Goal: Task Accomplishment & Management: Use online tool/utility

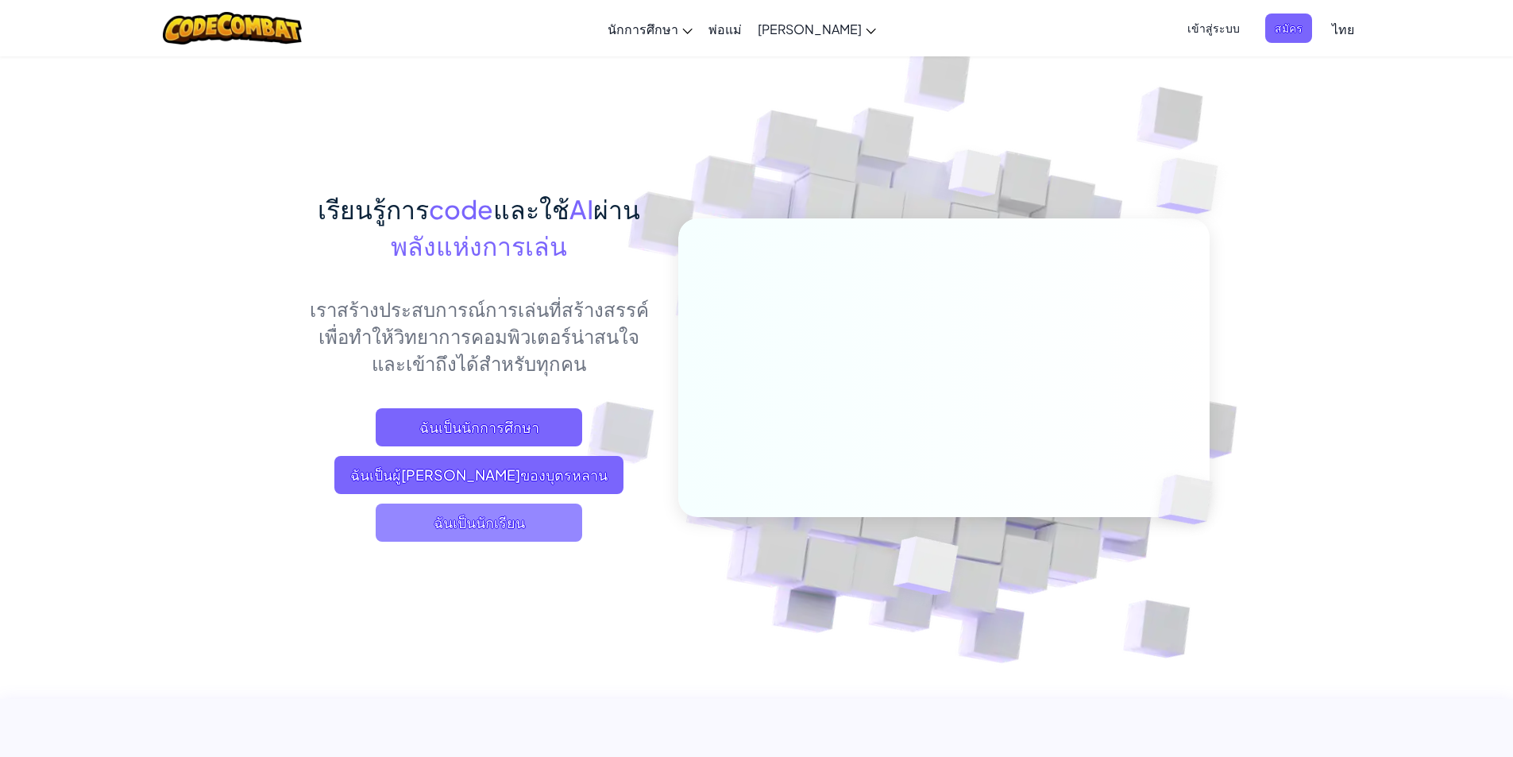
click at [541, 521] on span "ฉันเป็นนักเรียน" at bounding box center [479, 523] width 206 height 38
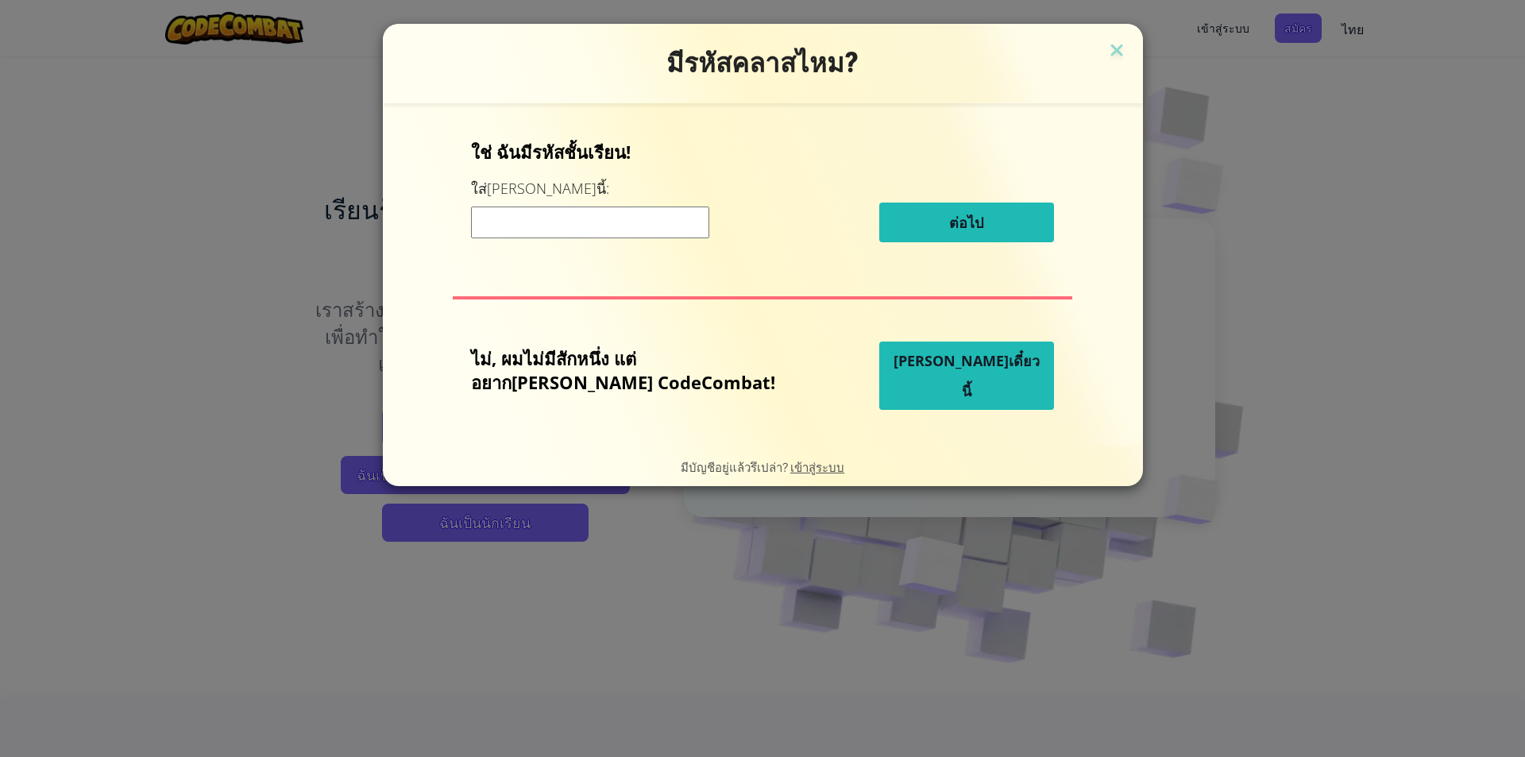
click at [682, 233] on input at bounding box center [590, 222] width 238 height 32
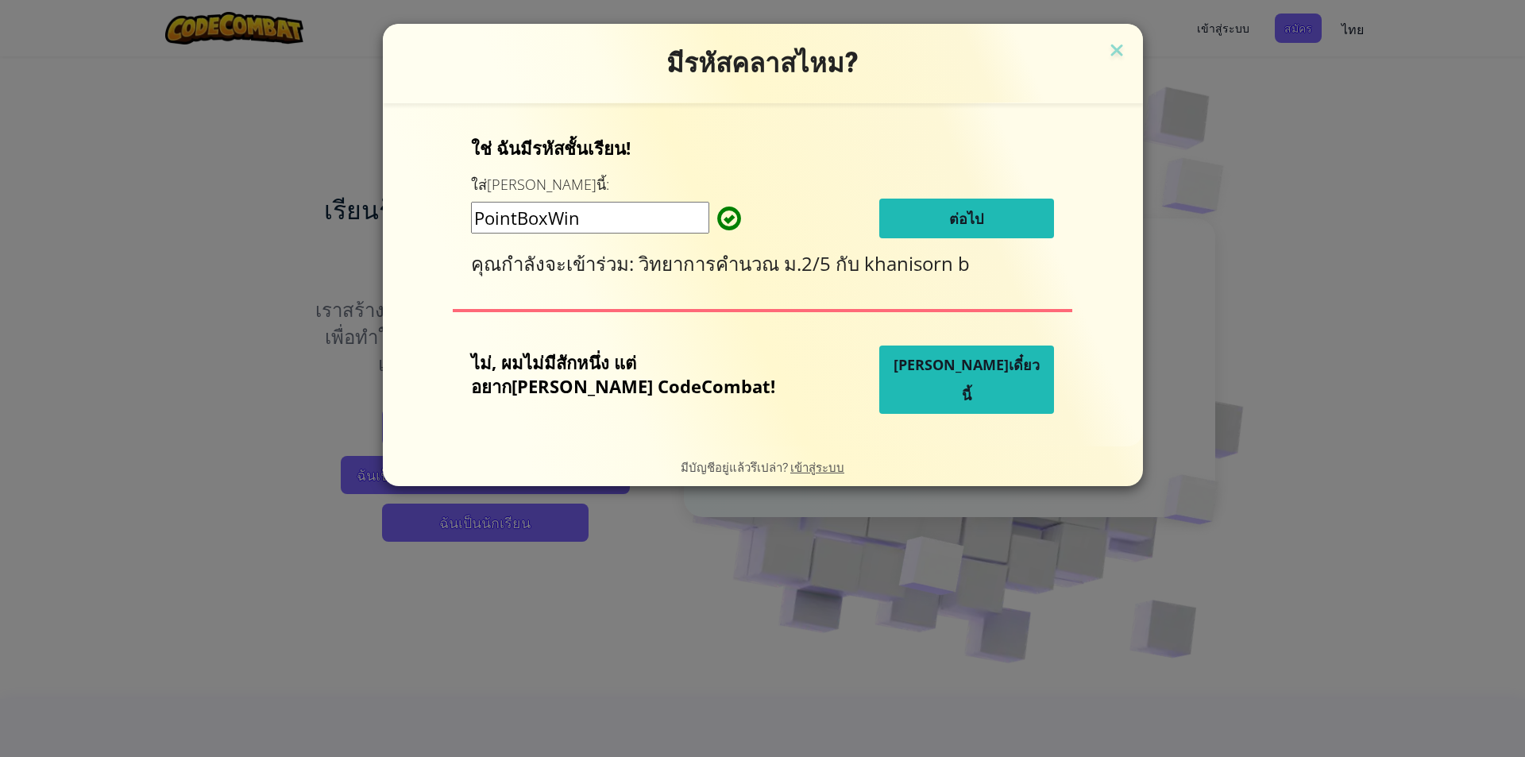
type input "PointBoxWin"
click at [974, 207] on button "ต่อไป" at bounding box center [966, 219] width 175 height 40
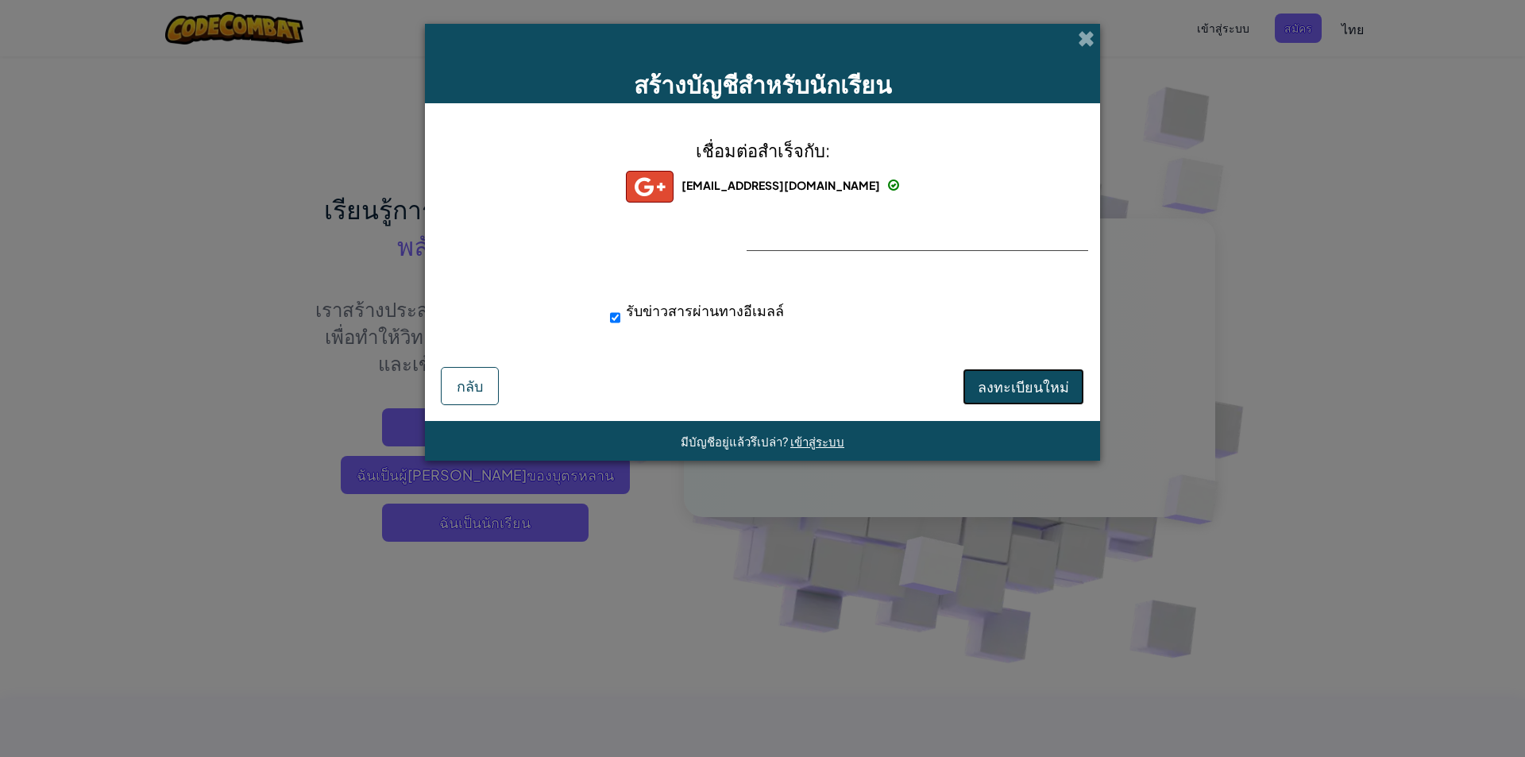
click at [1022, 380] on span "ลงทะเบียนใหม่" at bounding box center [1023, 386] width 91 height 18
click at [1022, 380] on div "กำลังสร้างบัญชีใหม่... กลับ" at bounding box center [762, 385] width 643 height 41
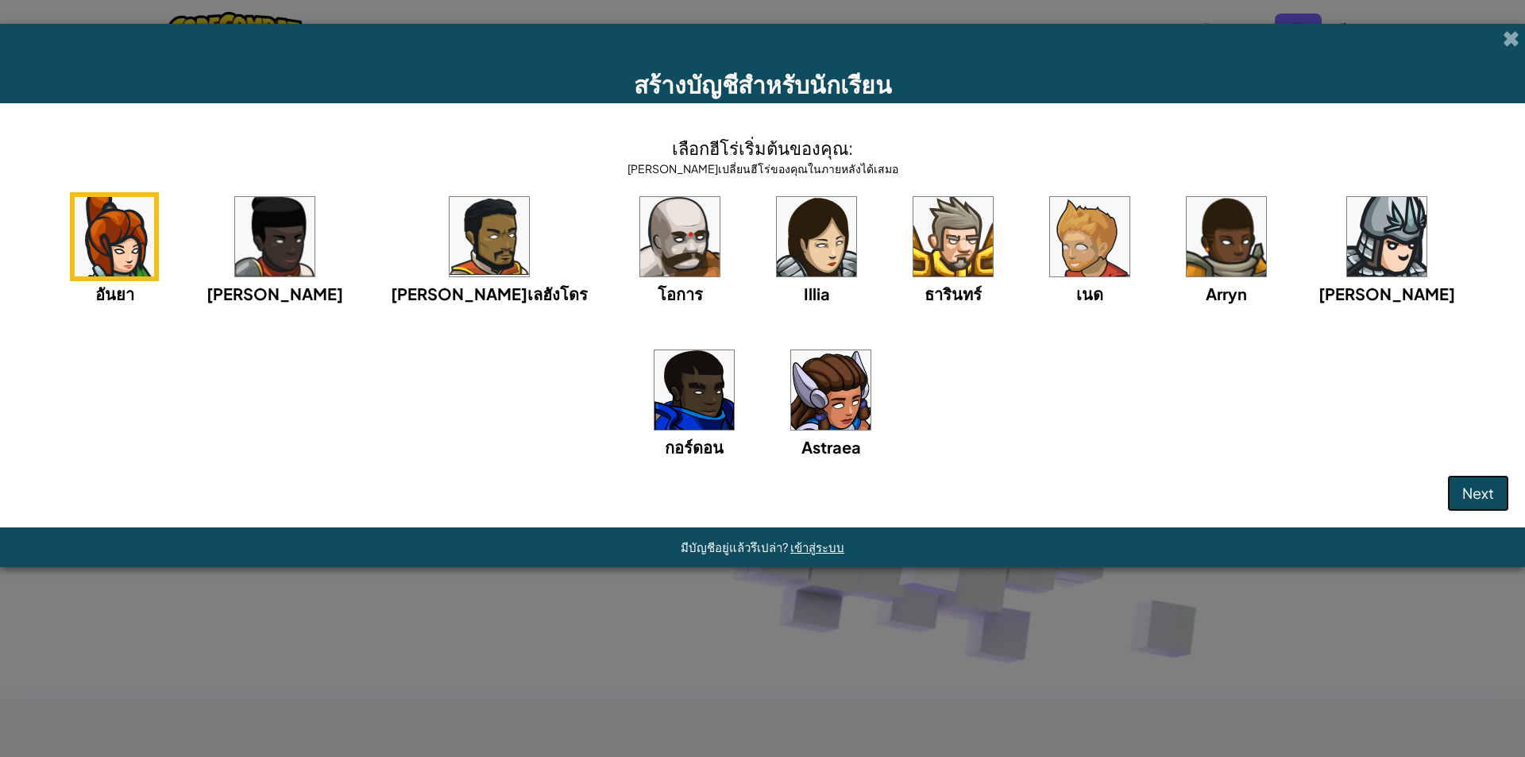
click at [1478, 504] on button "Next" at bounding box center [1478, 493] width 62 height 37
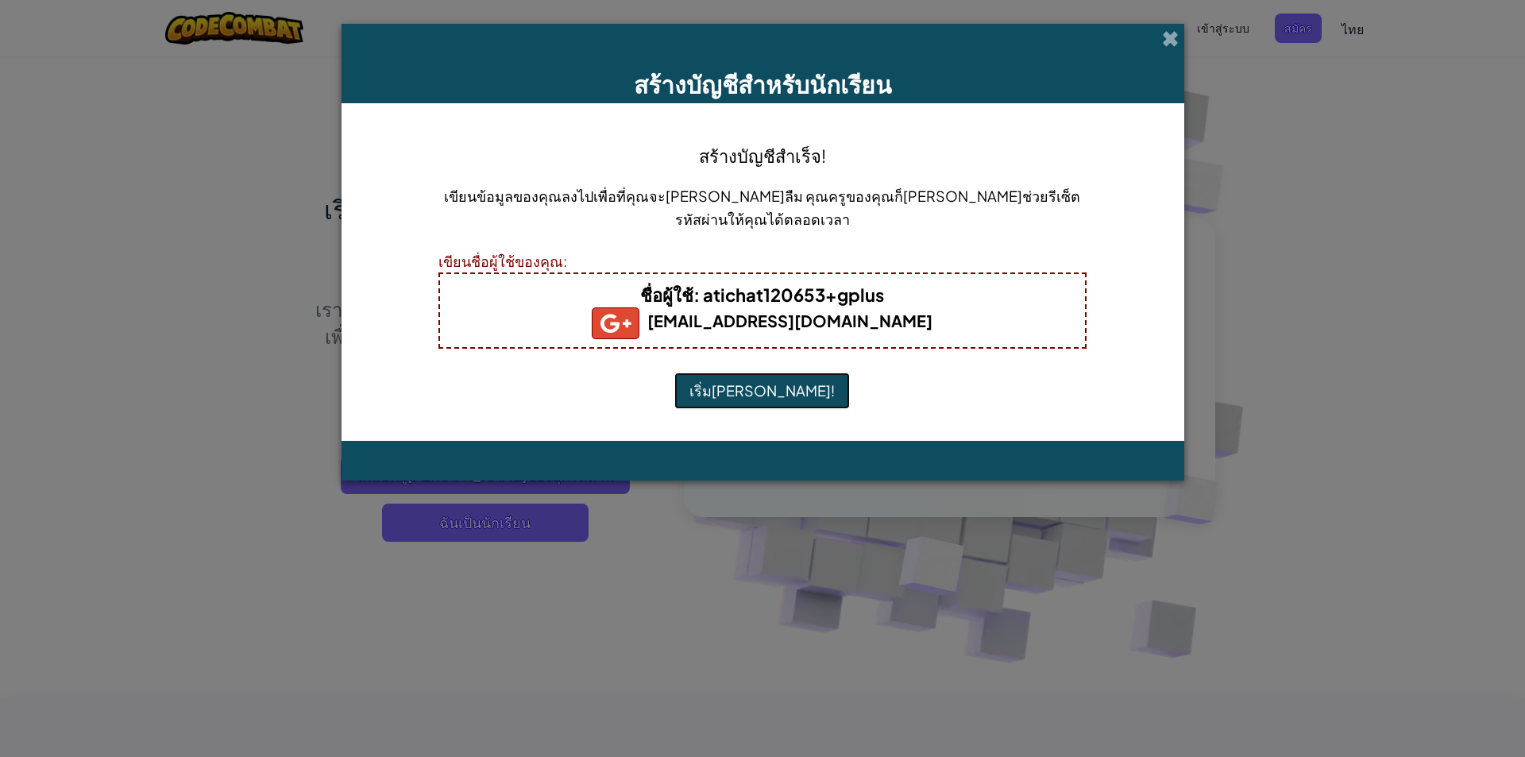
click at [772, 384] on button "เริ่มเล่น!" at bounding box center [762, 390] width 176 height 37
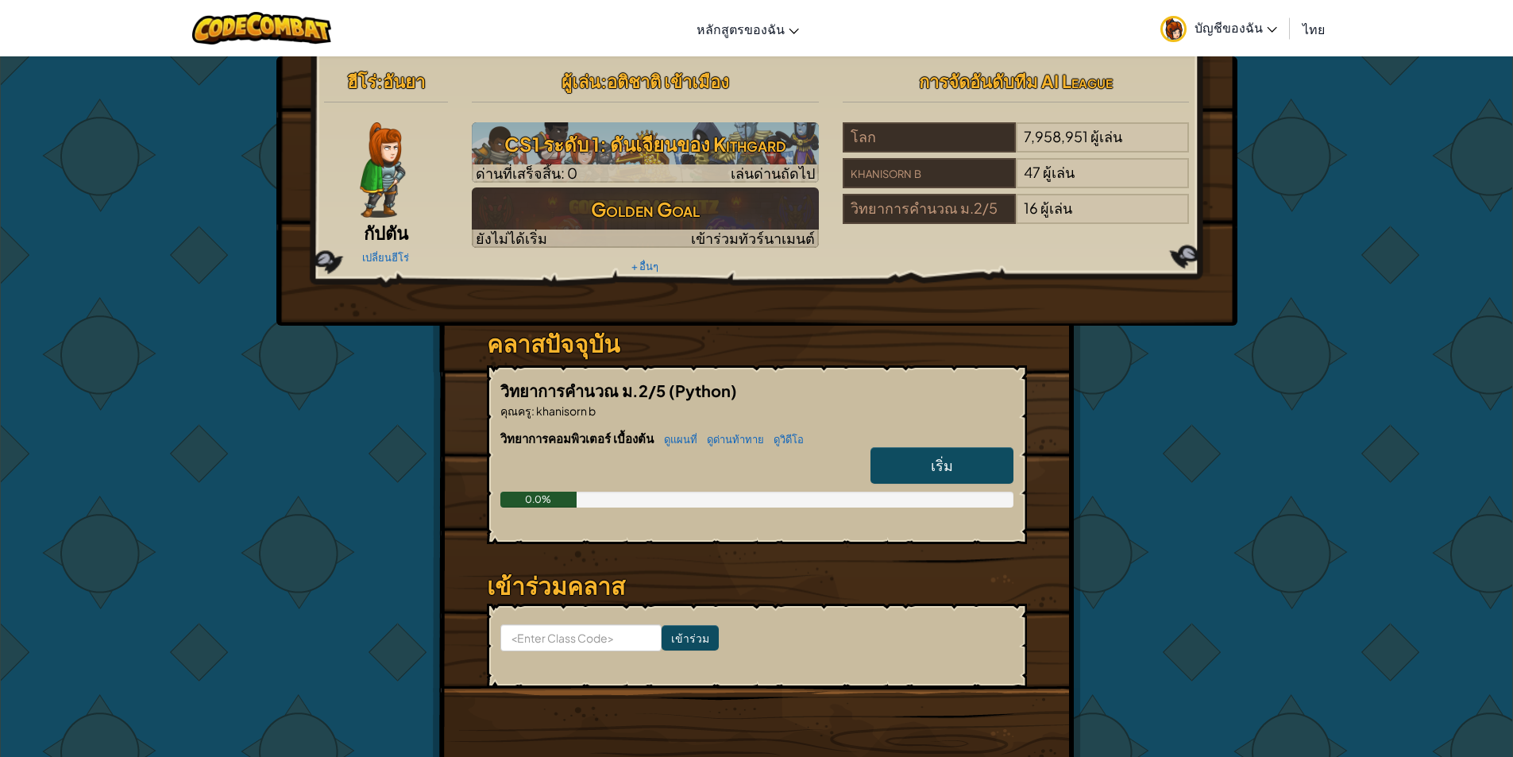
click at [924, 459] on link "เริ่ม" at bounding box center [941, 465] width 143 height 37
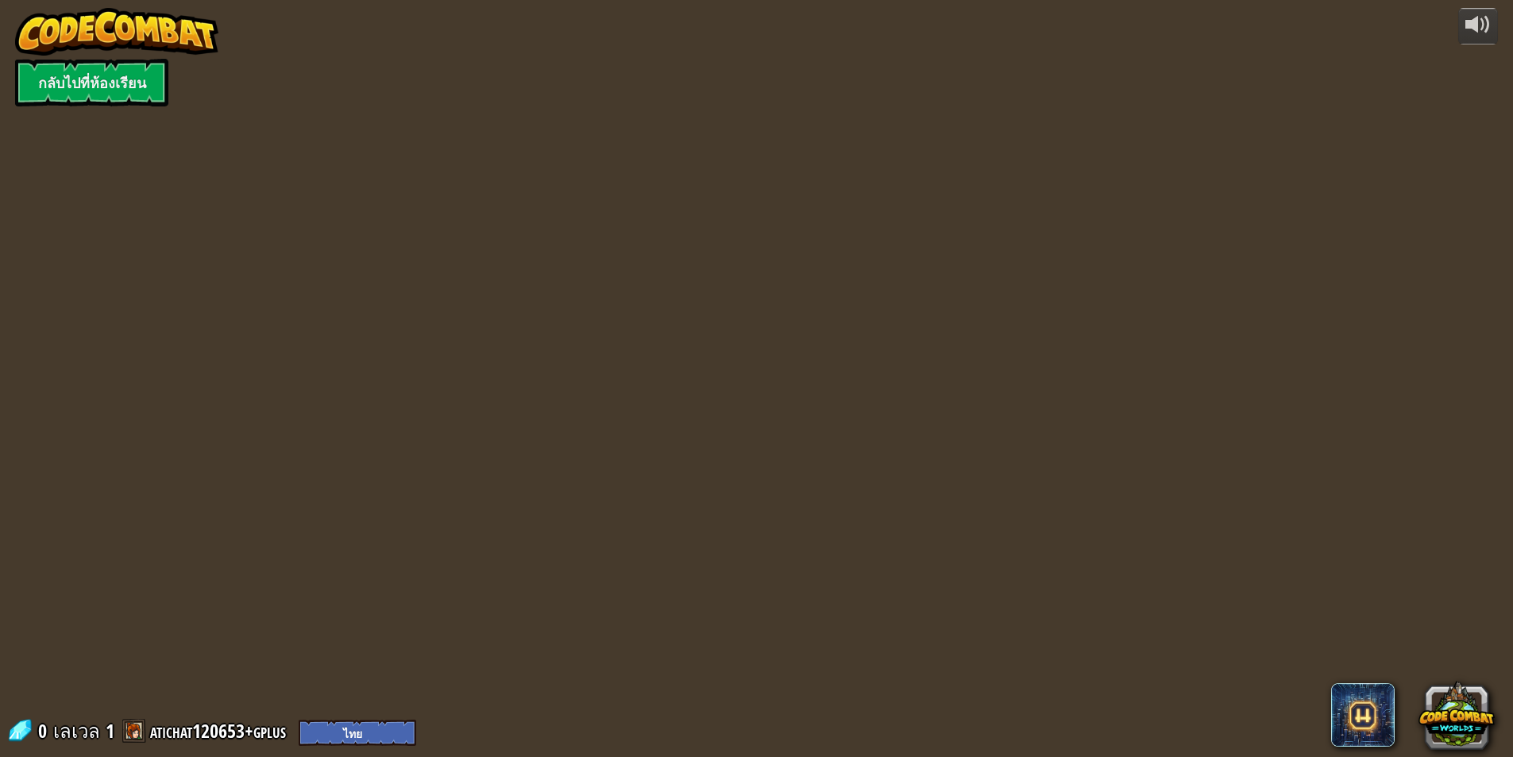
select select "th"
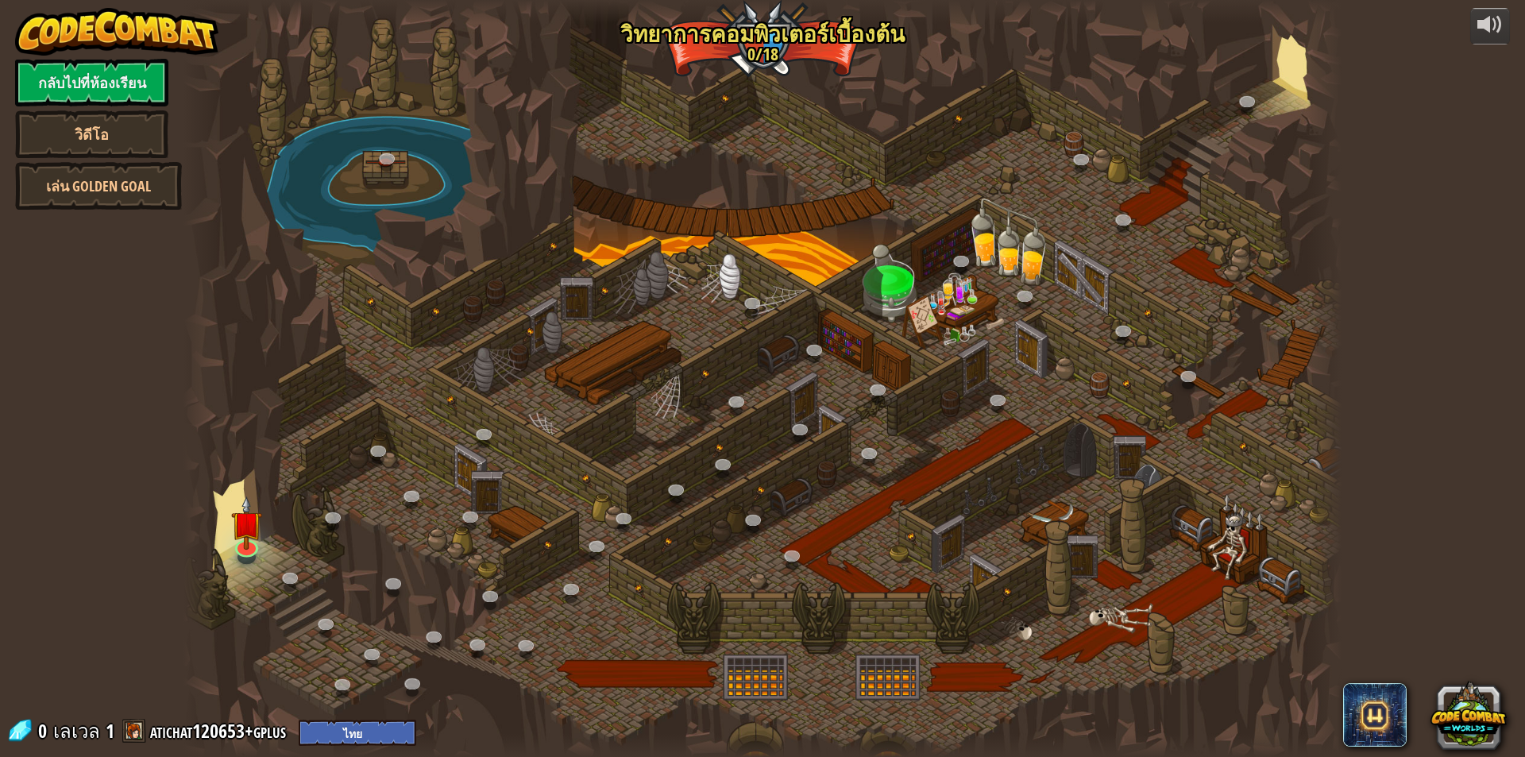
select select "th"
click at [231, 537] on img at bounding box center [246, 510] width 31 height 71
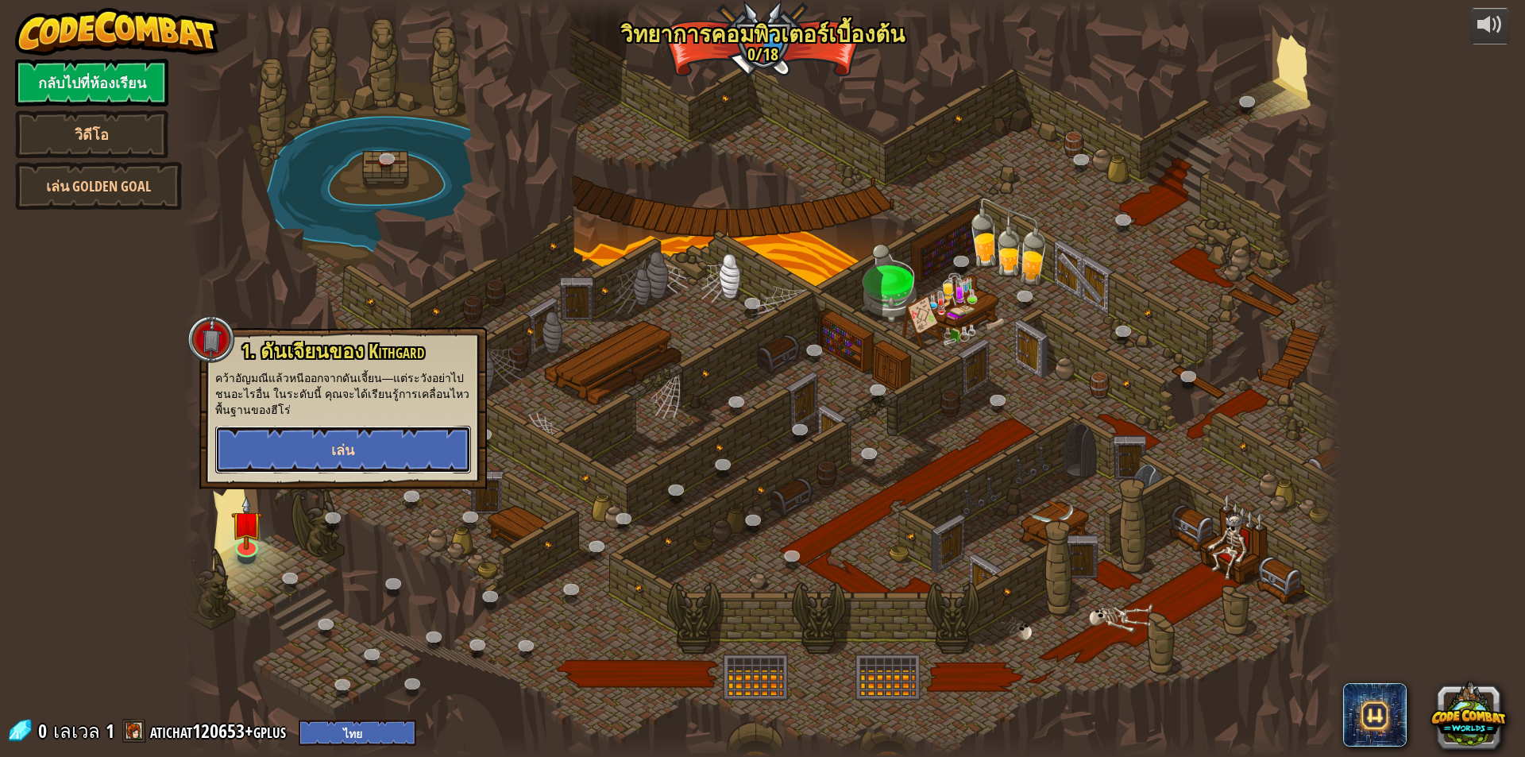
click at [334, 435] on button "เล่น" at bounding box center [343, 450] width 256 height 48
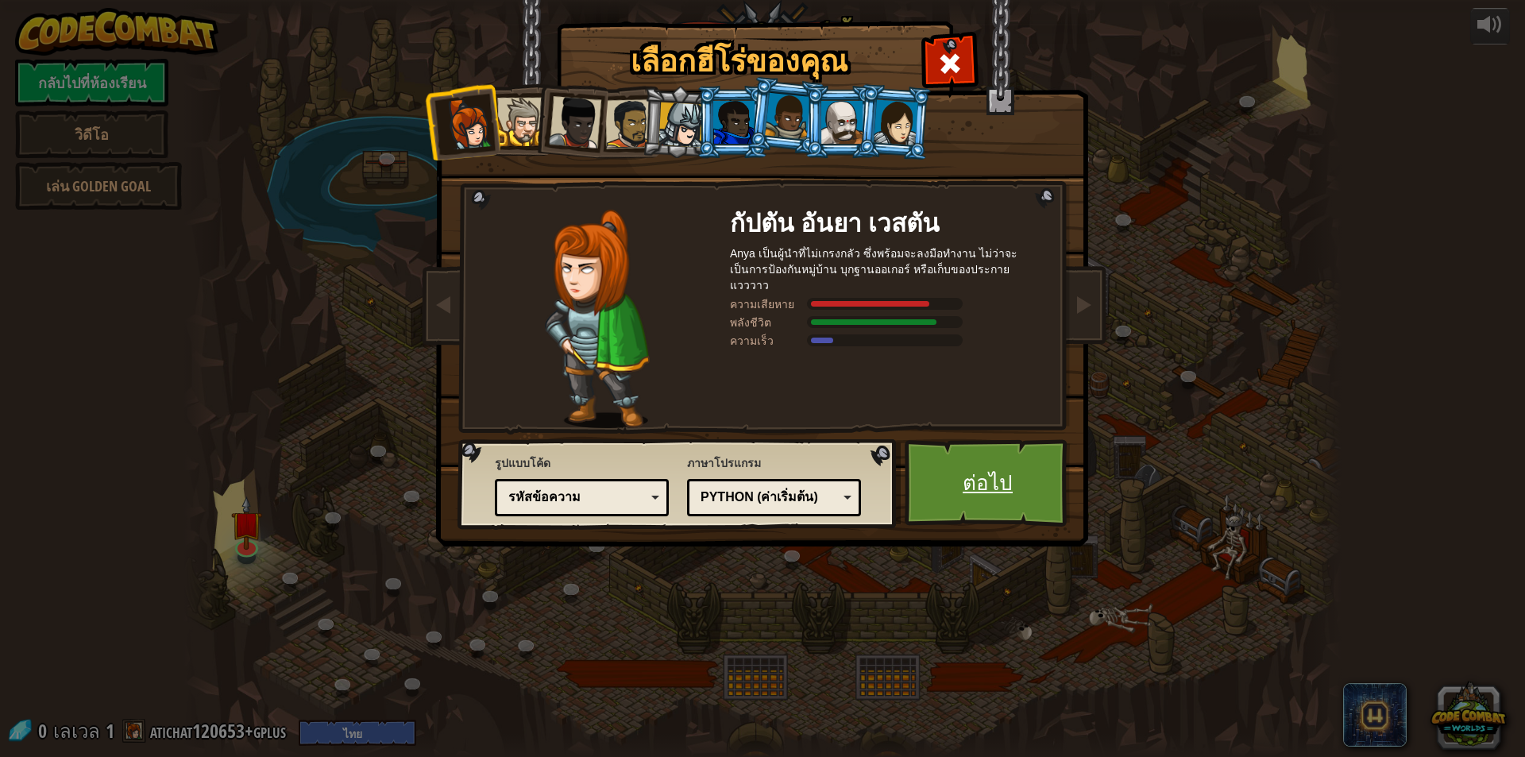
click at [911, 484] on link "ต่อไป" at bounding box center [988, 482] width 166 height 87
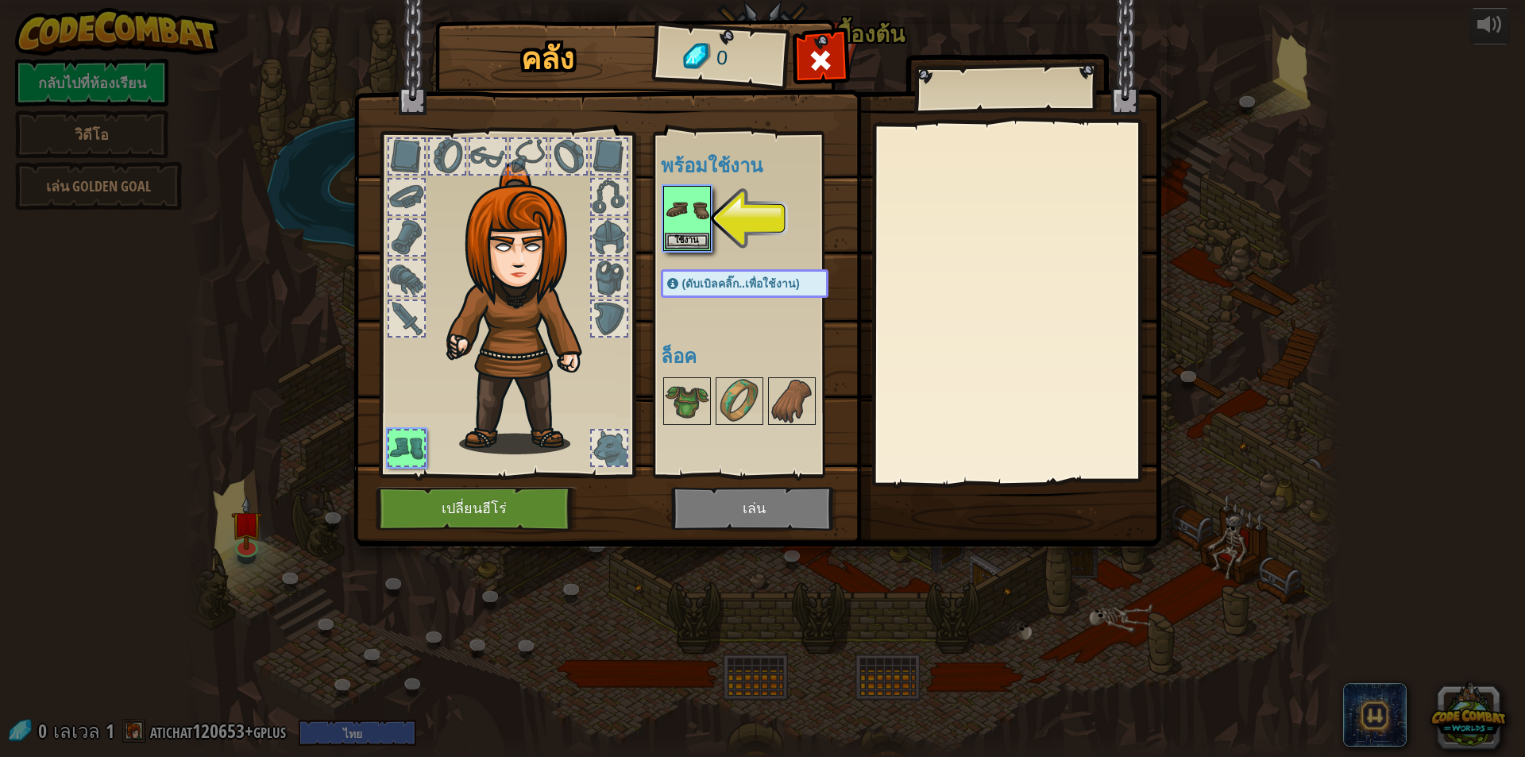
click at [747, 504] on img at bounding box center [757, 258] width 808 height 577
drag, startPoint x: 691, startPoint y: 212, endPoint x: 690, endPoint y: 225, distance: 12.7
click at [691, 213] on img at bounding box center [687, 209] width 44 height 44
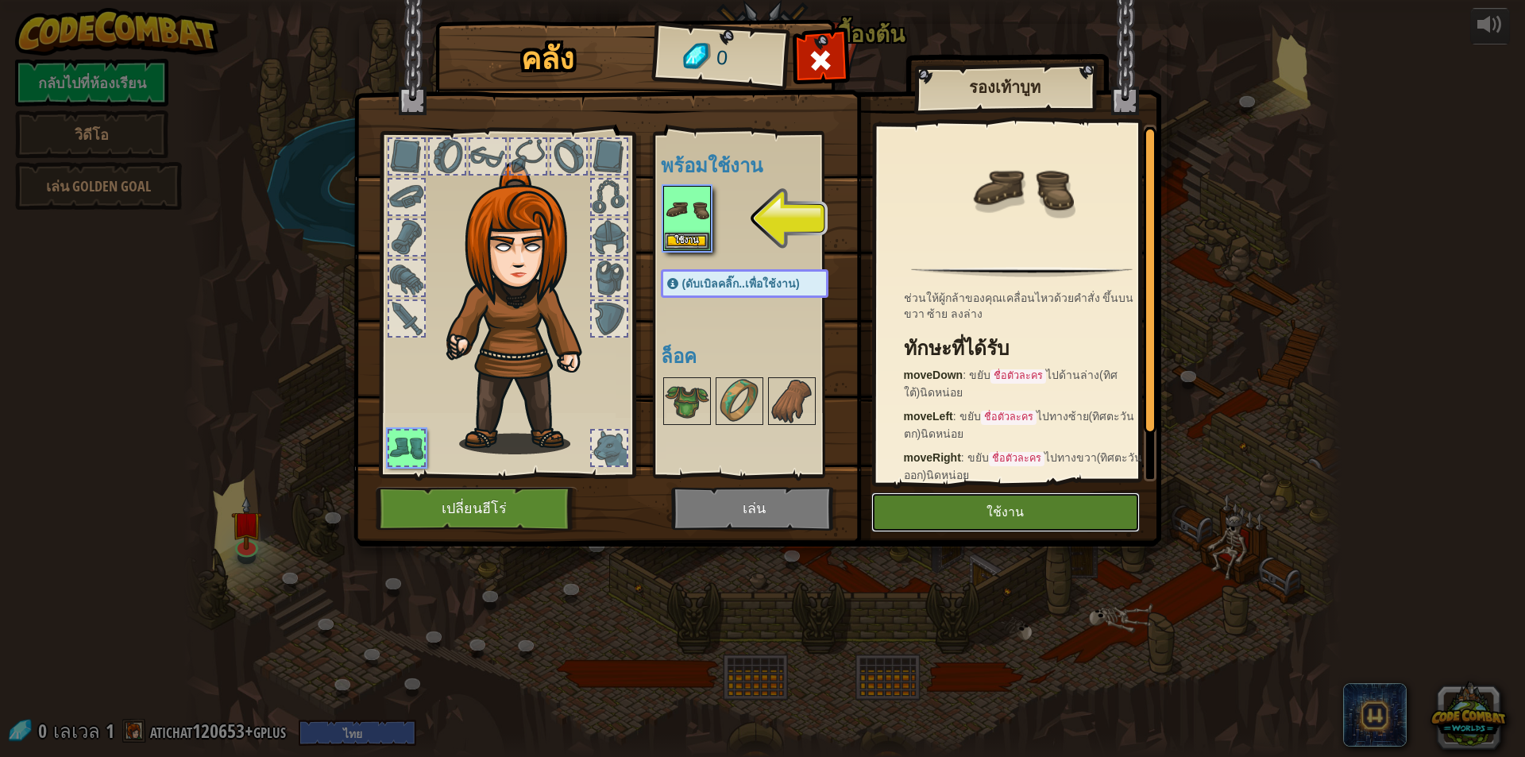
click at [901, 511] on button "ใช้งาน" at bounding box center [1005, 512] width 268 height 40
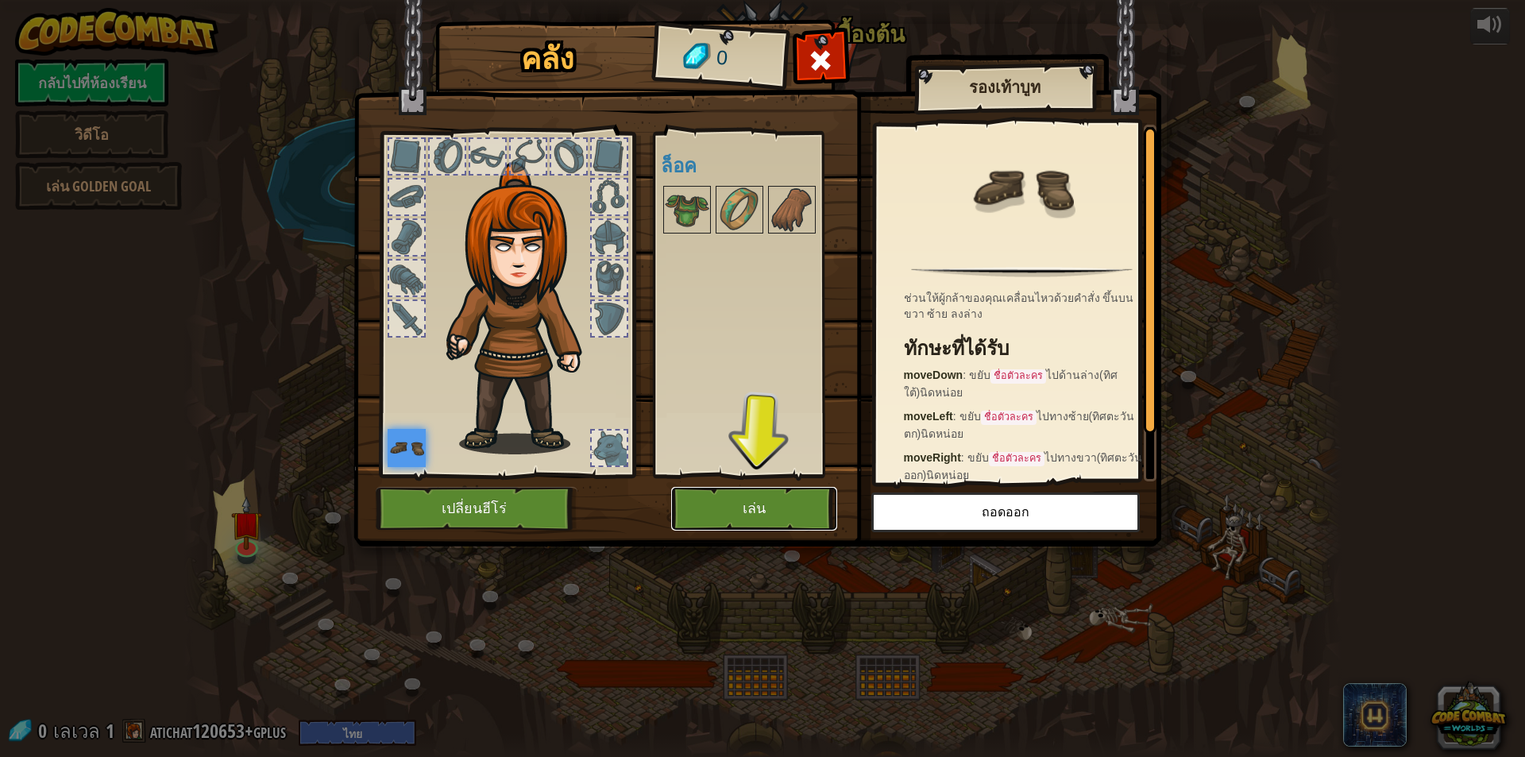
click at [764, 504] on button "เล่น" at bounding box center [754, 509] width 166 height 44
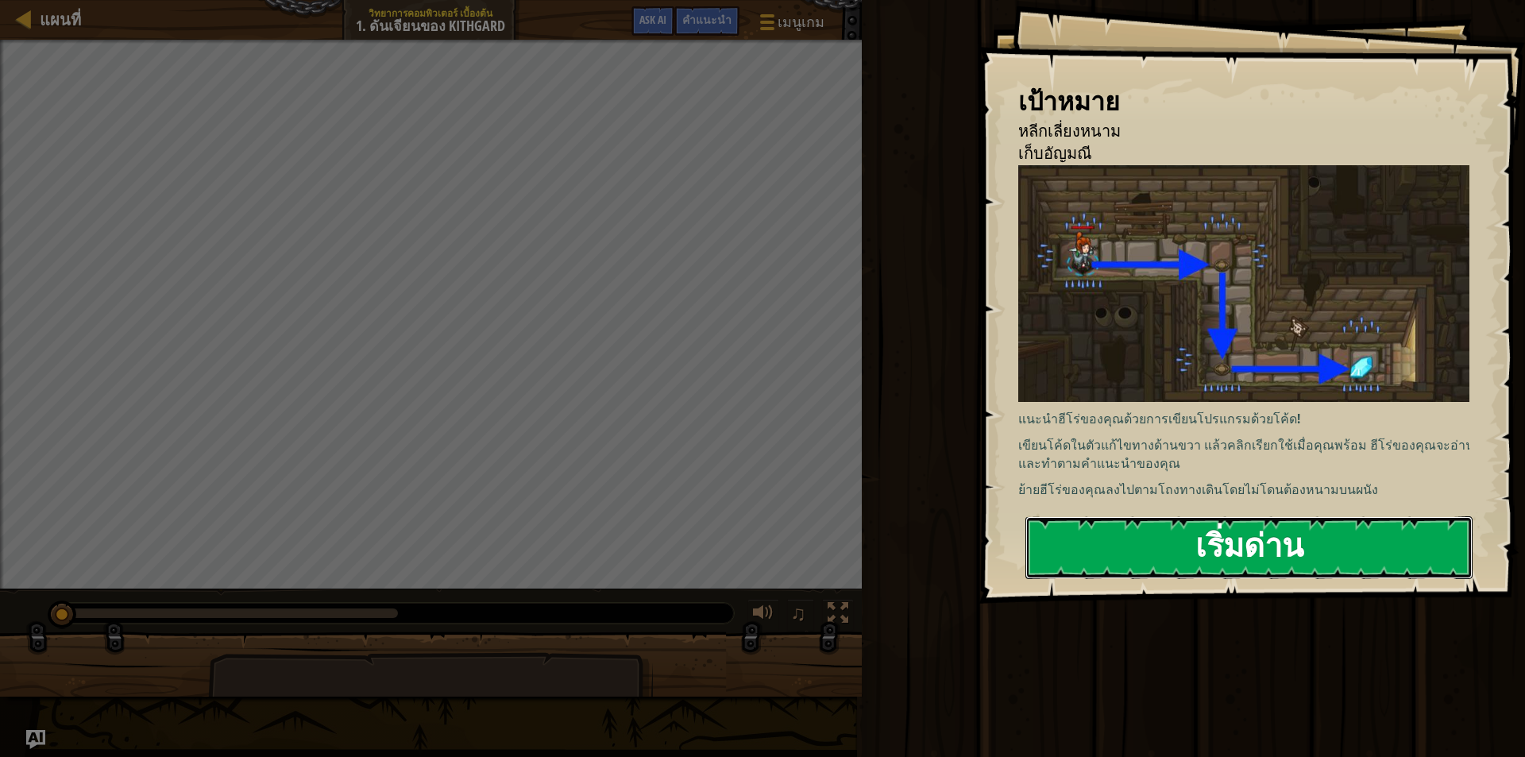
click at [1269, 547] on button "เริ่มด่าน" at bounding box center [1248, 547] width 447 height 63
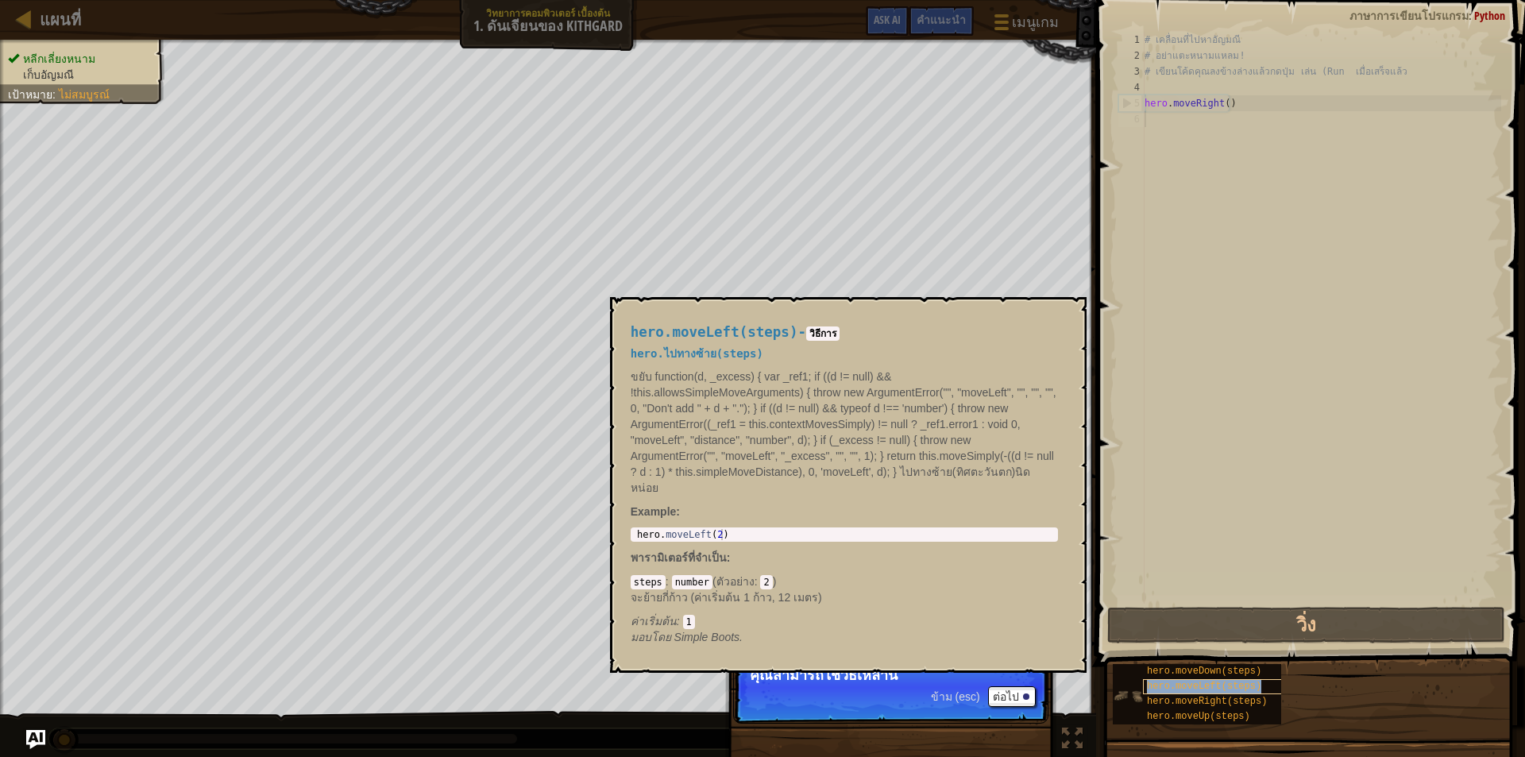
click at [1176, 684] on span "hero.moveLeft(steps)" at bounding box center [1204, 686] width 114 height 11
click at [1183, 588] on div "# เคลื่อนที่ไปหาอัญมณี # อย่าแตะหนามแหลม! # เขียนโค้ดคุณลงข้างล่างแล้วกดปุ่ม เล…" at bounding box center [1321, 334] width 360 height 604
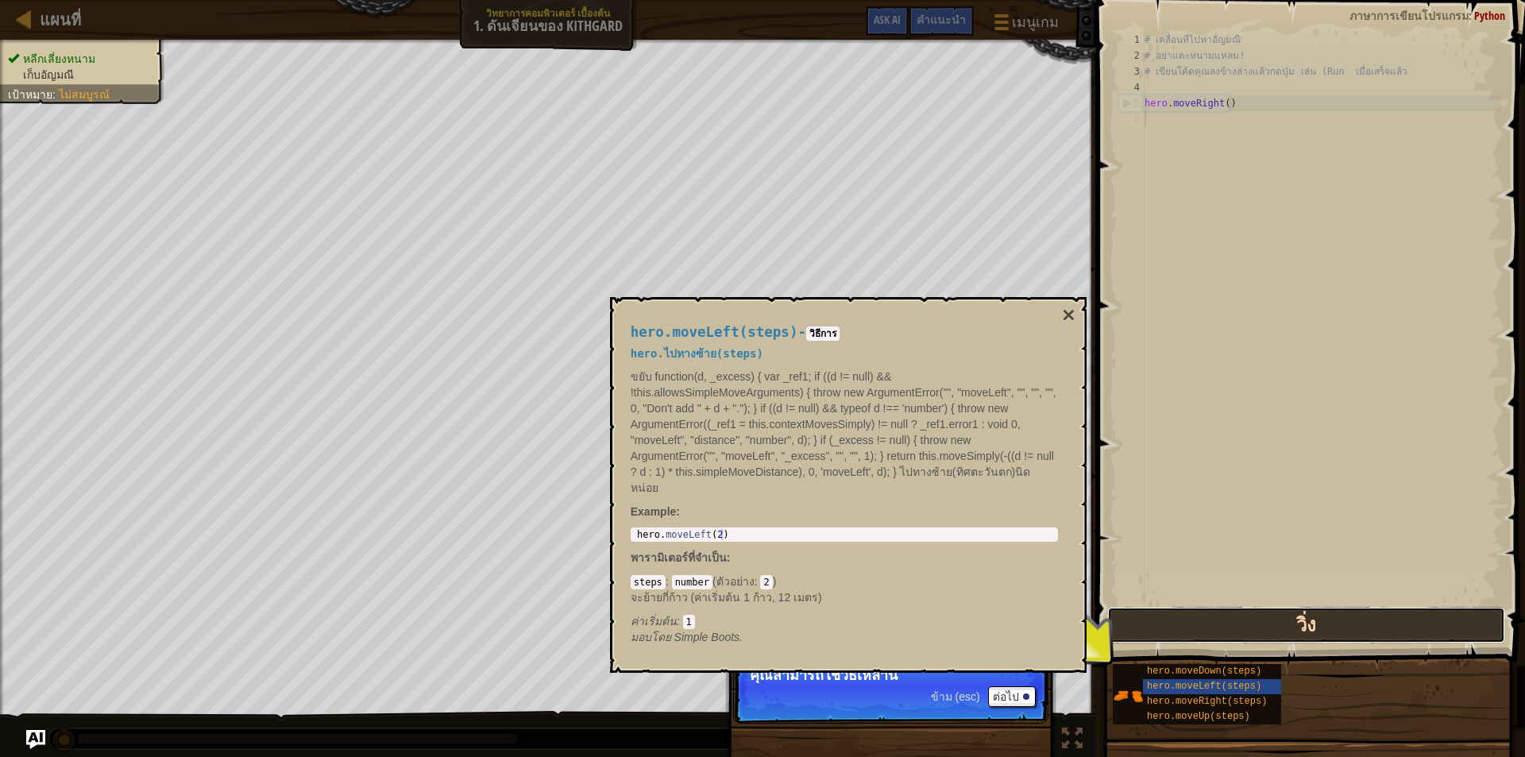
click at [1198, 625] on button "วิ่ง" at bounding box center [1306, 625] width 398 height 37
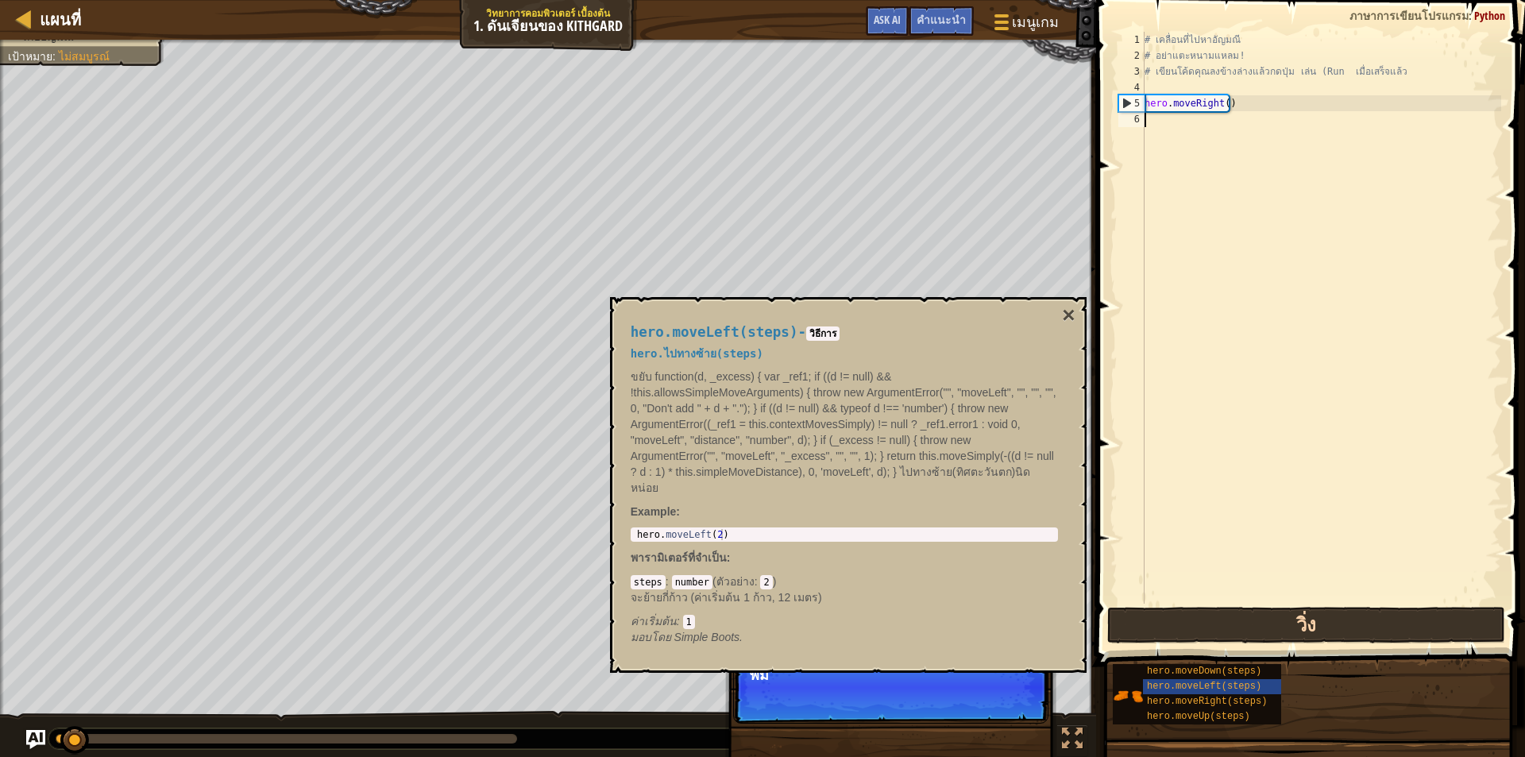
scroll to position [7, 0]
click at [1202, 619] on button "วิ่ง" at bounding box center [1306, 625] width 398 height 37
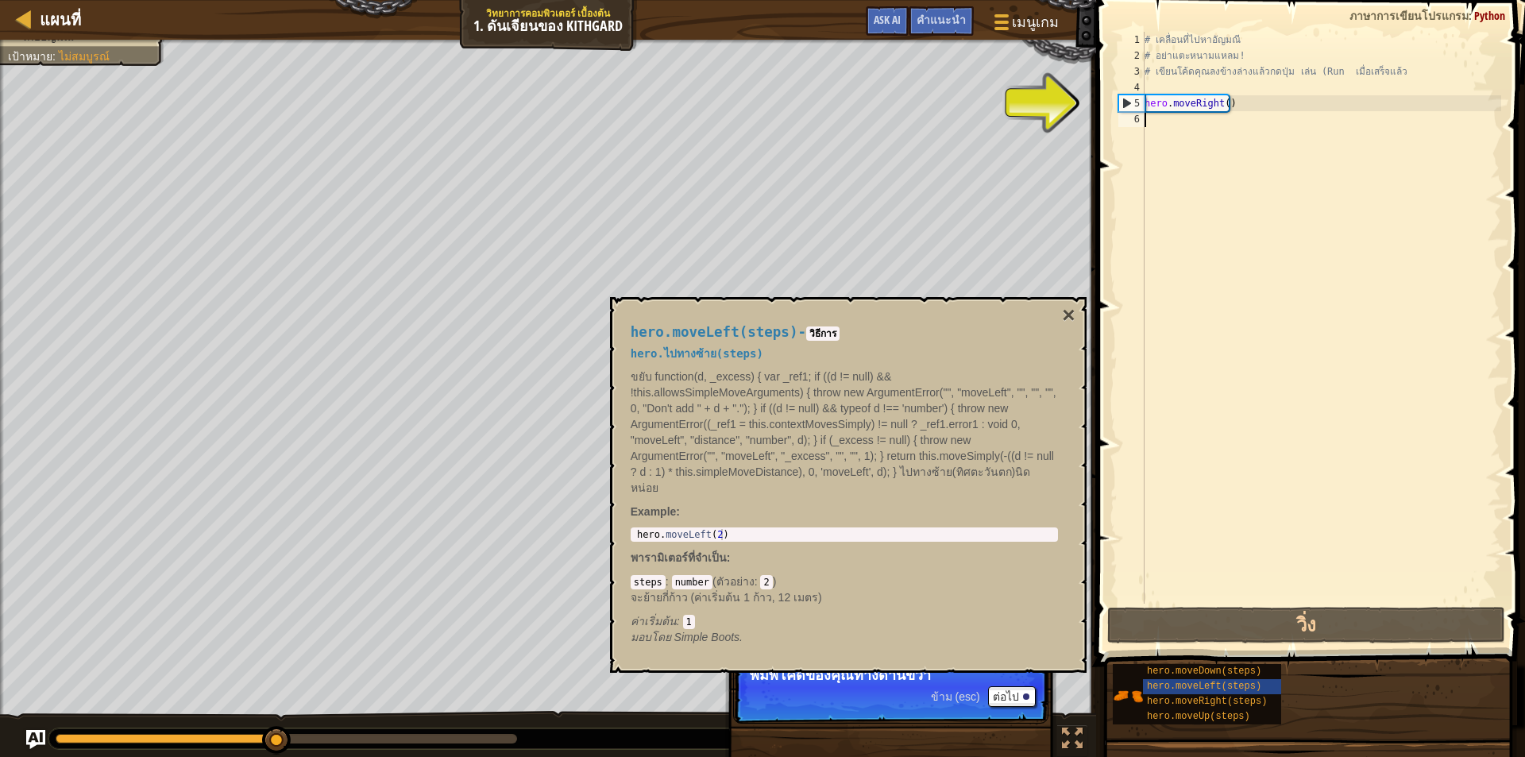
click at [1060, 302] on div "hero.moveLeft(steps) - วิธีการ hero.ไปทางซ้าย(steps) ขยับ function(d, _excess) …" at bounding box center [848, 485] width 477 height 376
click at [1062, 313] on button "×" at bounding box center [1068, 315] width 13 height 22
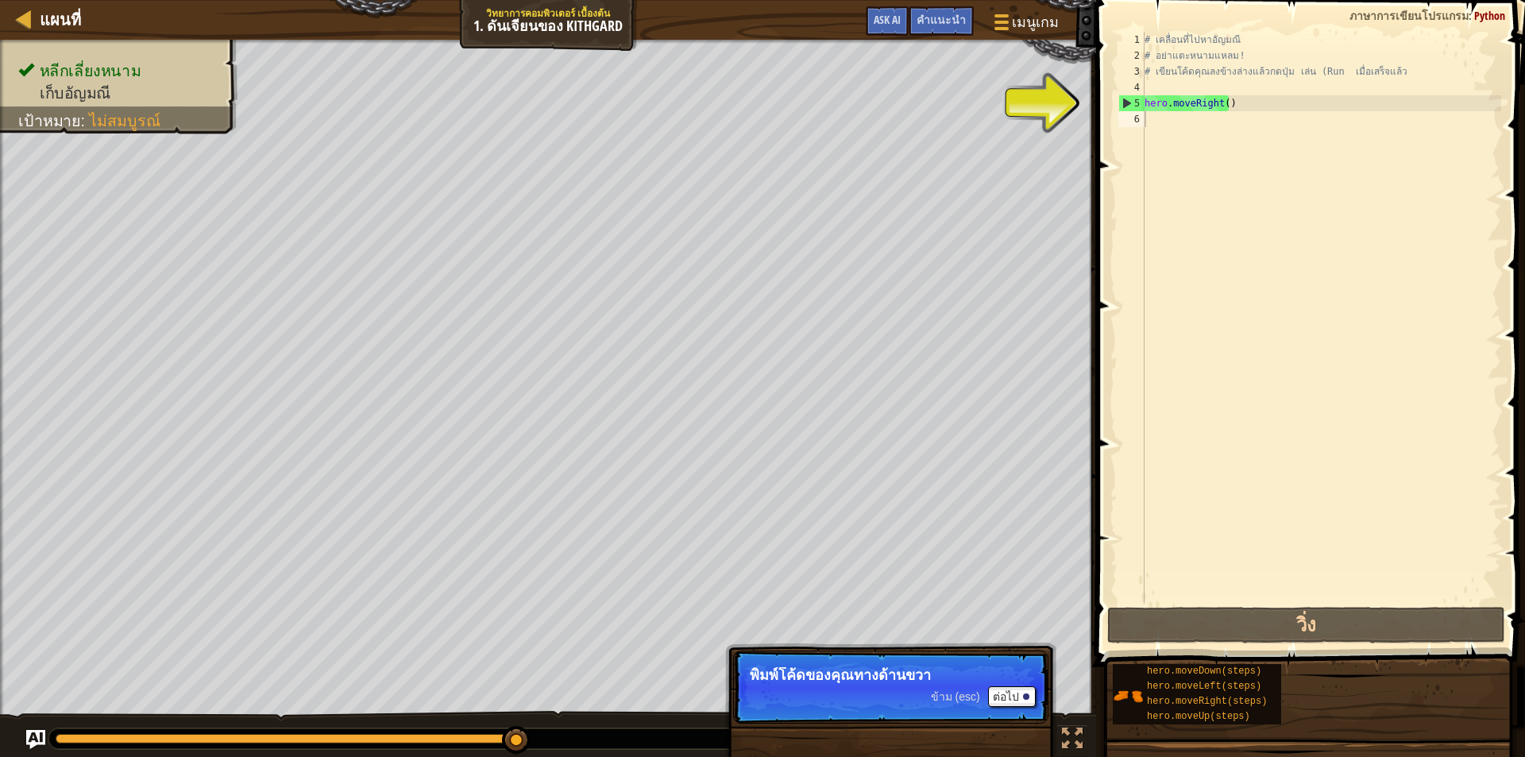
click at [1163, 129] on div "# เคลื่อนที่ไปหาอัญมณี # อย่าแตะหนามแหลม! # เขียนโค้ดคุณลงข้างล่างแล้วกดปุ่ม เล…" at bounding box center [1321, 334] width 360 height 604
type textarea "h"
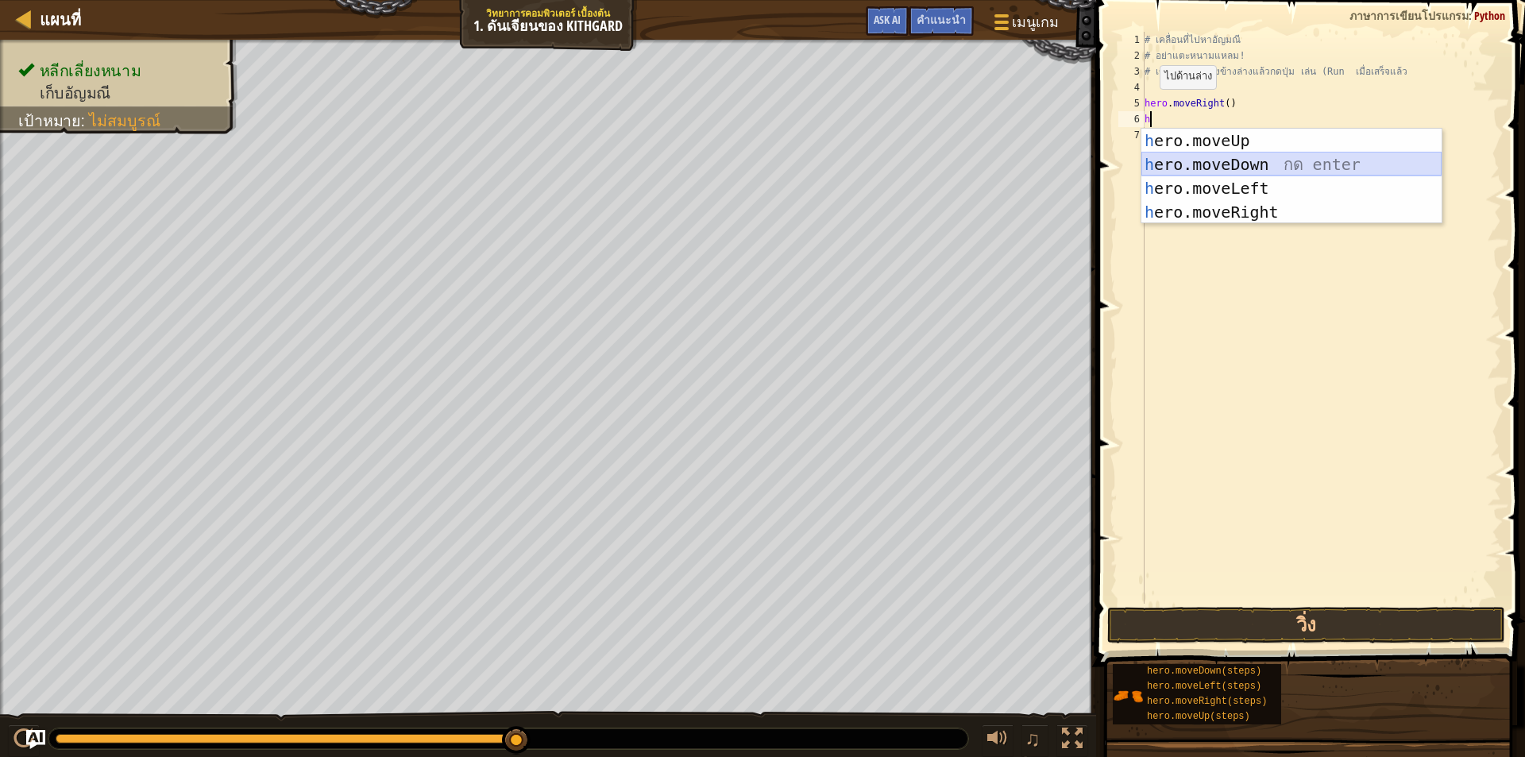
click at [1186, 160] on div "h ero.moveUp กด enter h ero.moveDown กด enter h ero.moveLeft กด enter h ero.mov…" at bounding box center [1291, 200] width 300 height 143
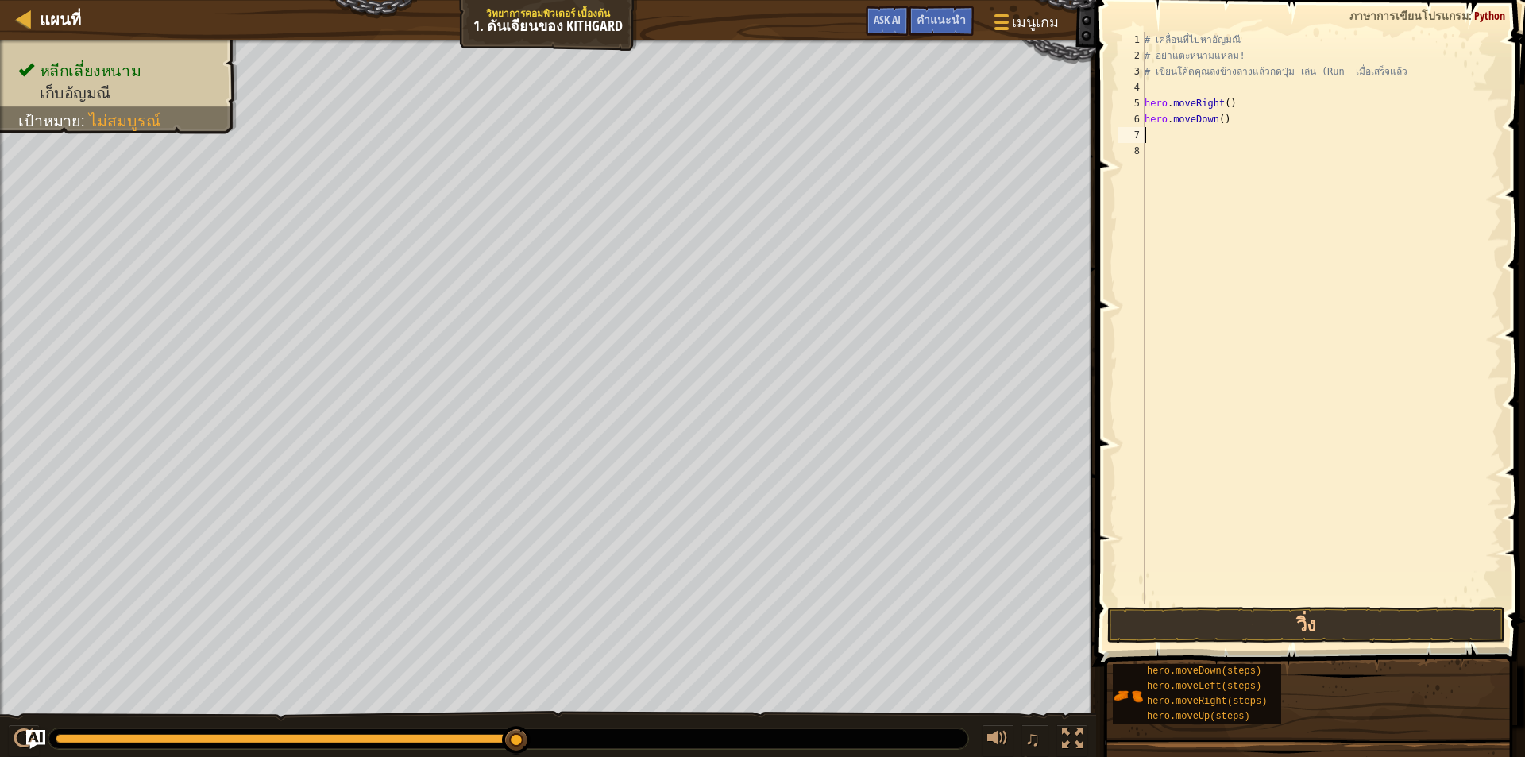
type textarea "h"
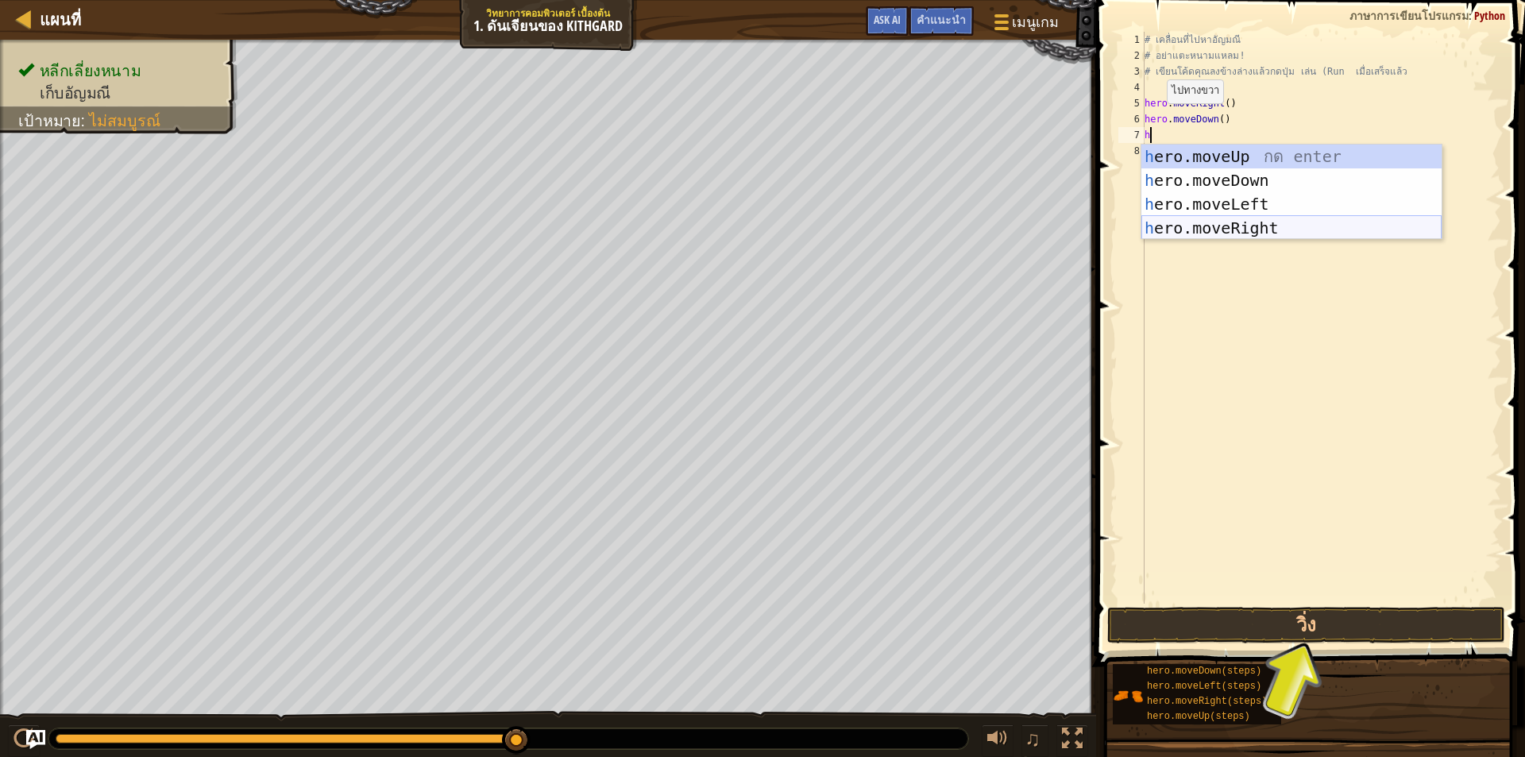
click at [1213, 224] on div "h ero.moveUp กด enter h ero.moveDown กด enter h ero.moveLeft กด enter h ero.mov…" at bounding box center [1291, 216] width 300 height 143
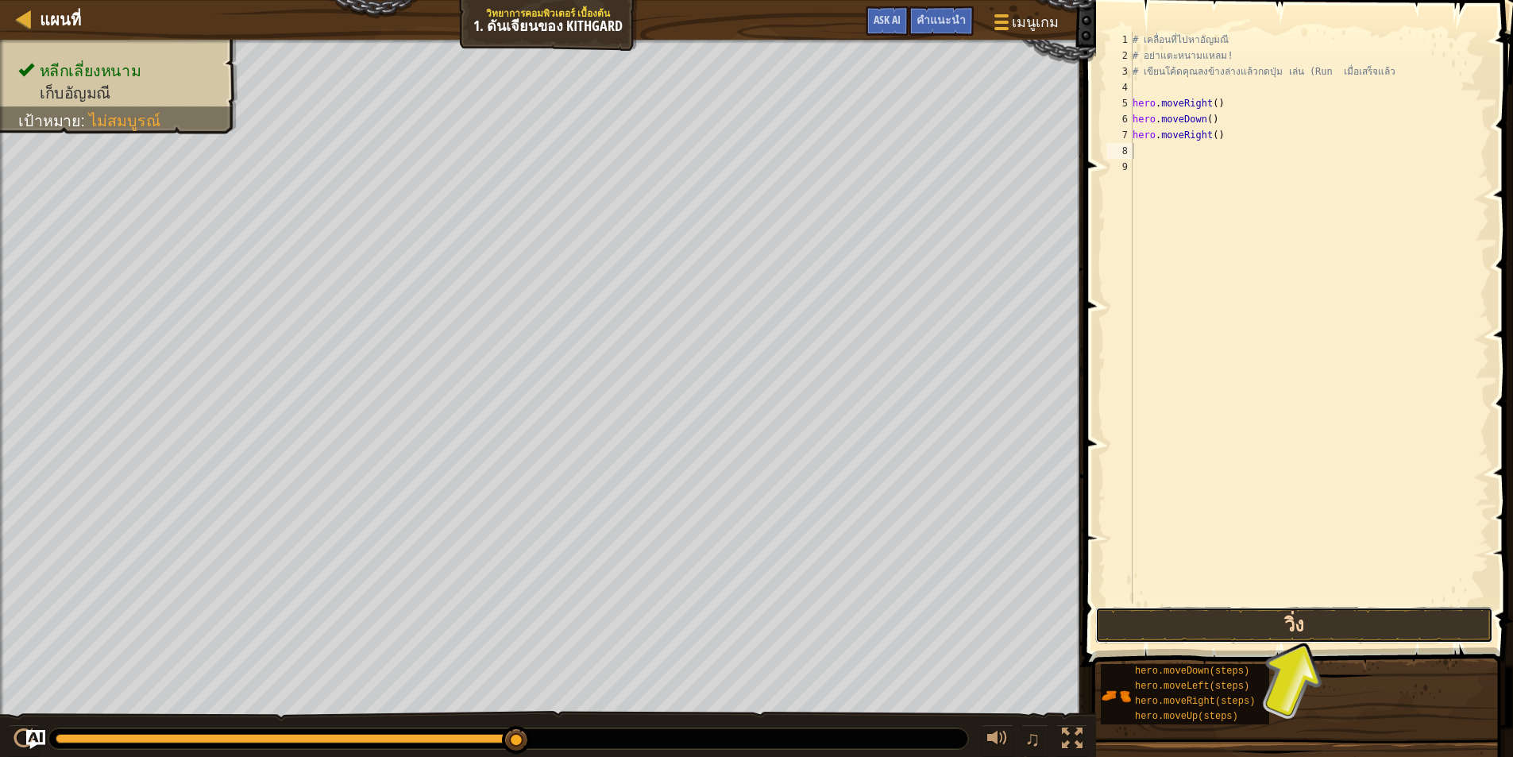
click at [1315, 618] on button "วิ่ง" at bounding box center [1294, 625] width 398 height 37
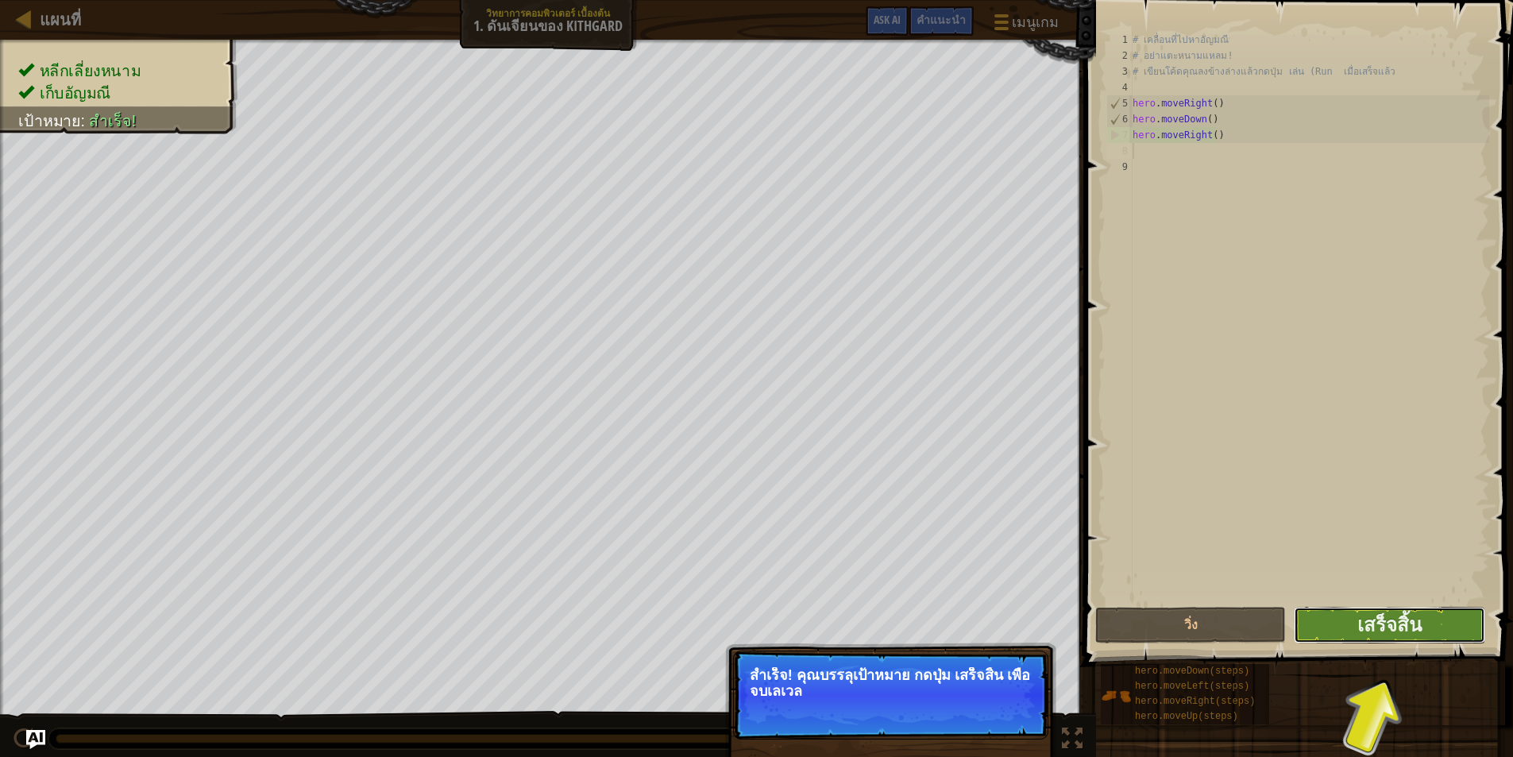
click at [1346, 635] on button "เสร็จสิ้น" at bounding box center [1389, 625] width 191 height 37
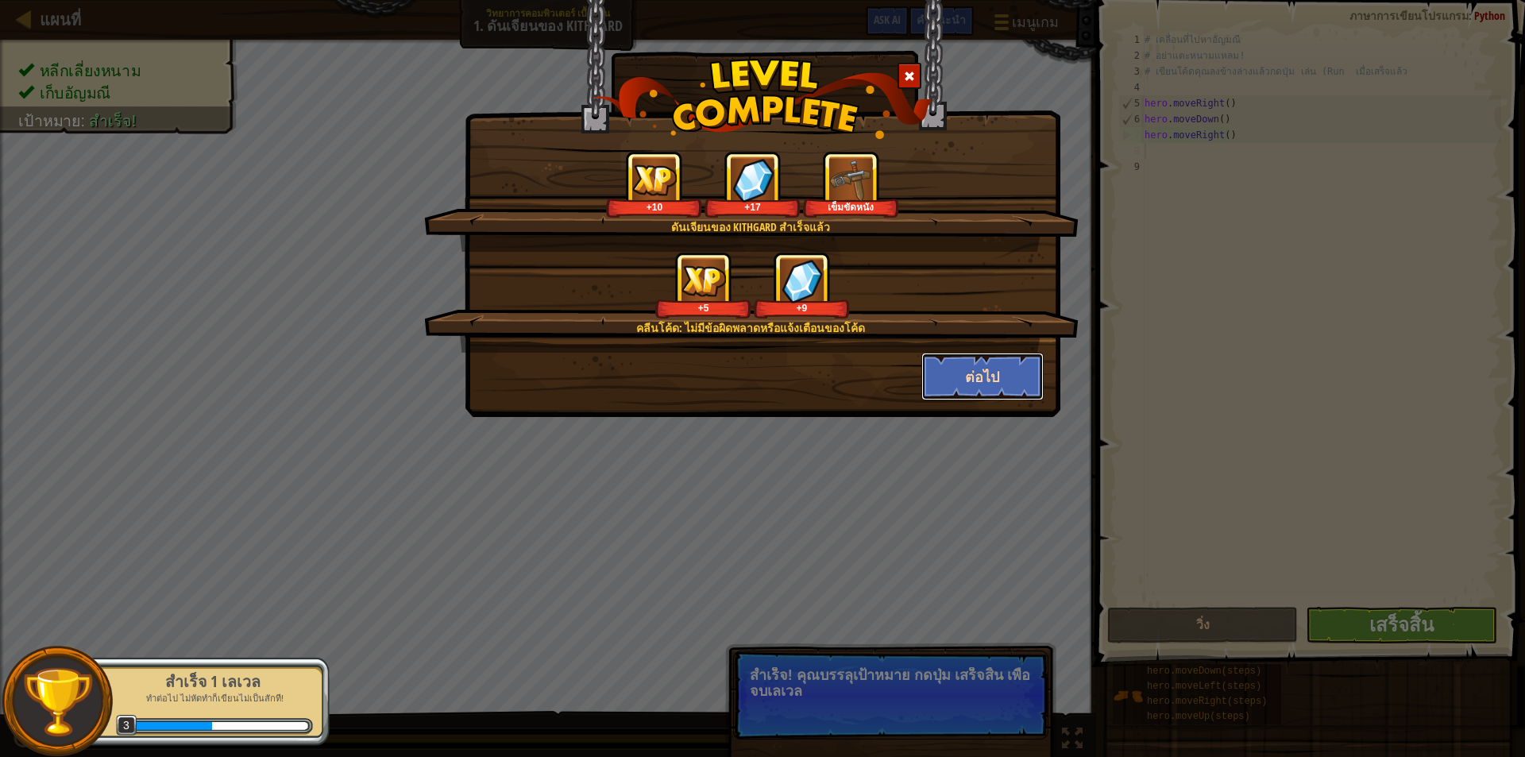
click at [951, 384] on button "ต่อไป" at bounding box center [982, 377] width 123 height 48
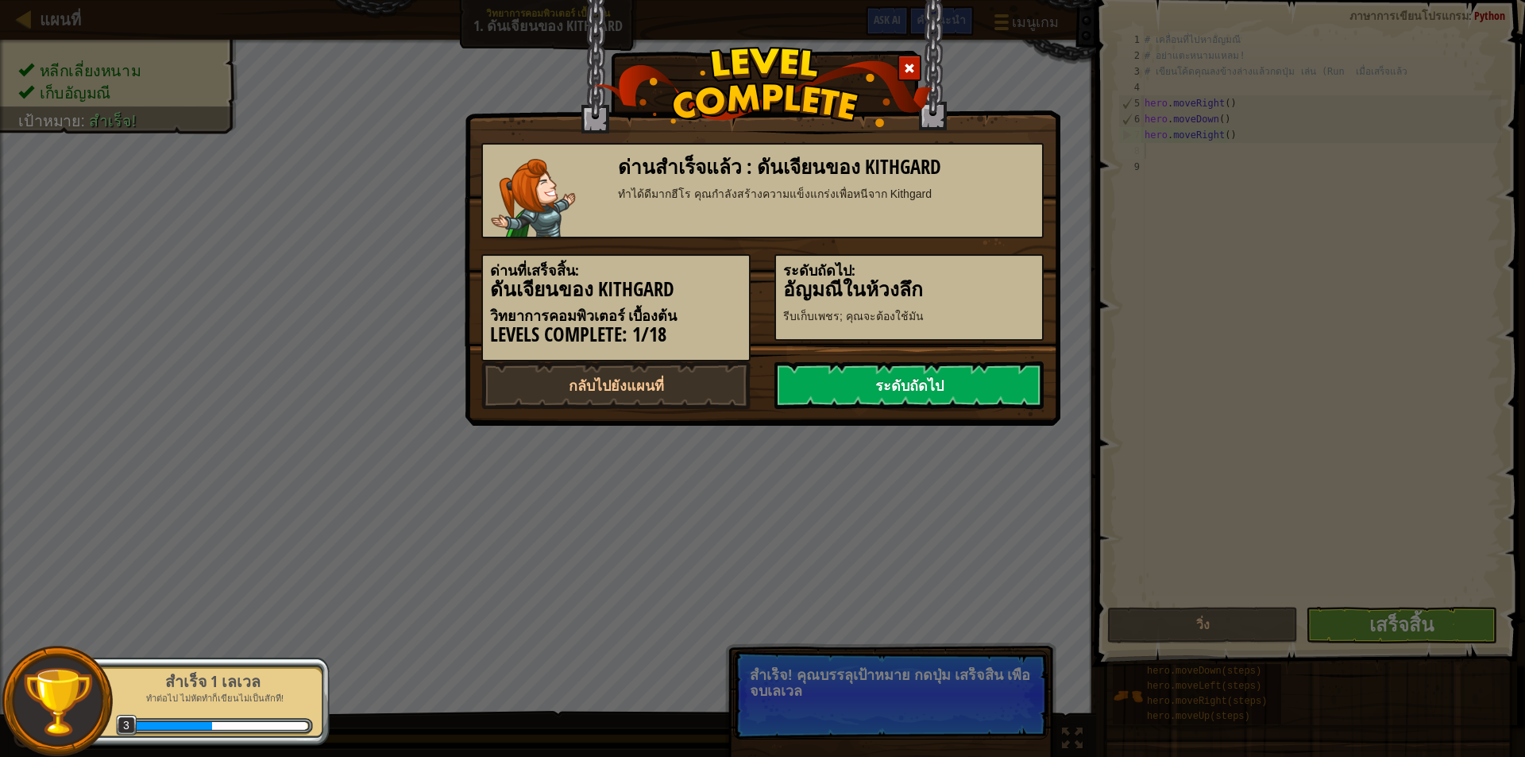
click at [910, 384] on link "ระดับถัดไป" at bounding box center [908, 385] width 269 height 48
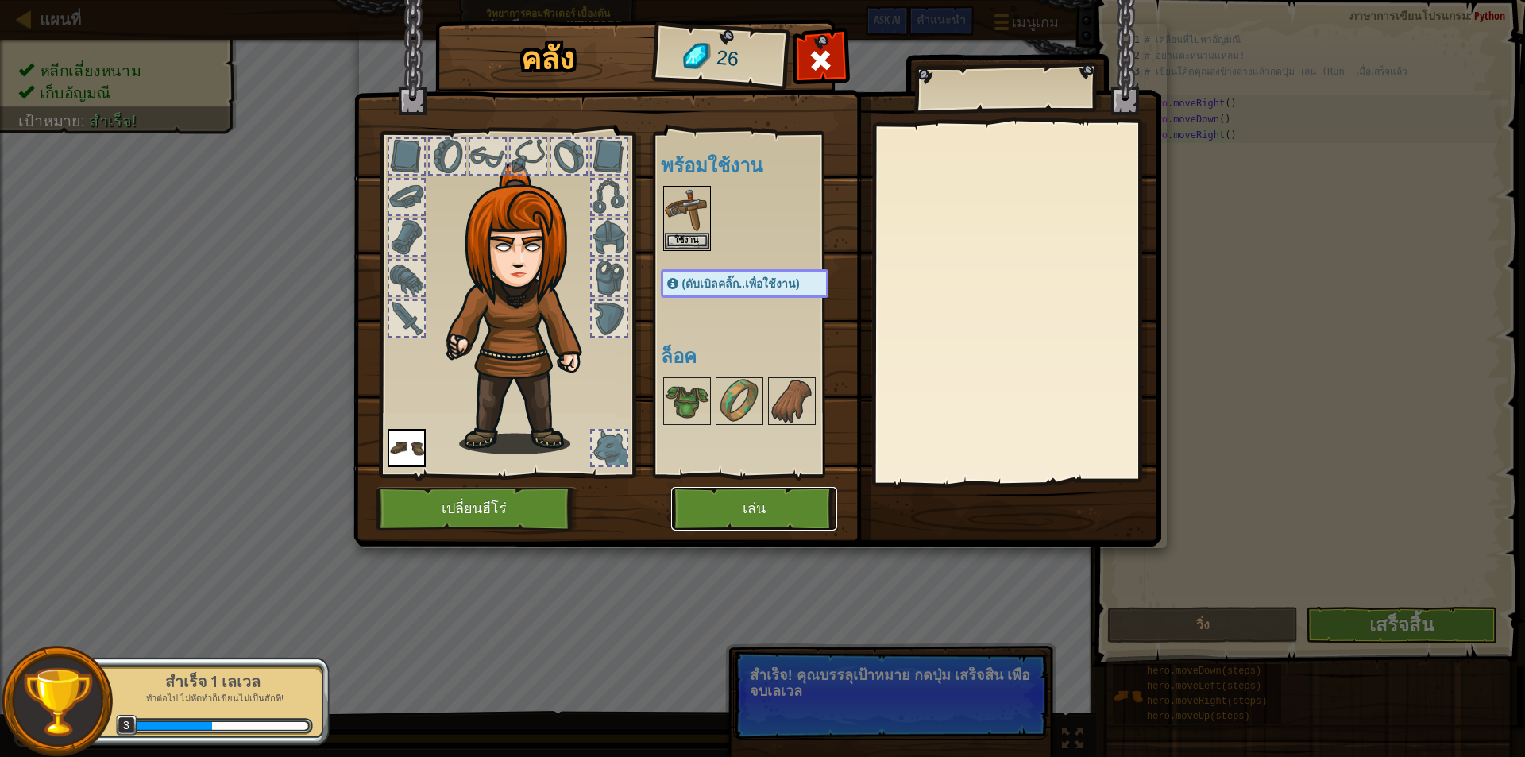
click at [761, 515] on button "เล่น" at bounding box center [754, 509] width 166 height 44
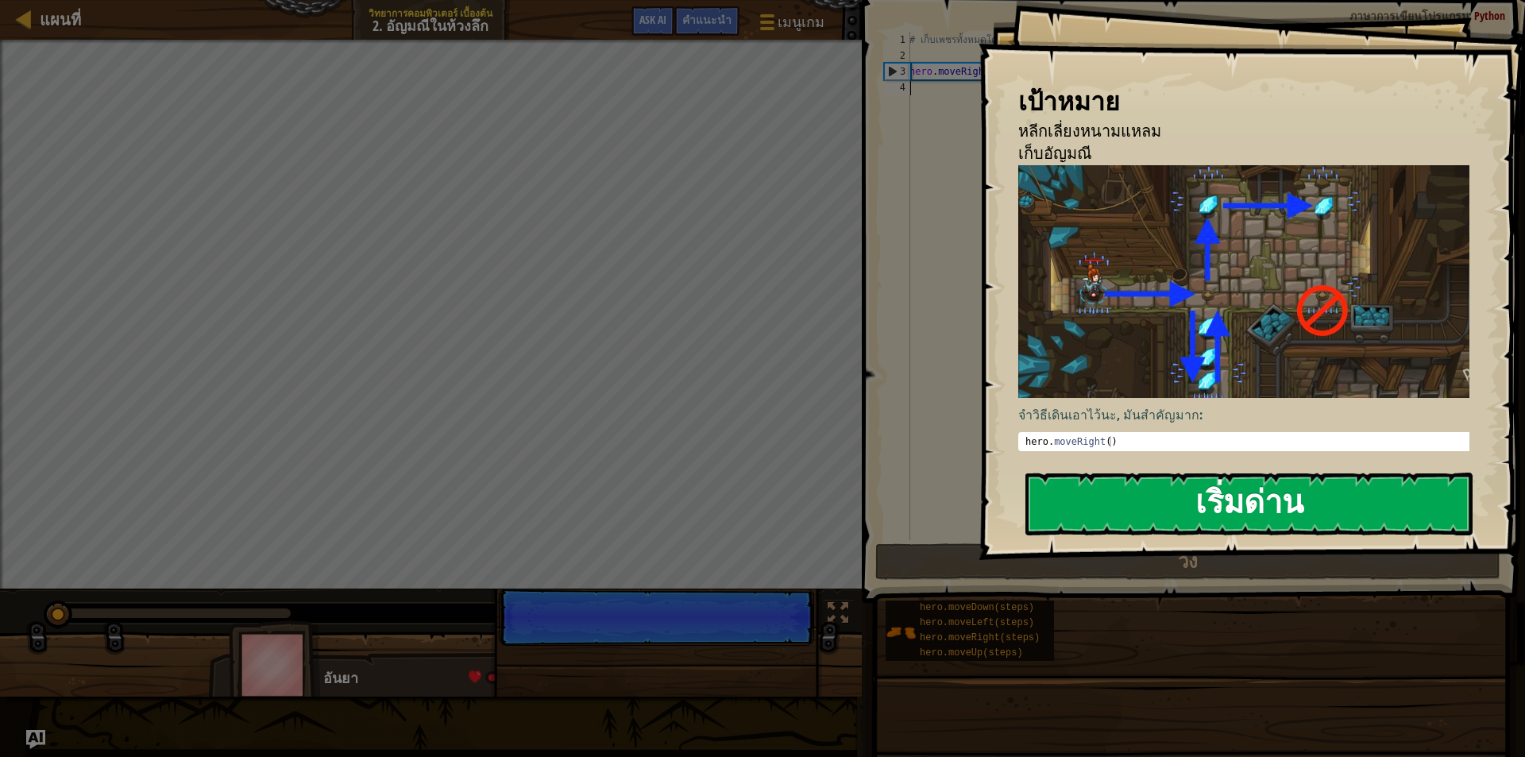
click at [1222, 478] on button "เริ่มด่าน" at bounding box center [1248, 504] width 447 height 63
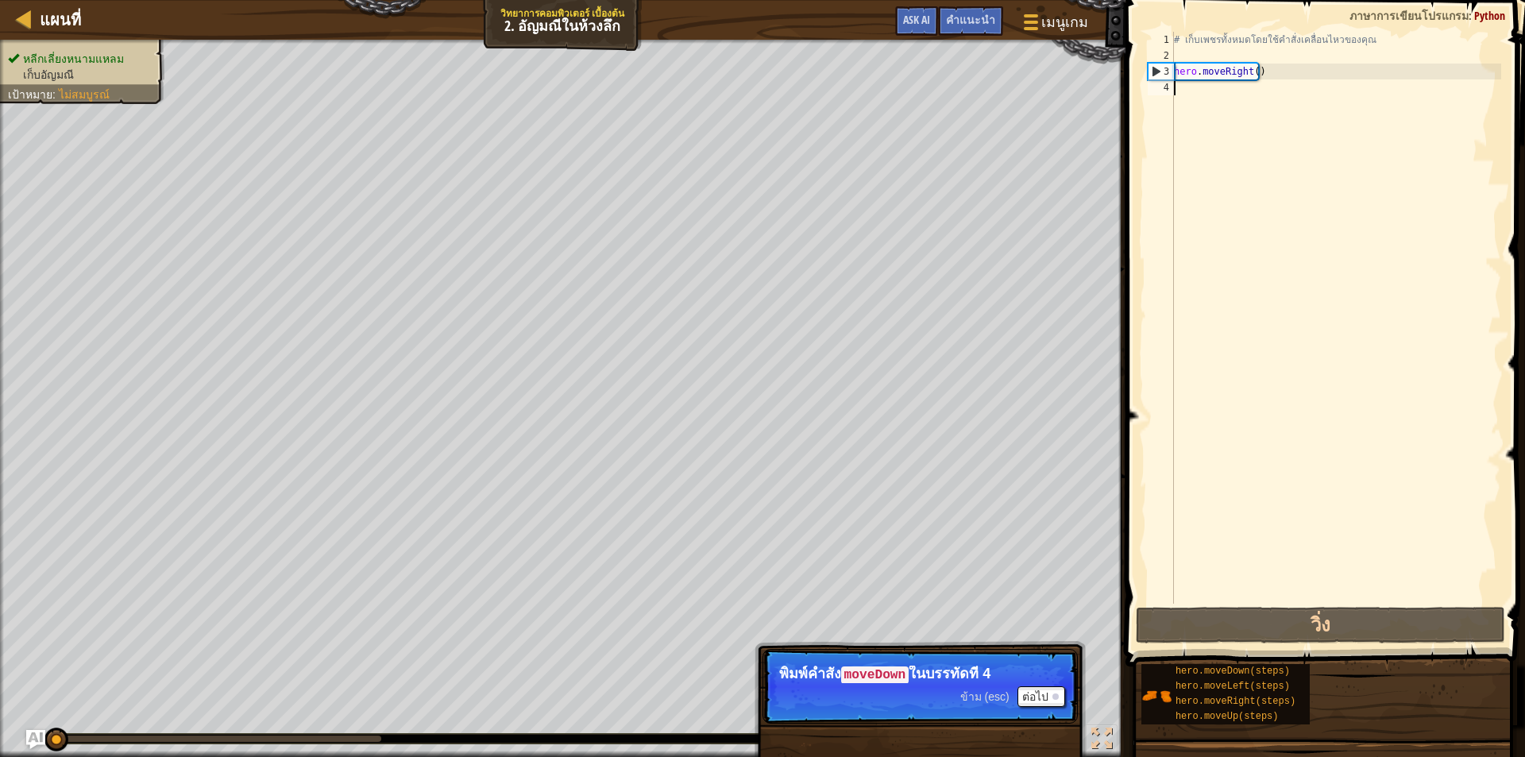
type textarea "h"
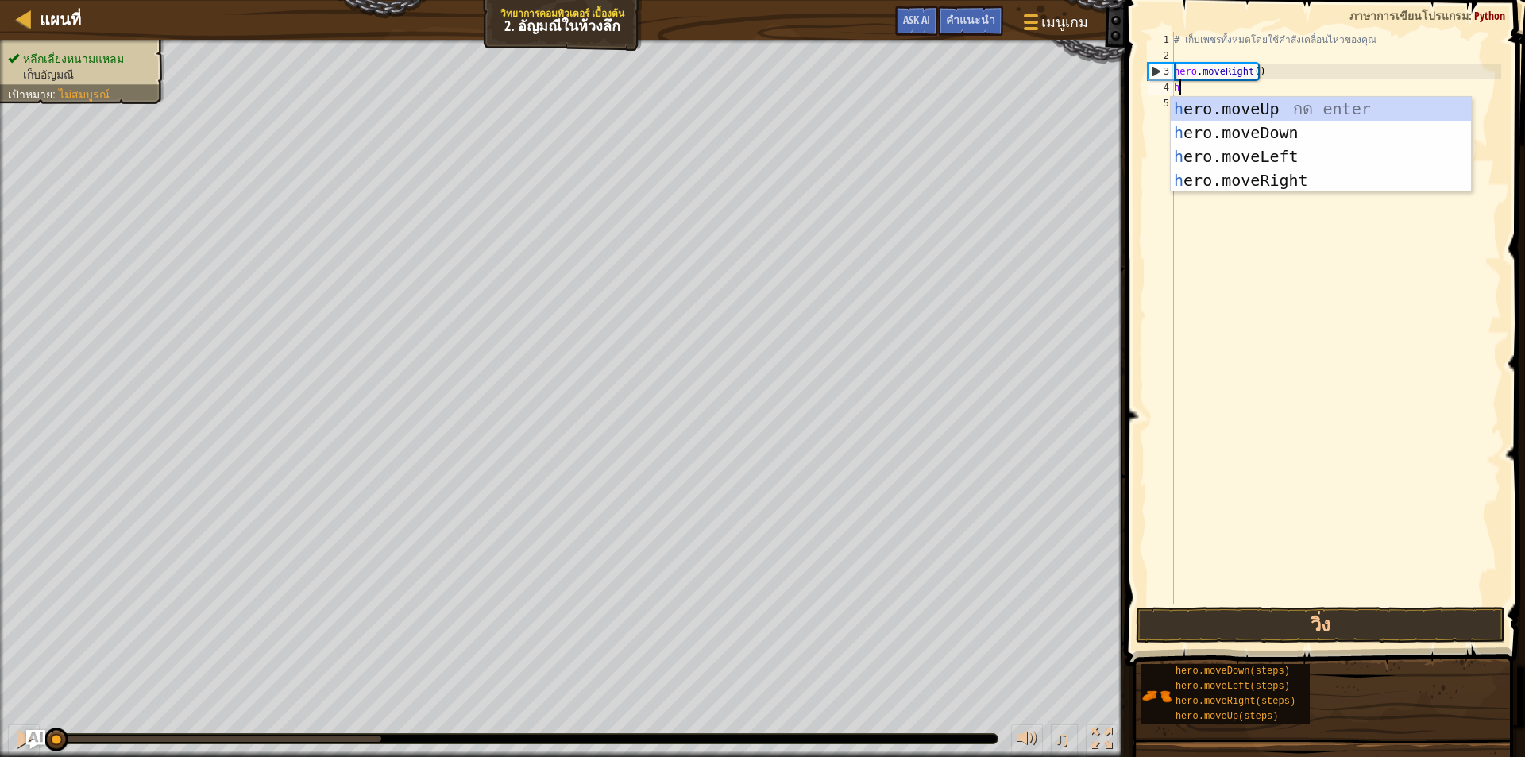
scroll to position [7, 0]
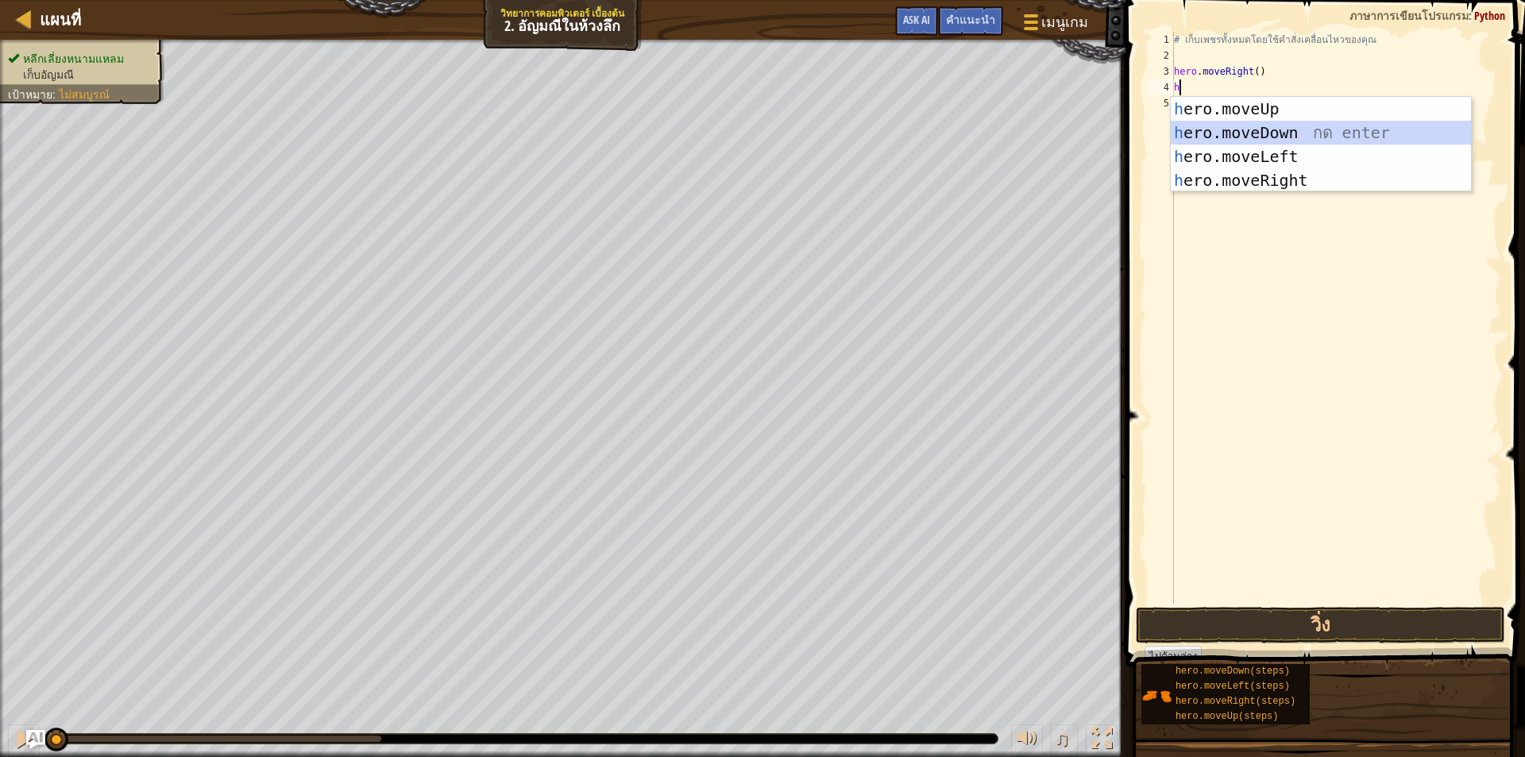
click at [1306, 136] on div "h ero.moveUp กด enter h ero.moveDown กด enter h ero.moveLeft กด enter h ero.mov…" at bounding box center [1321, 168] width 300 height 143
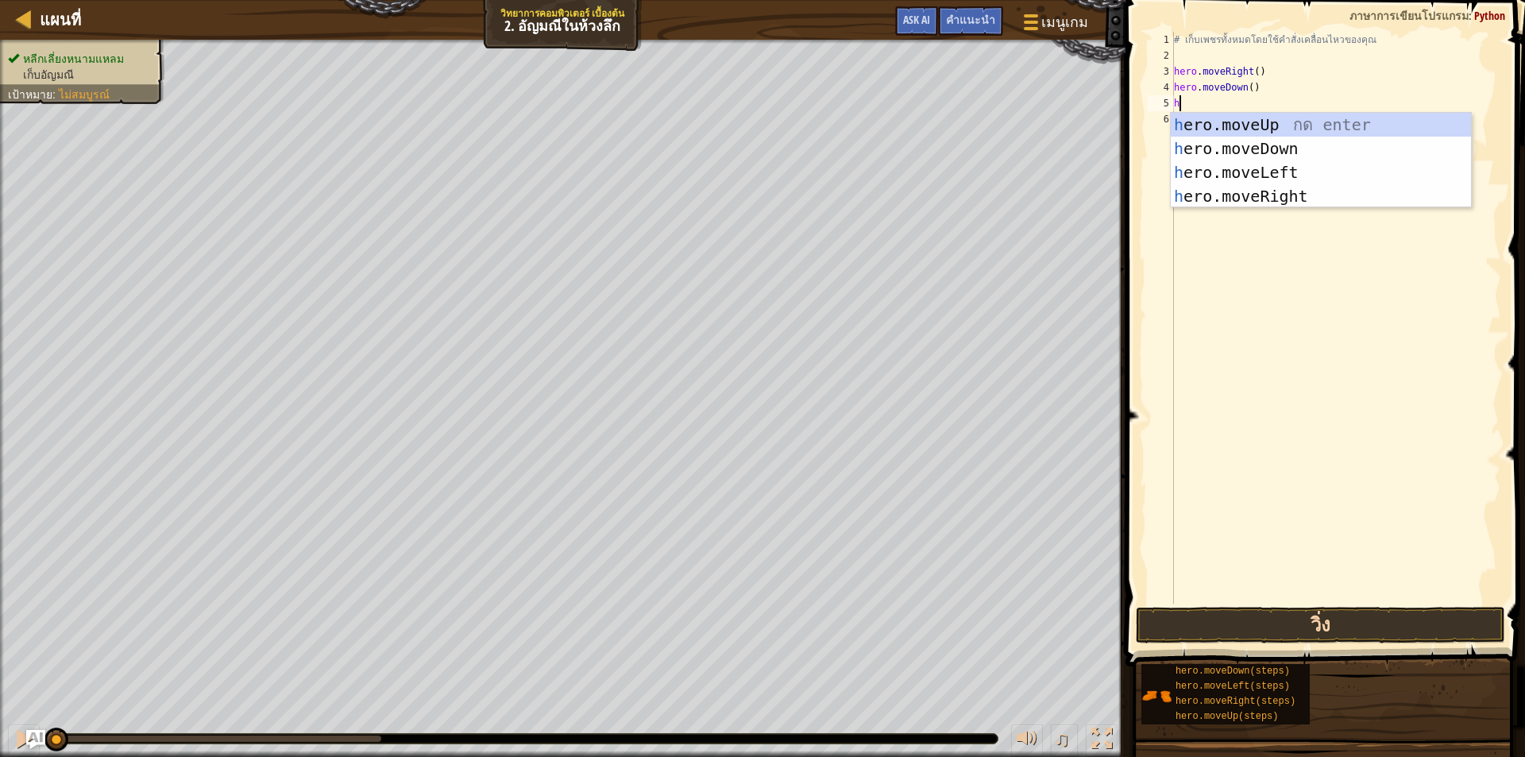
type textarea "h"
click at [1326, 630] on button "วิ่ง" at bounding box center [1320, 625] width 369 height 37
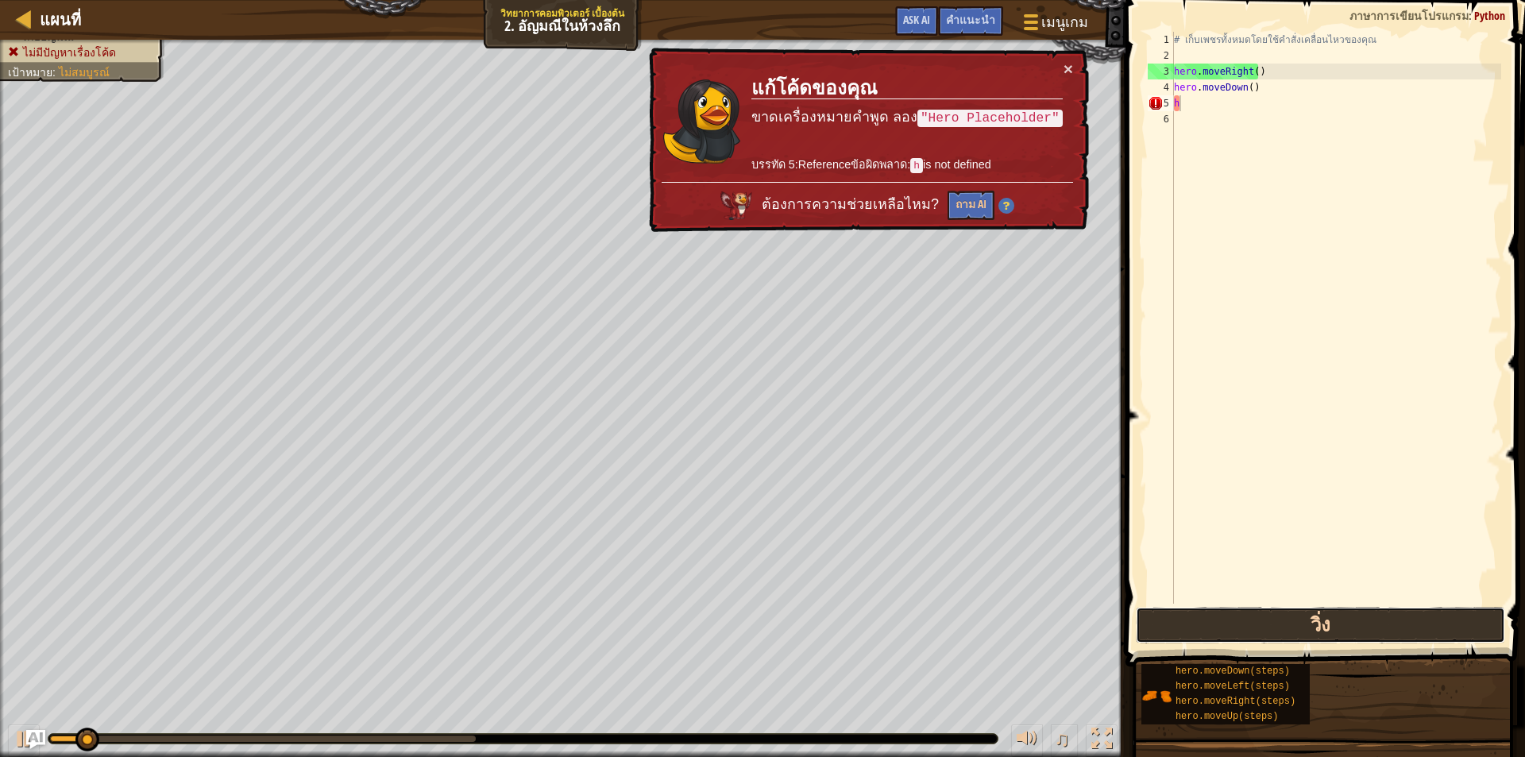
click at [1328, 617] on button "วิ่ง" at bounding box center [1320, 625] width 369 height 37
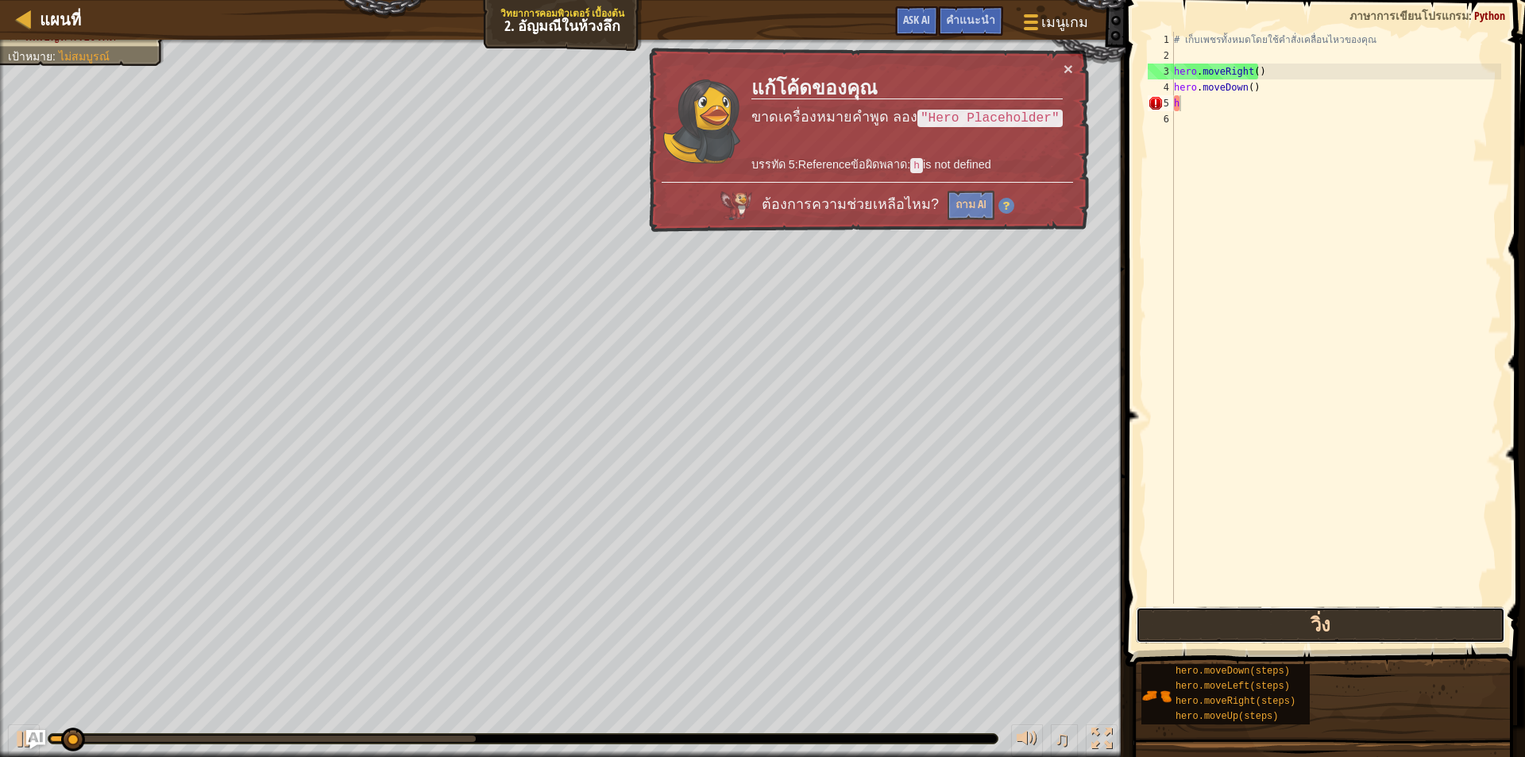
click at [1328, 617] on button "วิ่ง" at bounding box center [1320, 625] width 369 height 37
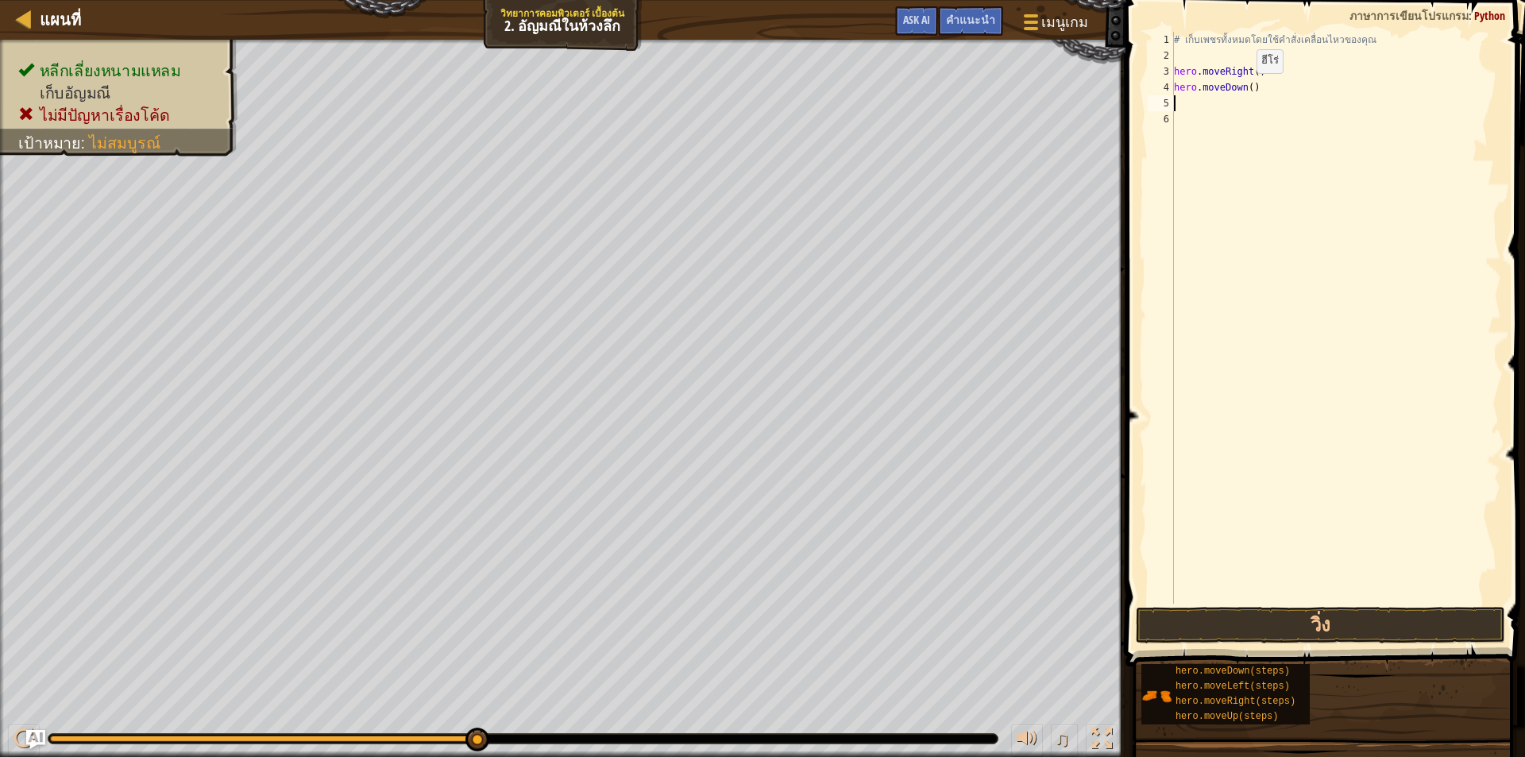
type textarea "h"
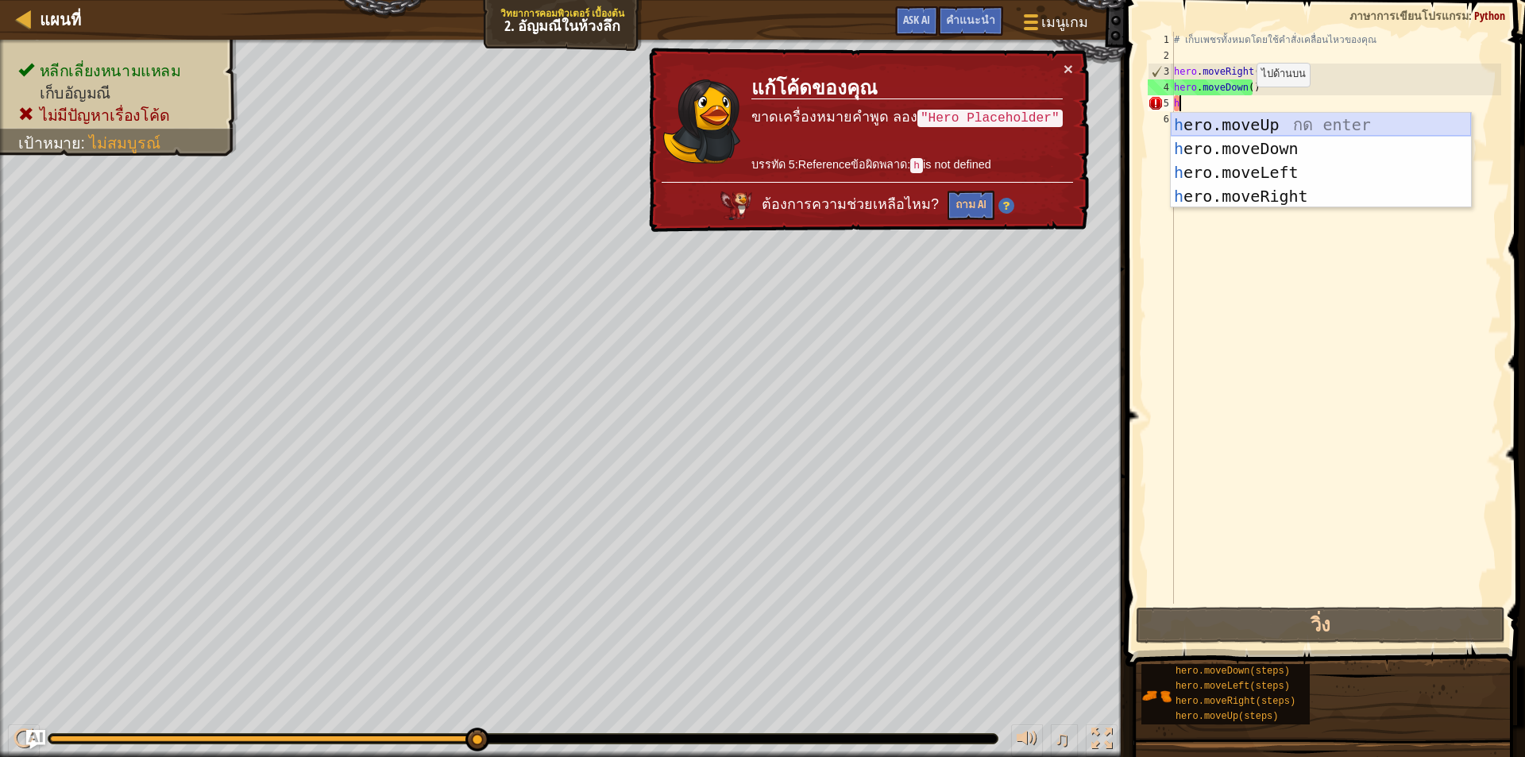
click at [1245, 126] on div "h ero.moveUp กด enter h ero.moveDown กด enter h ero.moveLeft กด enter h ero.mov…" at bounding box center [1321, 184] width 300 height 143
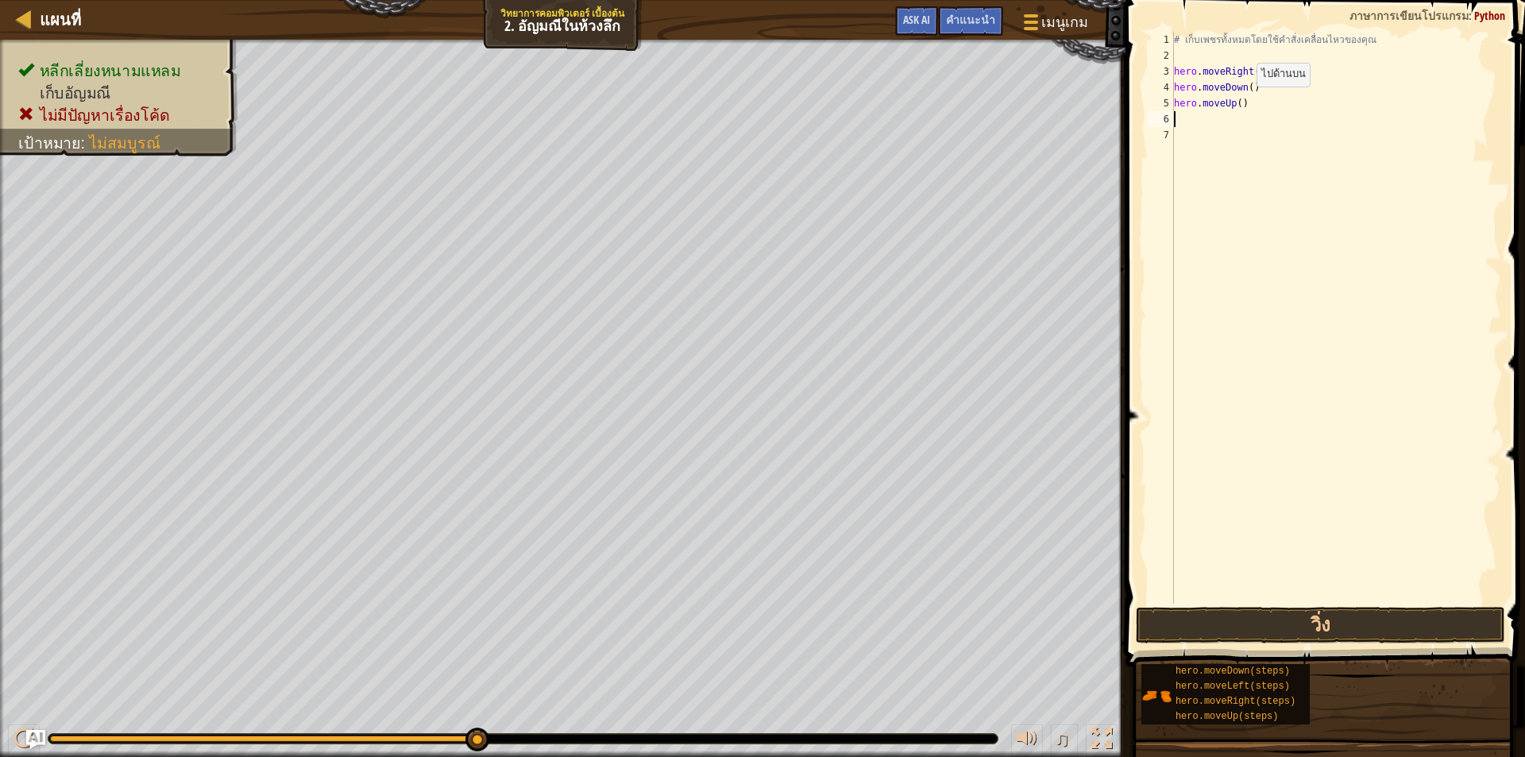
type textarea "h"
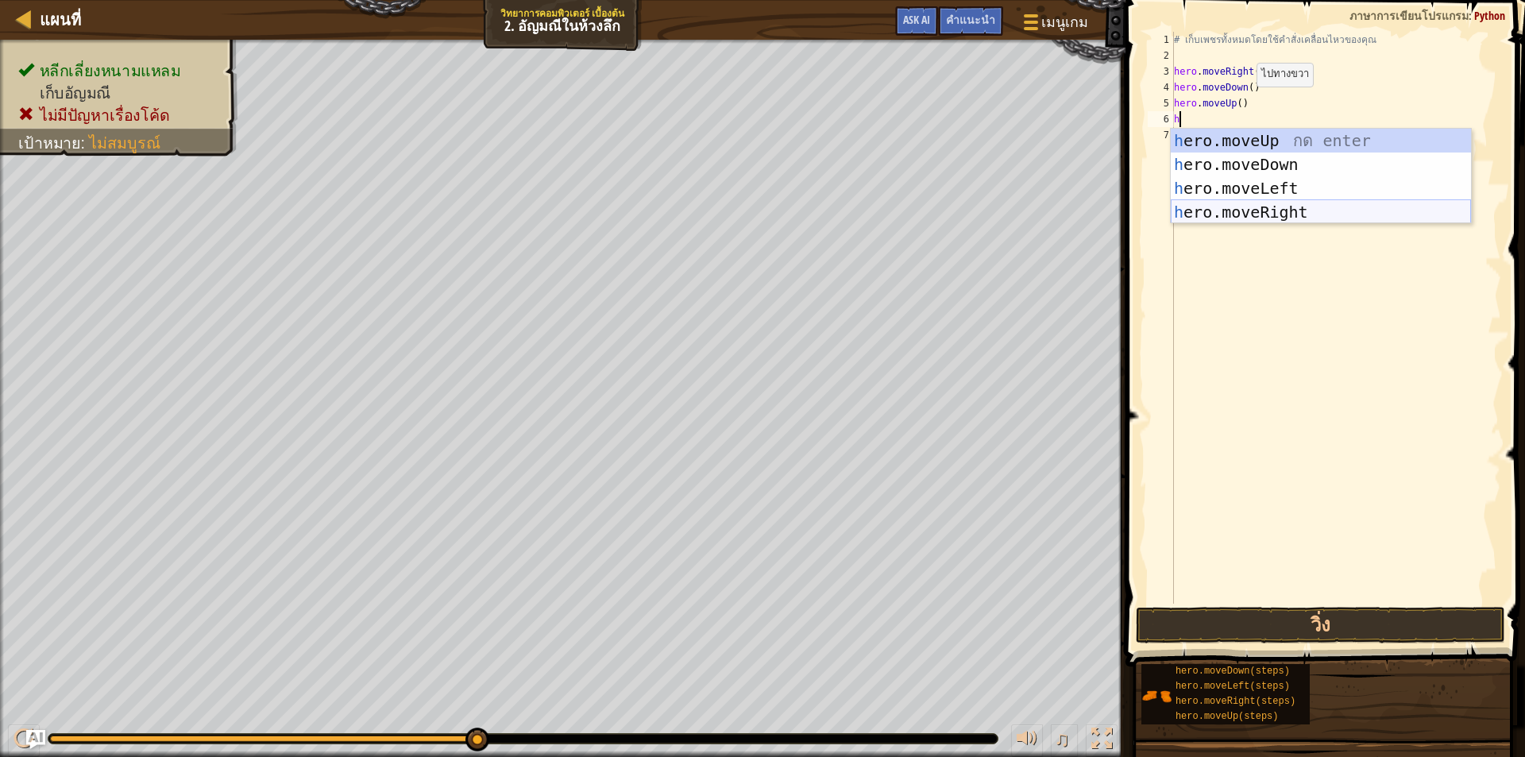
click at [1270, 210] on div "h ero.moveUp กด enter h ero.moveDown กด enter h ero.moveLeft กด enter h ero.mov…" at bounding box center [1321, 200] width 300 height 143
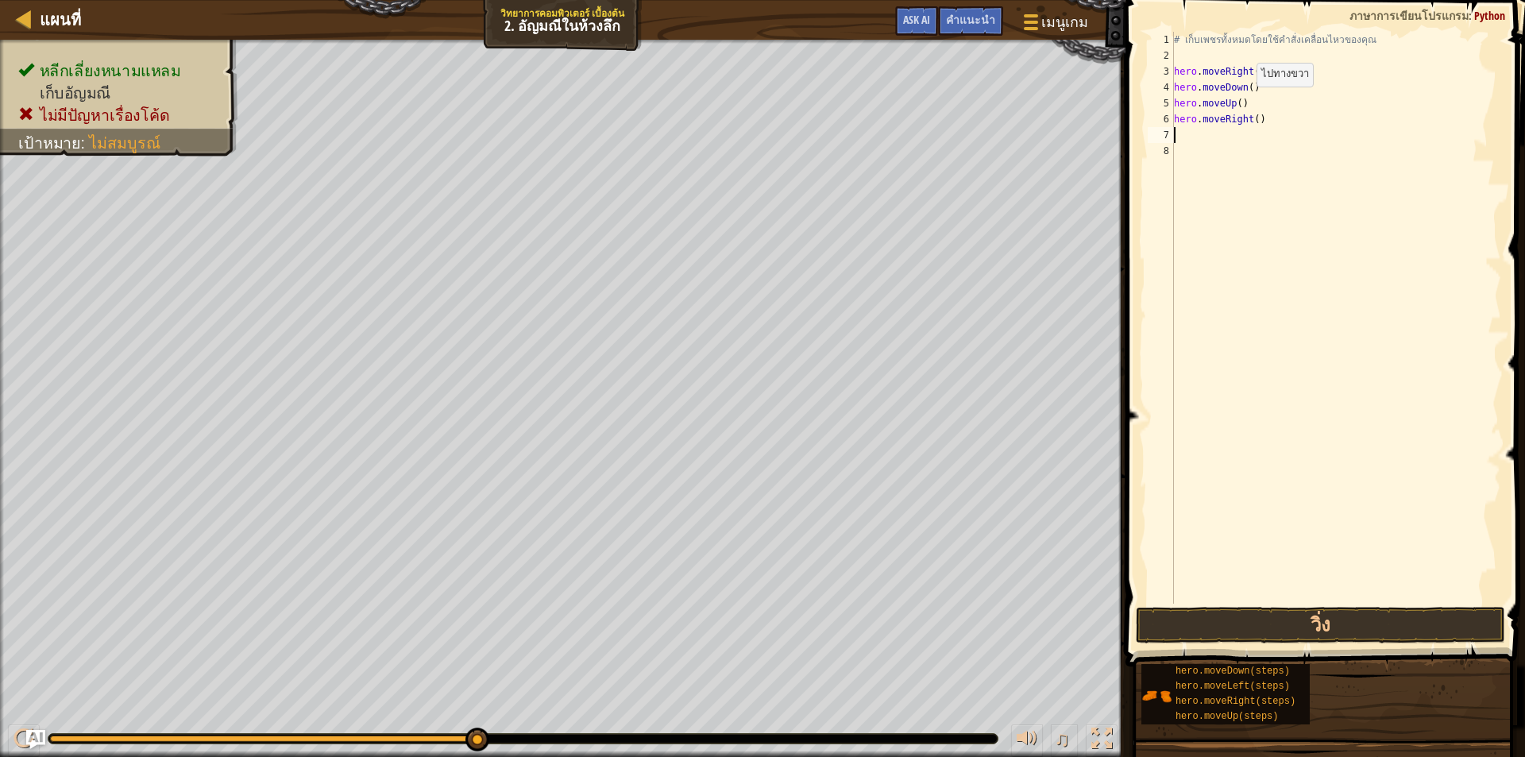
type textarea "h"
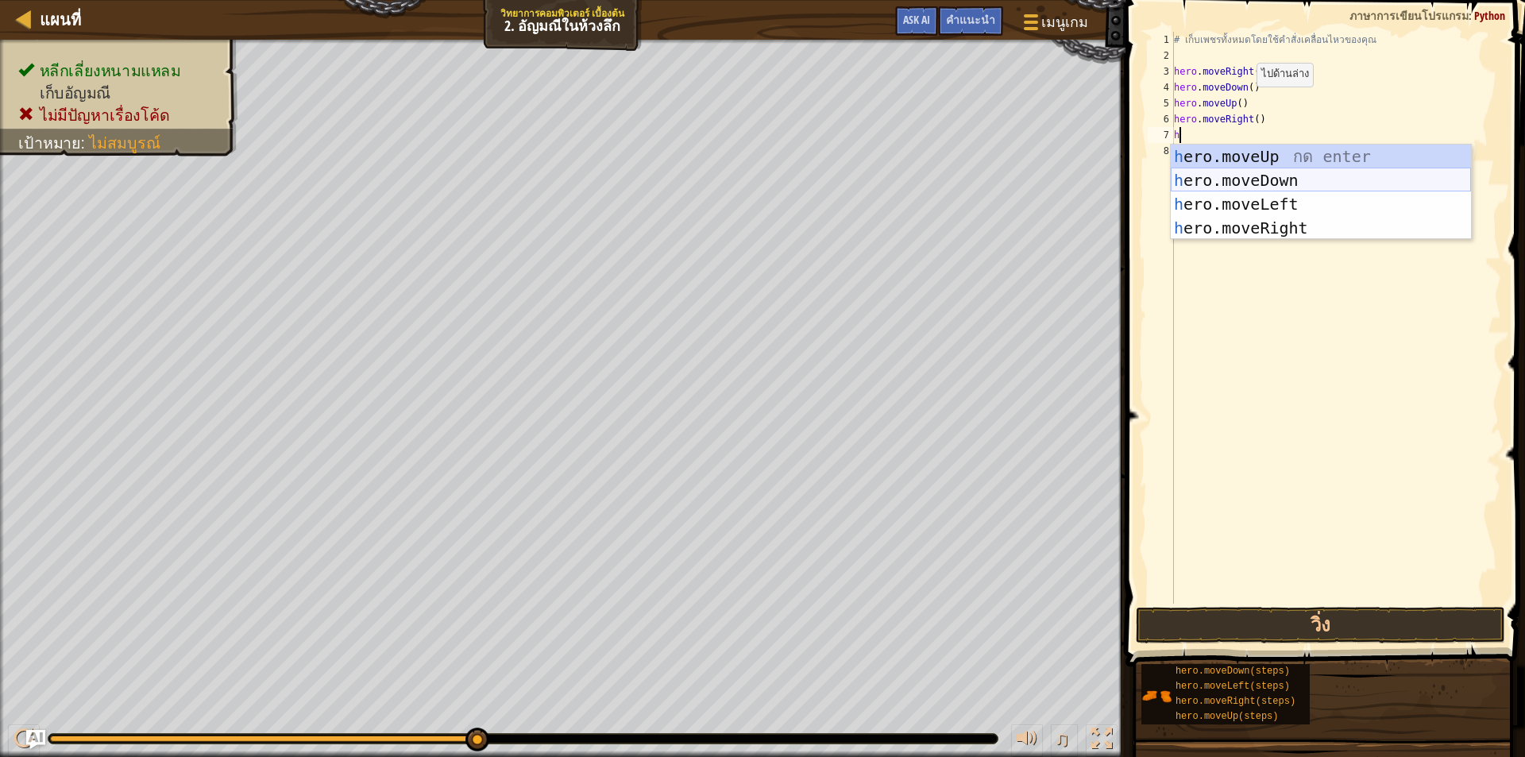
click at [1266, 179] on div "h ero.moveUp กด enter h ero.moveDown กด enter h ero.moveLeft กด enter h ero.mov…" at bounding box center [1321, 216] width 300 height 143
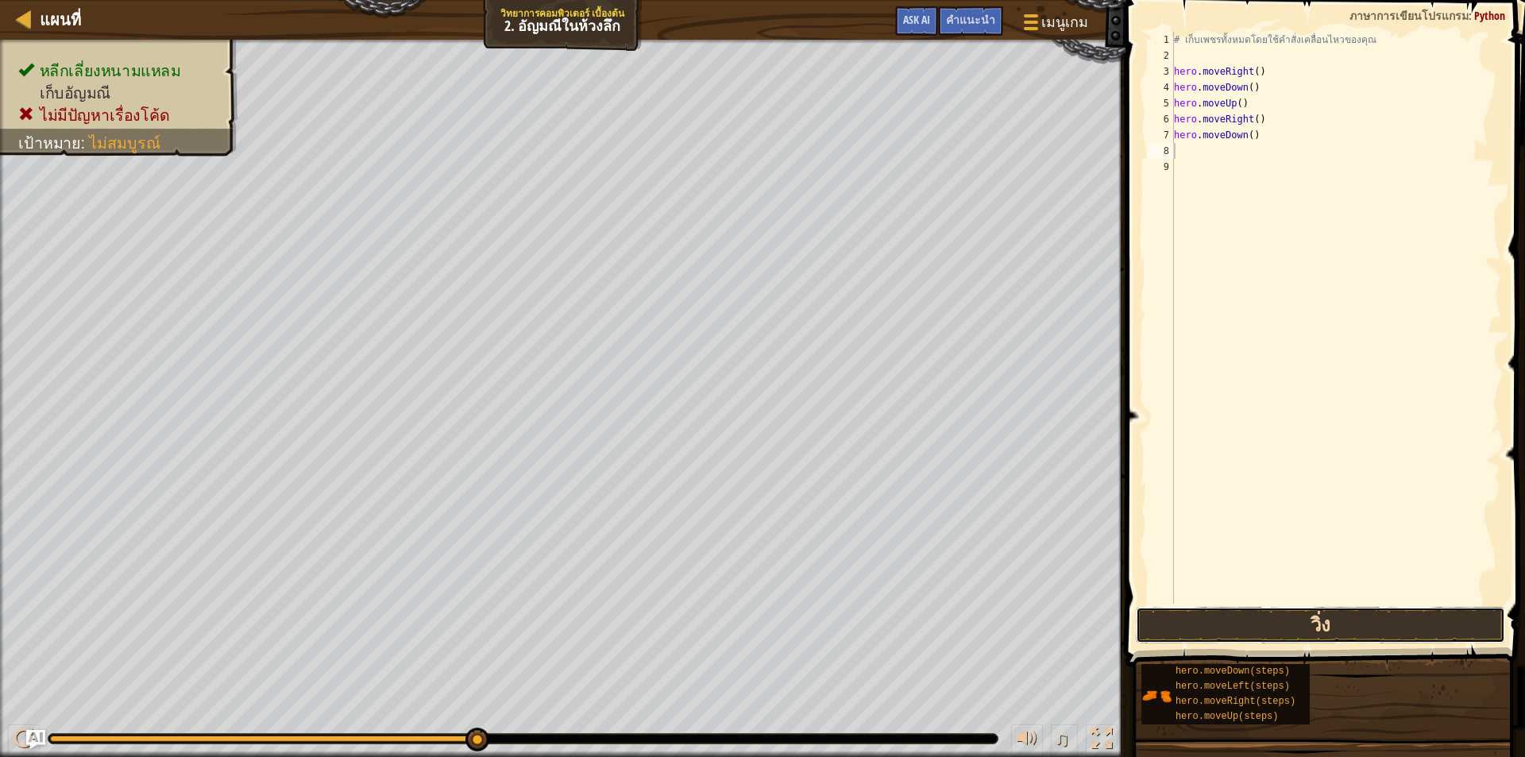
click at [1300, 619] on button "วิ่ง" at bounding box center [1320, 625] width 369 height 37
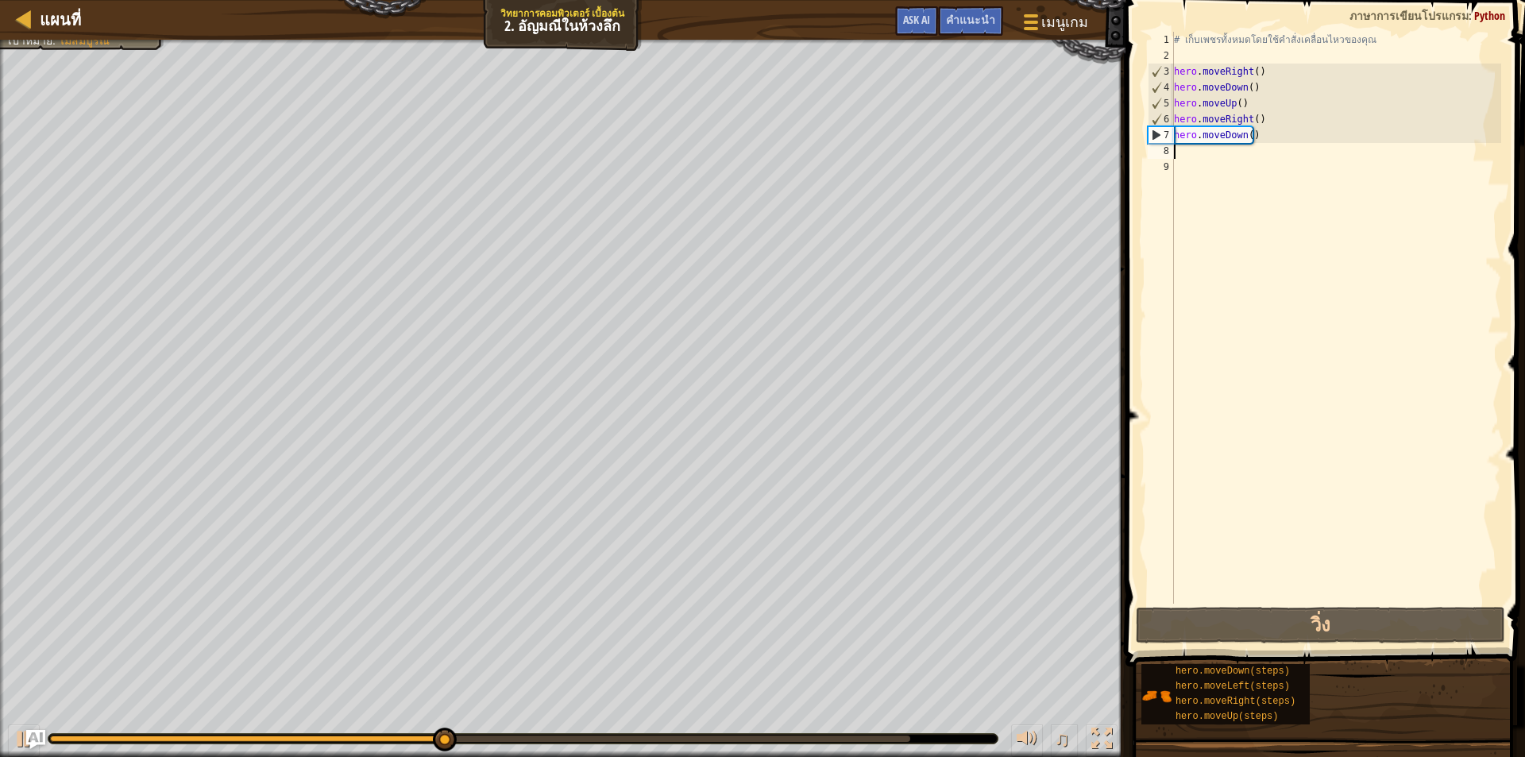
type textarea "h"
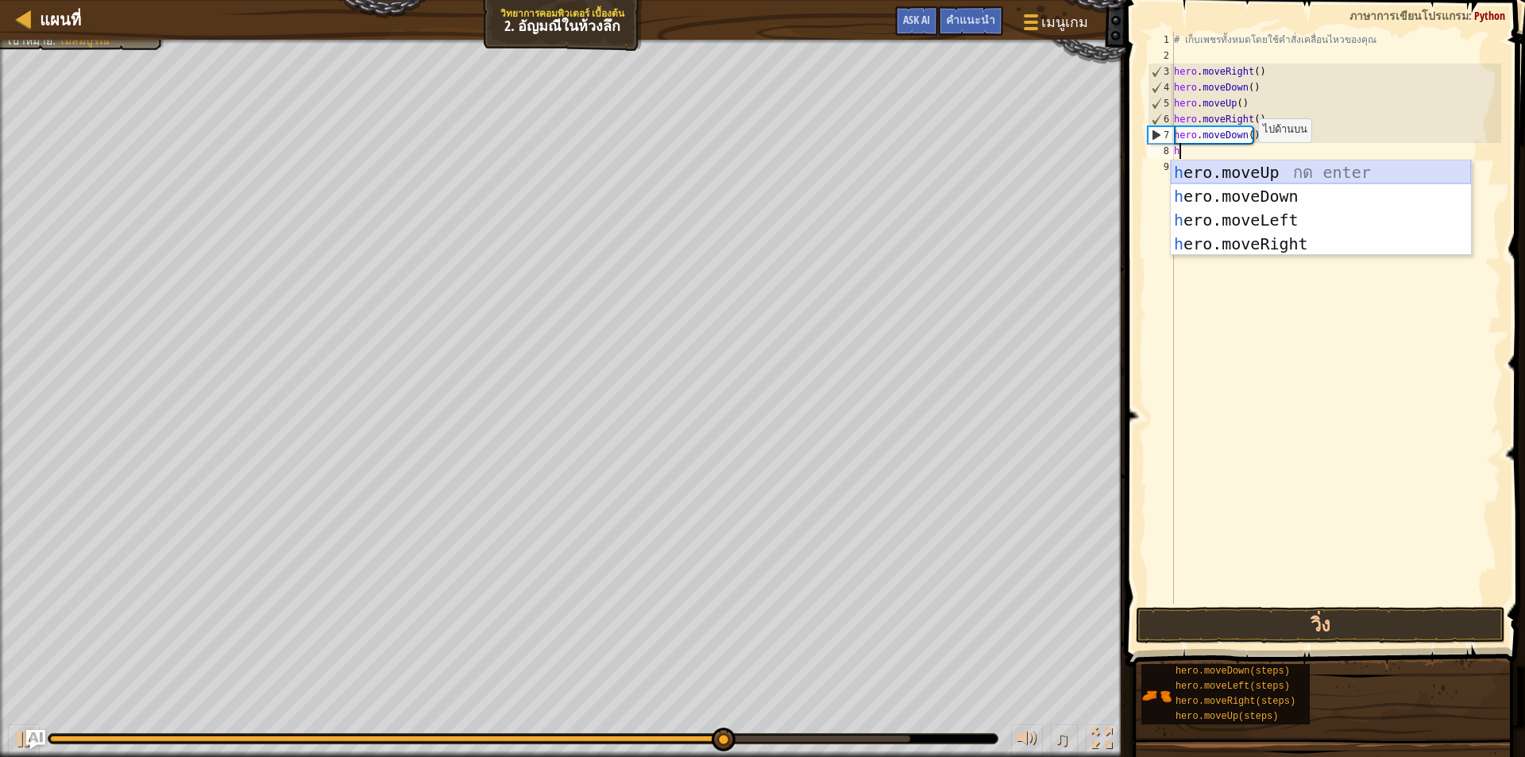
click at [1244, 170] on div "h ero.moveUp กด enter h ero.moveDown กด enter h ero.moveLeft กด enter h ero.mov…" at bounding box center [1321, 231] width 300 height 143
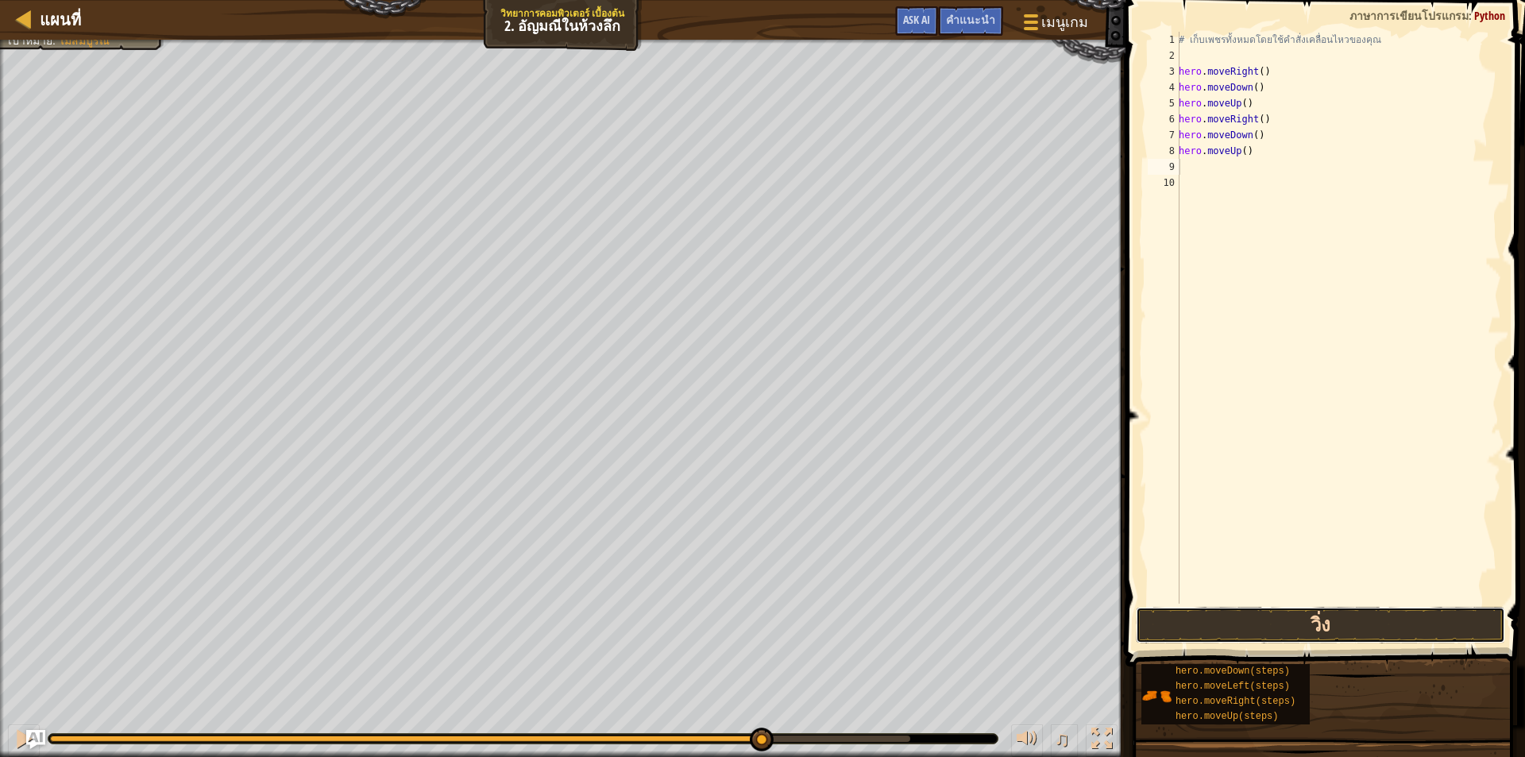
click at [1261, 623] on button "วิ่ง" at bounding box center [1320, 625] width 369 height 37
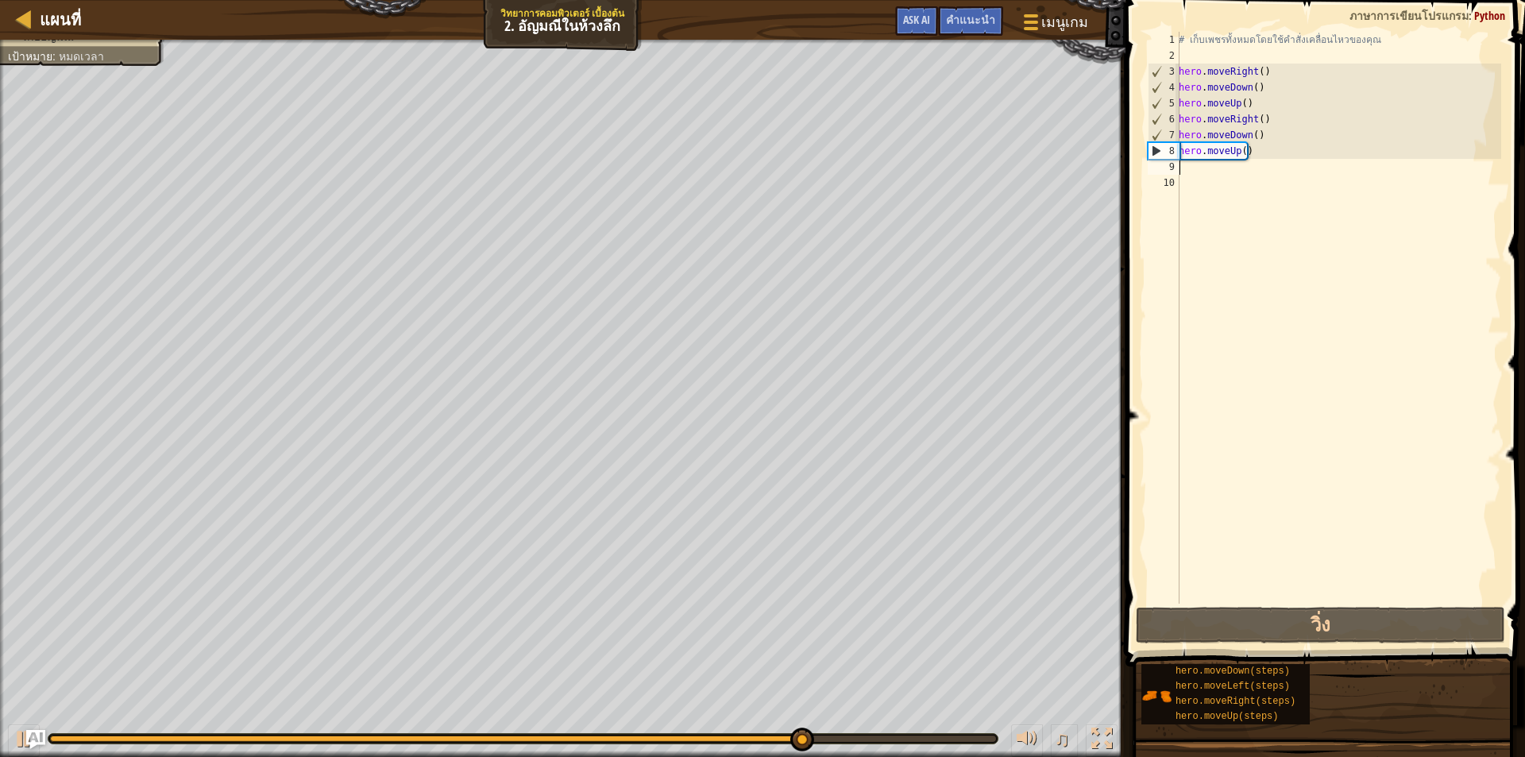
type textarea "h"
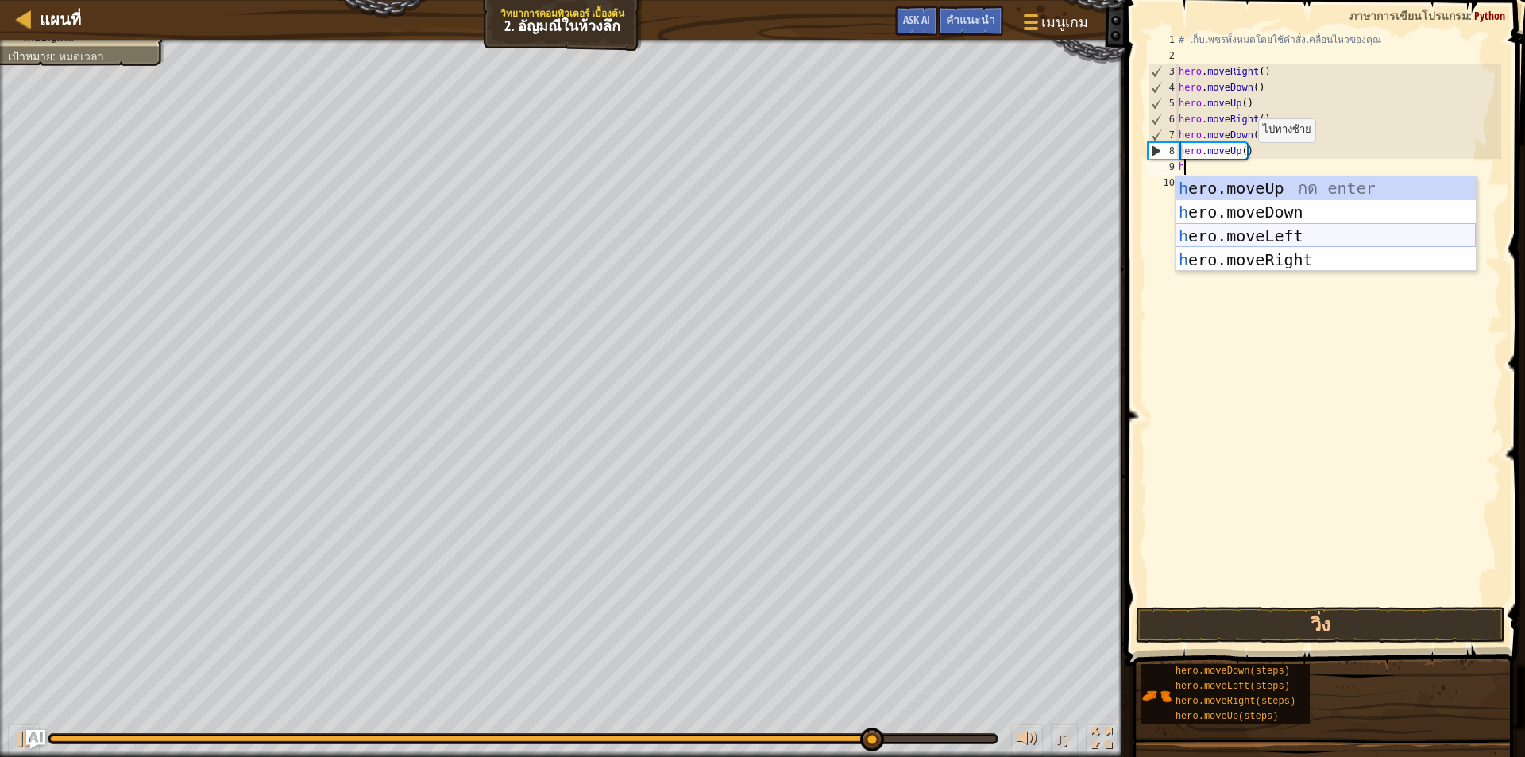
click at [1221, 234] on div "h ero.moveUp กด enter h ero.moveDown กด enter h ero.moveLeft กด enter h ero.mov…" at bounding box center [1325, 247] width 300 height 143
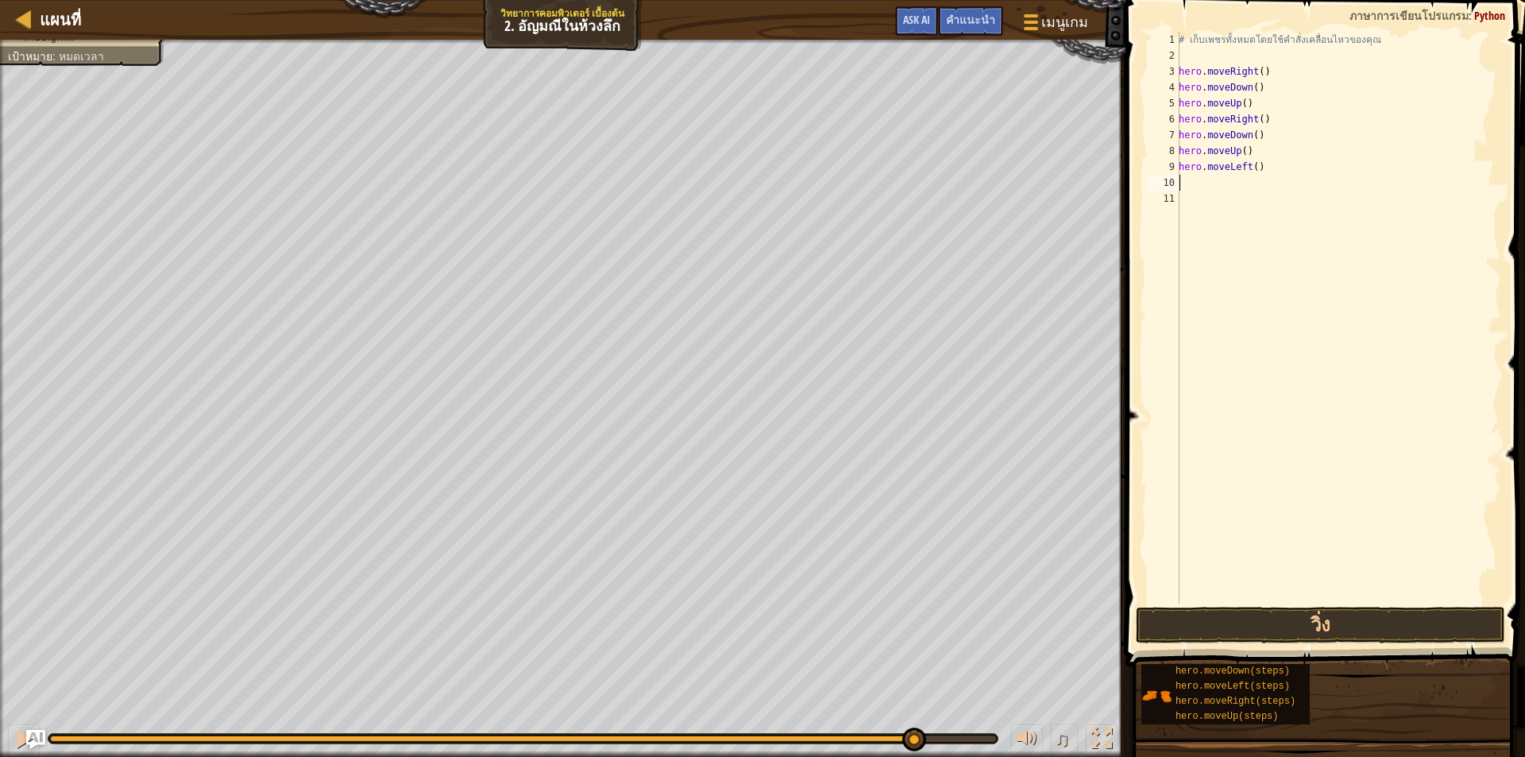
type textarea "h"
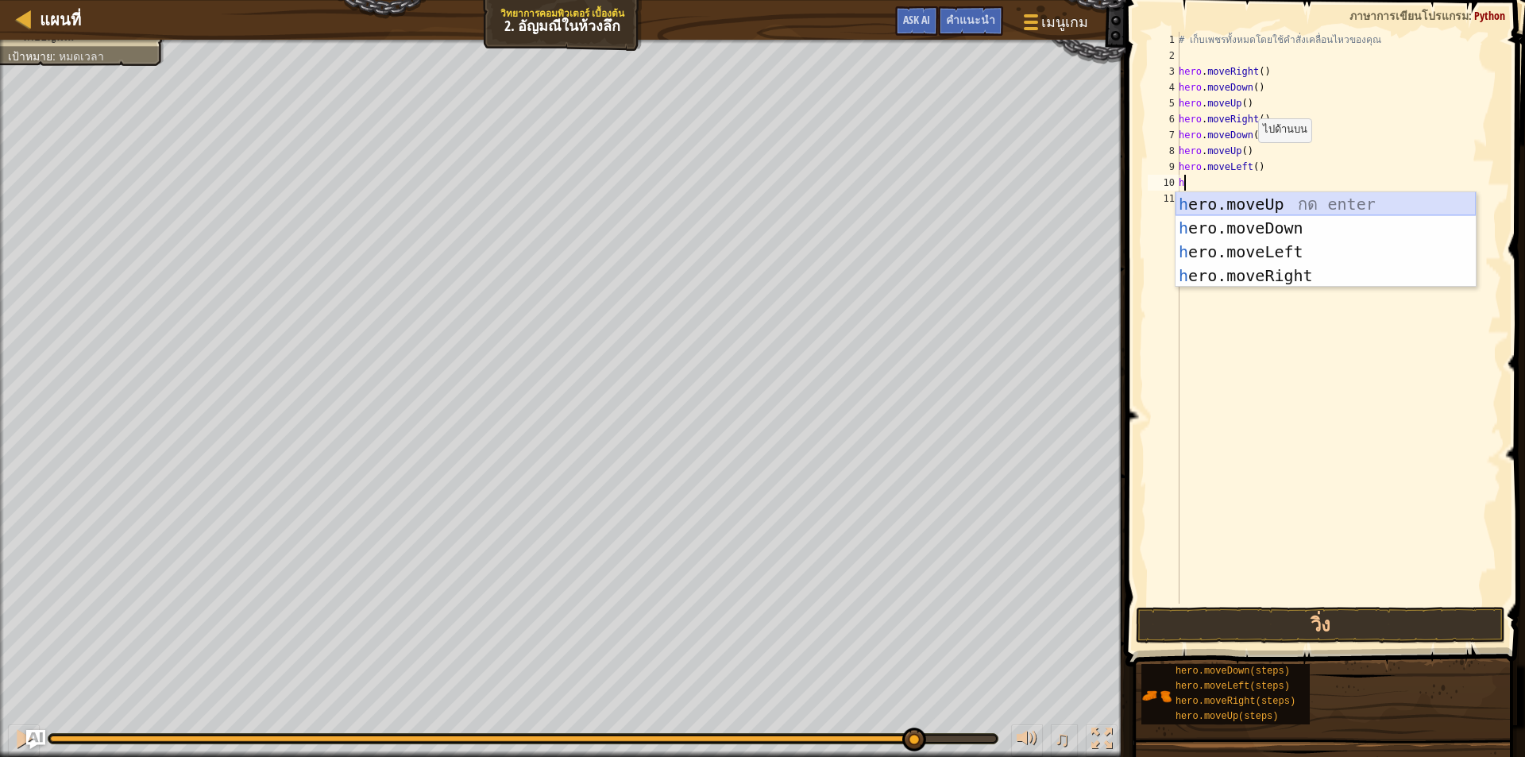
click at [1215, 215] on div "h ero.moveUp กด enter h ero.moveDown กด enter h ero.moveLeft กด enter h ero.mov…" at bounding box center [1325, 263] width 300 height 143
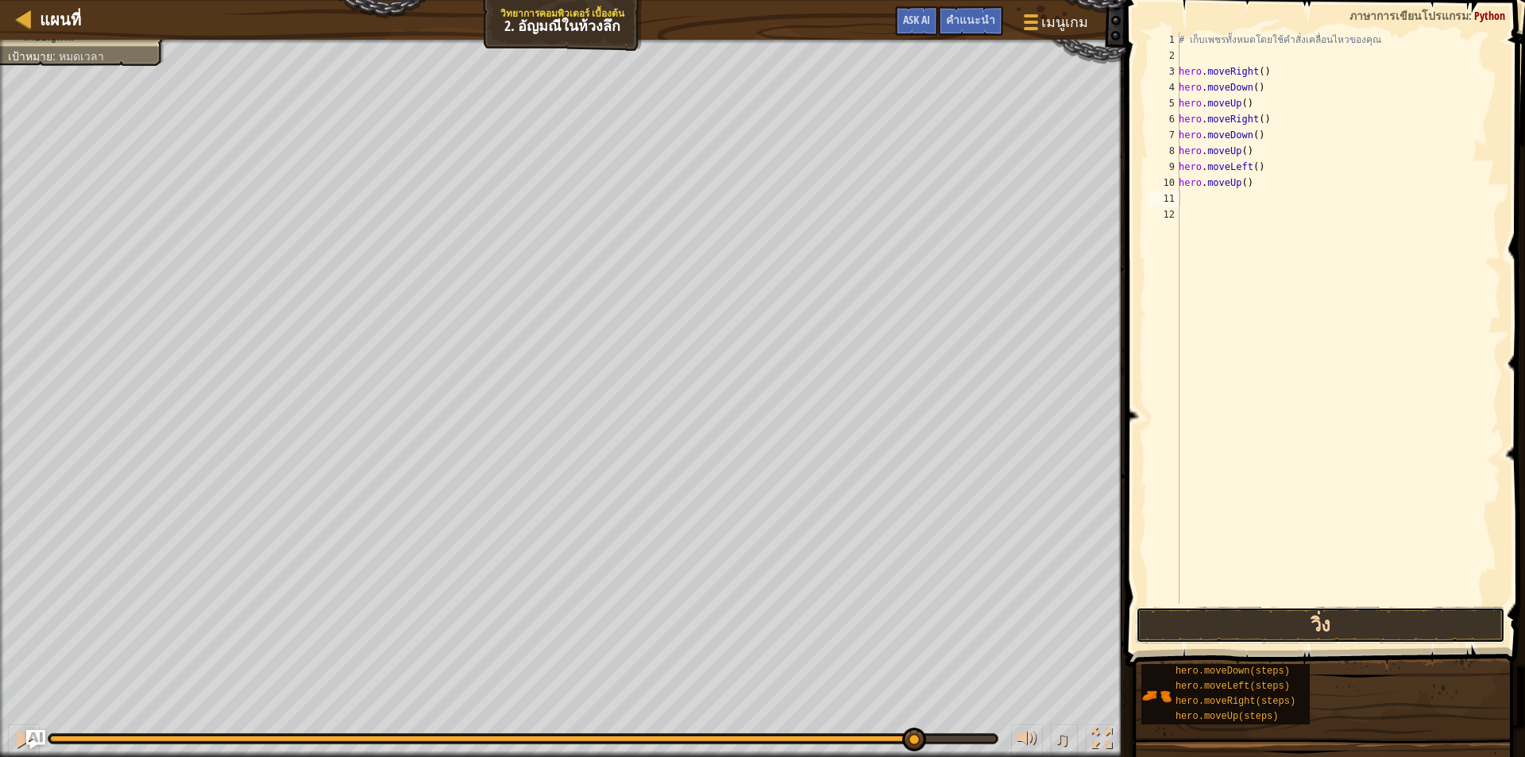
click at [1248, 617] on button "วิ่ง" at bounding box center [1320, 625] width 369 height 37
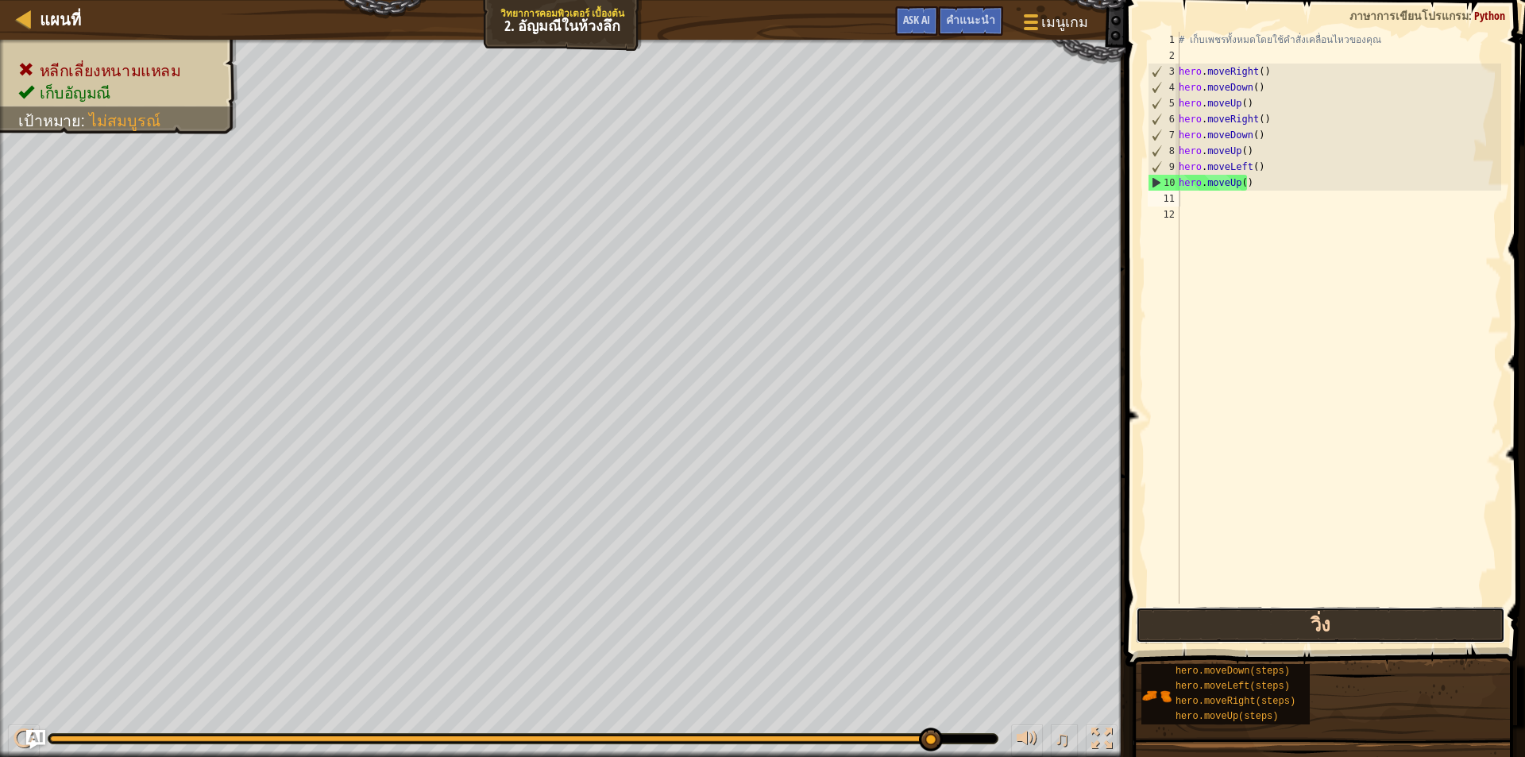
click at [1278, 617] on button "วิ่ง" at bounding box center [1320, 625] width 369 height 37
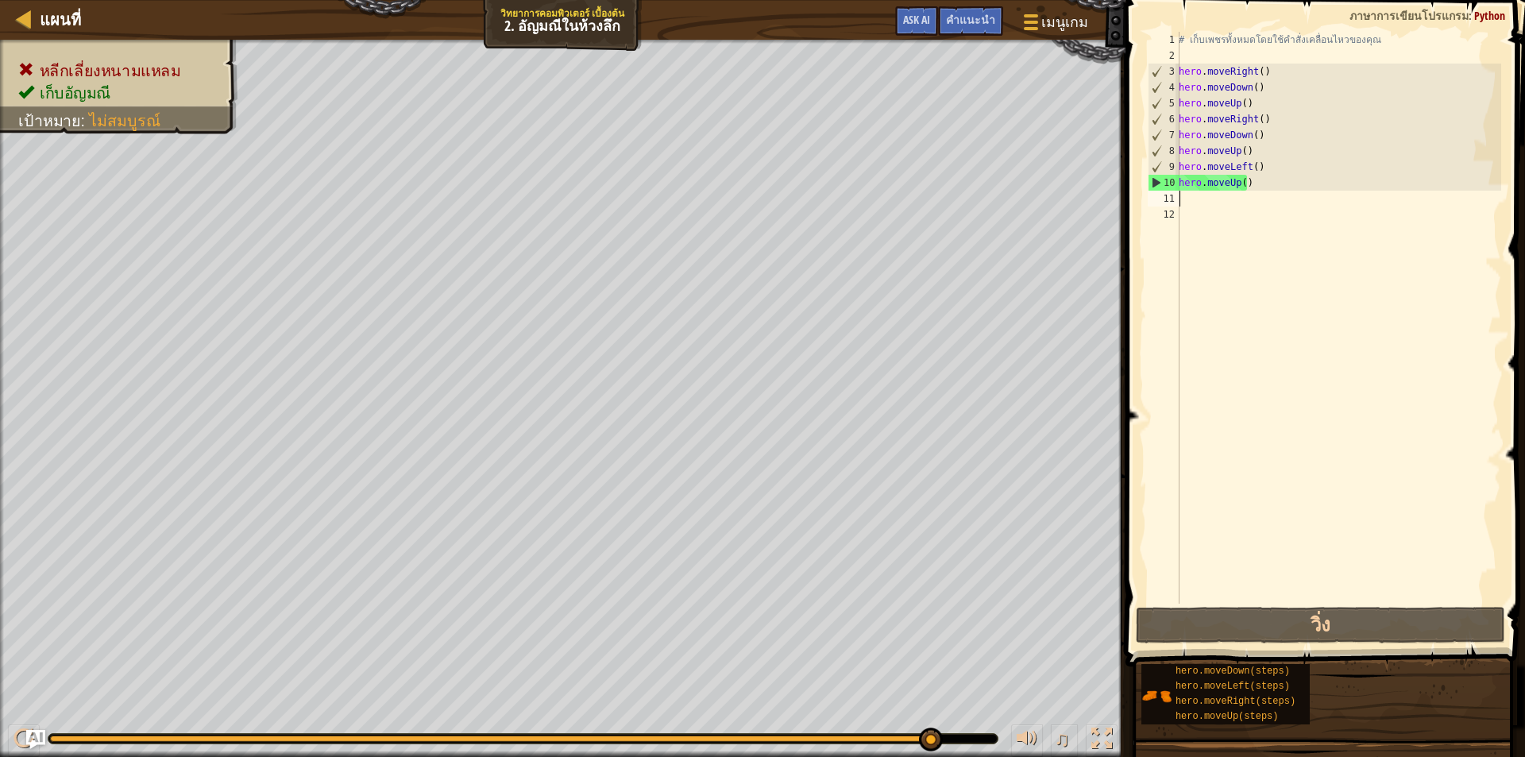
click at [1308, 188] on div "# เก็บเพชรทั้งหมดโดยใช้คำสั่งเคลื่อนไหวของคุณ hero . moveRight ( ) hero . moveD…" at bounding box center [1338, 334] width 326 height 604
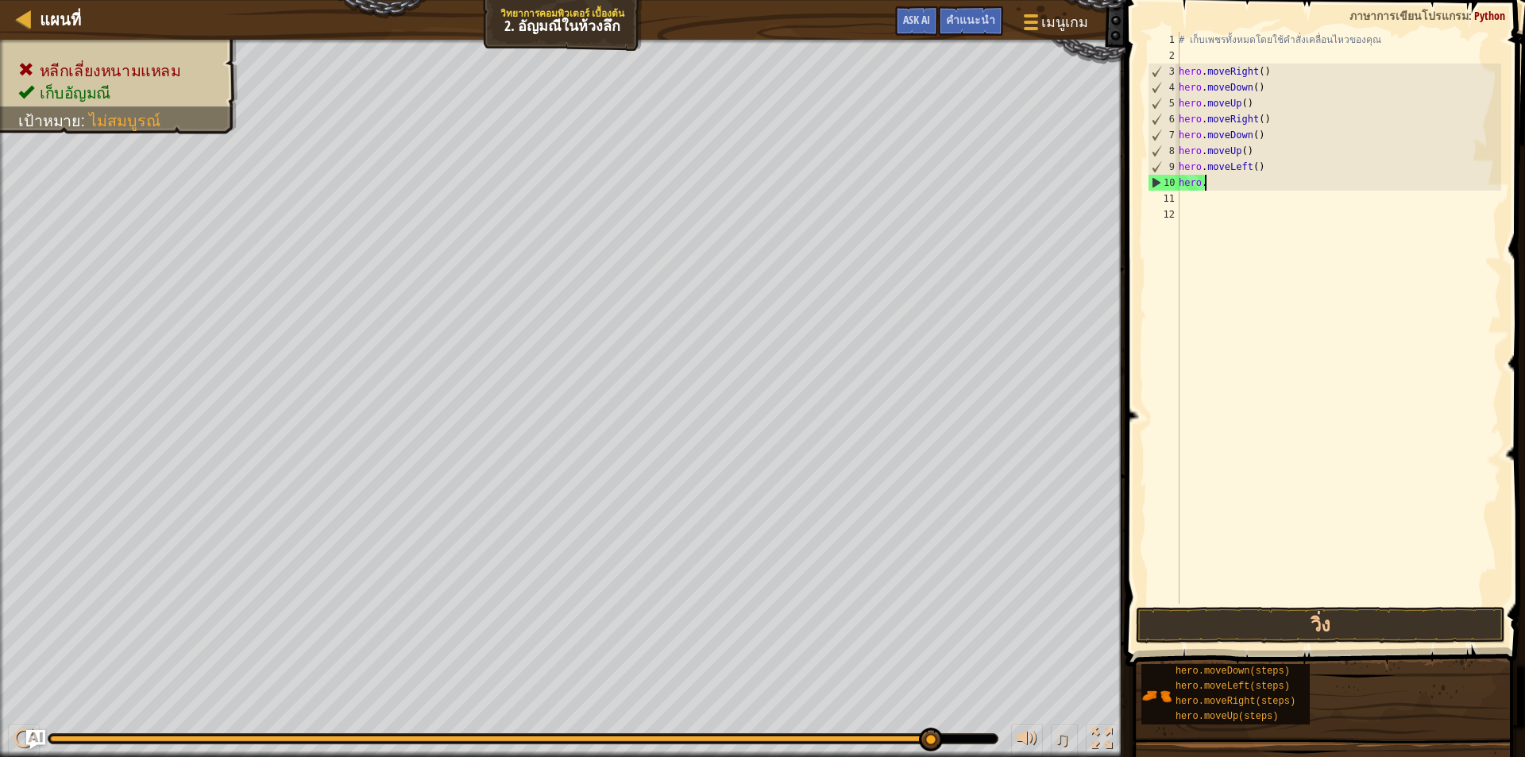
type textarea "h"
click at [1317, 164] on div "# เก็บเพชรทั้งหมดโดยใช้คำสั่งเคลื่อนไหวของคุณ hero . moveRight ( ) hero . moveD…" at bounding box center [1338, 334] width 326 height 604
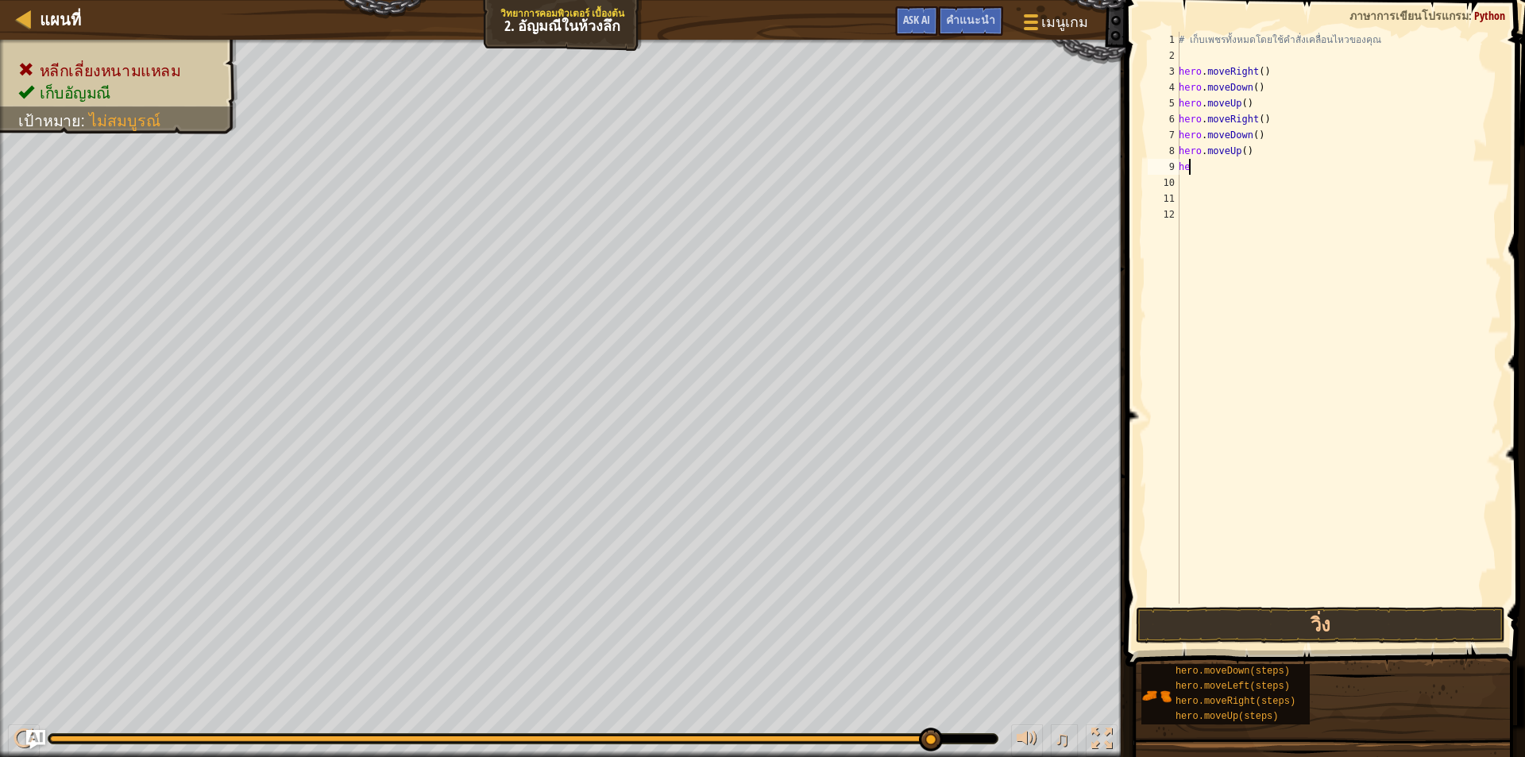
type textarea "h"
click at [1317, 164] on div "# เก็บเพชรทั้งหมดโดยใช้คำสั่งเคลื่อนไหวของคุณ hero . moveRight ( ) hero . moveD…" at bounding box center [1338, 334] width 326 height 604
type textarea "h"
click at [1317, 137] on div "# เก็บเพชรทั้งหมดโดยใช้คำสั่งเคลื่อนไหวของคุณ hero . moveRight ( ) hero . moveD…" at bounding box center [1338, 334] width 326 height 604
type textarea "h"
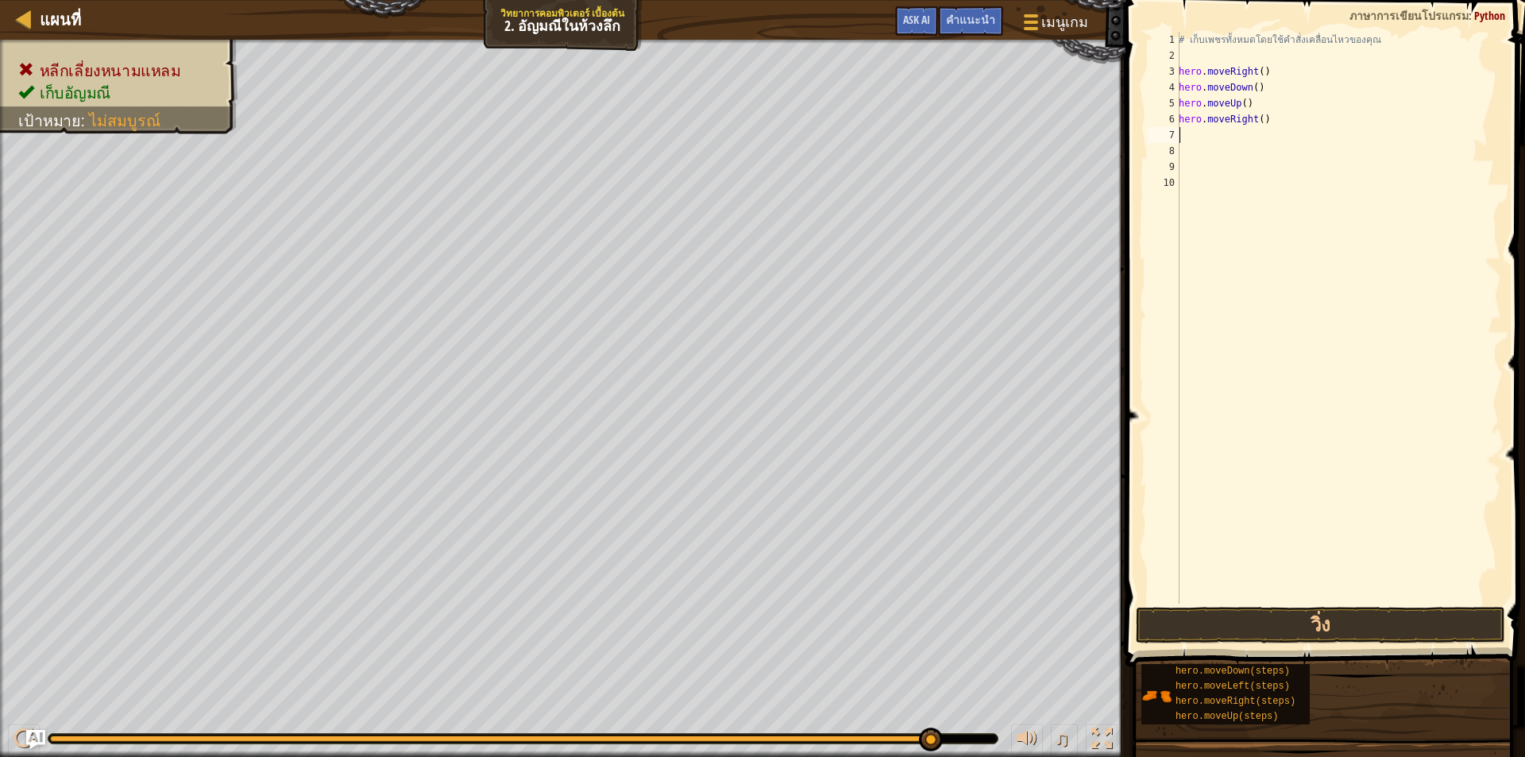
click at [1317, 137] on div "# เก็บเพชรทั้งหมดโดยใช้คำสั่งเคลื่อนไหวของคุณ hero . moveRight ( ) hero . moveD…" at bounding box center [1338, 334] width 326 height 604
type textarea "h"
click at [1309, 112] on div "# เก็บเพชรทั้งหมดโดยใช้คำสั่งเคลื่อนไหวของคุณ hero . moveRight ( ) hero . moveD…" at bounding box center [1335, 334] width 331 height 604
click at [1271, 635] on button "วิ่ง" at bounding box center [1320, 625] width 369 height 37
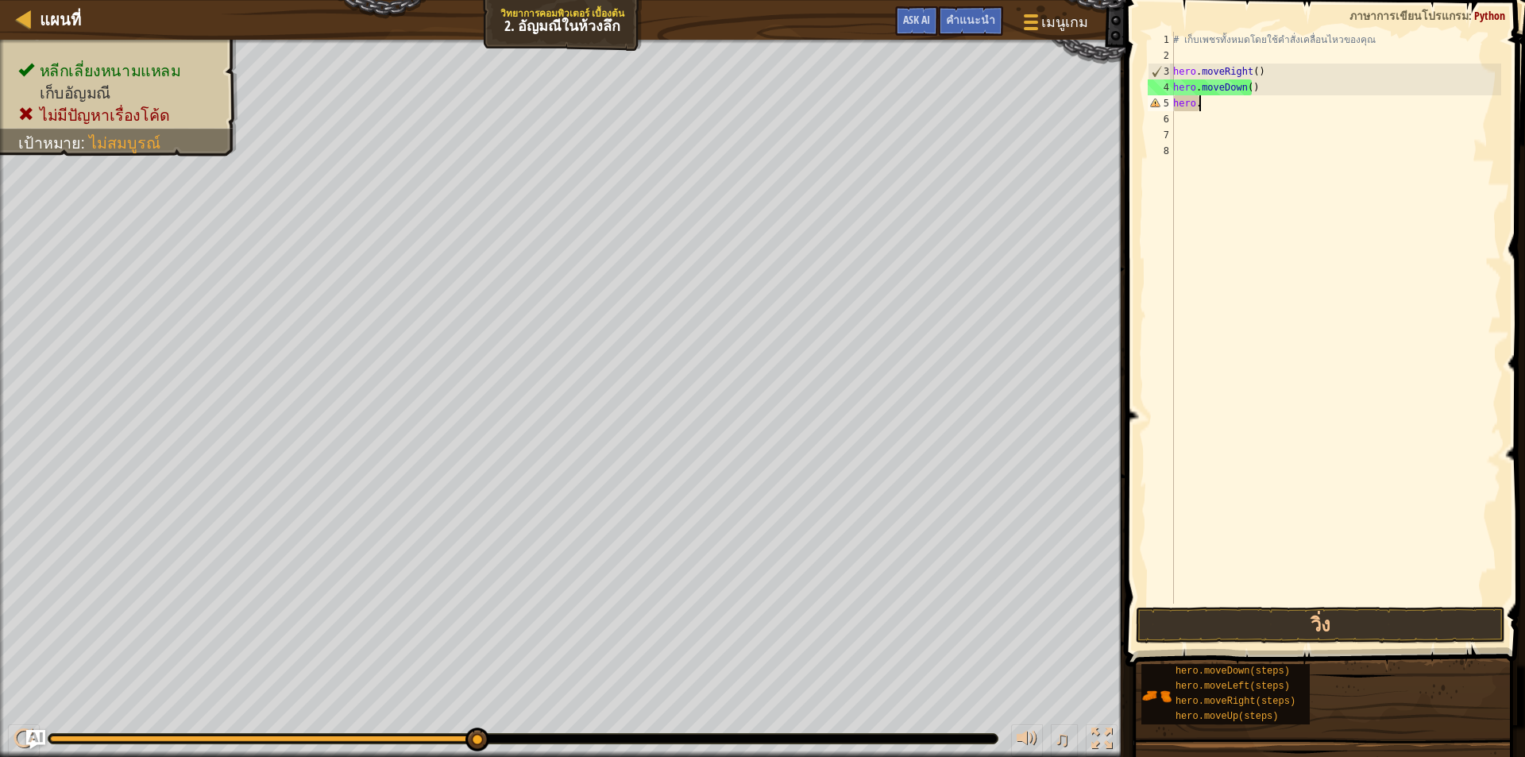
type textarea "h"
click at [1260, 613] on button "วิ่ง" at bounding box center [1320, 625] width 369 height 37
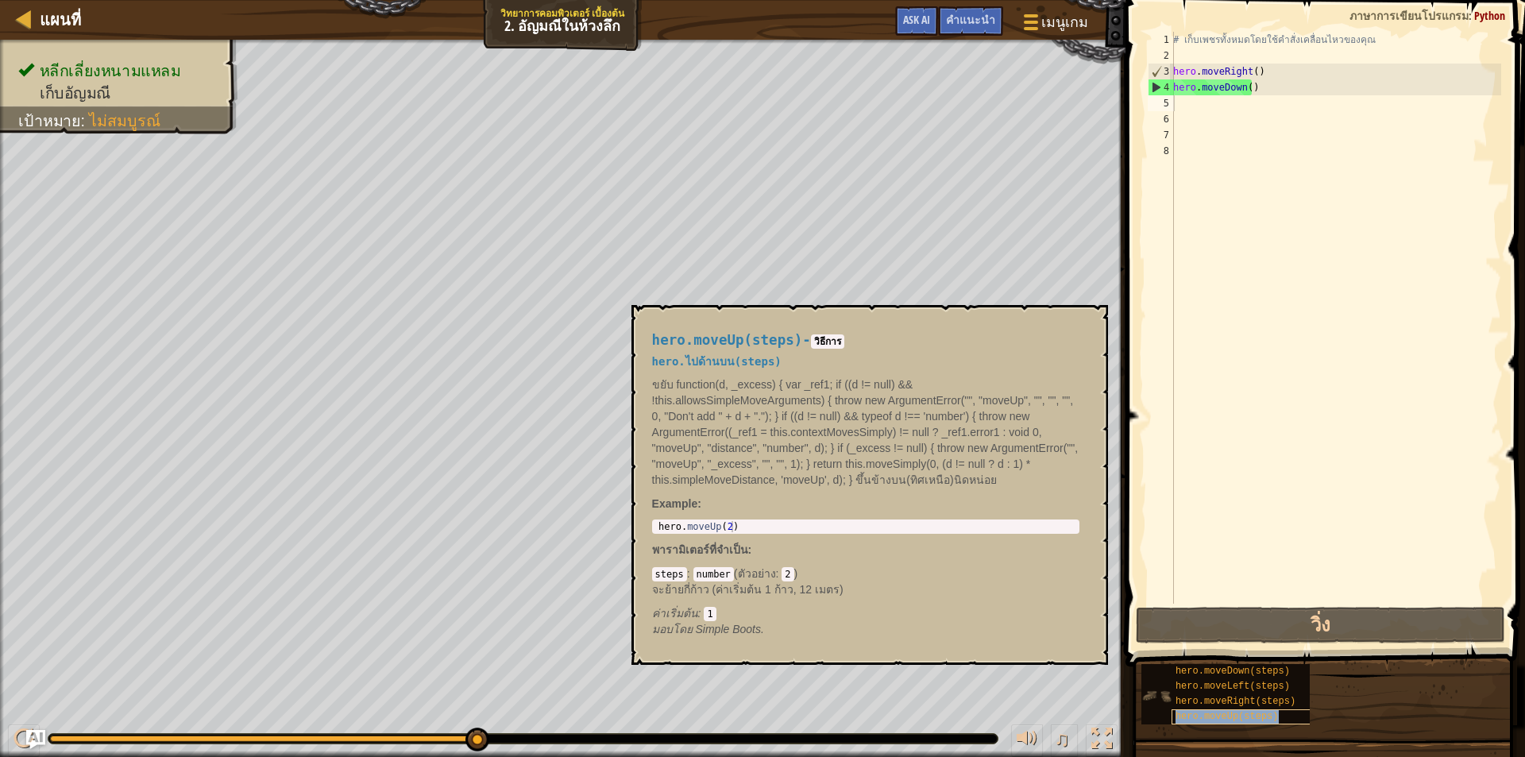
type textarea "hero.moveUp(steps)"
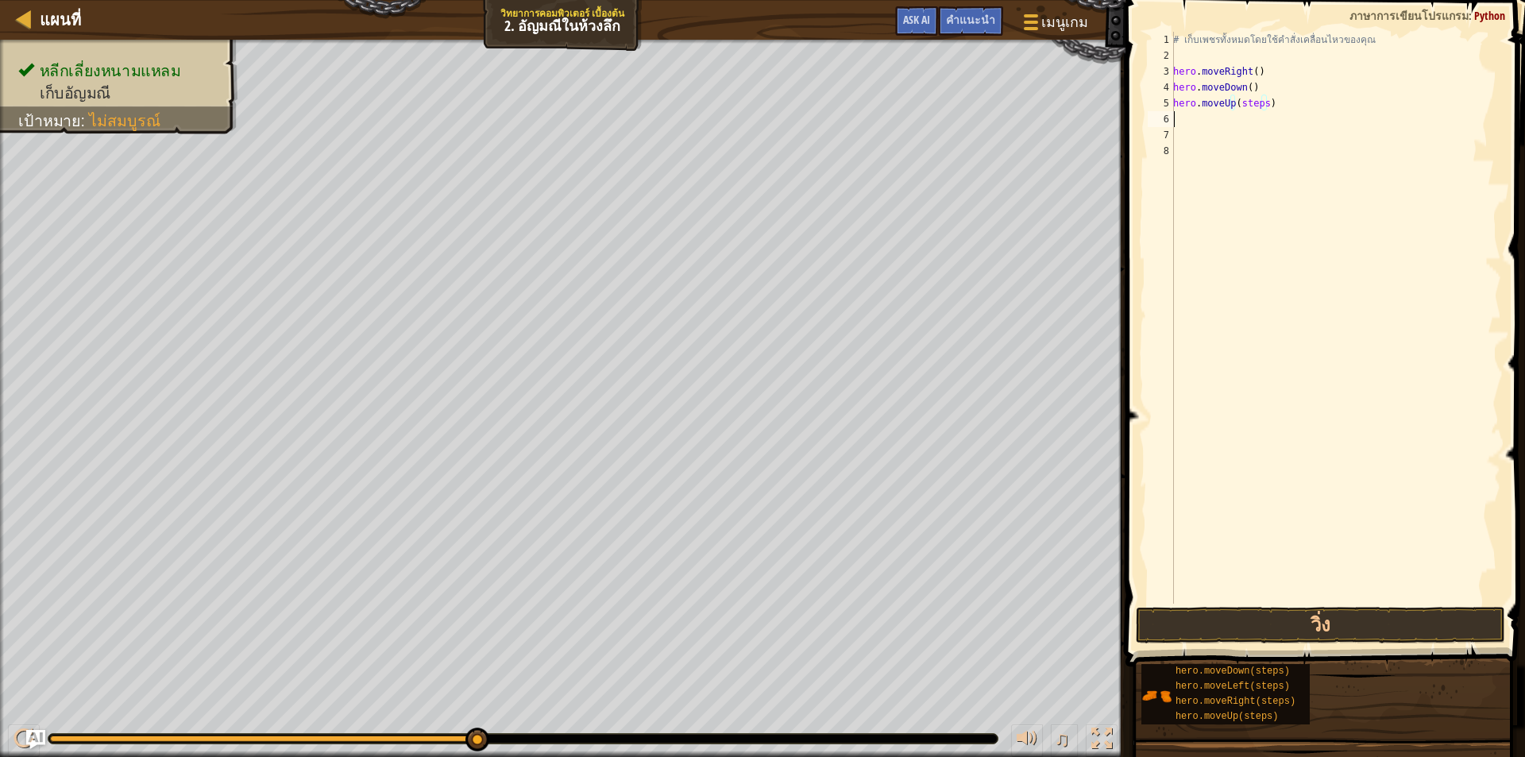
click at [1263, 123] on div "# เก็บเพชรทั้งหมดโดยใช้คำสั่งเคลื่อนไหวของคุณ hero . moveRight ( ) hero . moveD…" at bounding box center [1335, 334] width 331 height 604
click at [1260, 104] on div "# เก็บเพชรทั้งหมดโดยใช้คำสั่งเคลื่อนไหวของคุณ hero . moveRight ( ) hero . moveD…" at bounding box center [1335, 334] width 331 height 604
click at [1260, 103] on div "# เก็บเพชรทั้งหมดโดยใช้คำสั่งเคลื่อนไหวของคุณ hero . moveRight ( ) hero . moveD…" at bounding box center [1335, 334] width 331 height 604
click at [1263, 104] on div "# เก็บเพชรทั้งหมดโดยใช้คำสั่งเคลื่อนไหวของคุณ hero . moveRight ( ) hero . moveD…" at bounding box center [1335, 334] width 331 height 604
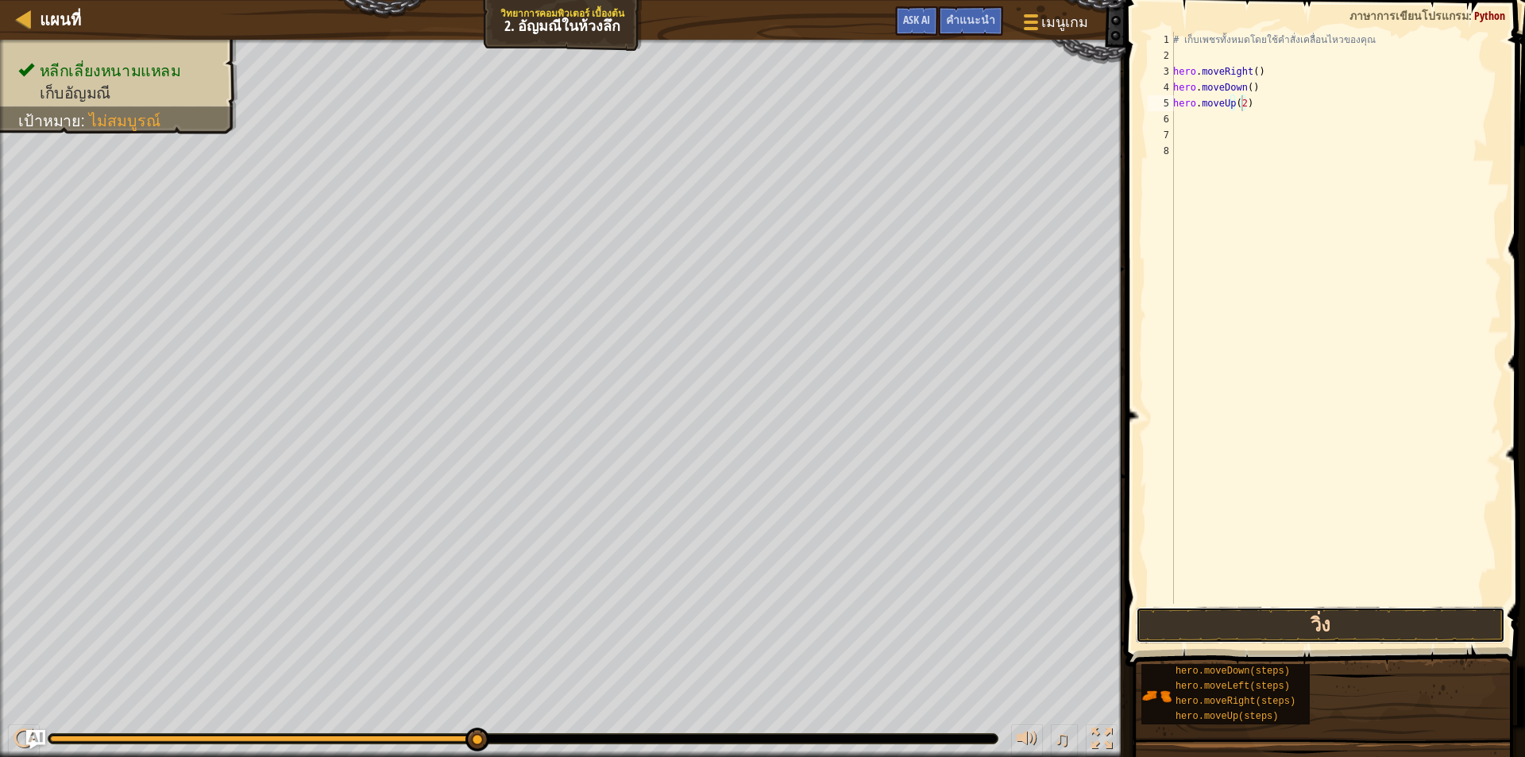
click at [1279, 614] on button "วิ่ง" at bounding box center [1320, 625] width 369 height 37
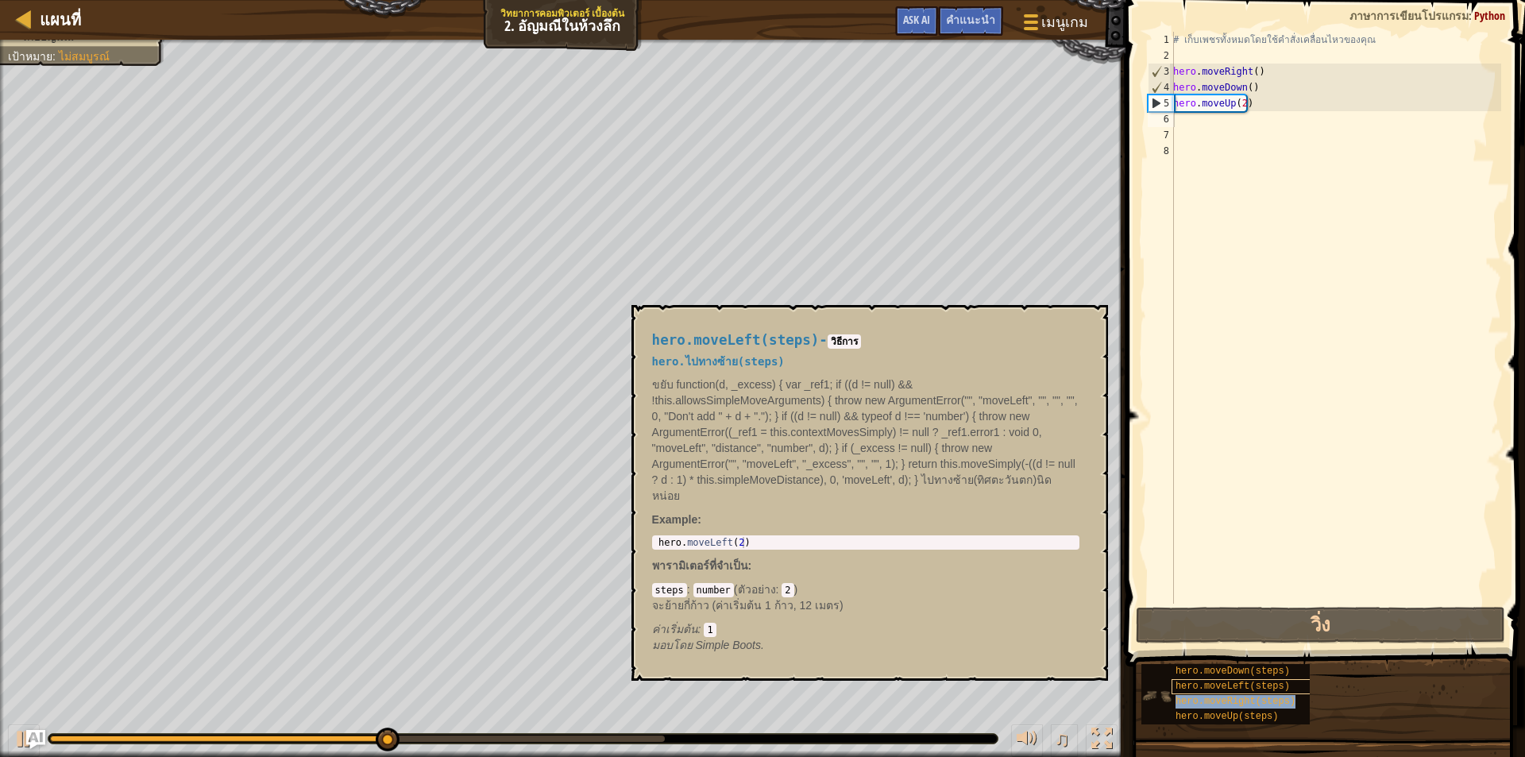
type textarea "hero.moveRight(steps)"
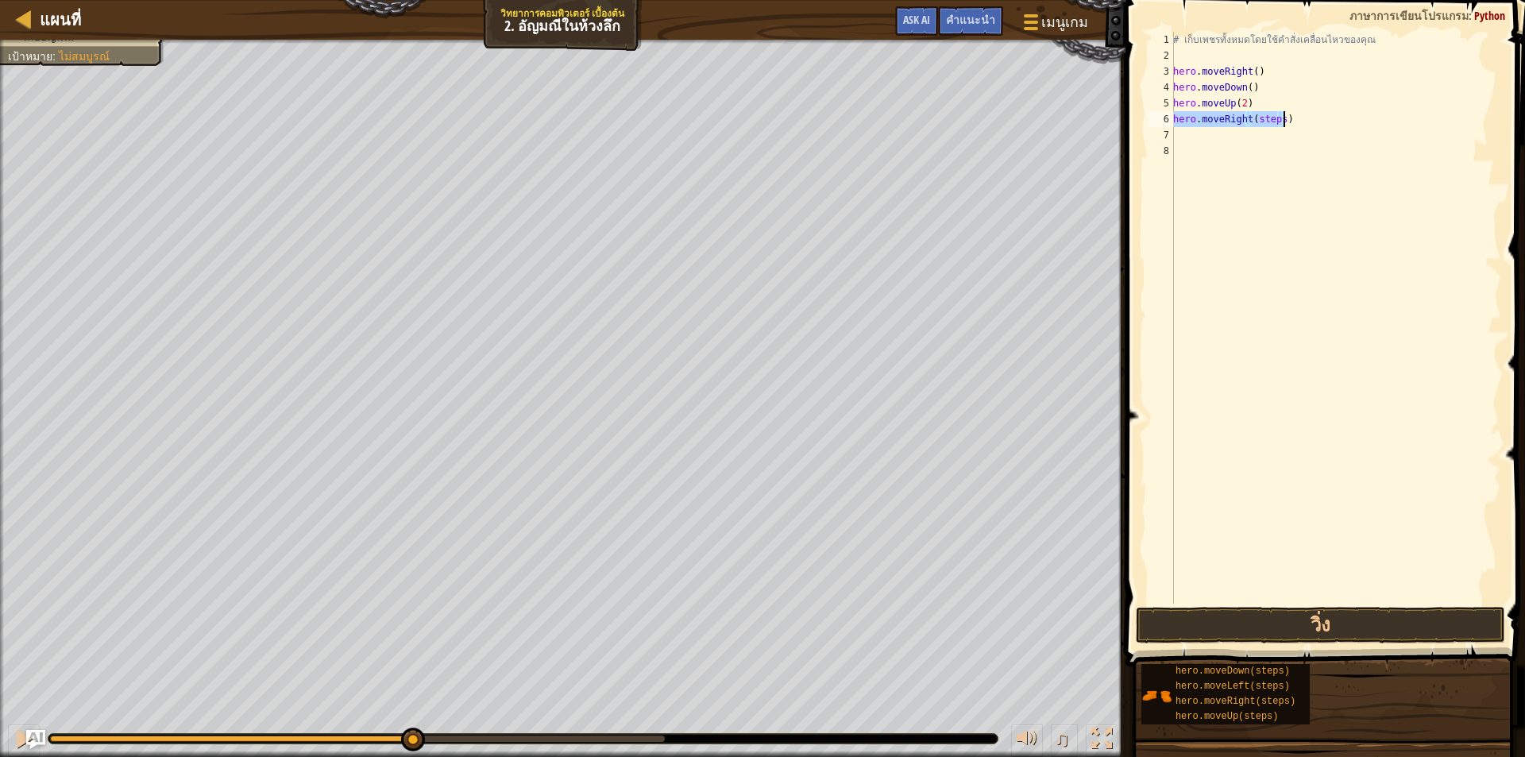
click at [1269, 139] on div "# เก็บเพชรทั้งหมดโดยใช้คำสั่งเคลื่อนไหวของคุณ hero . moveRight ( ) hero . moveD…" at bounding box center [1335, 334] width 331 height 604
click at [1277, 116] on div "# เก็บเพชรทั้งหมดโดยใช้คำสั่งเคลื่อนไหวของคุณ hero . moveRight ( ) hero . moveD…" at bounding box center [1335, 334] width 331 height 604
type textarea "hero.moveRight(1)"
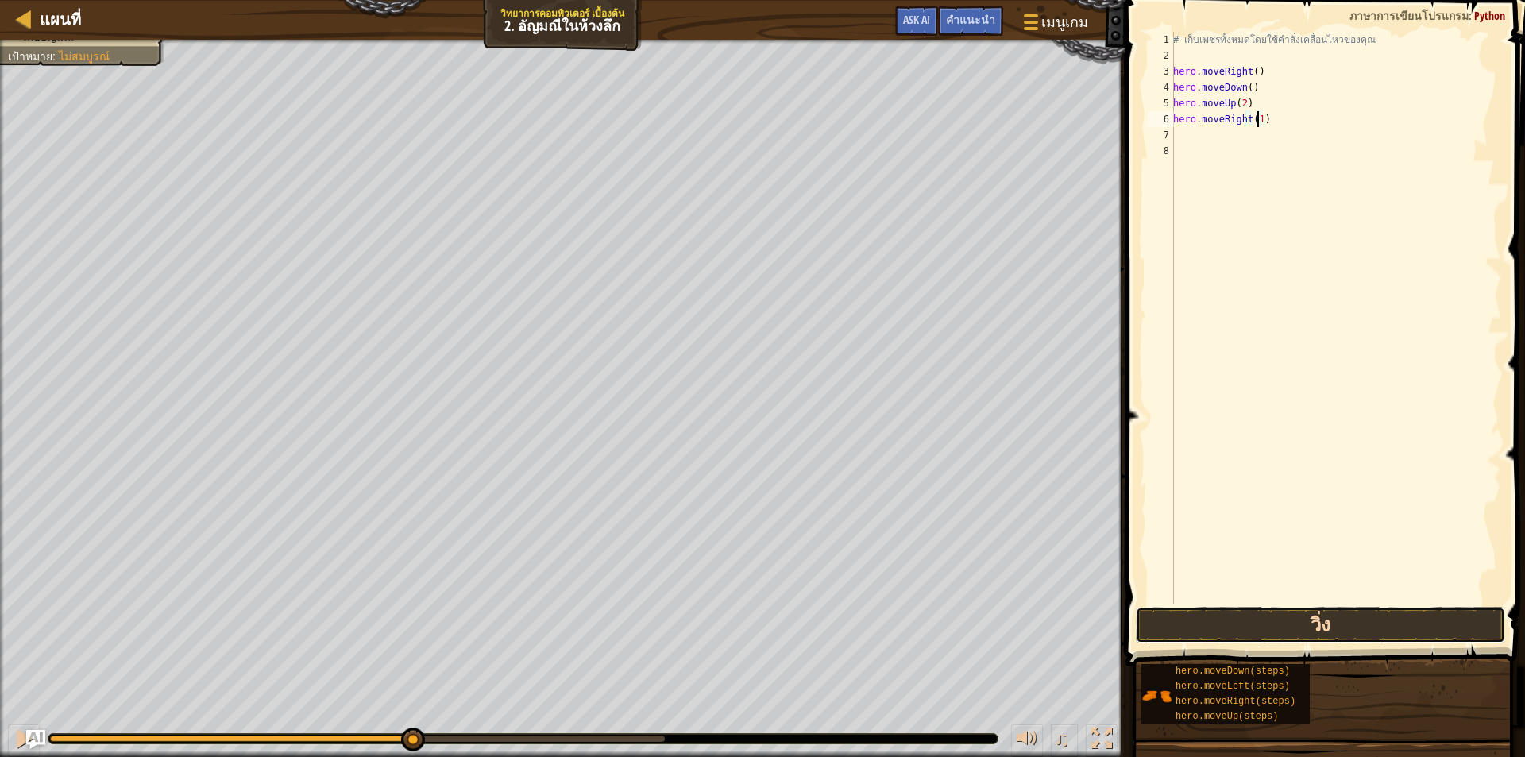
click at [1307, 627] on button "วิ่ง" at bounding box center [1320, 625] width 369 height 37
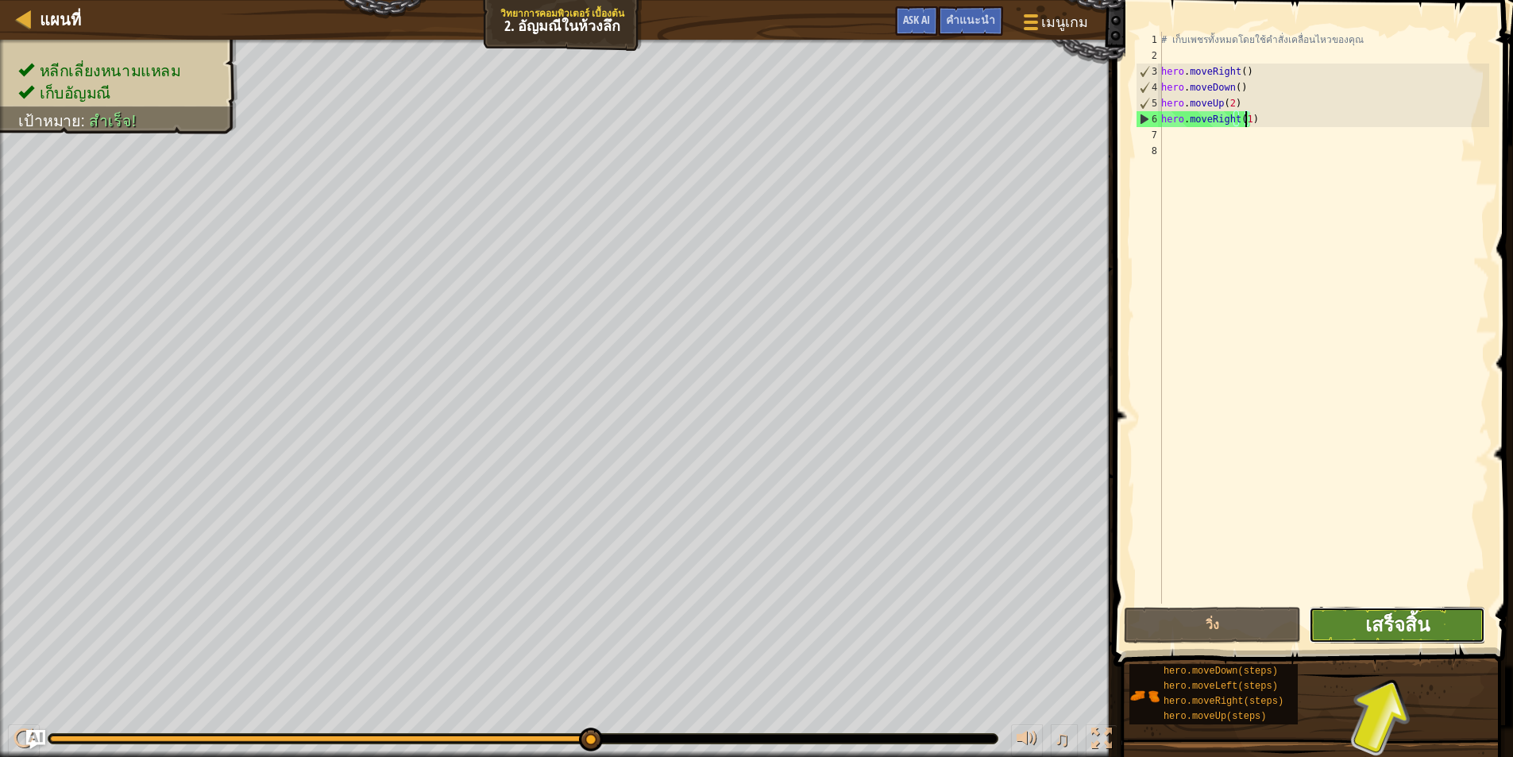
click at [1431, 627] on button "เสร็จสิ้น" at bounding box center [1397, 625] width 177 height 37
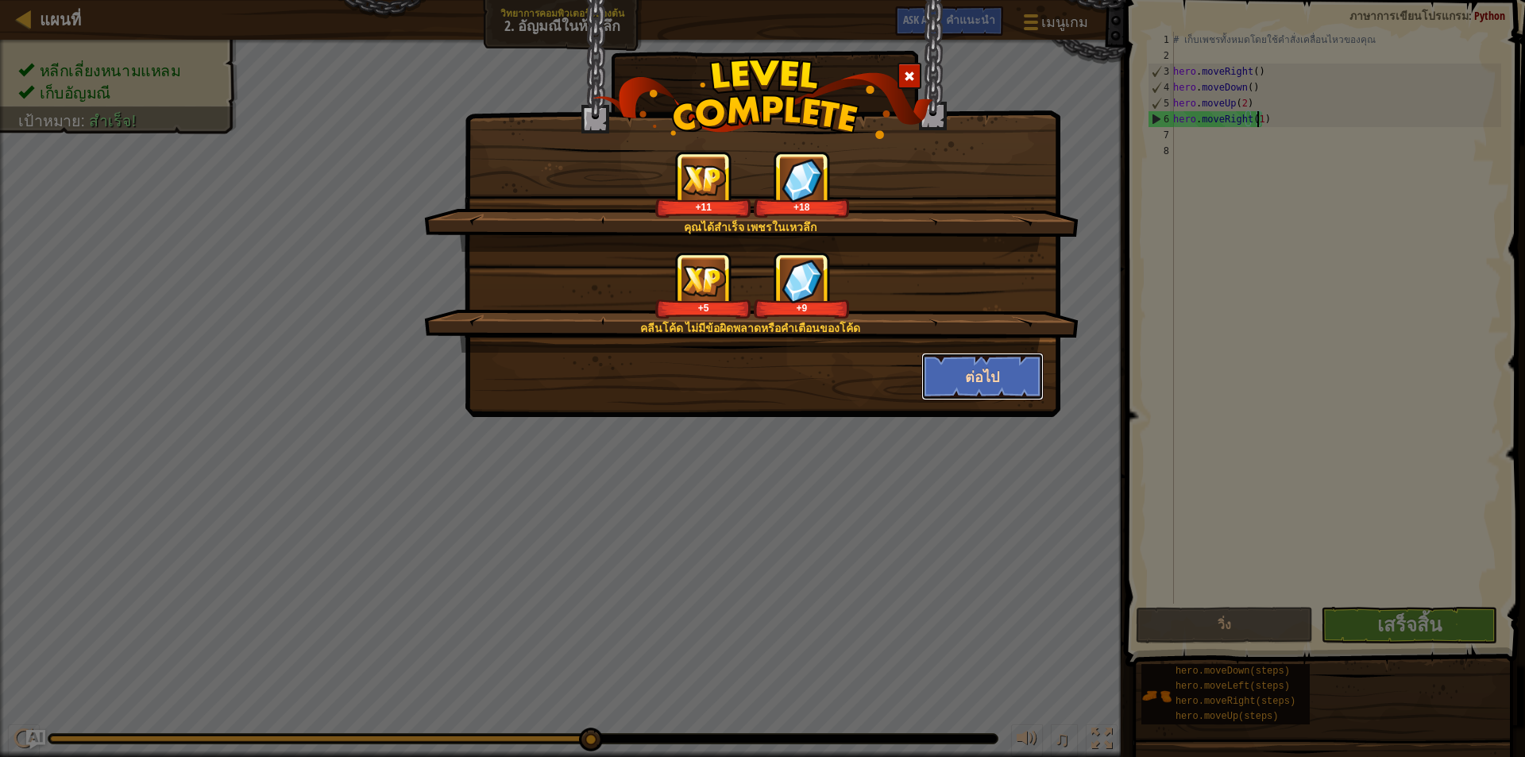
click at [1002, 380] on button "ต่อไป" at bounding box center [982, 377] width 123 height 48
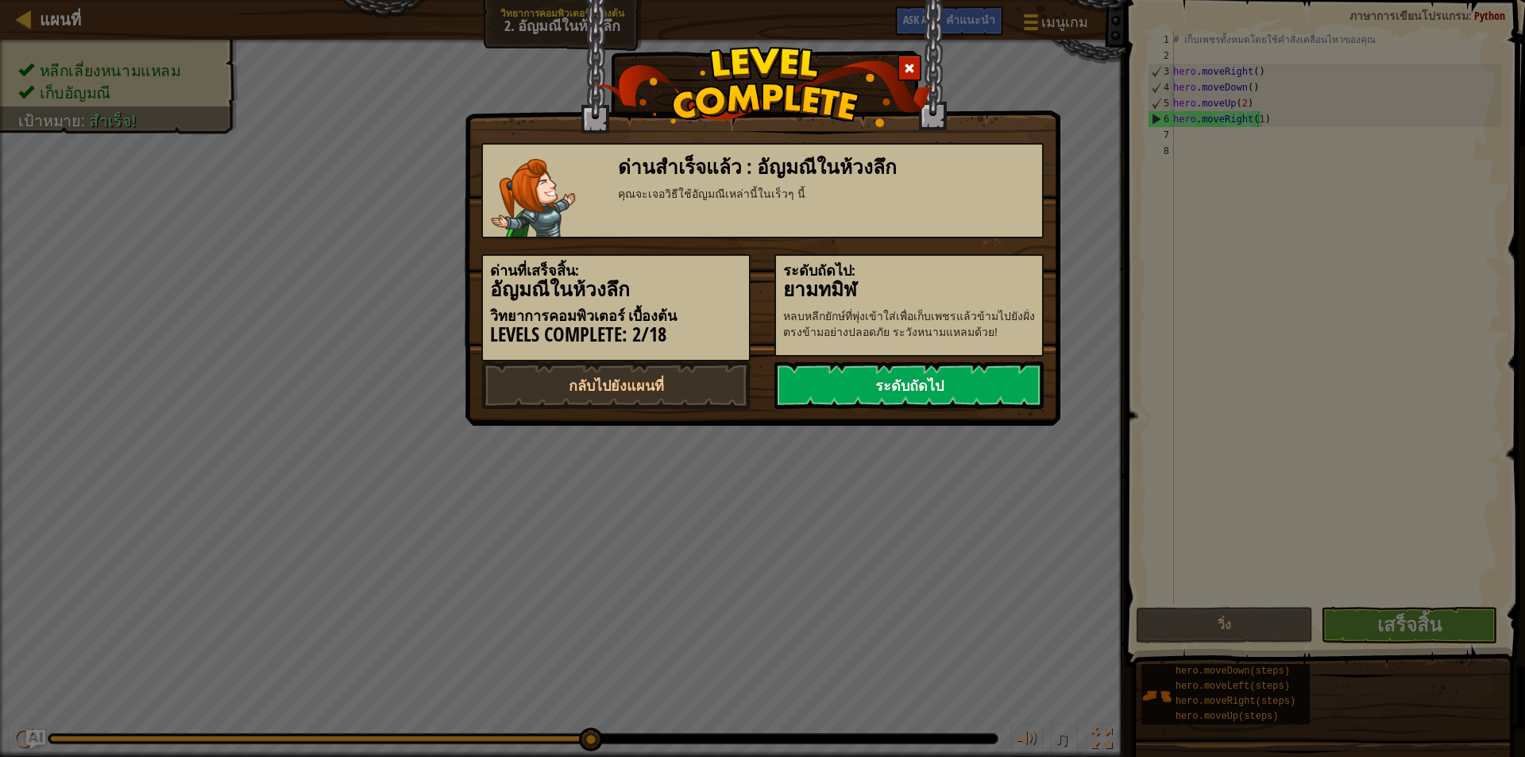
click at [1012, 372] on link "ระดับถัดไป" at bounding box center [908, 385] width 269 height 48
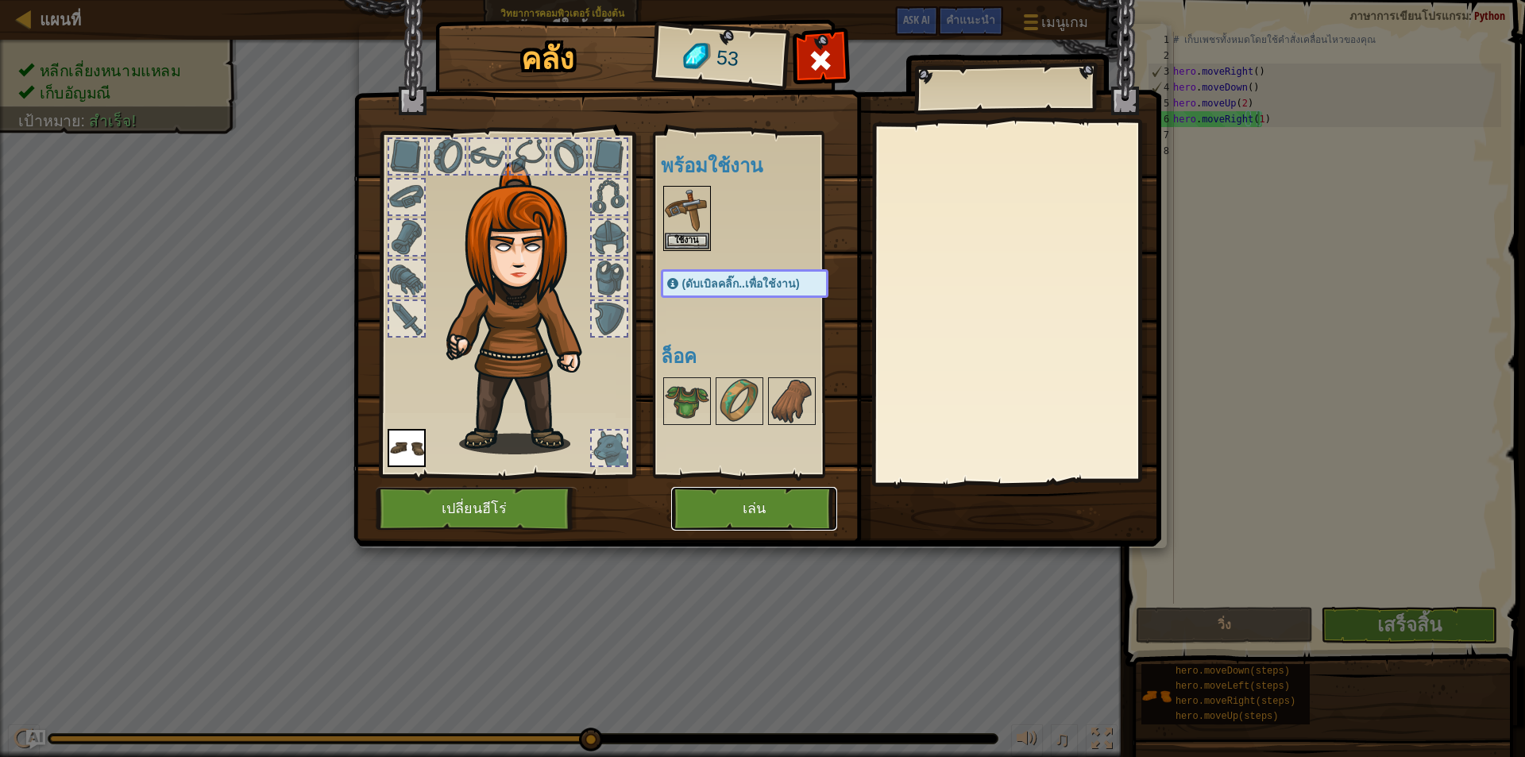
click at [816, 489] on button "เล่น" at bounding box center [754, 509] width 166 height 44
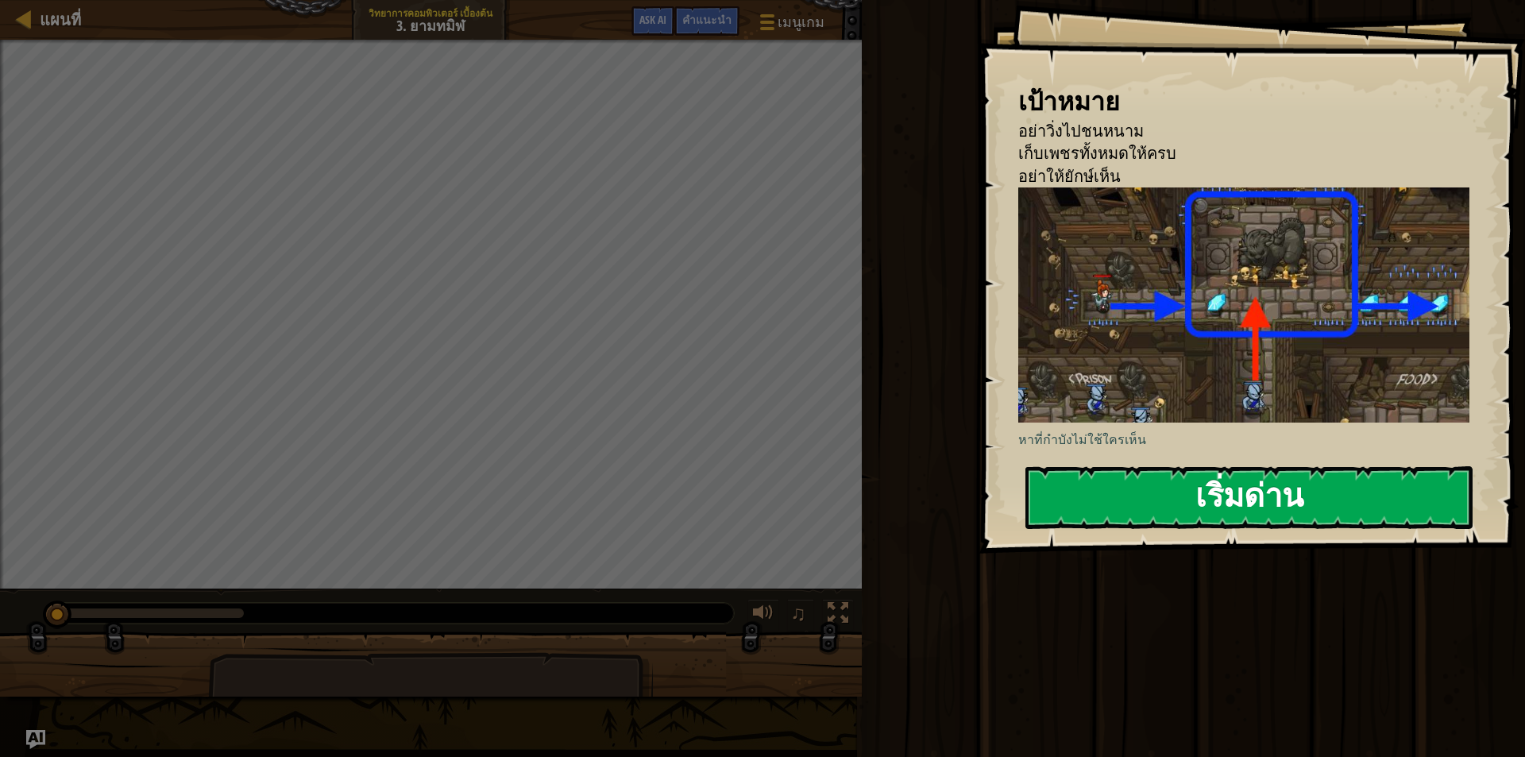
click at [1086, 492] on button "เริ่มด่าน" at bounding box center [1248, 497] width 447 height 63
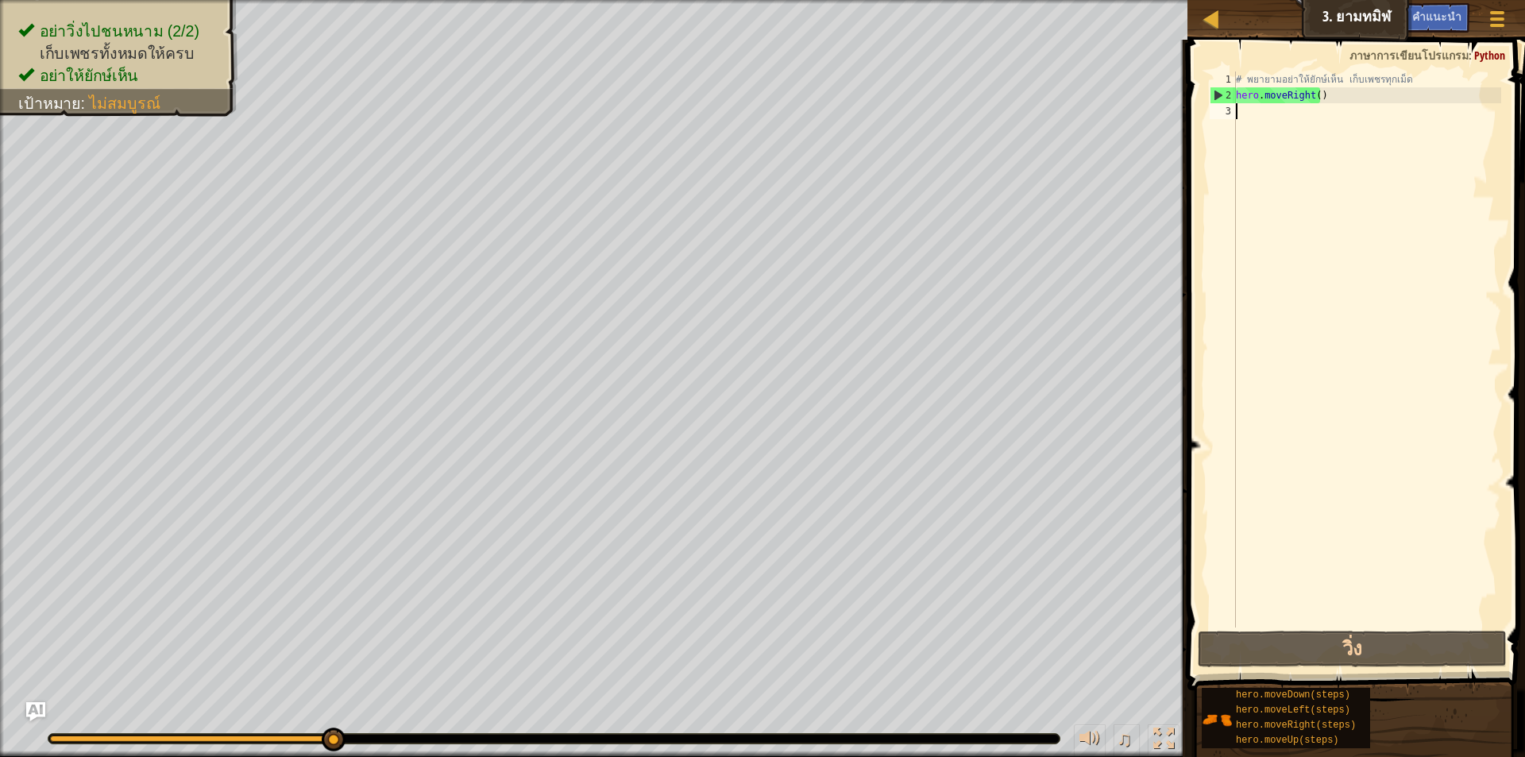
type textarea "h"
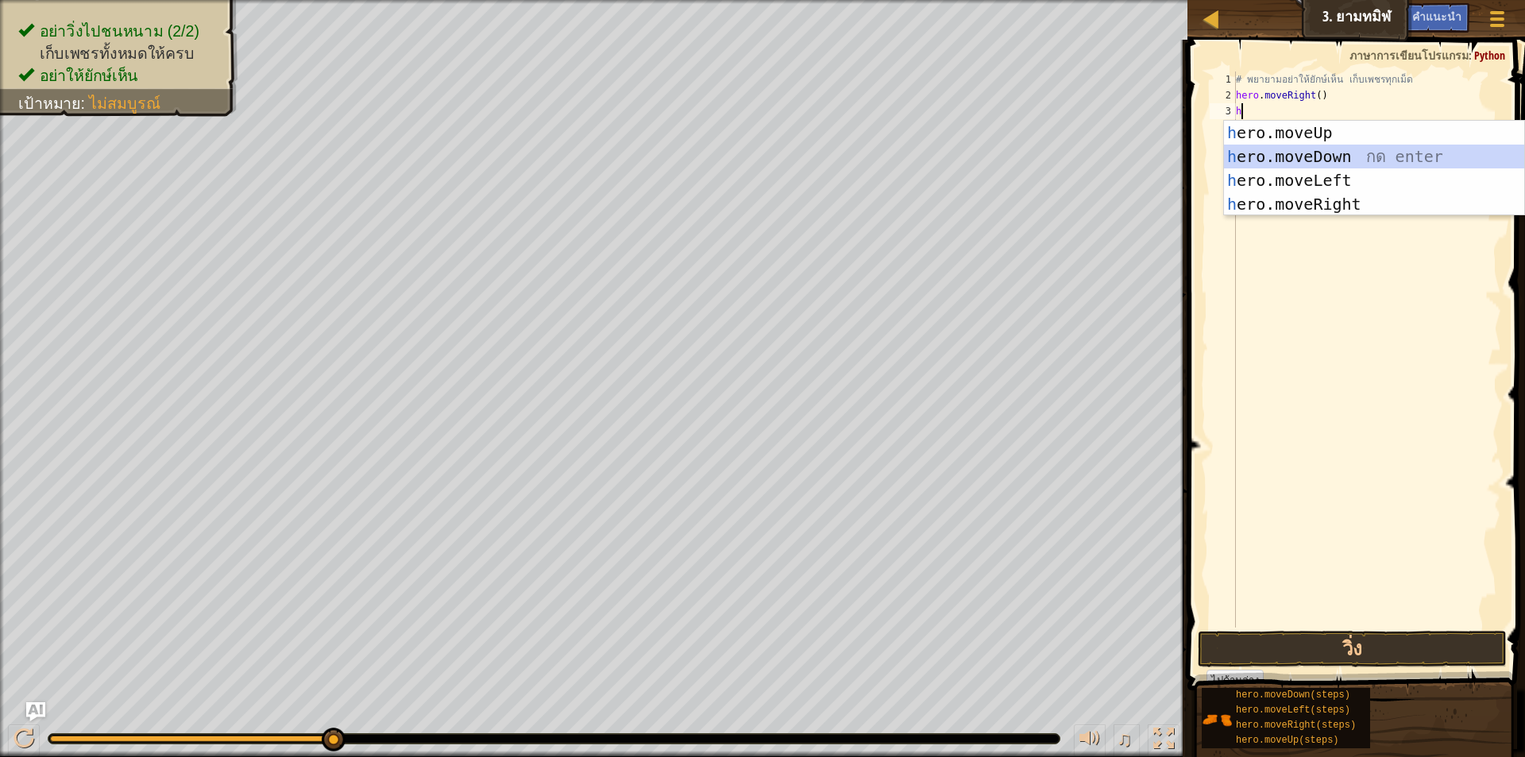
click at [1335, 150] on div "h ero.moveUp กด enter h ero.moveDown กด enter h ero.moveLeft กด enter h ero.mov…" at bounding box center [1374, 192] width 300 height 143
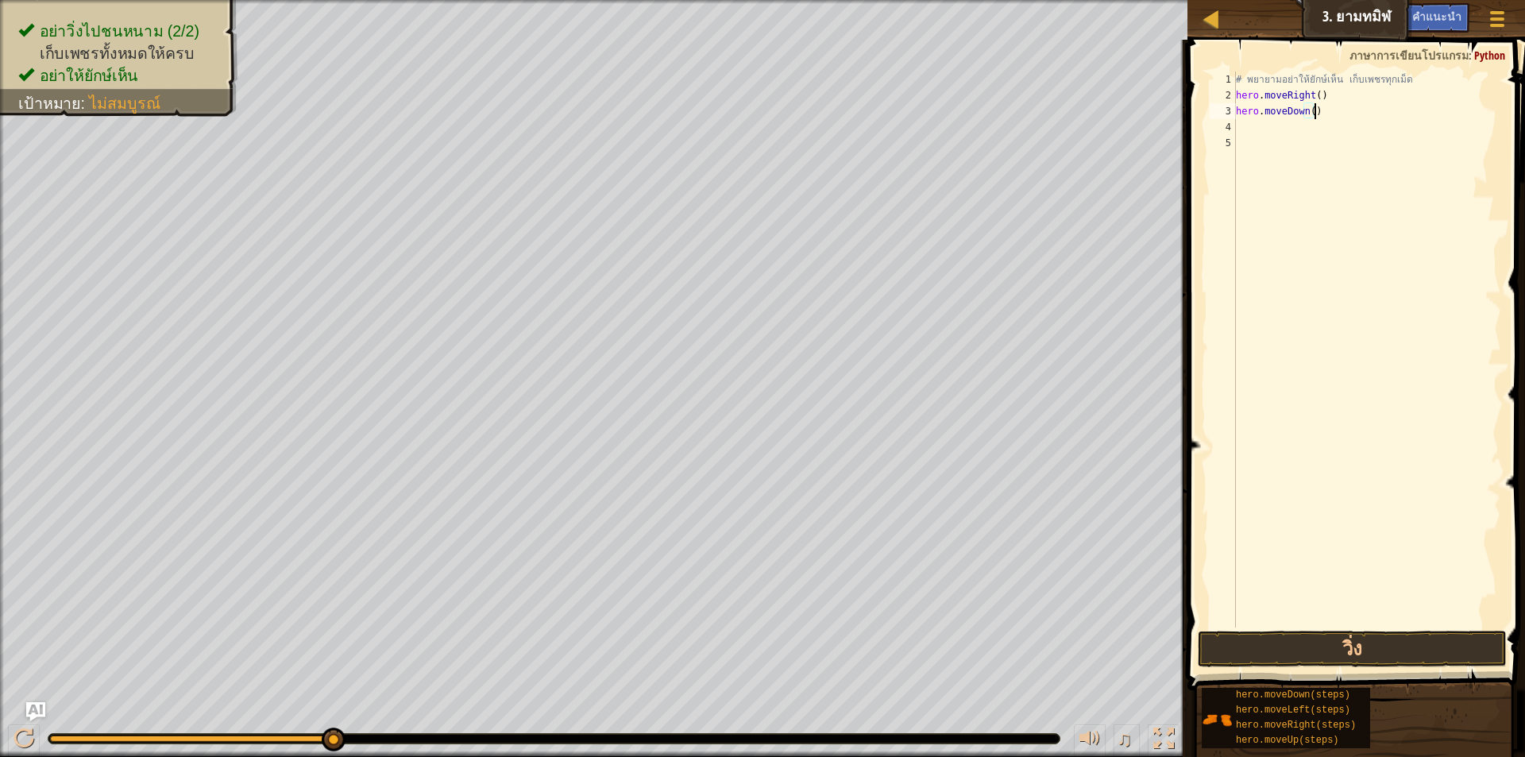
click at [1331, 111] on div "# พยายามอย่าให้ยักษ์เห็น เก็บเพชรทุกเม็ด hero . moveRight ( ) hero . moveDown (…" at bounding box center [1367, 365] width 268 height 588
type textarea "h"
type textarea "f"
type textarea "h"
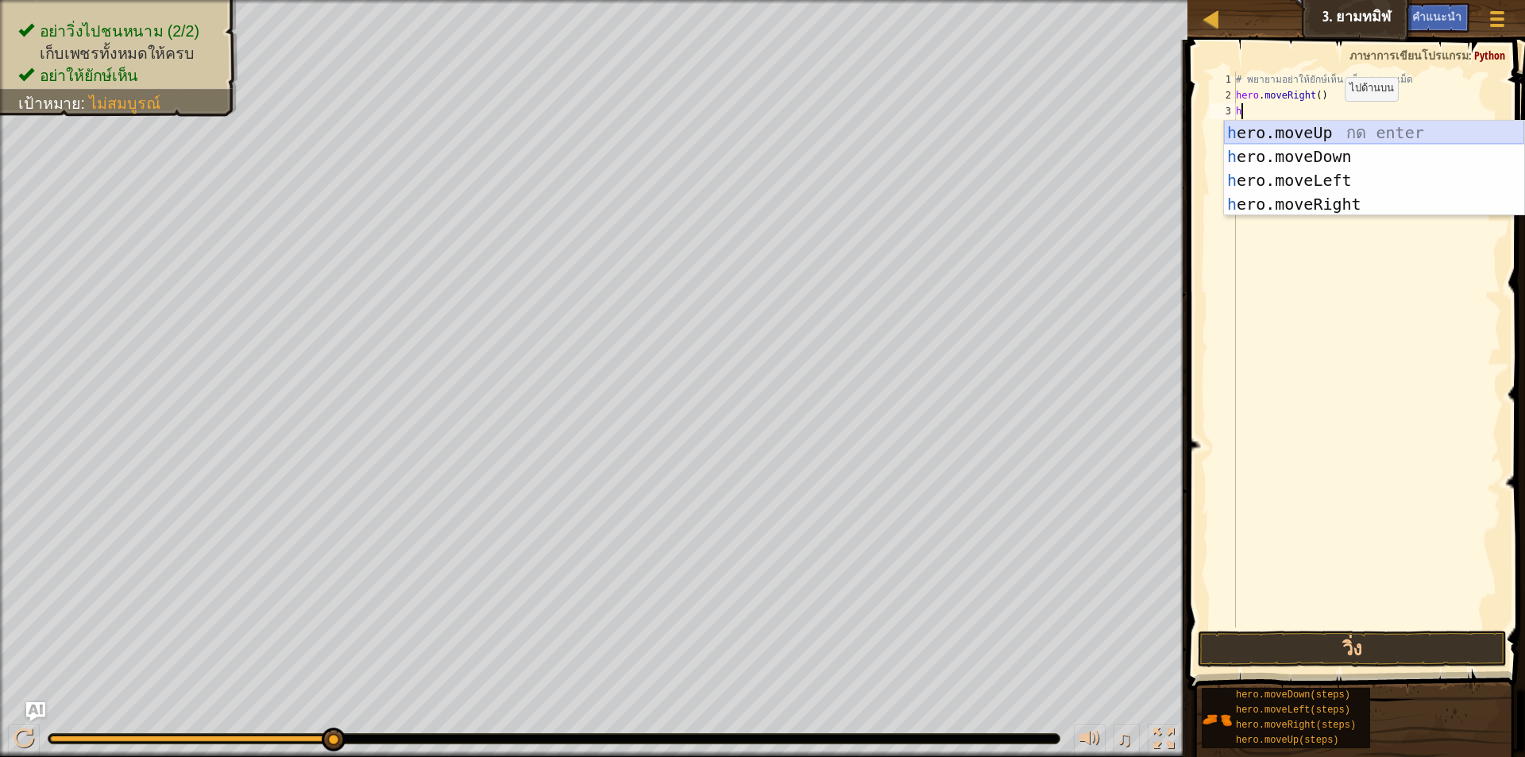
click at [1331, 132] on div "h ero.moveUp กด enter h ero.moveDown กด enter h ero.moveLeft กด enter h ero.mov…" at bounding box center [1374, 192] width 300 height 143
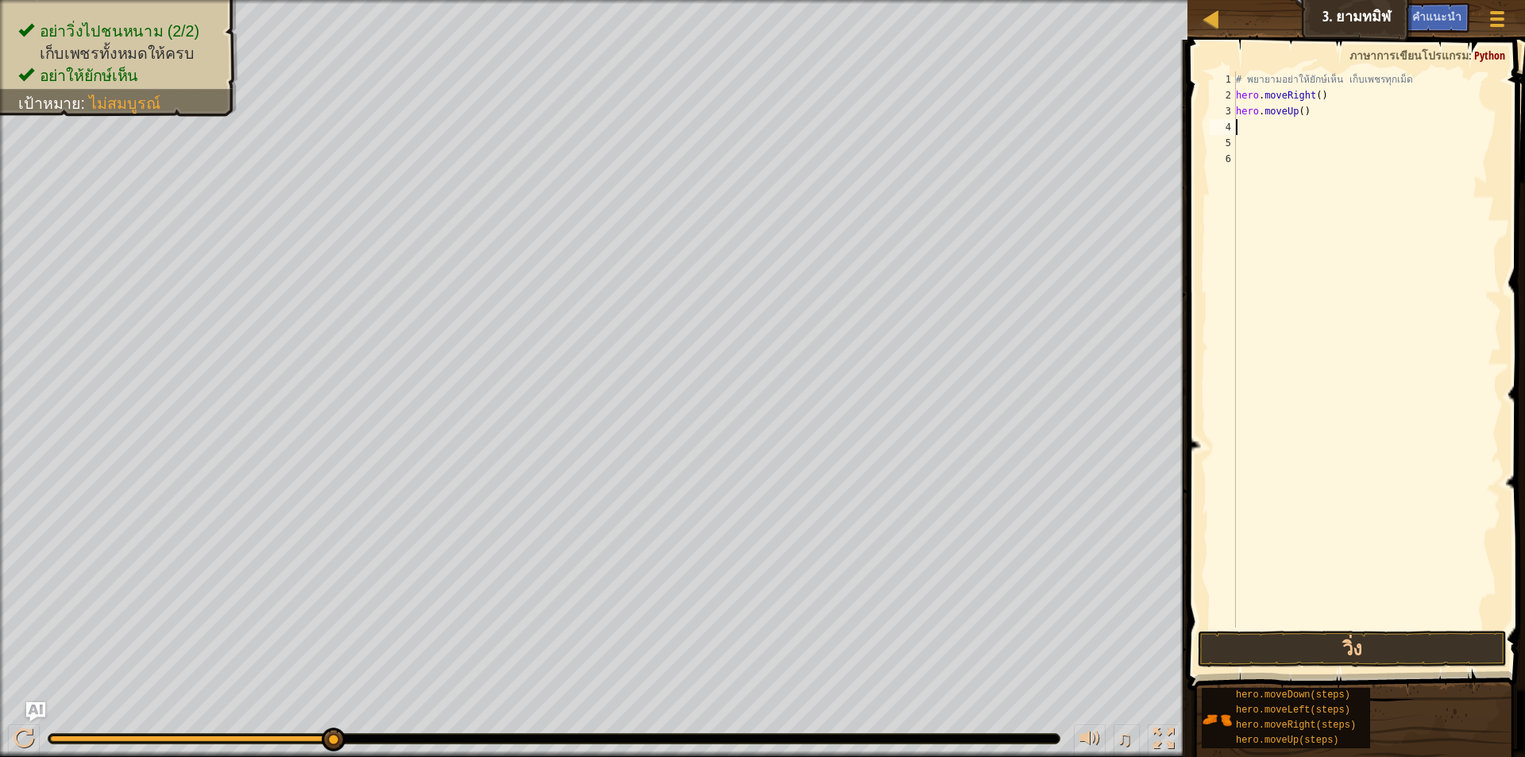
type textarea "g"
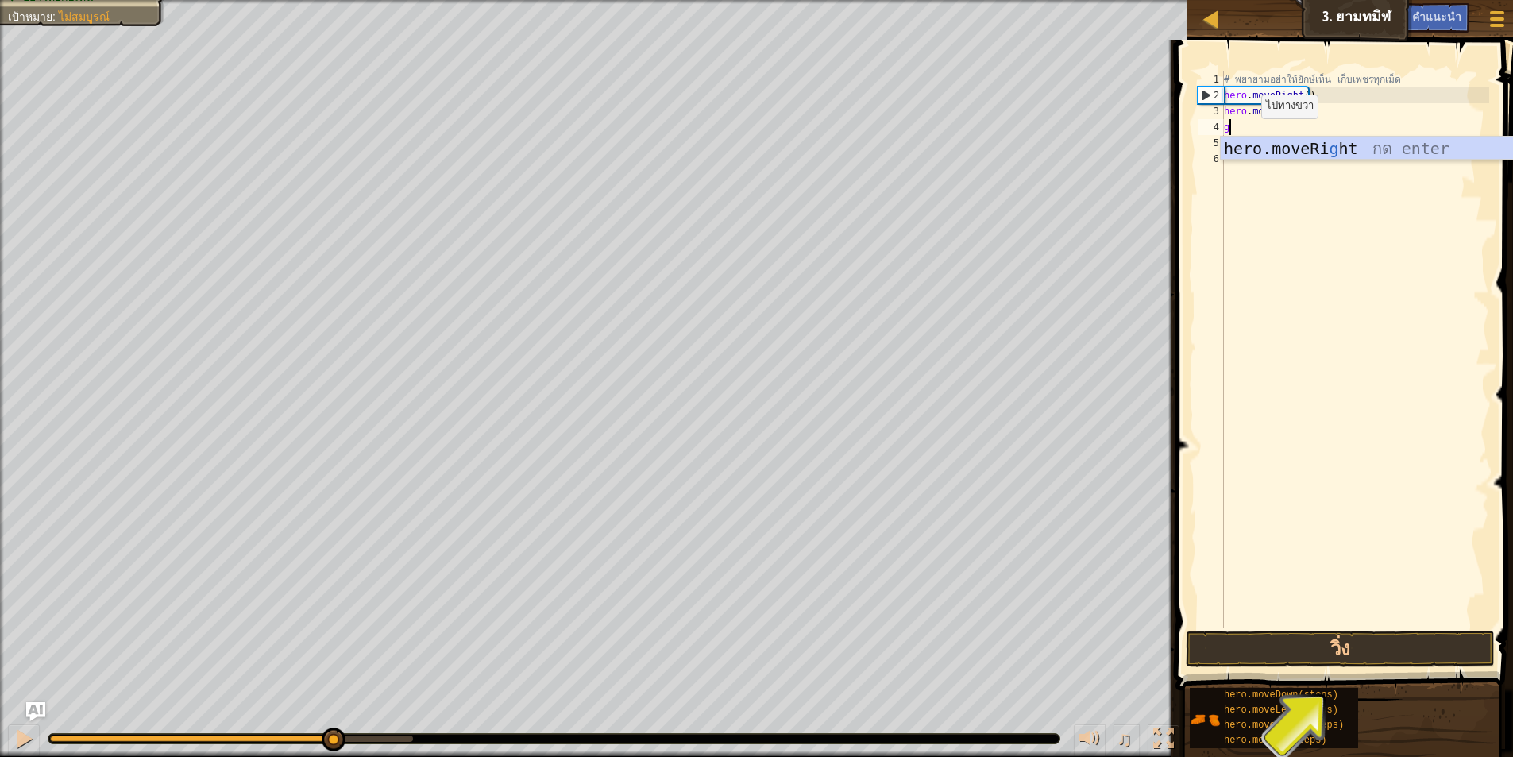
type textarea "g"
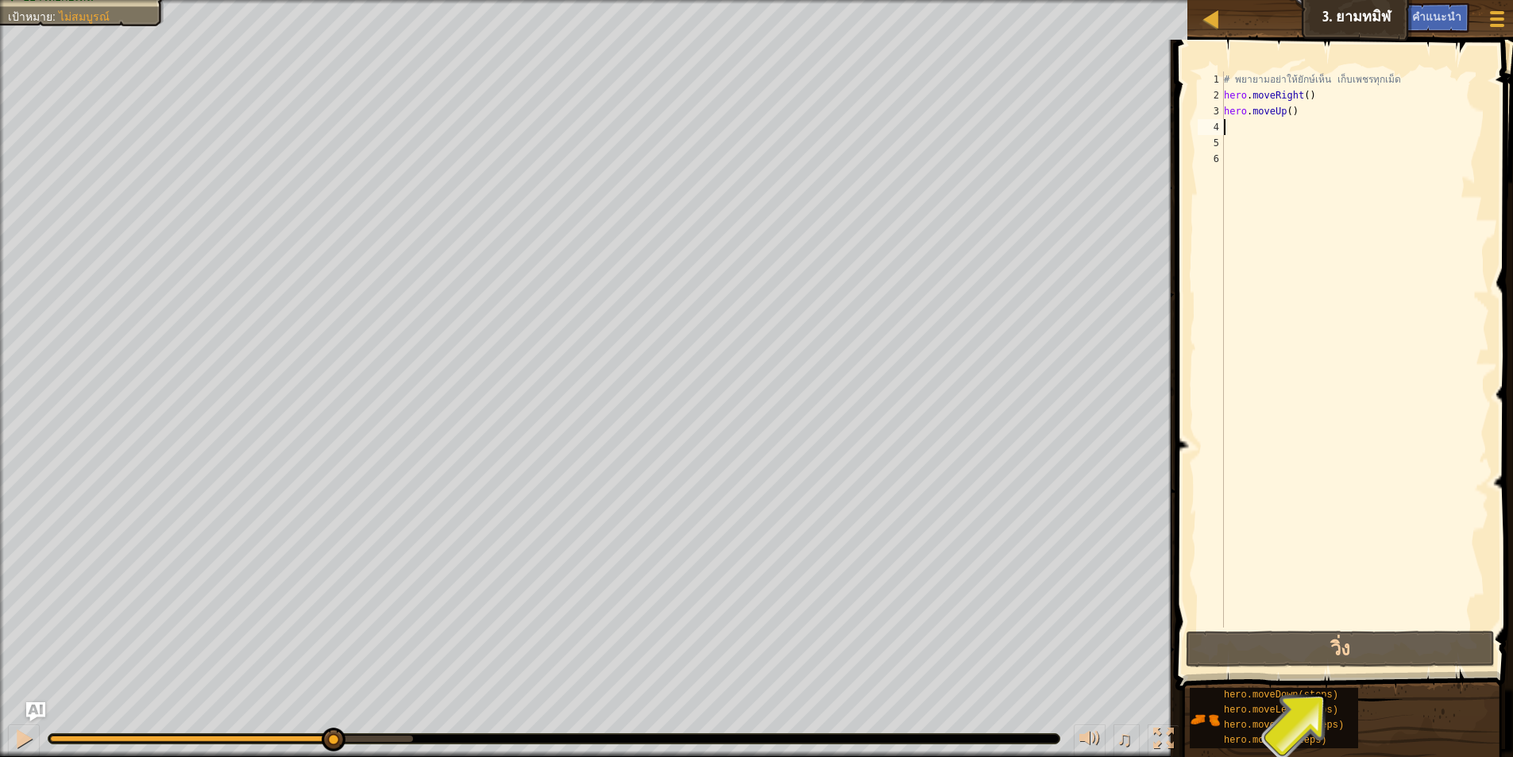
type textarea "G"
type textarea "h"
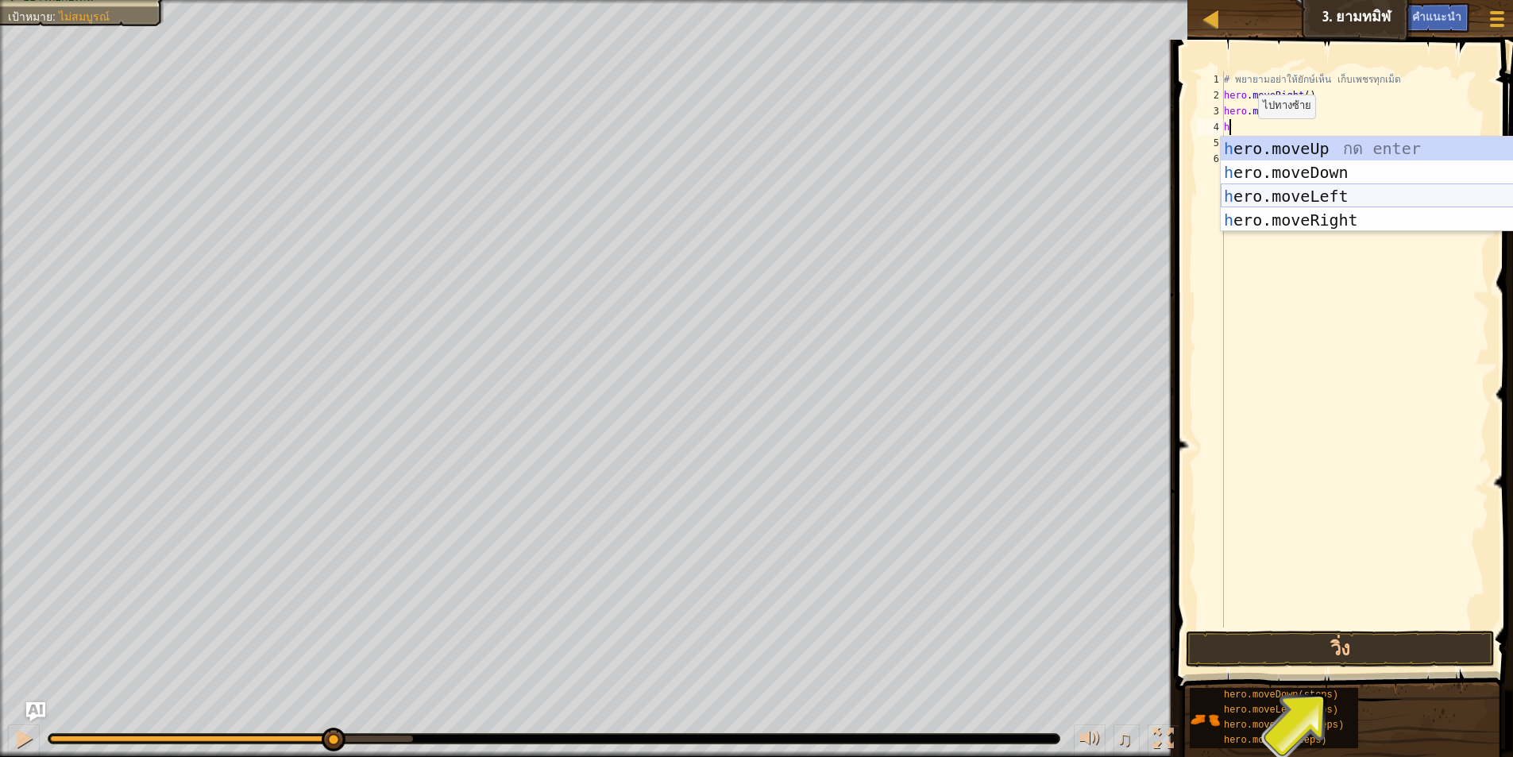
click at [1310, 192] on div "h ero.moveUp กด enter h ero.moveDown กด enter h ero.moveLeft กด enter h ero.mov…" at bounding box center [1371, 208] width 300 height 143
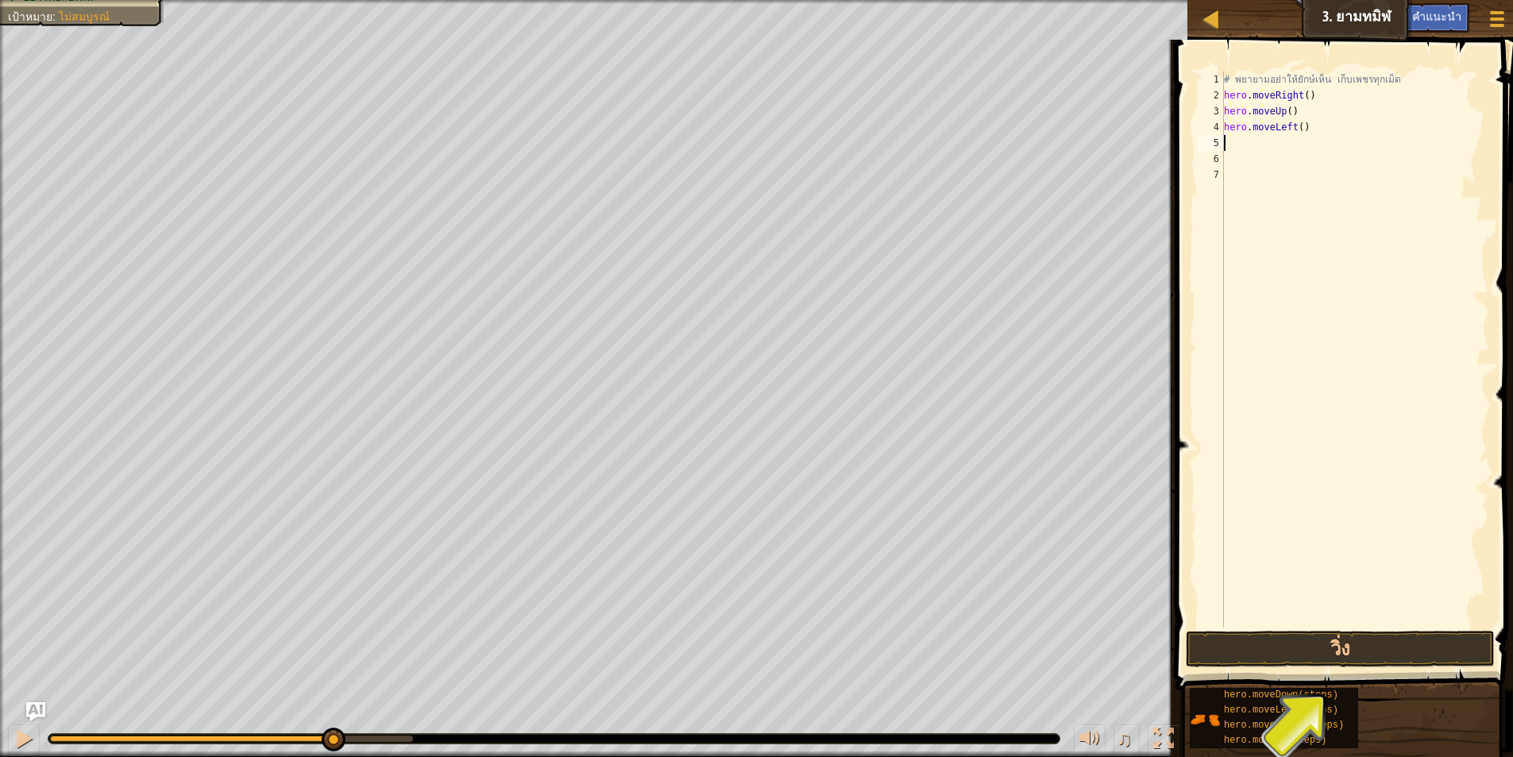
type textarea "h"
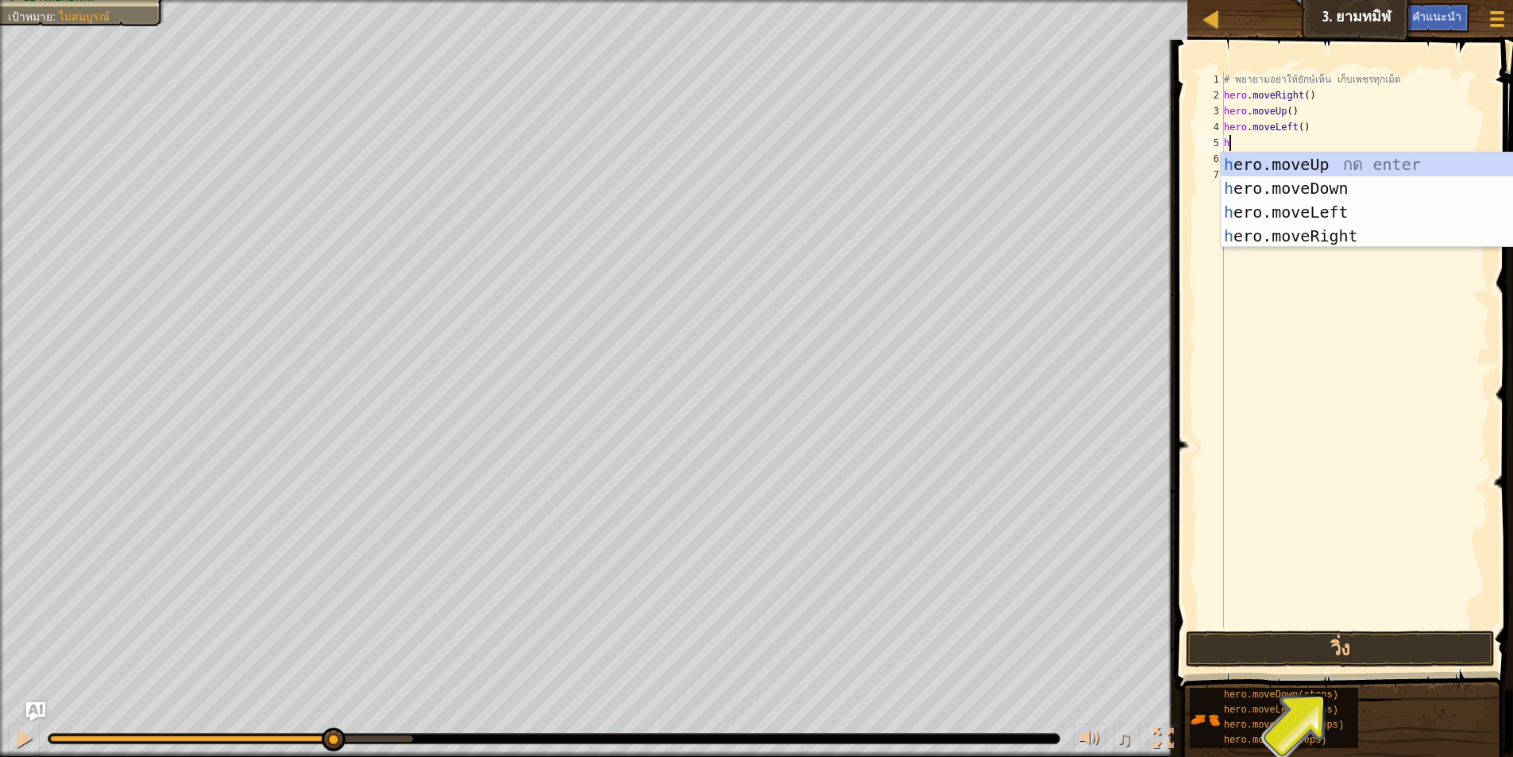
click at [1303, 174] on div "h ero.moveUp กด enter h ero.moveDown กด enter h ero.moveLeft กด enter h ero.mov…" at bounding box center [1371, 223] width 300 height 143
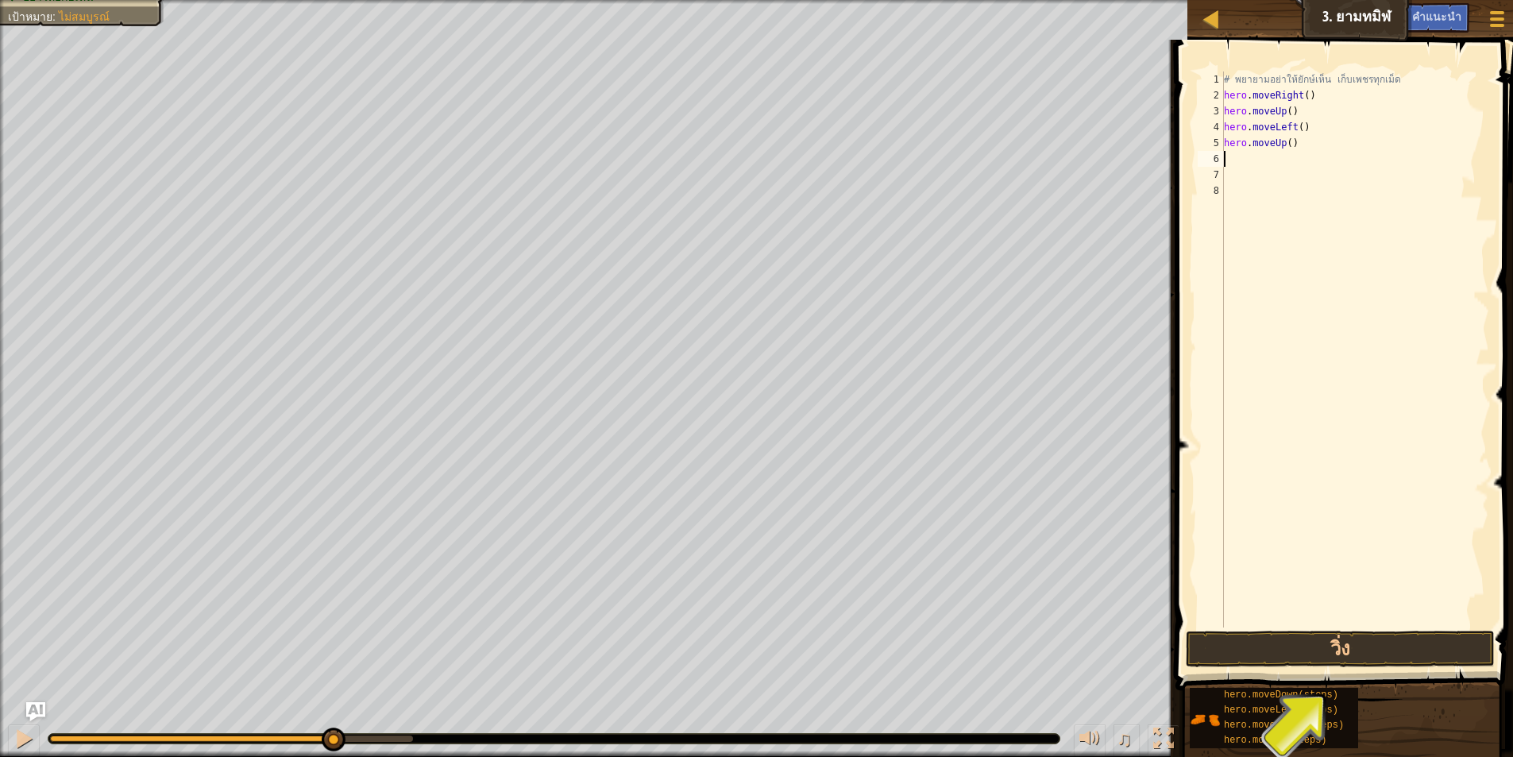
type textarea "h"
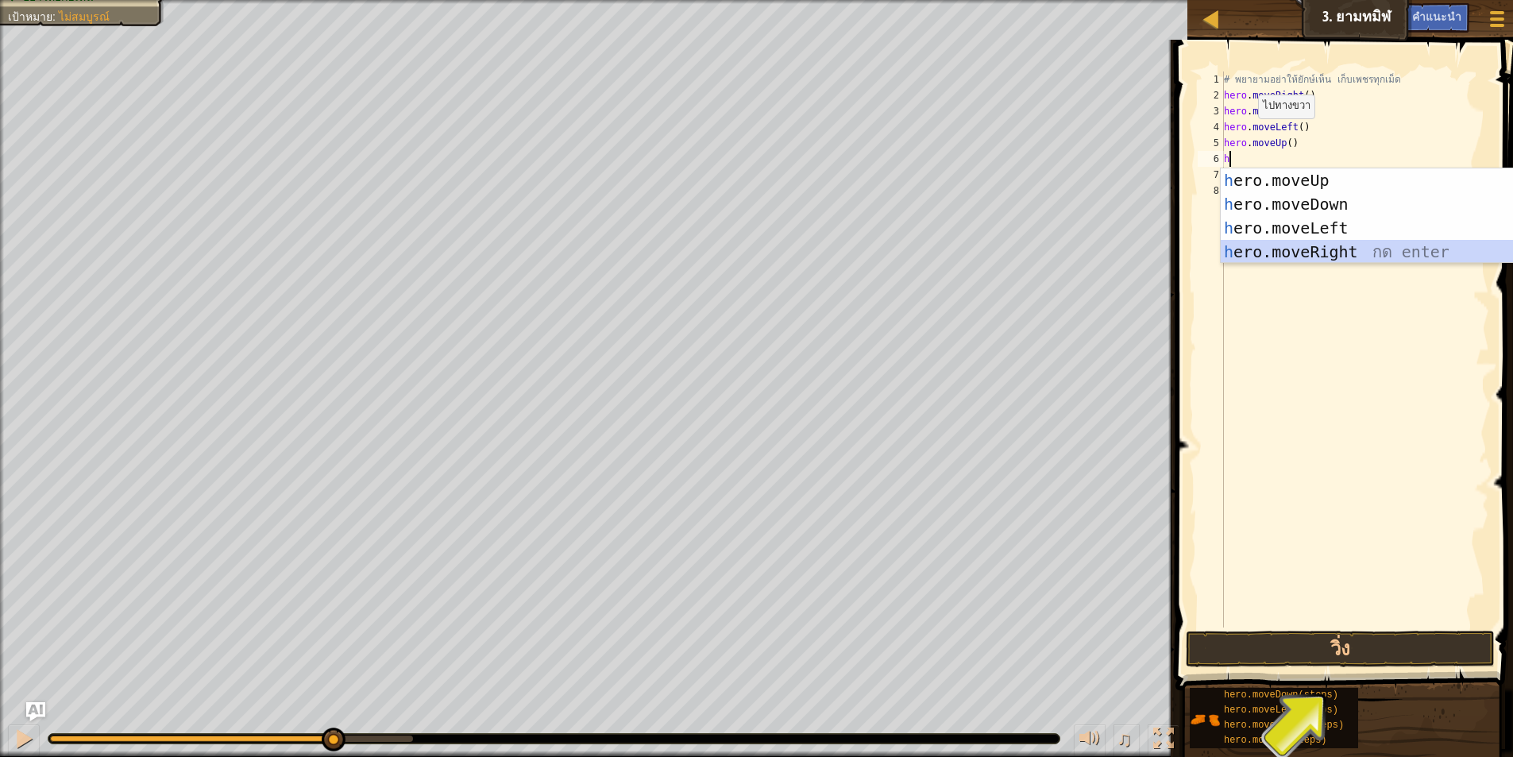
click at [1298, 250] on div "h ero.moveUp กด enter h ero.moveDown กด enter h ero.moveLeft กด enter h ero.mov…" at bounding box center [1371, 239] width 300 height 143
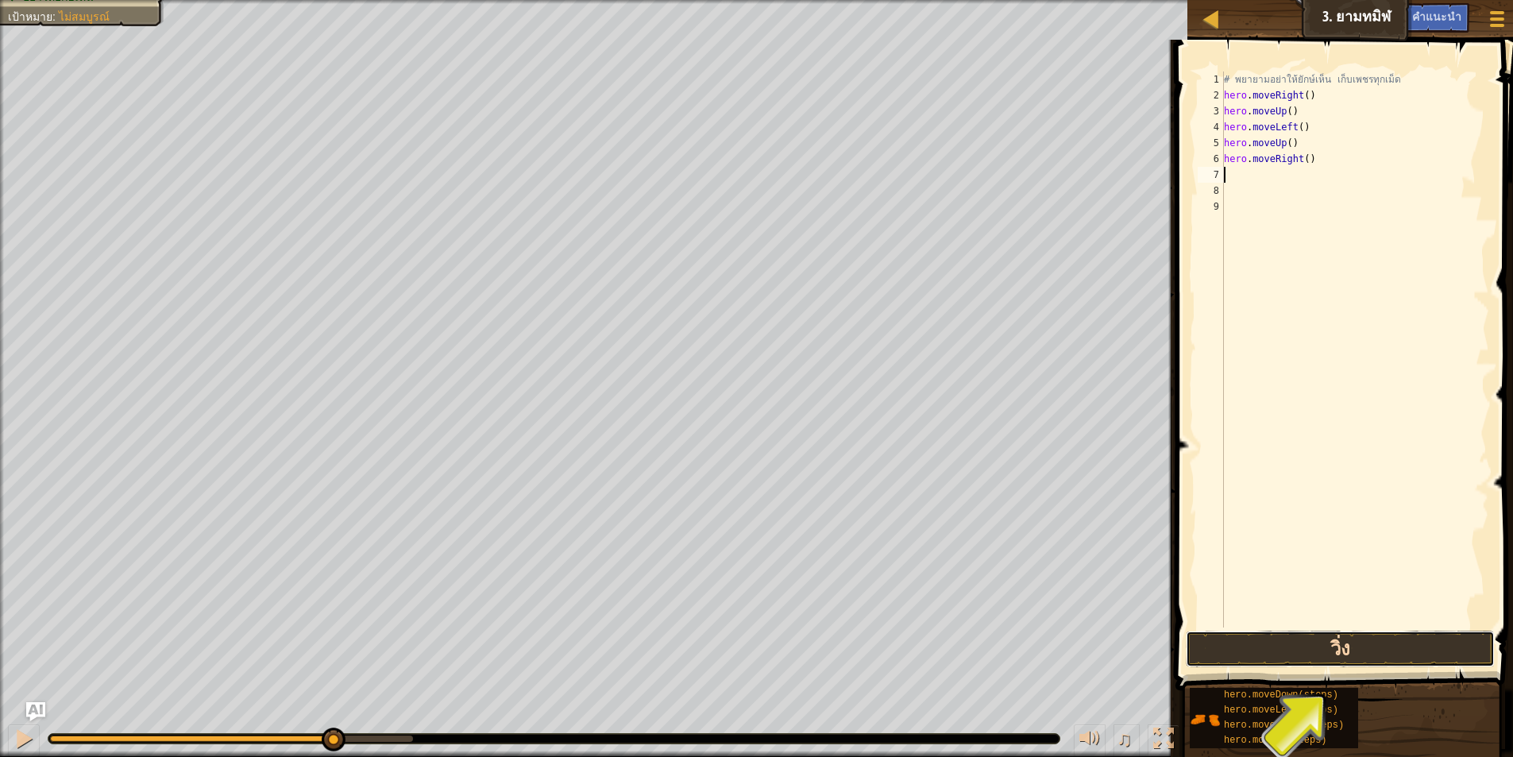
click at [1216, 647] on button "วิ่ง" at bounding box center [1340, 649] width 309 height 37
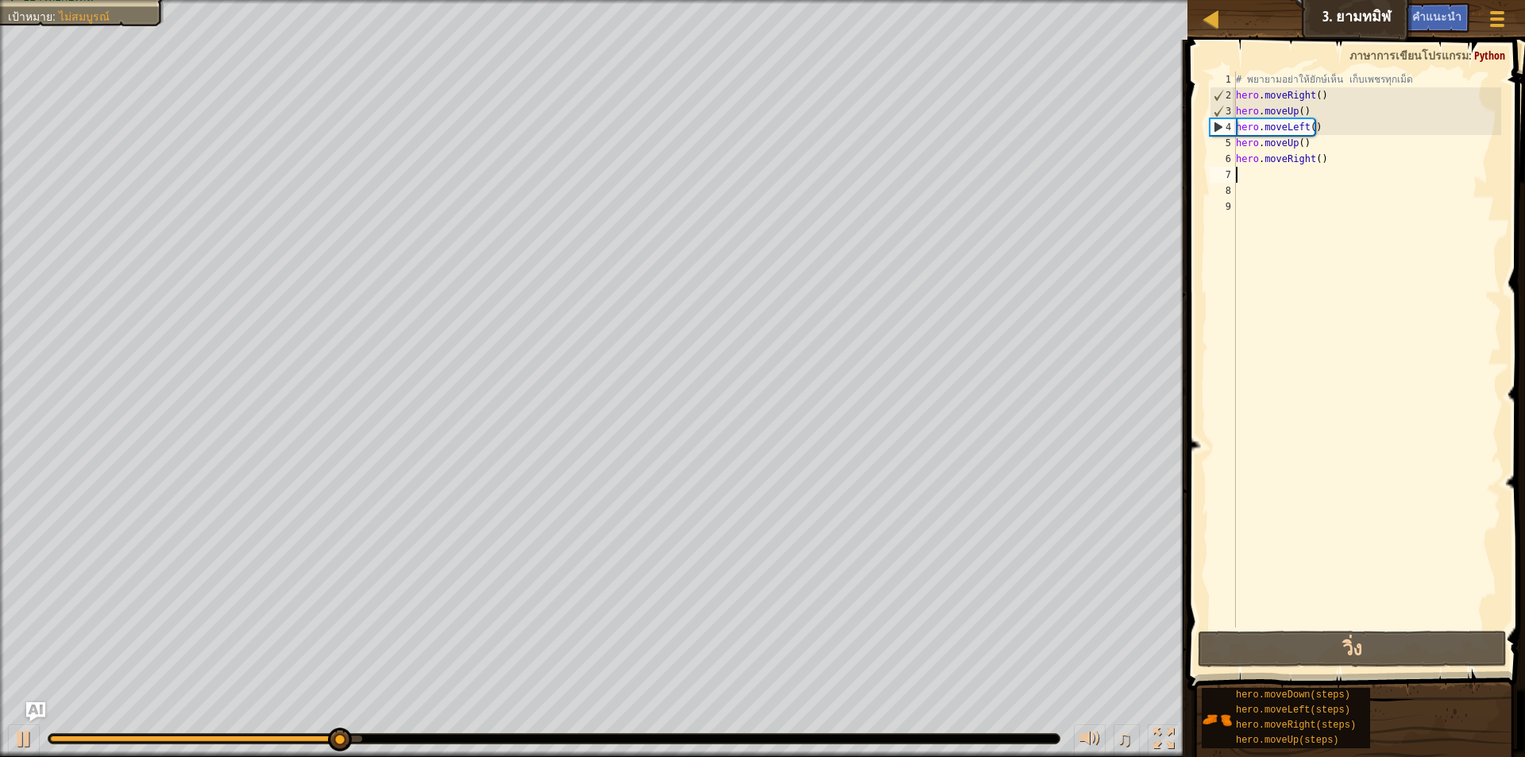
click at [1414, 177] on div "# พยายามอย่าให้ยักษ์เห็น เก็บเพชรทุกเม็ด hero . moveRight ( ) hero . moveUp ( )…" at bounding box center [1367, 365] width 268 height 588
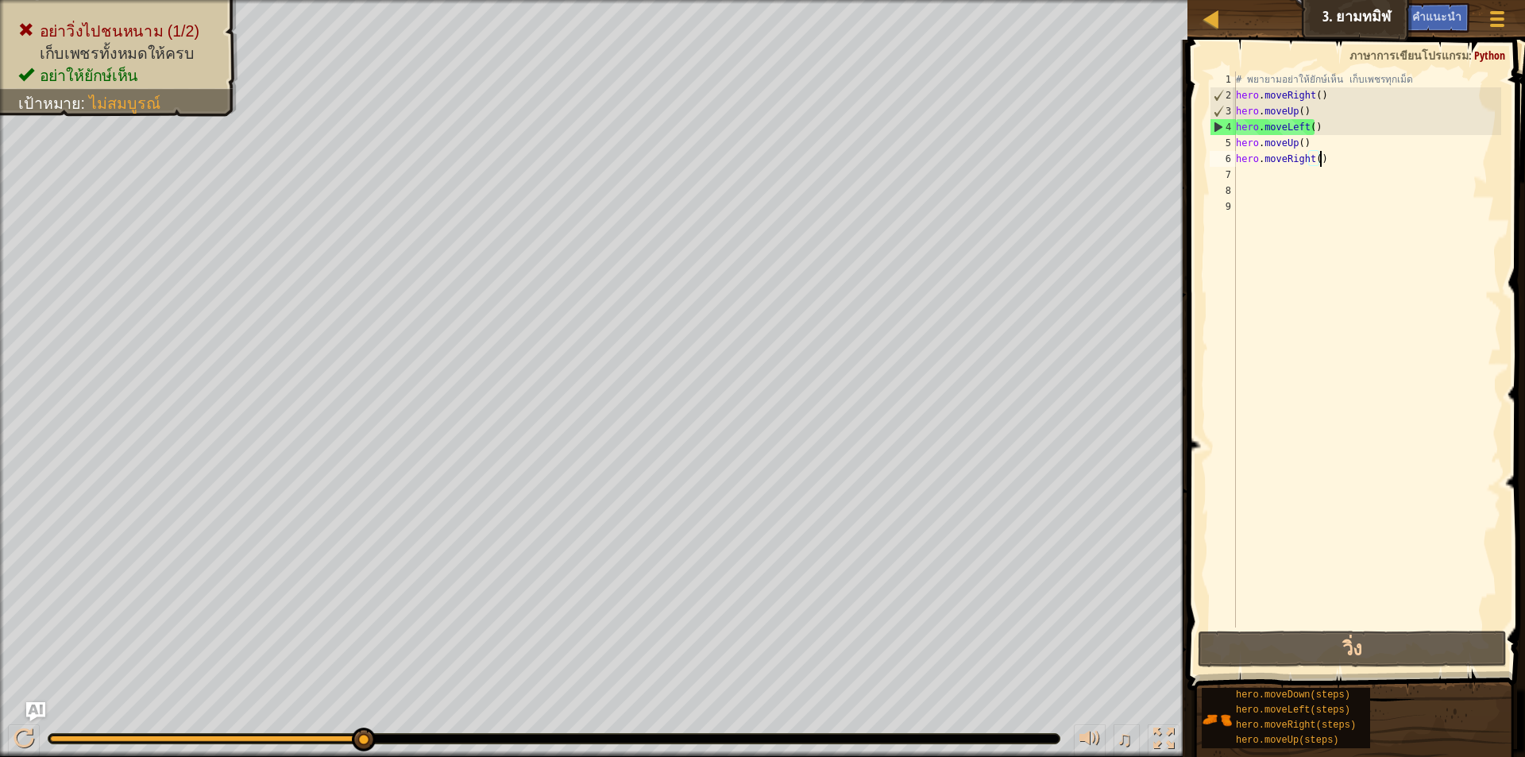
click at [1402, 157] on div "# พยายามอย่าให้ยักษ์เห็น เก็บเพชรทุกเม็ด hero . moveRight ( ) hero . moveUp ( )…" at bounding box center [1367, 365] width 268 height 588
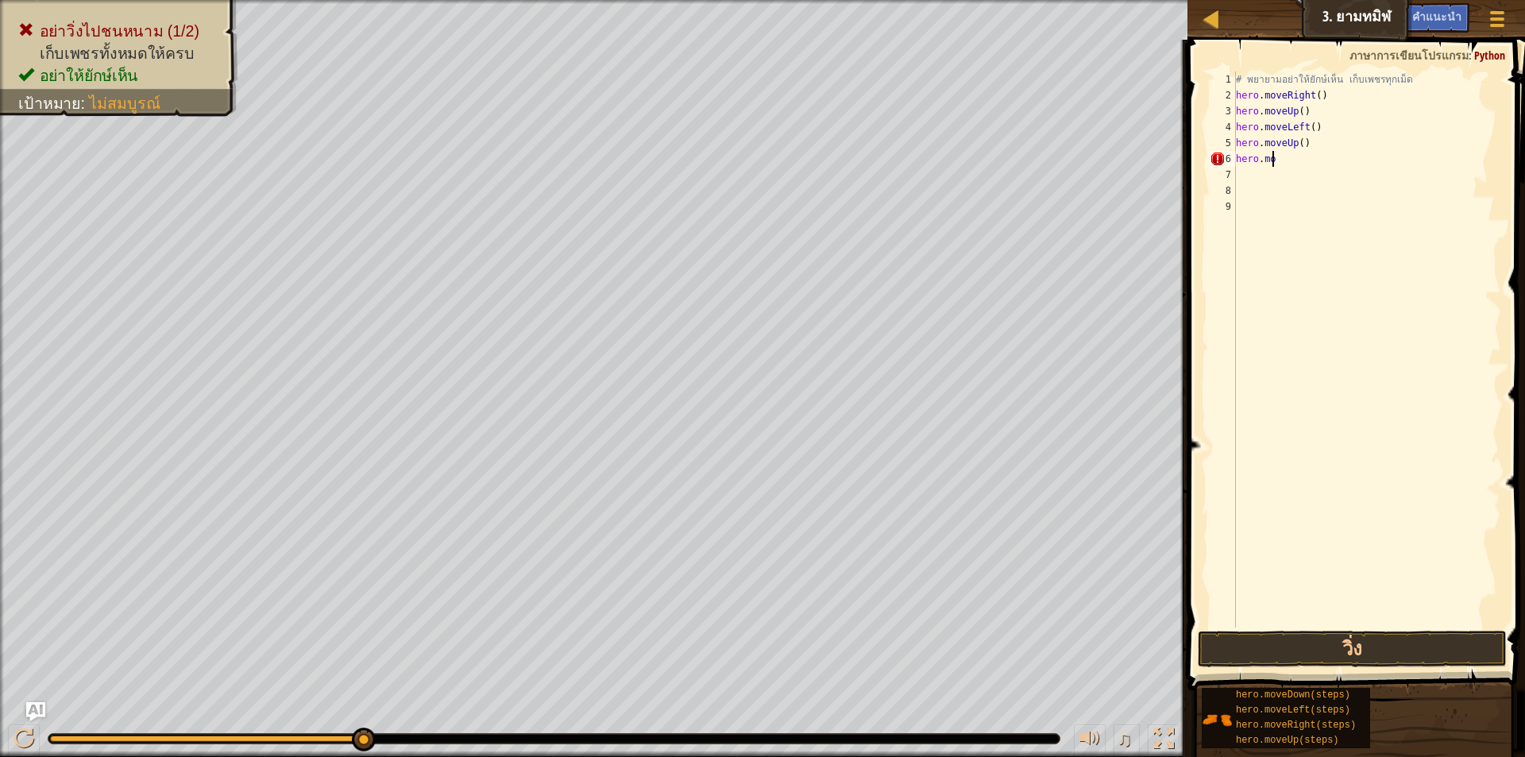
type textarea "h"
click at [1322, 131] on div "# พยายามอย่าให้ยักษ์เห็น เก็บเพชรทุกเม็ด hero . moveRight ( ) hero . moveUp ( )…" at bounding box center [1367, 365] width 268 height 588
type textarea "h"
click at [1376, 650] on button "วิ่ง" at bounding box center [1352, 649] width 309 height 37
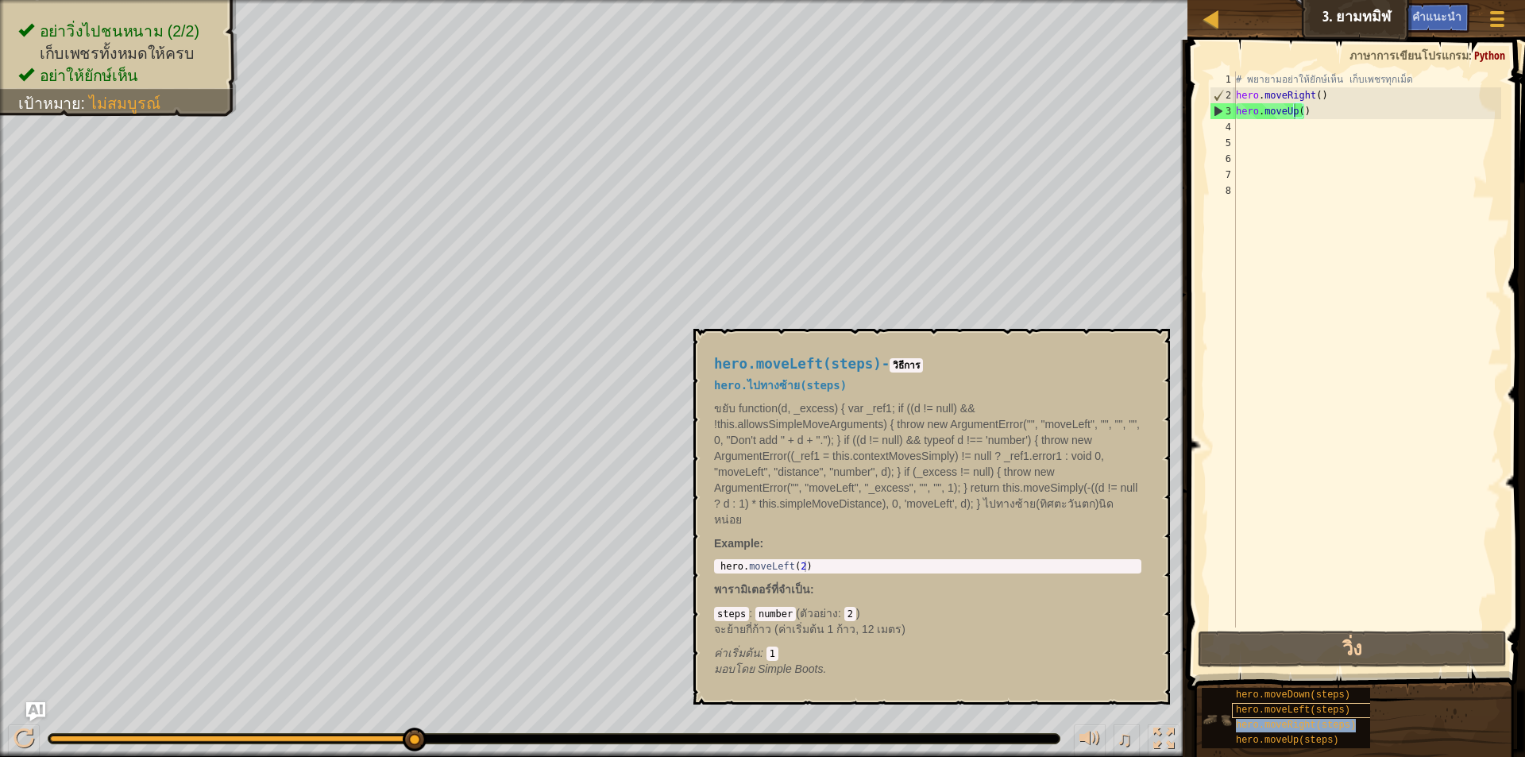
type textarea "hero.moveUphero.moveRight(steps)()"
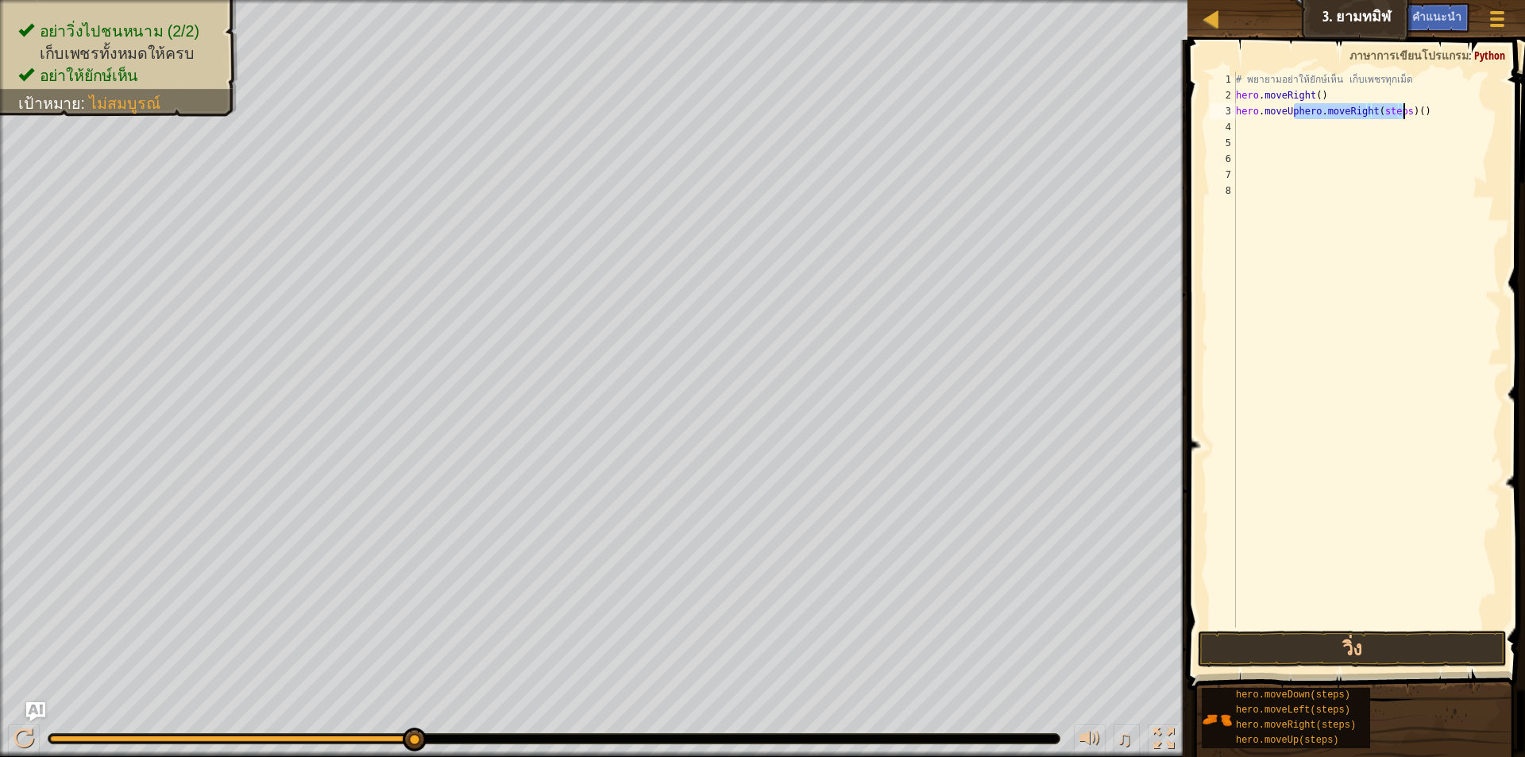
click at [1382, 233] on div "# พยายามอย่าให้ยักษ์เห็น เก็บเพชรทุกเม็ด hero . moveRight ( ) hero . moveUphero…" at bounding box center [1367, 365] width 268 height 588
drag, startPoint x: 1420, startPoint y: 106, endPoint x: 1426, endPoint y: 114, distance: 10.2
click at [1425, 110] on div "# พยายามอย่าให้ยักษ์เห็น เก็บเพชรทุกเม็ด hero . moveRight ( ) hero . moveUphero…" at bounding box center [1367, 365] width 268 height 588
type textarea "h"
click at [1396, 640] on button "วิ่ง" at bounding box center [1352, 649] width 309 height 37
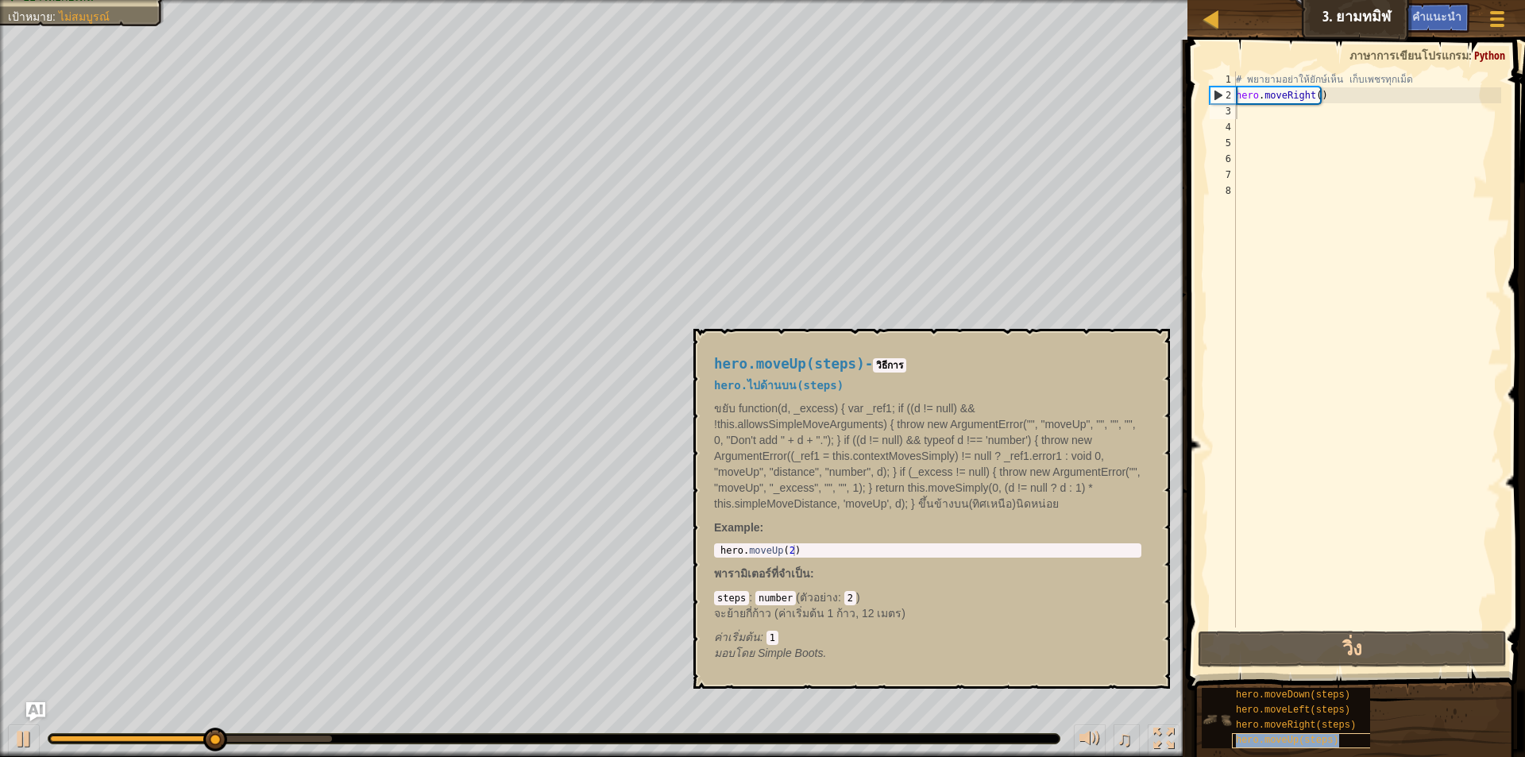
type textarea "hero.moveUp(steps)"
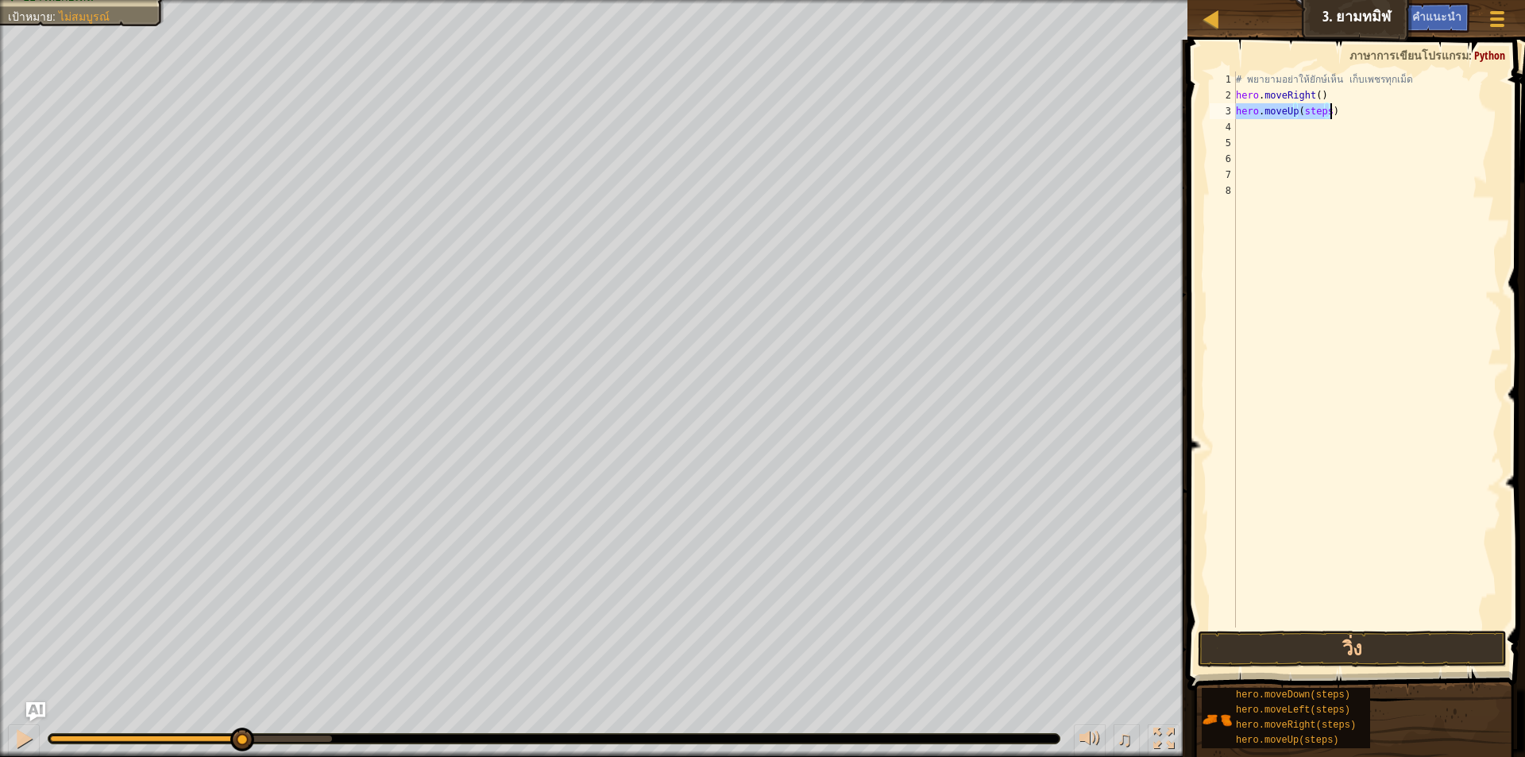
click at [1287, 135] on div "# พยายามอย่าให้ยักษ์เห็น เก็บเพชรทุกเม็ด hero . moveRight ( ) hero . moveUp ( s…" at bounding box center [1367, 365] width 268 height 588
click at [1323, 112] on div "# พยายามอย่าให้ยักษ์เห็น เก็บเพชรทุกเม็ด hero . moveRight ( ) hero . moveUp ( s…" at bounding box center [1367, 365] width 268 height 588
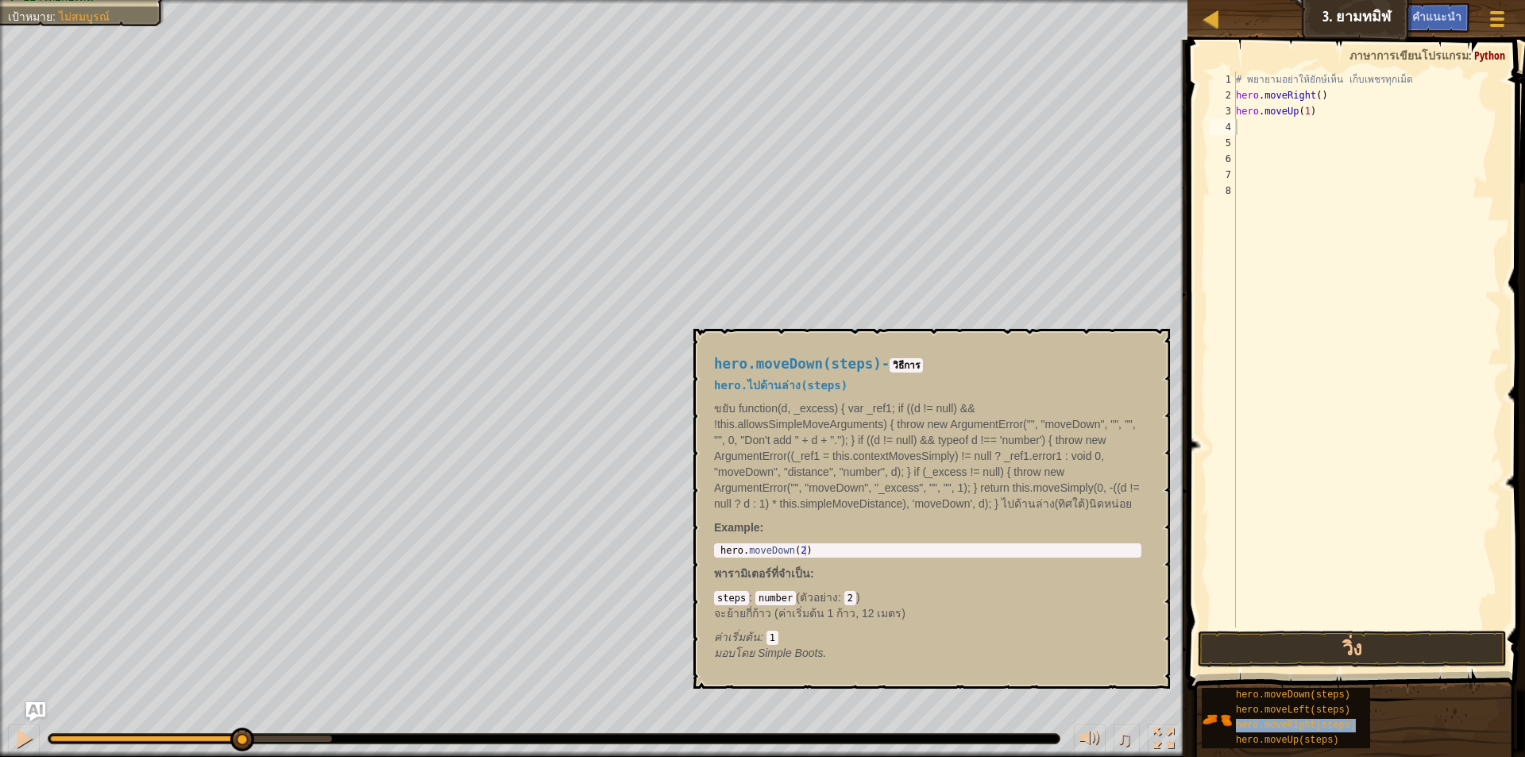
type textarea "hero.moveRight(steps)"
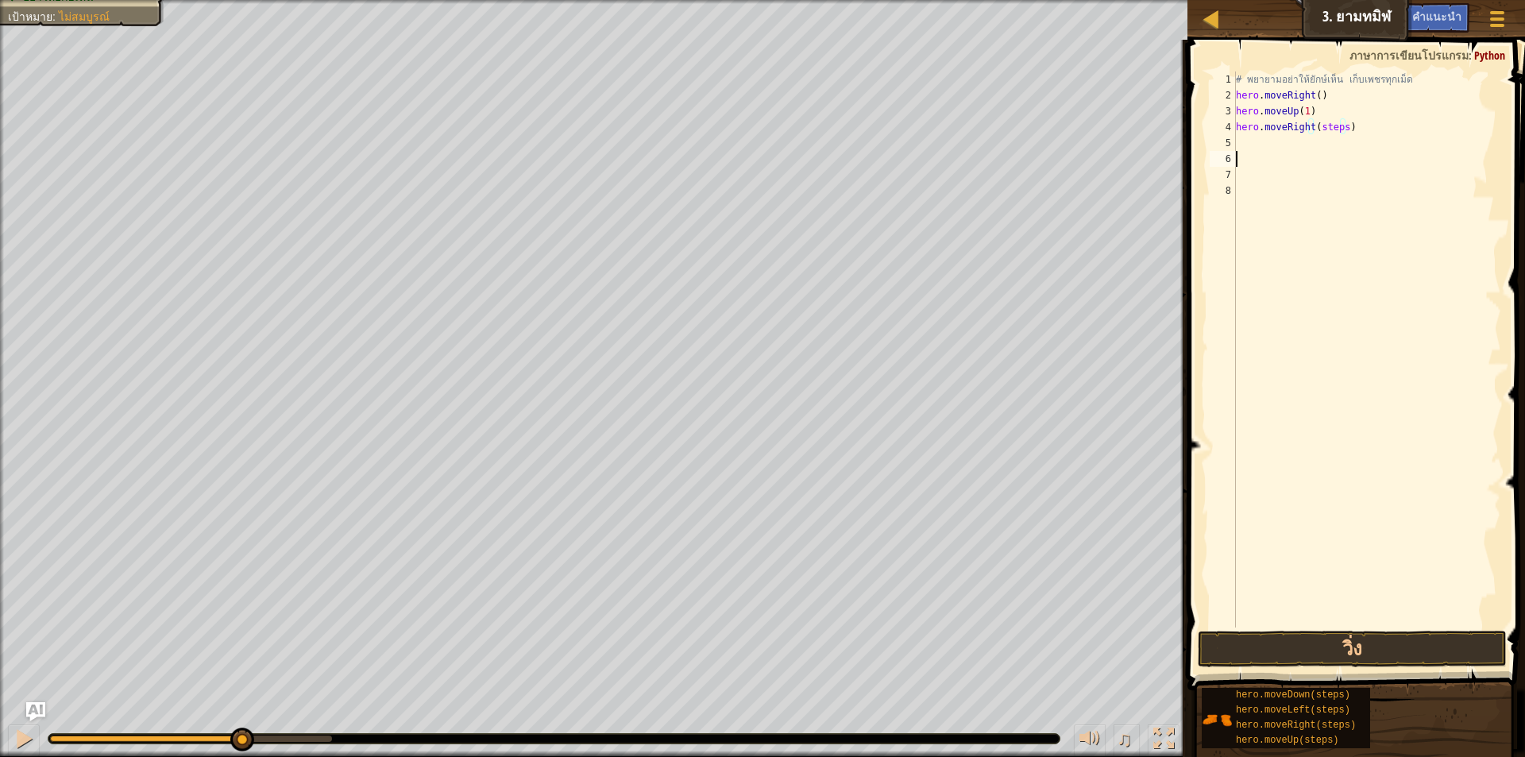
click at [1289, 164] on div "# พยายามอย่าให้ยักษ์เห็น เก็บเพชรทุกเม็ด hero . moveRight ( ) hero . moveUp ( 1…" at bounding box center [1367, 365] width 268 height 588
click at [1340, 125] on div "# พยายามอย่าให้ยักษ์เห็น เก็บเพชรทุกเม็ด hero . moveRight ( ) hero . moveUp ( 1…" at bounding box center [1367, 365] width 268 height 588
type textarea "hero.moveDown(steps)"
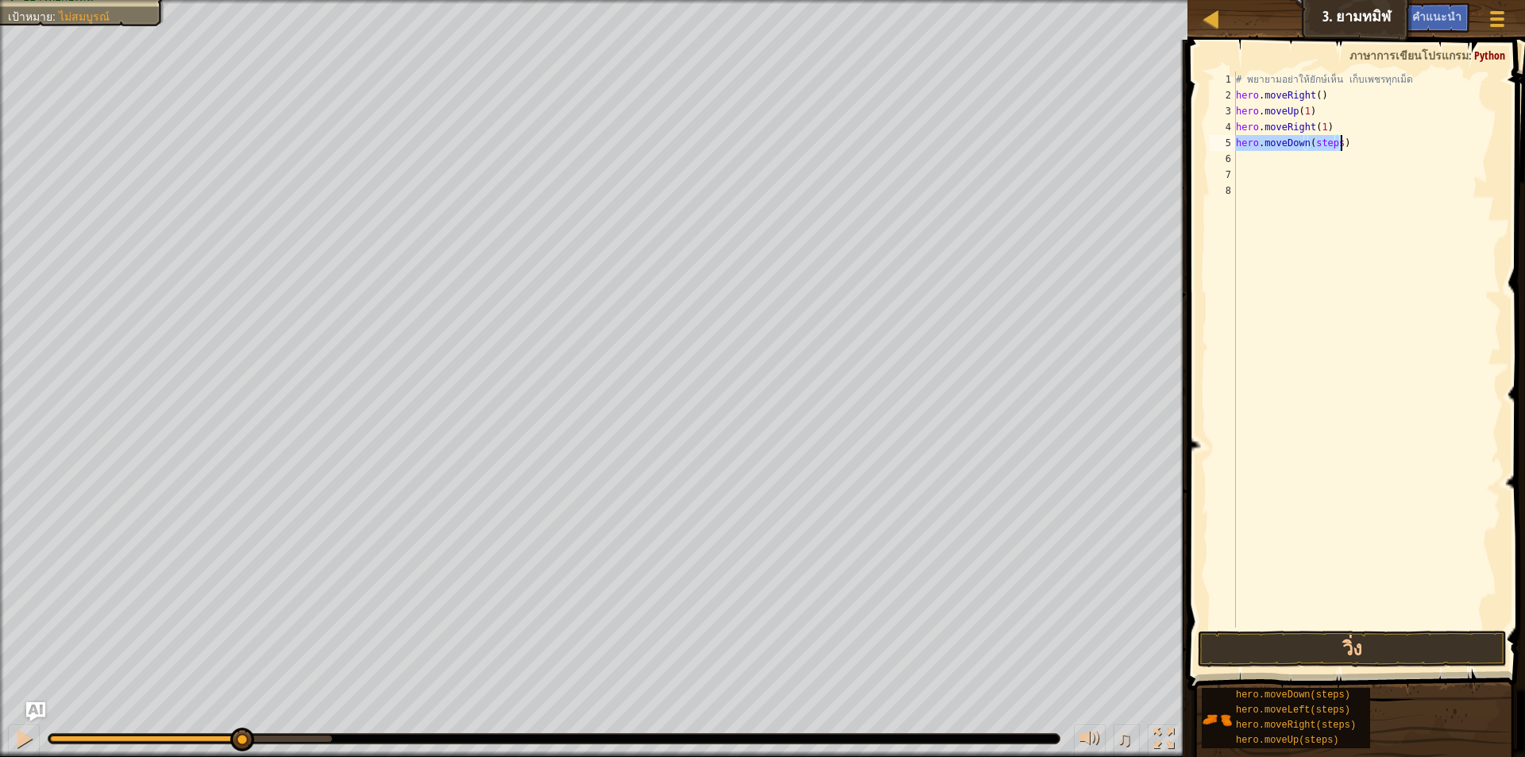
click at [1307, 201] on div "# พยายามอย่าให้ยักษ์เห็น เก็บเพชรทุกเม็ด hero . moveRight ( ) hero . moveUp ( 1…" at bounding box center [1367, 365] width 268 height 588
click at [1333, 143] on div "# พยายามอย่าให้ยักษ์เห็น เก็บเพชรทุกเม็ด hero . moveRight ( ) hero . moveUp ( 1…" at bounding box center [1367, 365] width 268 height 588
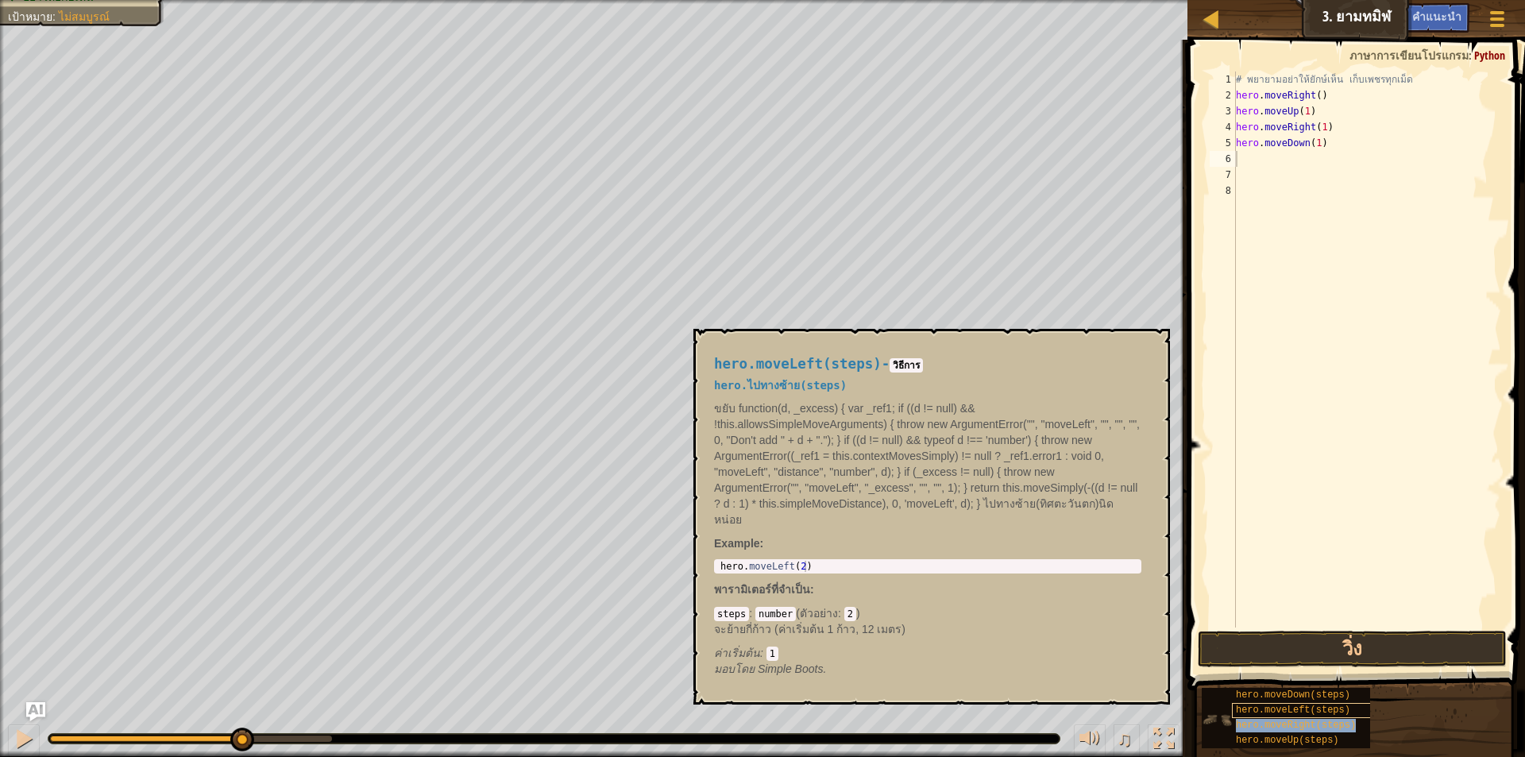
type textarea "hero.moveRight(steps)"
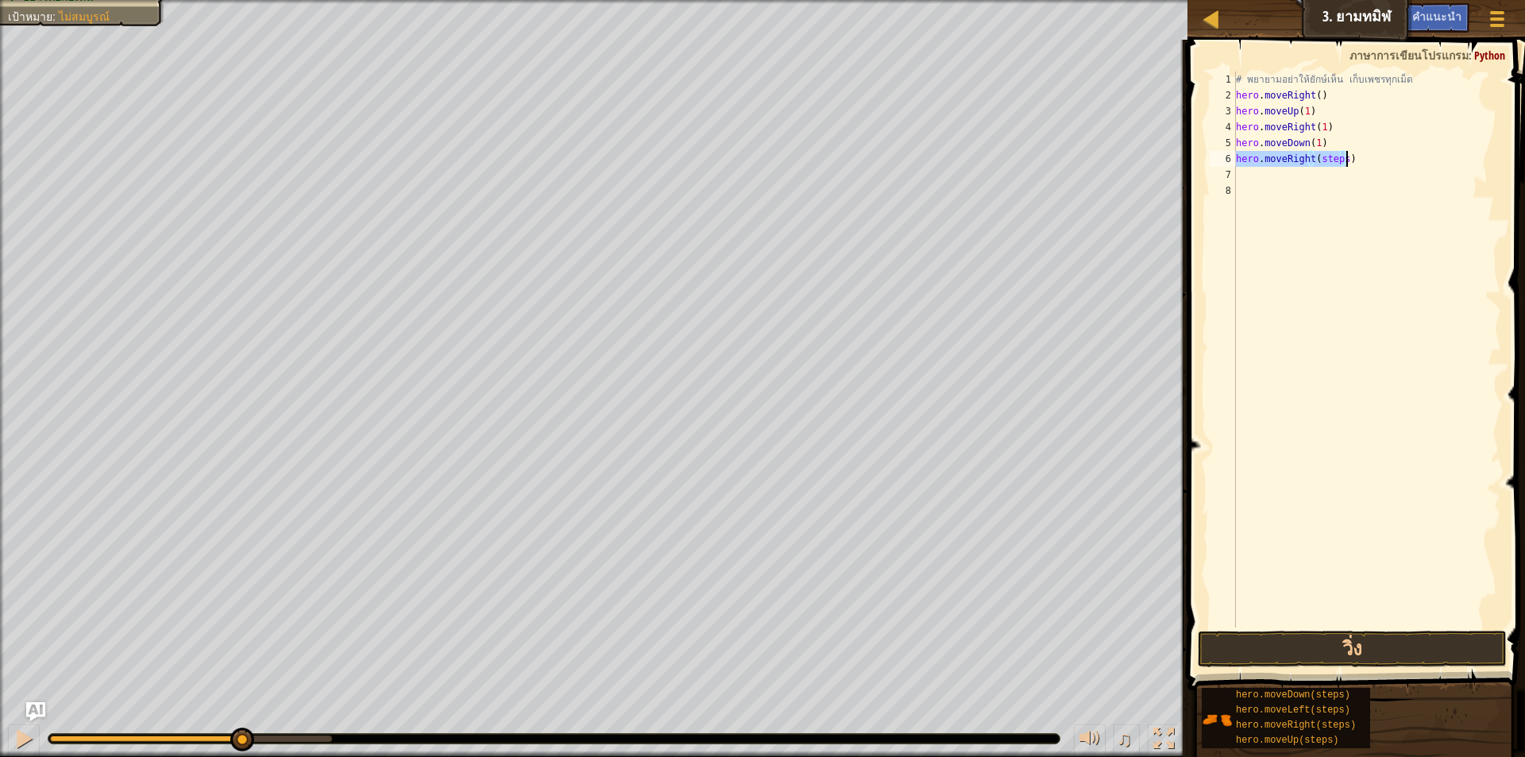
click at [1345, 195] on div "# พยายามอย่าให้ยักษ์เห็น เก็บเพชรทุกเม็ด hero . moveRight ( ) hero . moveUp ( 1…" at bounding box center [1367, 365] width 268 height 588
click at [1337, 159] on div "# พยายามอย่าให้ยักษ์เห็น เก็บเพชรทุกเม็ด hero . moveRight ( ) hero . moveUp ( 1…" at bounding box center [1367, 365] width 268 height 588
click at [1341, 157] on div "# พยายามอย่าให้ยักษ์เห็น เก็บเพชรทุกเม็ด hero . moveRight ( ) hero . moveUp ( 1…" at bounding box center [1367, 365] width 268 height 588
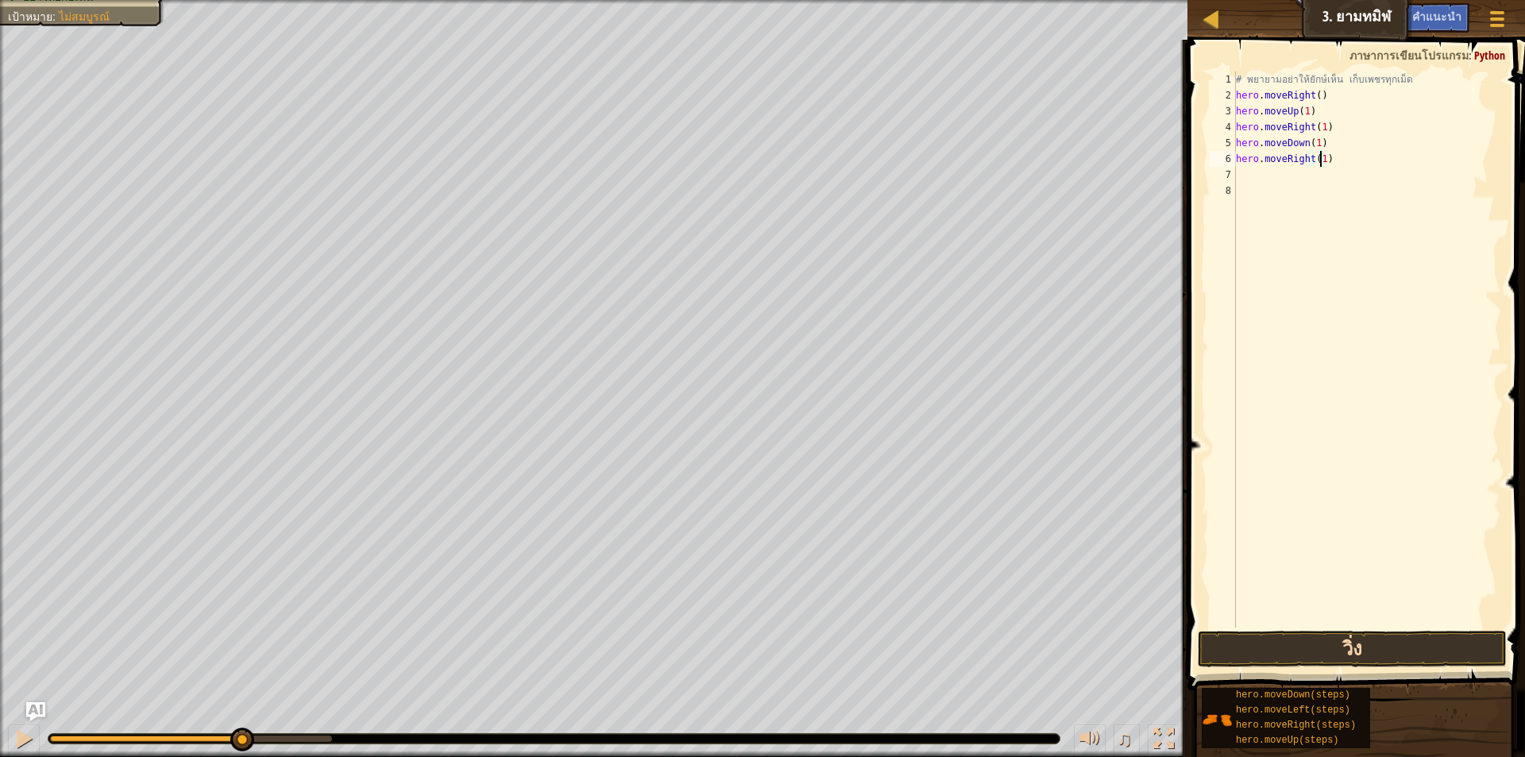
type textarea "hero.moveRight(1)"
click at [1224, 638] on button "วิ่ง" at bounding box center [1352, 649] width 309 height 37
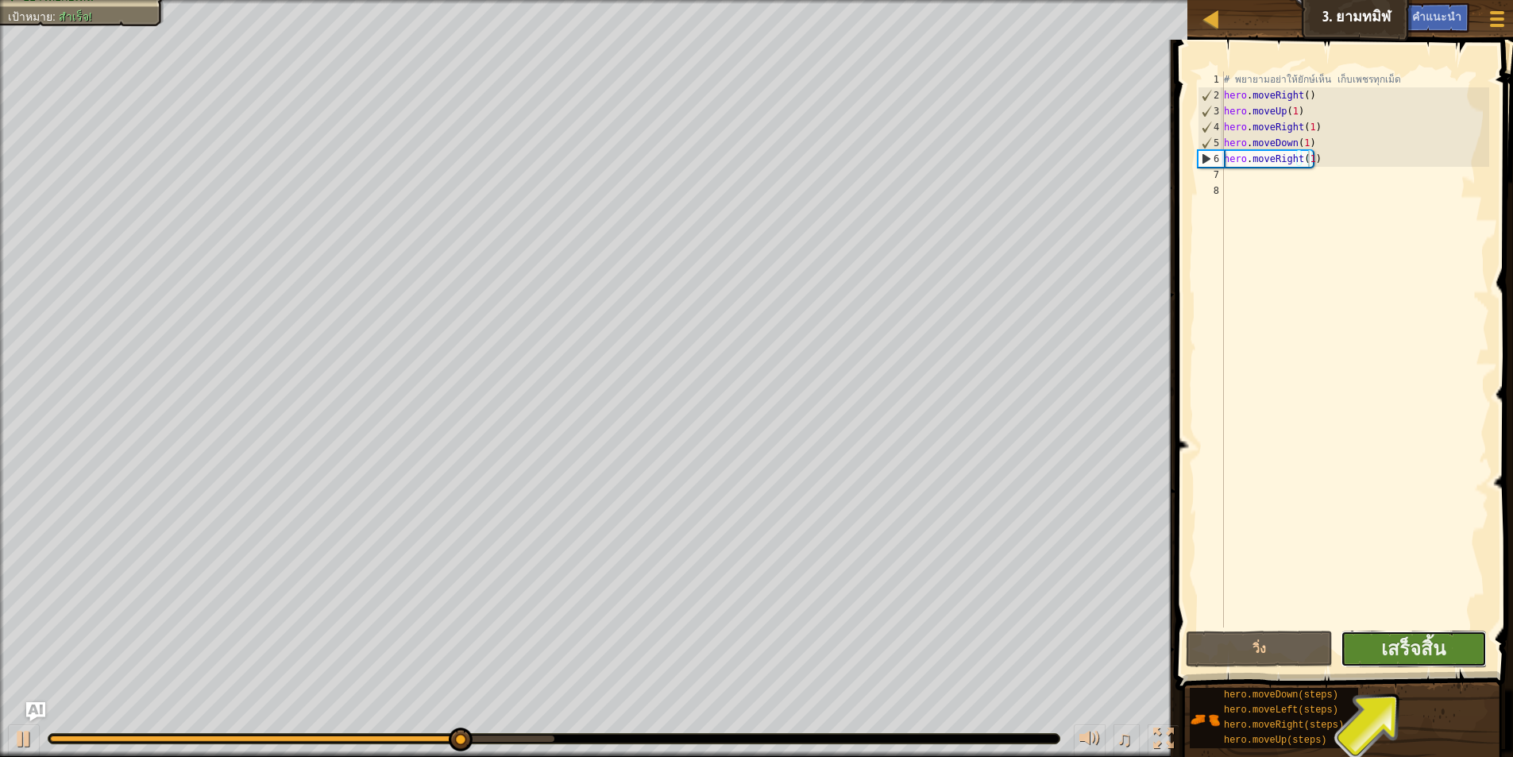
click at [1453, 650] on button "เสร็จสิ้น" at bounding box center [1414, 649] width 146 height 37
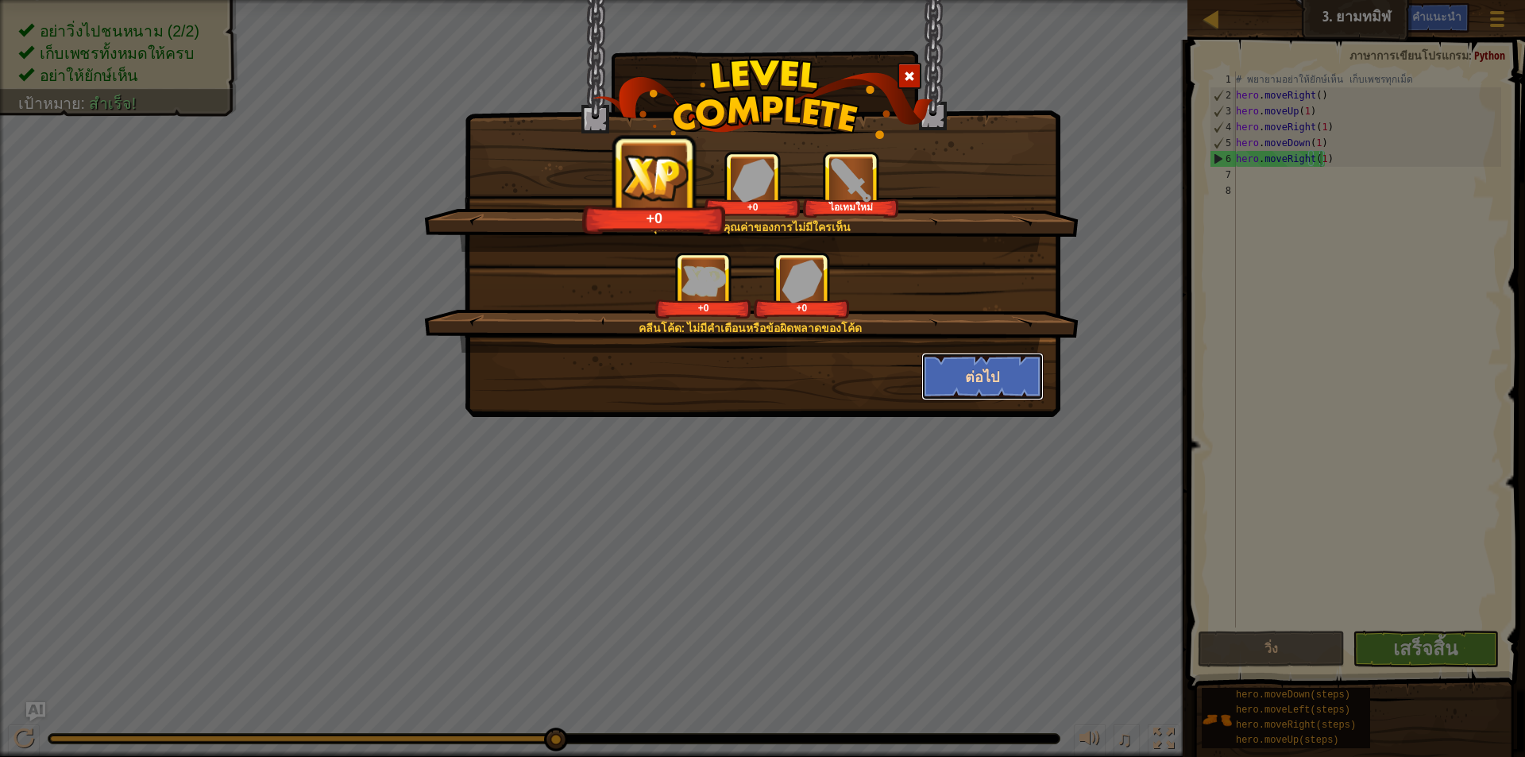
click at [983, 383] on button "ต่อไป" at bounding box center [982, 377] width 123 height 48
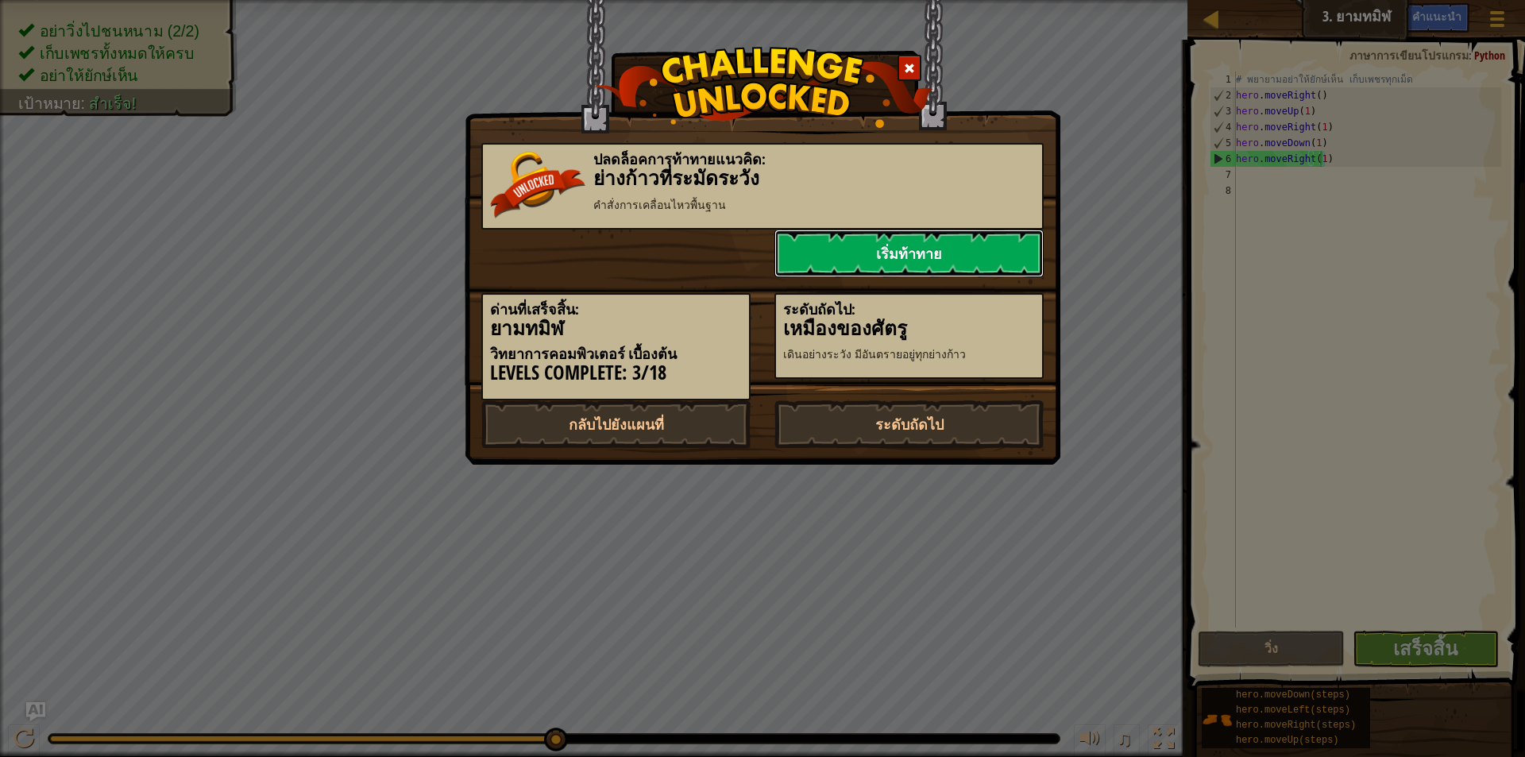
click at [937, 243] on link "เริ่มท้าทาย" at bounding box center [908, 254] width 269 height 48
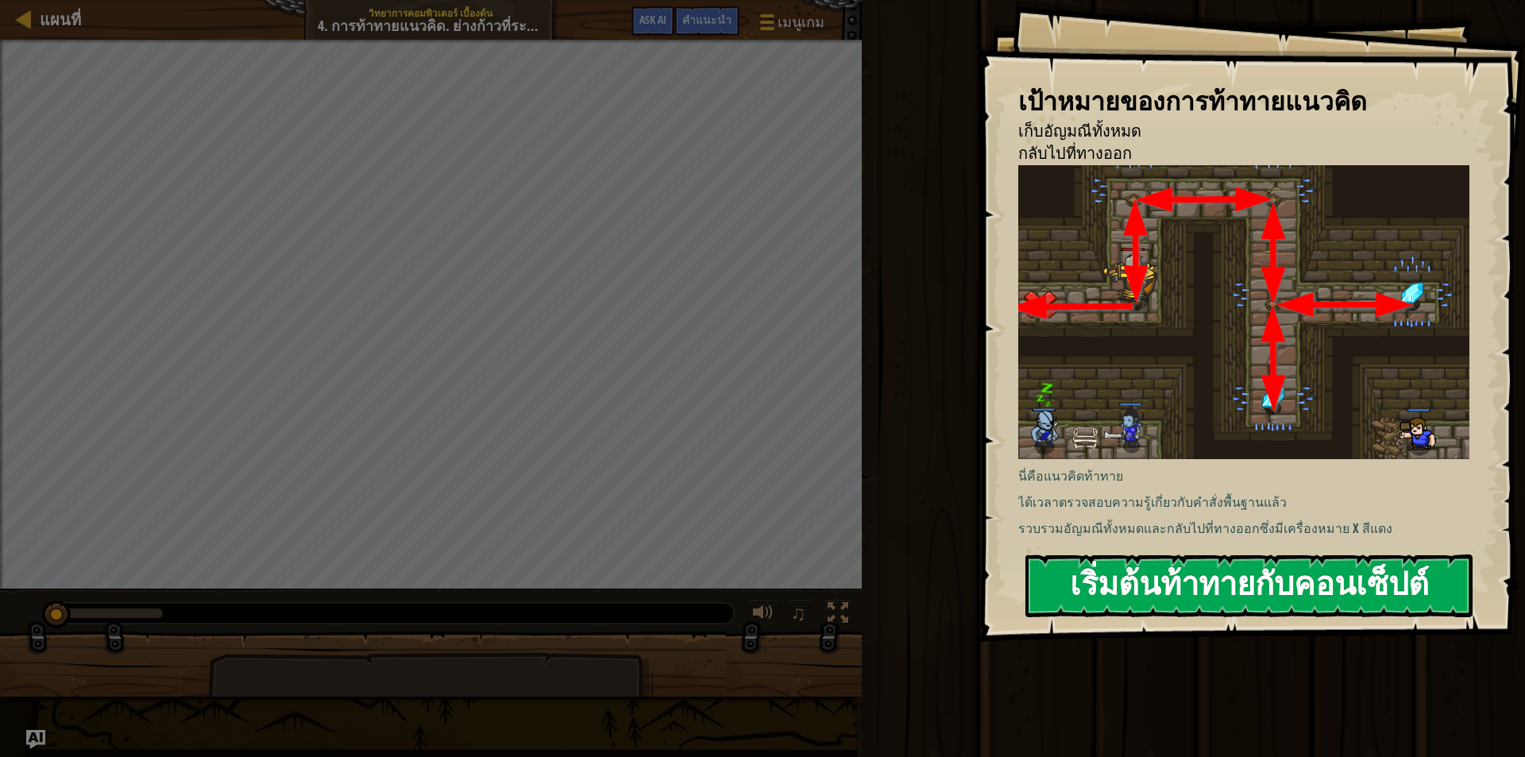
click at [1143, 572] on button "เริ่มต้นท้าทายกับคอนเซ็ปต์" at bounding box center [1248, 585] width 447 height 63
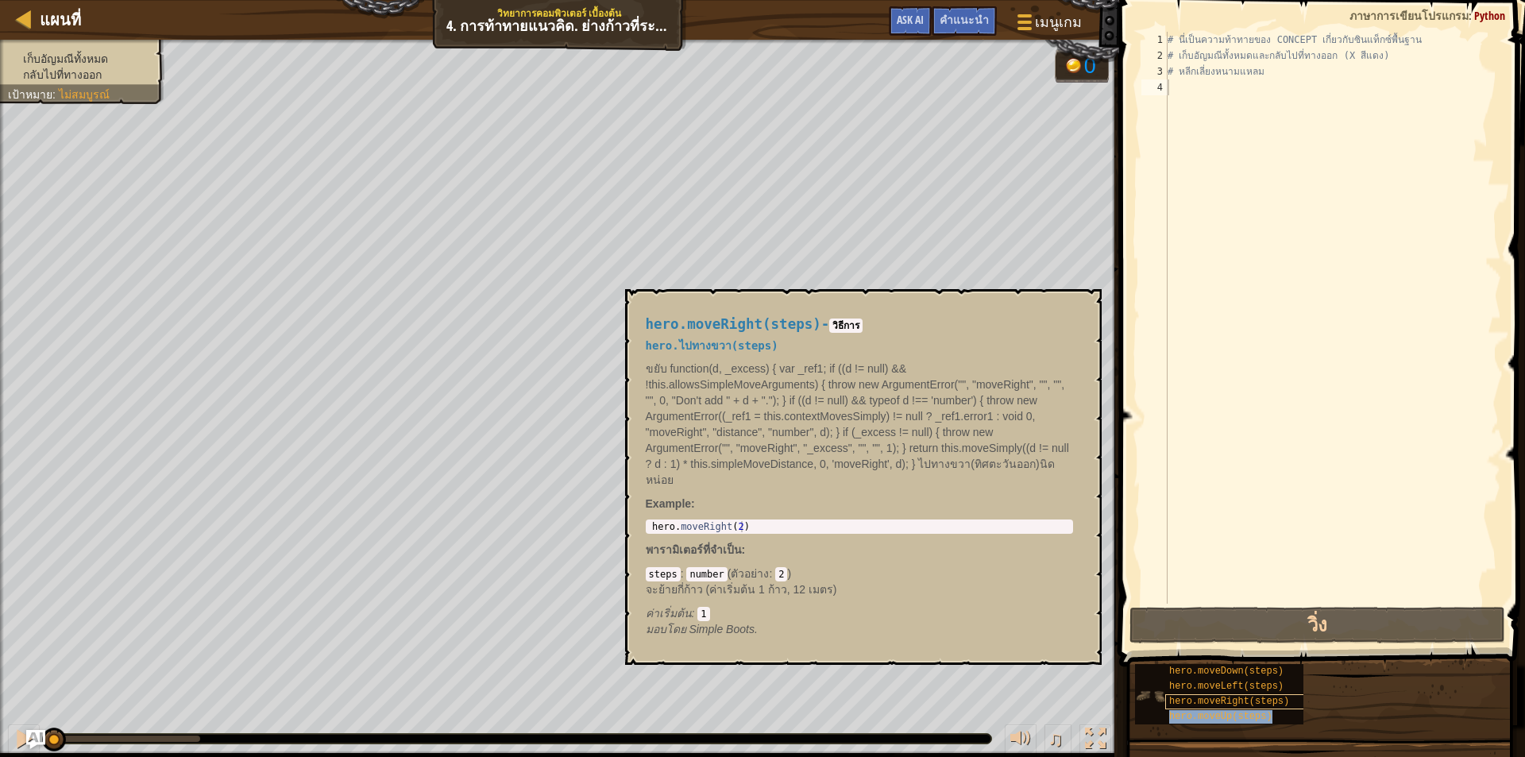
type textarea "hero.moveUp(steps)"
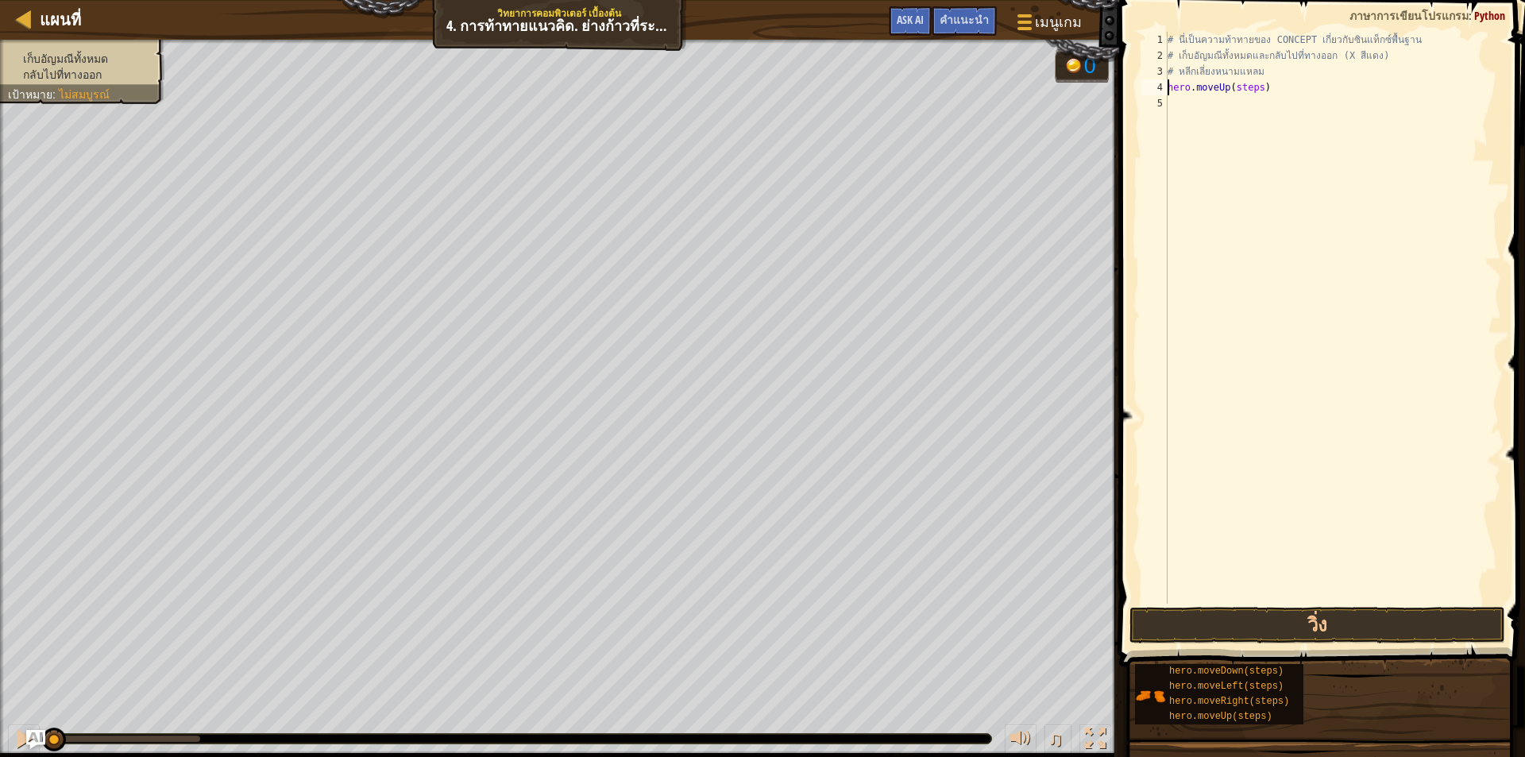
click at [1245, 162] on div "# นี่เป็นความท้าทายของ CONCEPT เกี่ยวกับซินแท็กซ์พื้นฐาน # เก็บอัญมณีทั้งหมดและ…" at bounding box center [1332, 334] width 337 height 604
click at [1256, 85] on div "# นี่เป็นความท้าทายของ CONCEPT เกี่ยวกับซินแท็กซ์พื้นฐาน # เก็บอัญมณีทั้งหมดและ…" at bounding box center [1332, 334] width 337 height 604
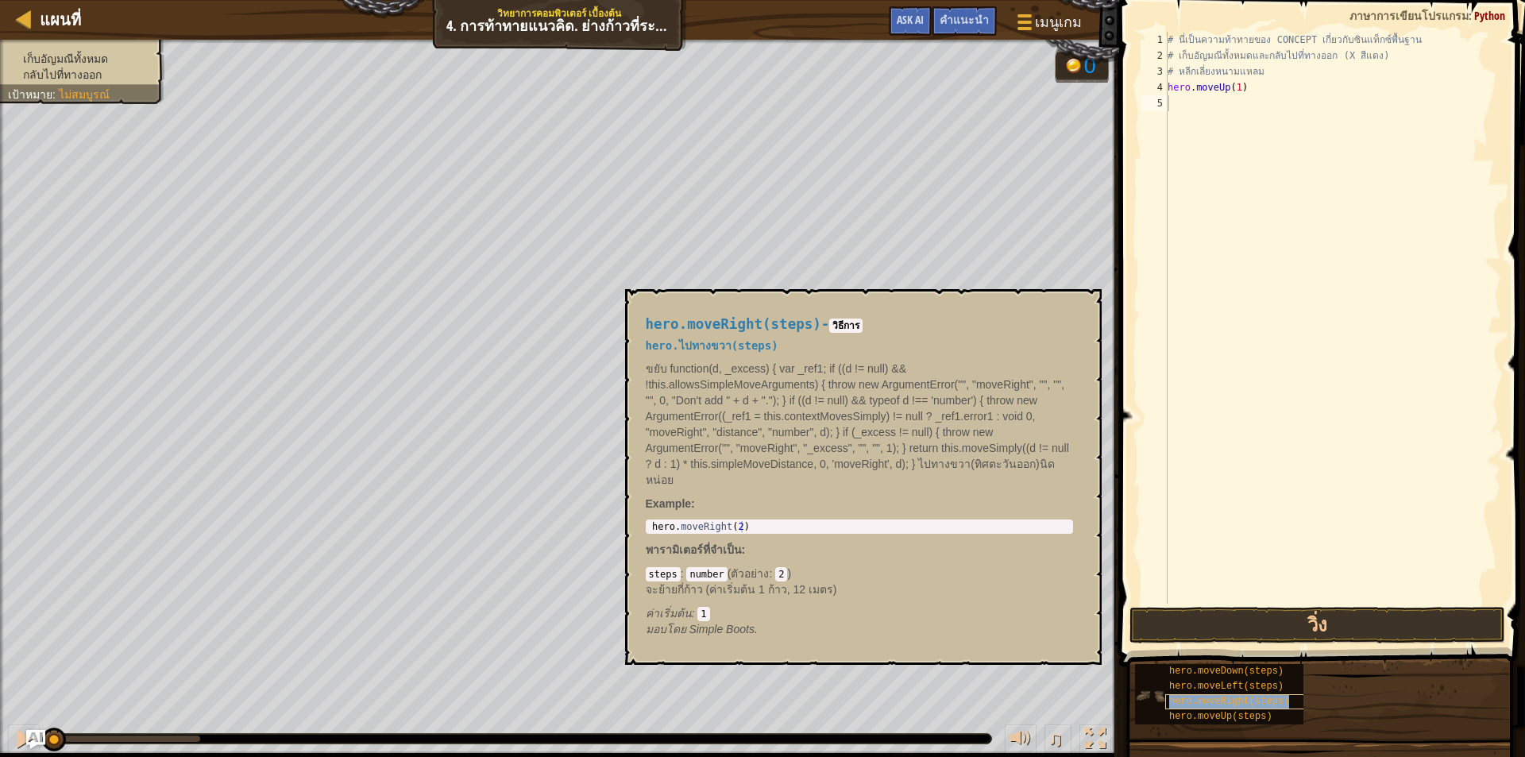
type textarea "hero.moveRight(steps)"
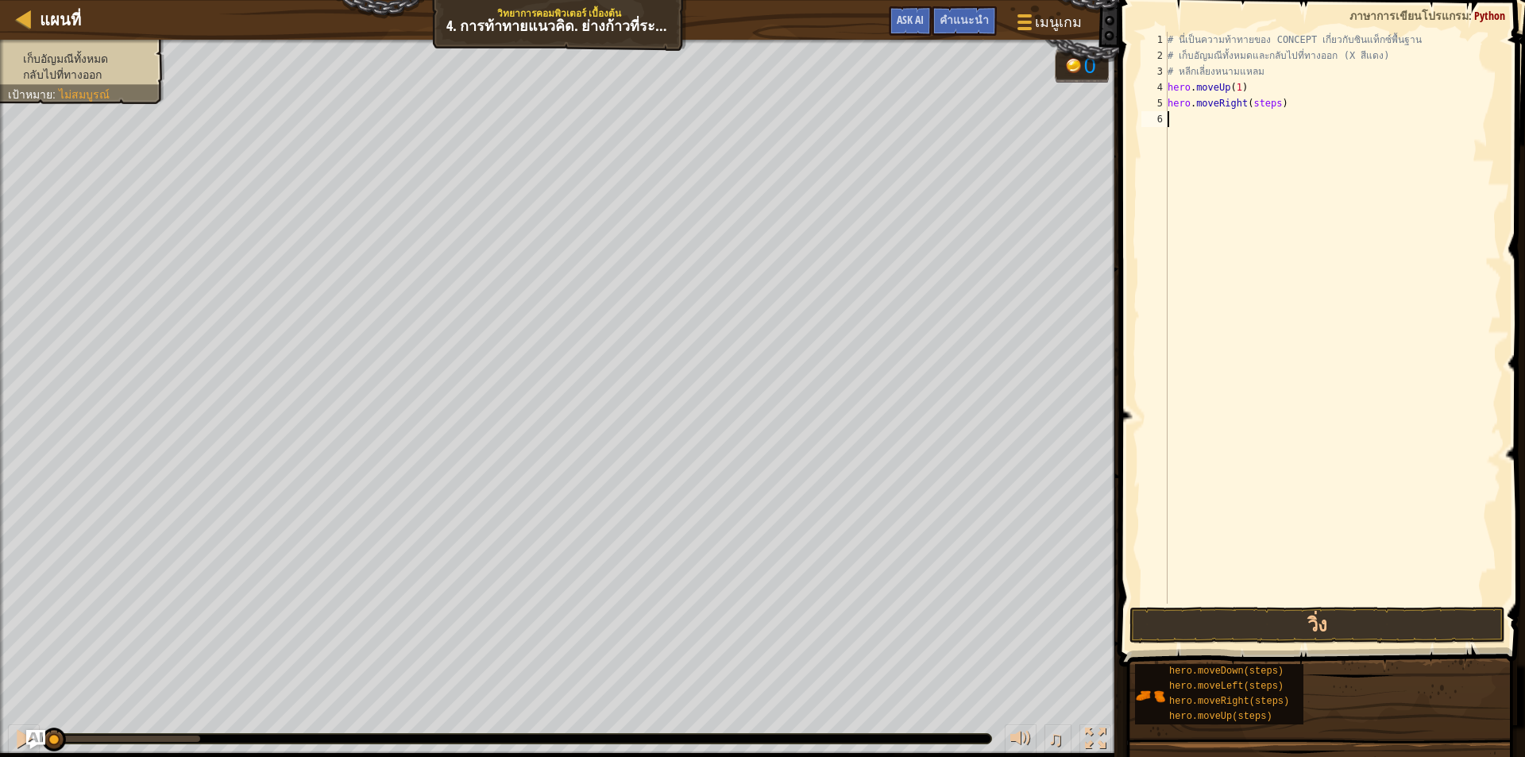
click at [1235, 200] on div "# นี่เป็นความท้าทายของ CONCEPT เกี่ยวกับซินแท็กซ์พื้นฐาน # เก็บอัญมณีทั้งหมดและ…" at bounding box center [1332, 334] width 337 height 604
click at [1271, 102] on div "# นี่เป็นความท้าทายของ CONCEPT เกี่ยวกับซินแท็กซ์พื้นฐาน # เก็บอัญมณีทั้งหมดและ…" at bounding box center [1332, 334] width 337 height 604
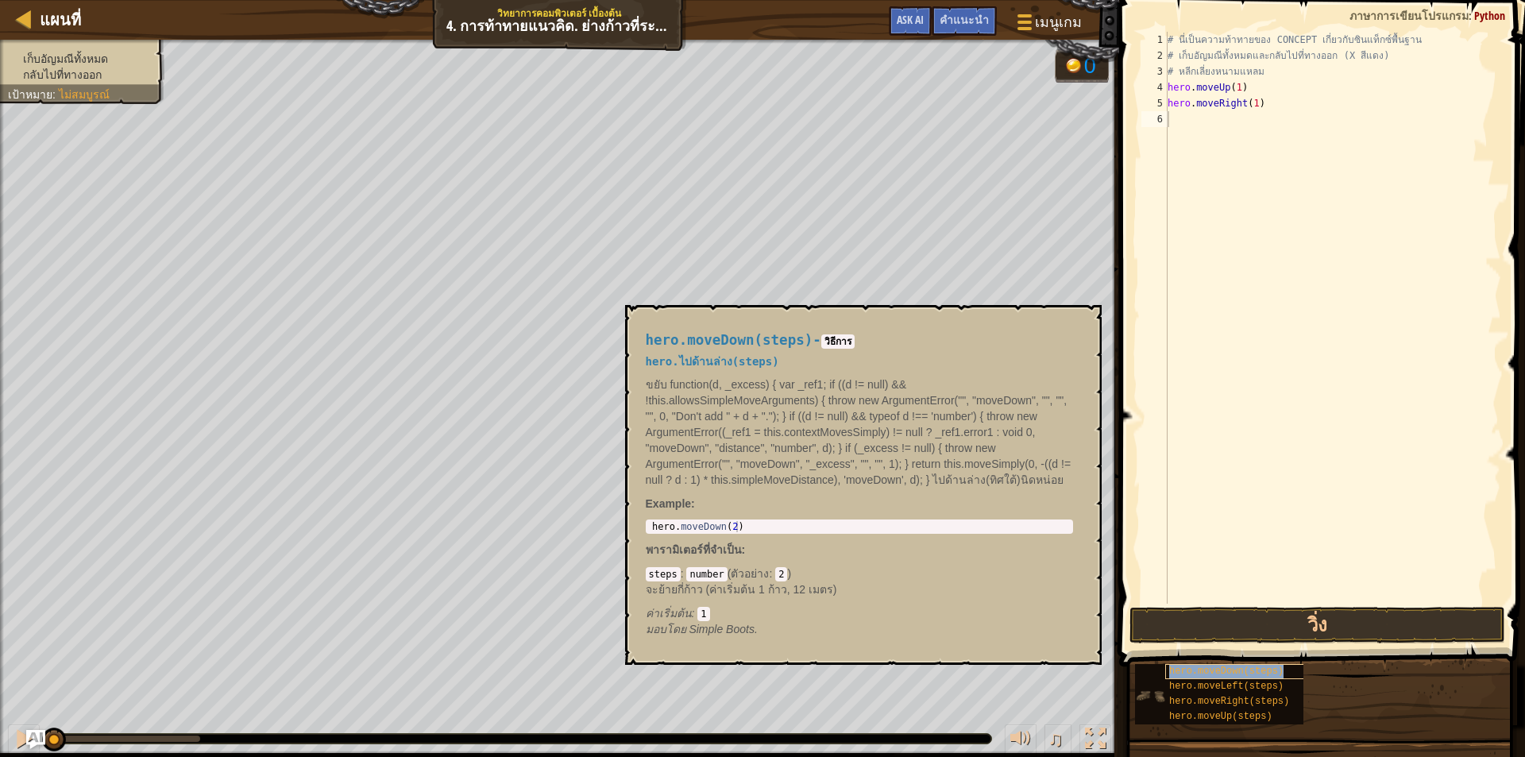
type textarea "hero.moveDown(steps)"
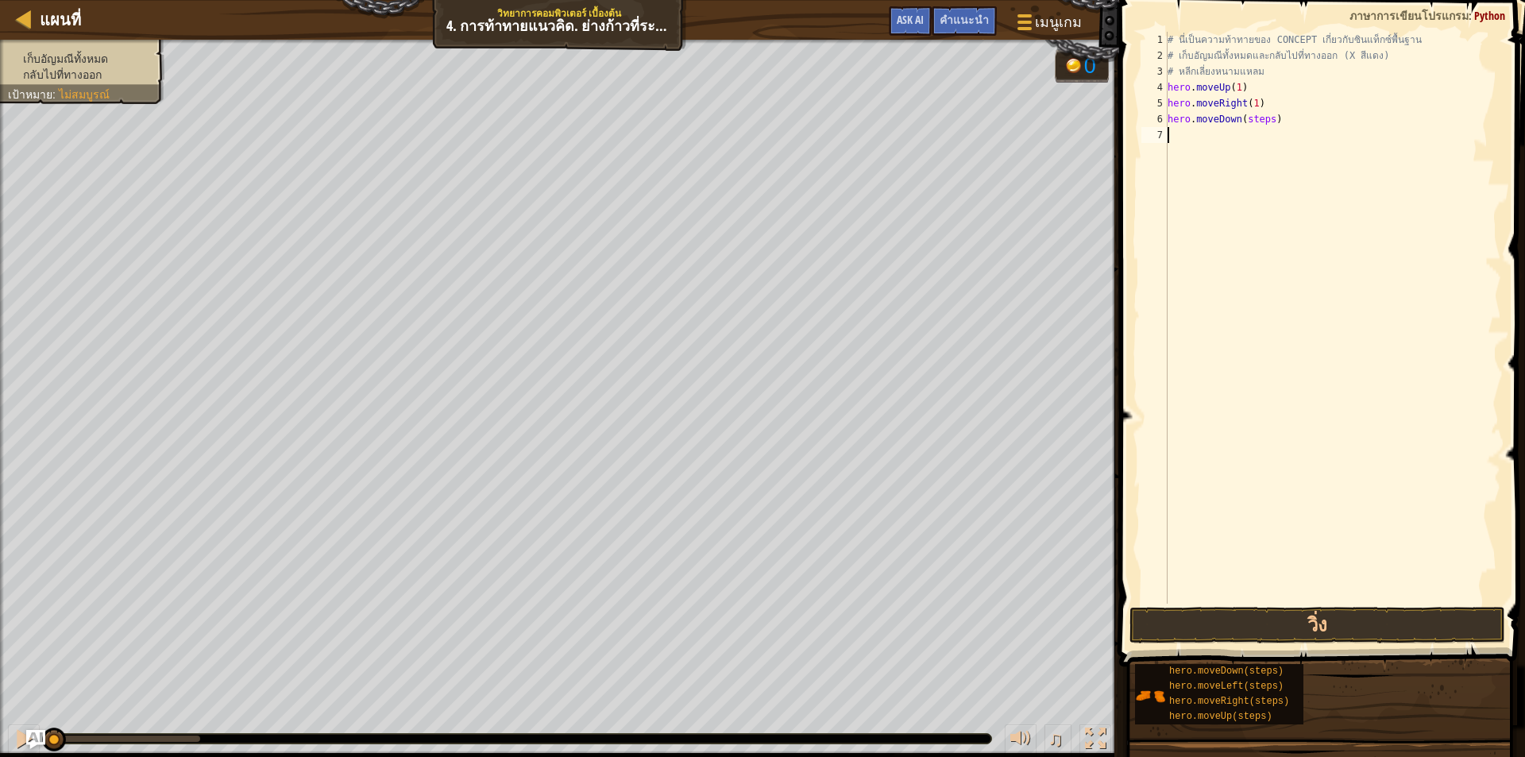
drag, startPoint x: 1204, startPoint y: 273, endPoint x: 1236, endPoint y: 191, distance: 88.5
click at [1205, 268] on div "# นี่เป็นความท้าทายของ CONCEPT เกี่ยวกับซินแท็กซ์พื้นฐาน # เก็บอัญมณีทั้งหมดและ…" at bounding box center [1332, 334] width 337 height 604
click at [1264, 116] on div "# นี่เป็นความท้าทายของ CONCEPT เกี่ยวกับซินแท็กซ์พื้นฐาน # เก็บอัญมณีทั้งหมดและ…" at bounding box center [1332, 334] width 337 height 604
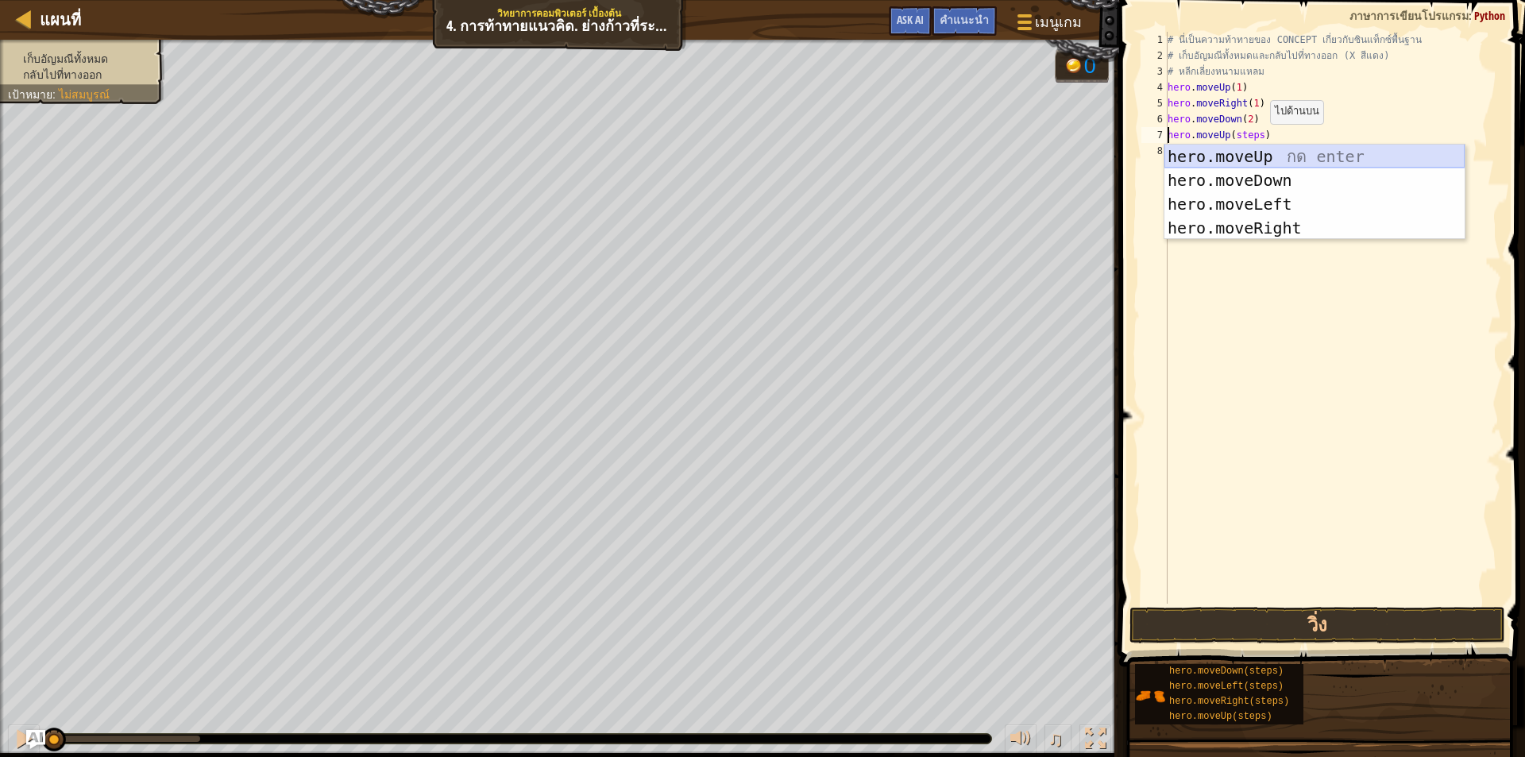
click at [1244, 152] on div "hero.moveUp กด enter hero.moveDown กด enter hero.moveLeft กด enter hero.moveRig…" at bounding box center [1314, 216] width 300 height 143
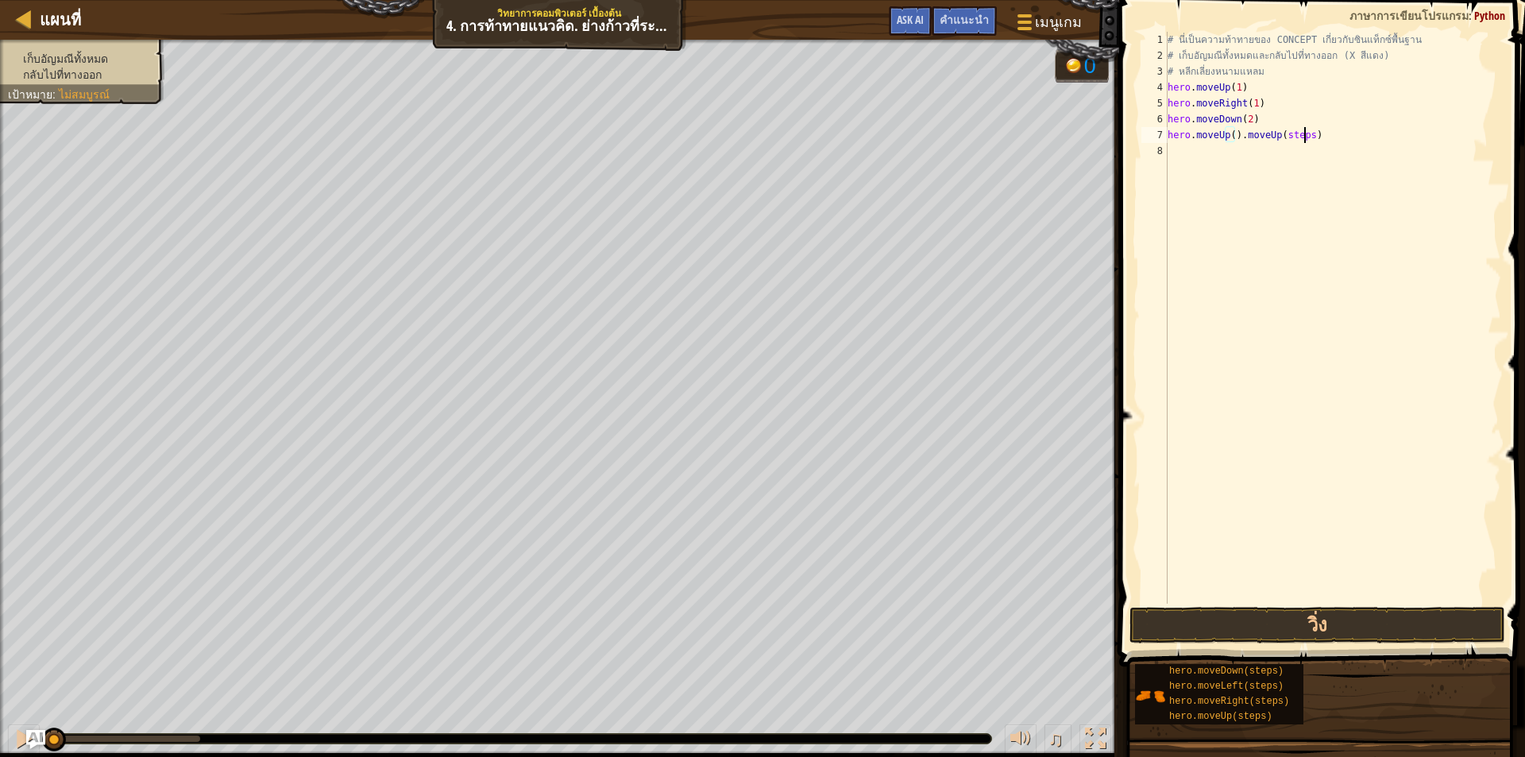
click at [1306, 134] on div "# นี่เป็นความท้าทายของ CONCEPT เกี่ยวกับซินแท็กซ์พื้นฐาน # เก็บอัญมณีทั้งหมดและ…" at bounding box center [1332, 334] width 337 height 604
type textarea "hero.moveUp())"
click at [1267, 145] on div "# นี่เป็นความท้าทายของ CONCEPT เกี่ยวกับซินแท็กซ์พื้นฐาน # เก็บอัญมณีทั้งหมดและ…" at bounding box center [1332, 334] width 337 height 604
click at [1271, 132] on div "# นี่เป็นความท้าทายของ CONCEPT เกี่ยวกับซินแท็กซ์พื้นฐาน # เก็บอัญมณีทั้งหมดและ…" at bounding box center [1332, 334] width 337 height 604
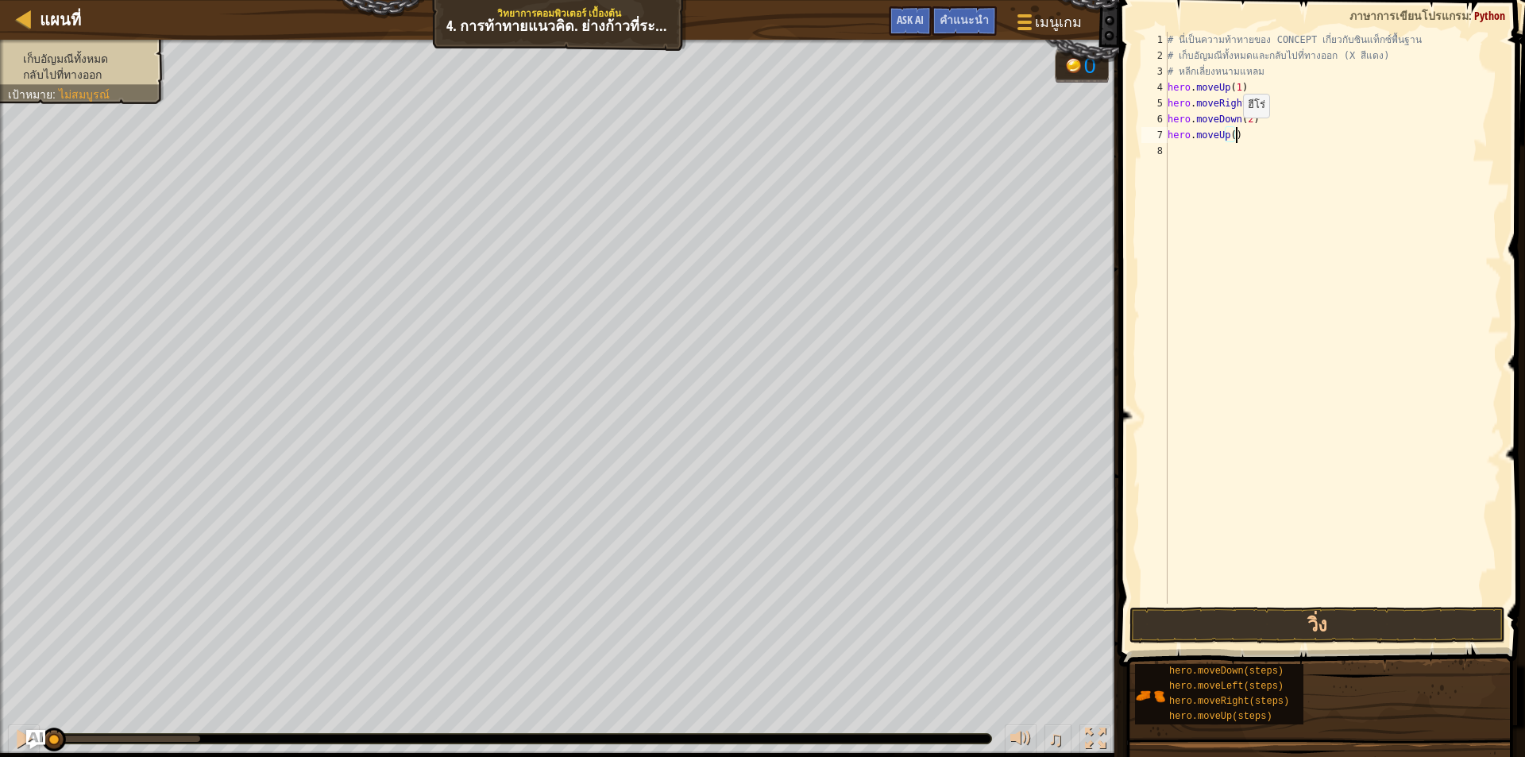
click at [1229, 133] on div "# นี่เป็นความท้าทายของ CONCEPT เกี่ยวกับซินแท็กซ์พื้นฐาน # เก็บอัญมณีทั้งหมดและ…" at bounding box center [1332, 334] width 337 height 604
type textarea "hero.moveUp(1)"
click at [1333, 340] on div "# นี่เป็นความท้าทายของ CONCEPT เกี่ยวกับซินแท็กซ์พื้นฐาน # เก็บอัญมณีทั้งหมดและ…" at bounding box center [1332, 334] width 337 height 604
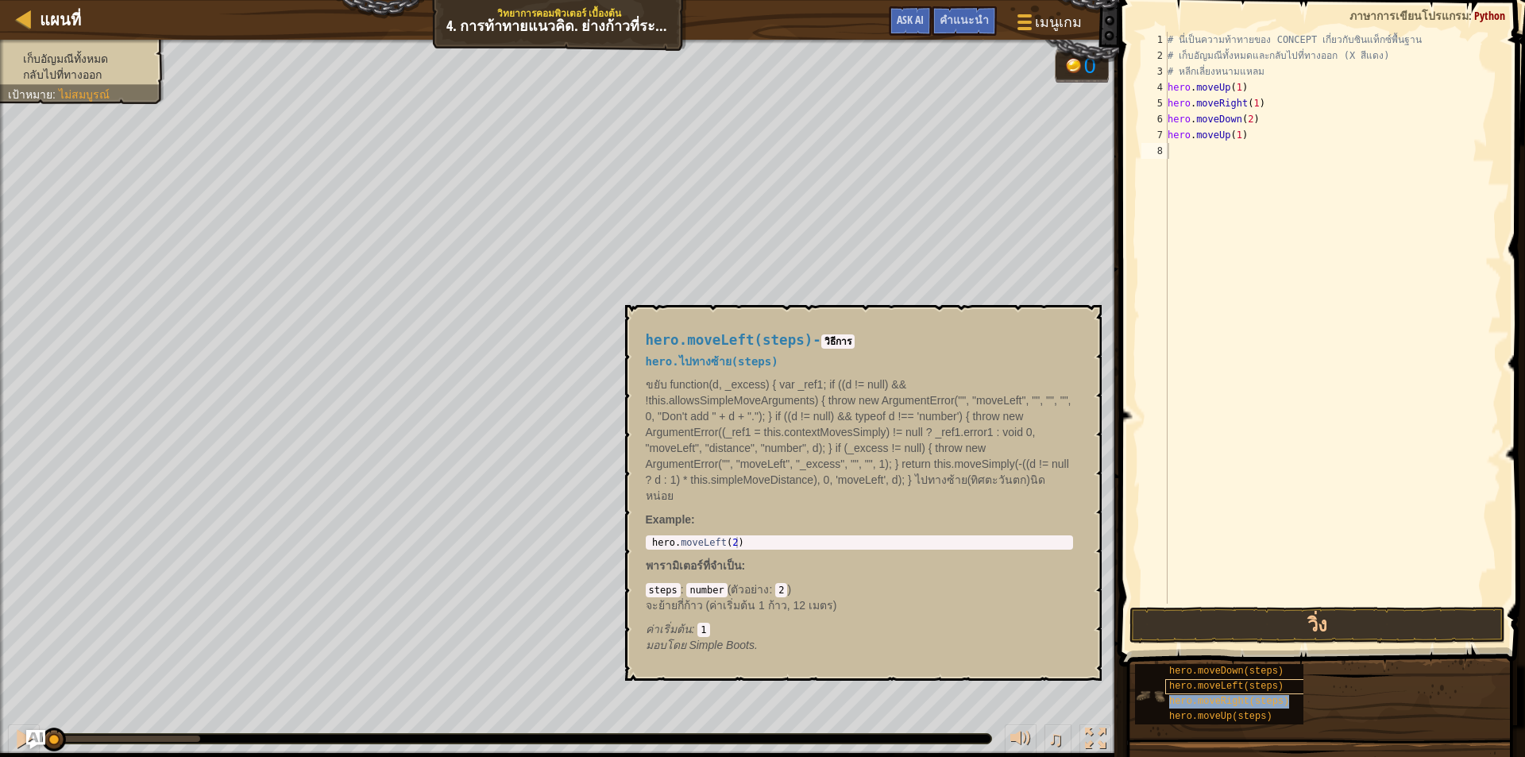
type textarea "hero.moveRight(steps)"
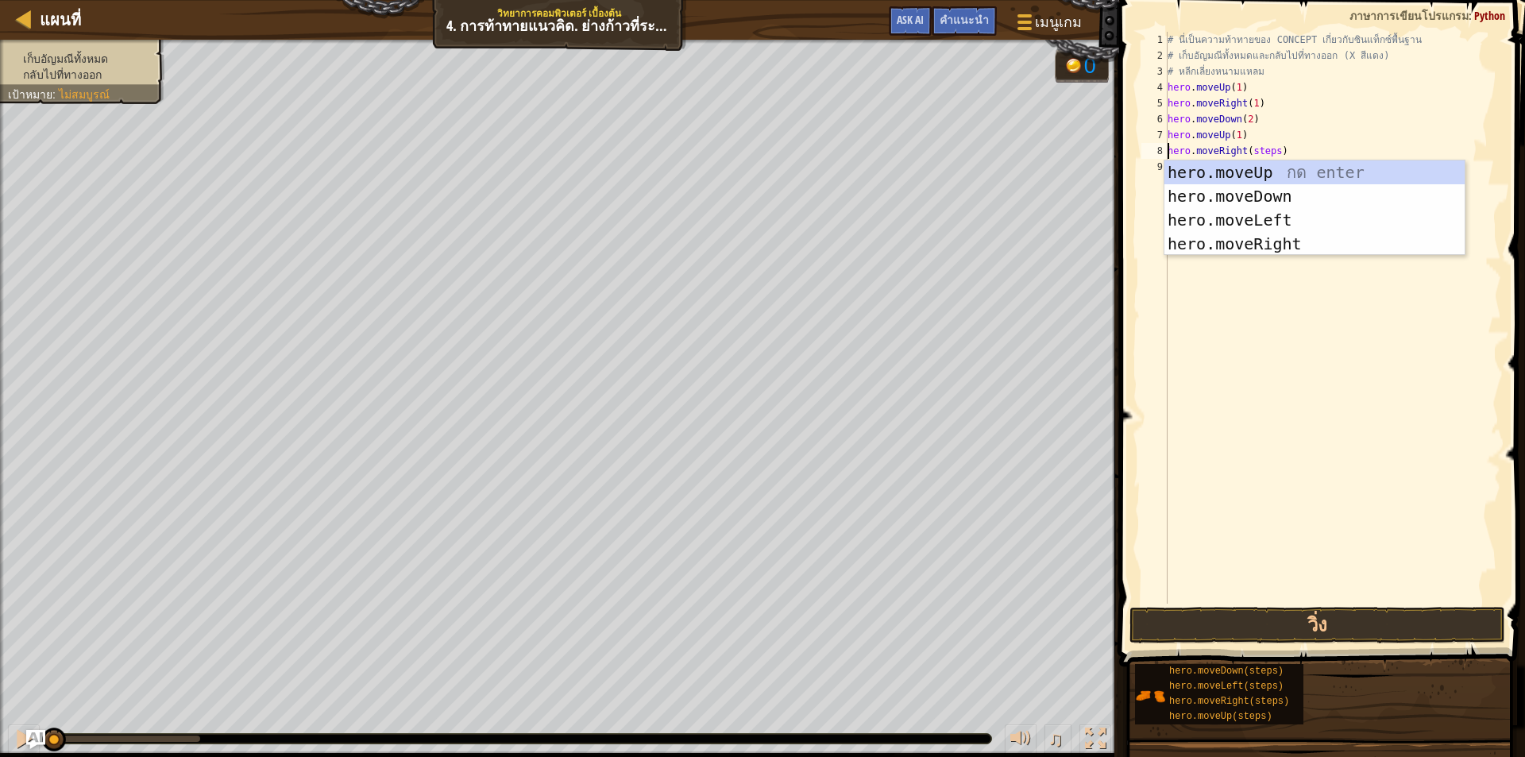
drag, startPoint x: 1206, startPoint y: 337, endPoint x: 1215, endPoint y: 296, distance: 41.4
click at [1208, 335] on div "# นี่เป็นความท้าทายของ CONCEPT เกี่ยวกับซินแท็กซ์พื้นฐาน # เก็บอัญมณีทั้งหมดและ…" at bounding box center [1332, 334] width 337 height 604
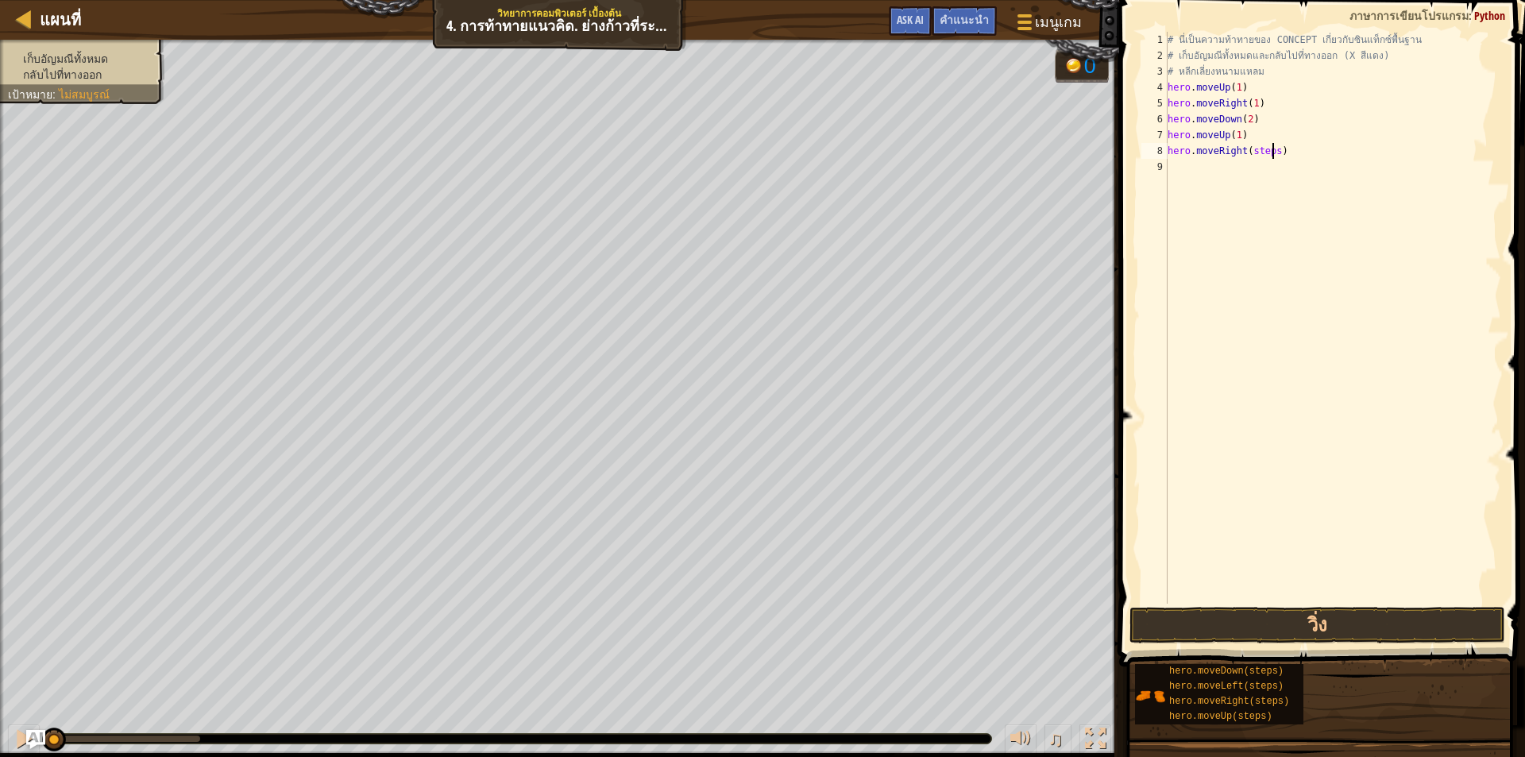
click at [1271, 150] on div "# นี่เป็นความท้าทายของ CONCEPT เกี่ยวกับซินแท็กซ์พื้นฐาน # เก็บอัญมณีทั้งหมดและ…" at bounding box center [1332, 334] width 337 height 604
type textarea "hero.moveRight(1)"
click at [1264, 616] on button "วิ่ง" at bounding box center [1317, 625] width 376 height 37
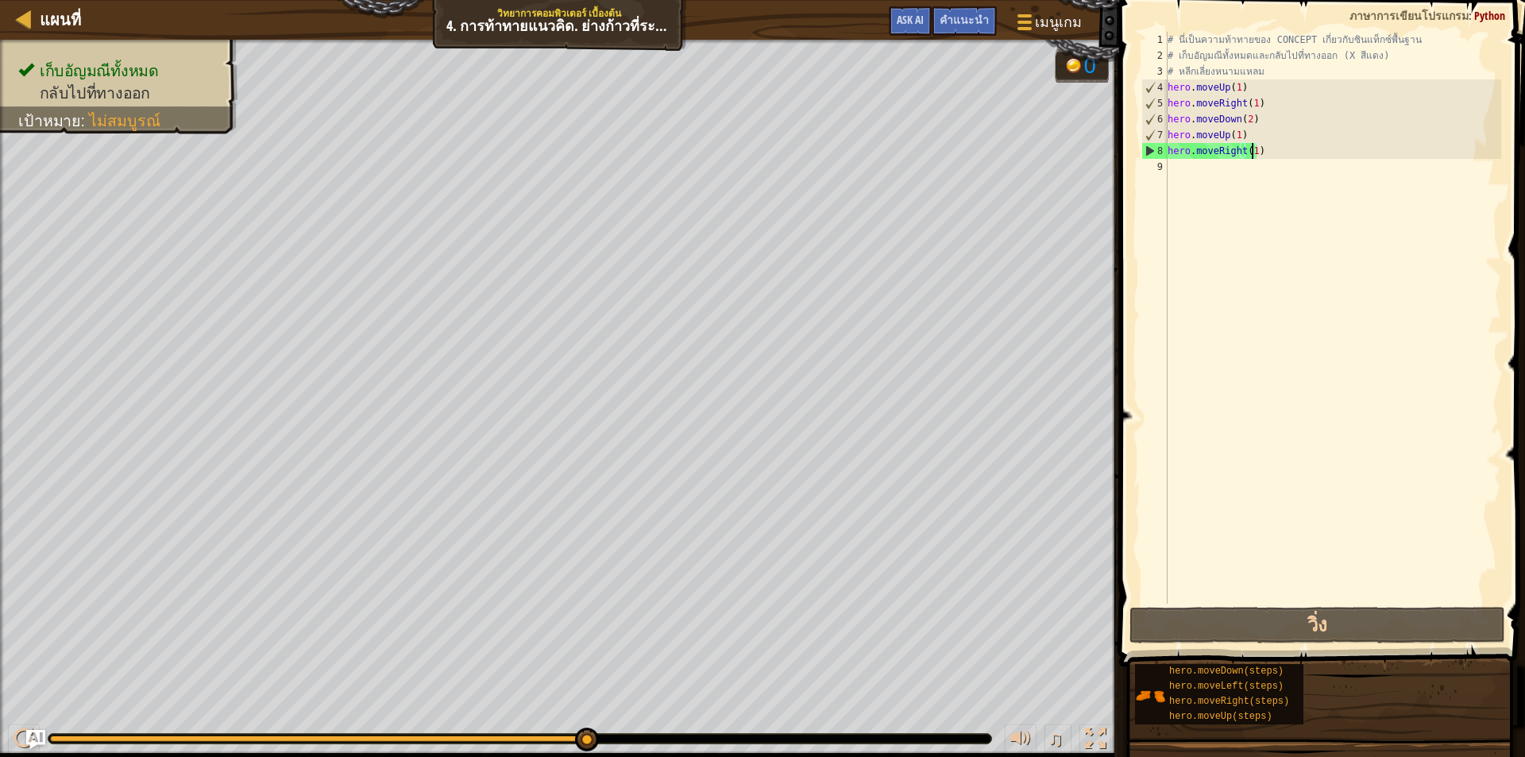
click at [1252, 428] on div "# นี่เป็นความท้าทายของ CONCEPT เกี่ยวกับซินแท็กซ์พื้นฐาน # เก็บอัญมณีทั้งหมดและ…" at bounding box center [1332, 334] width 337 height 604
click at [1377, 265] on div "# นี่เป็นความท้าทายของ CONCEPT เกี่ยวกับซินแท็กซ์พื้นฐาน # เก็บอัญมณีทั้งหมดและ…" at bounding box center [1332, 334] width 337 height 604
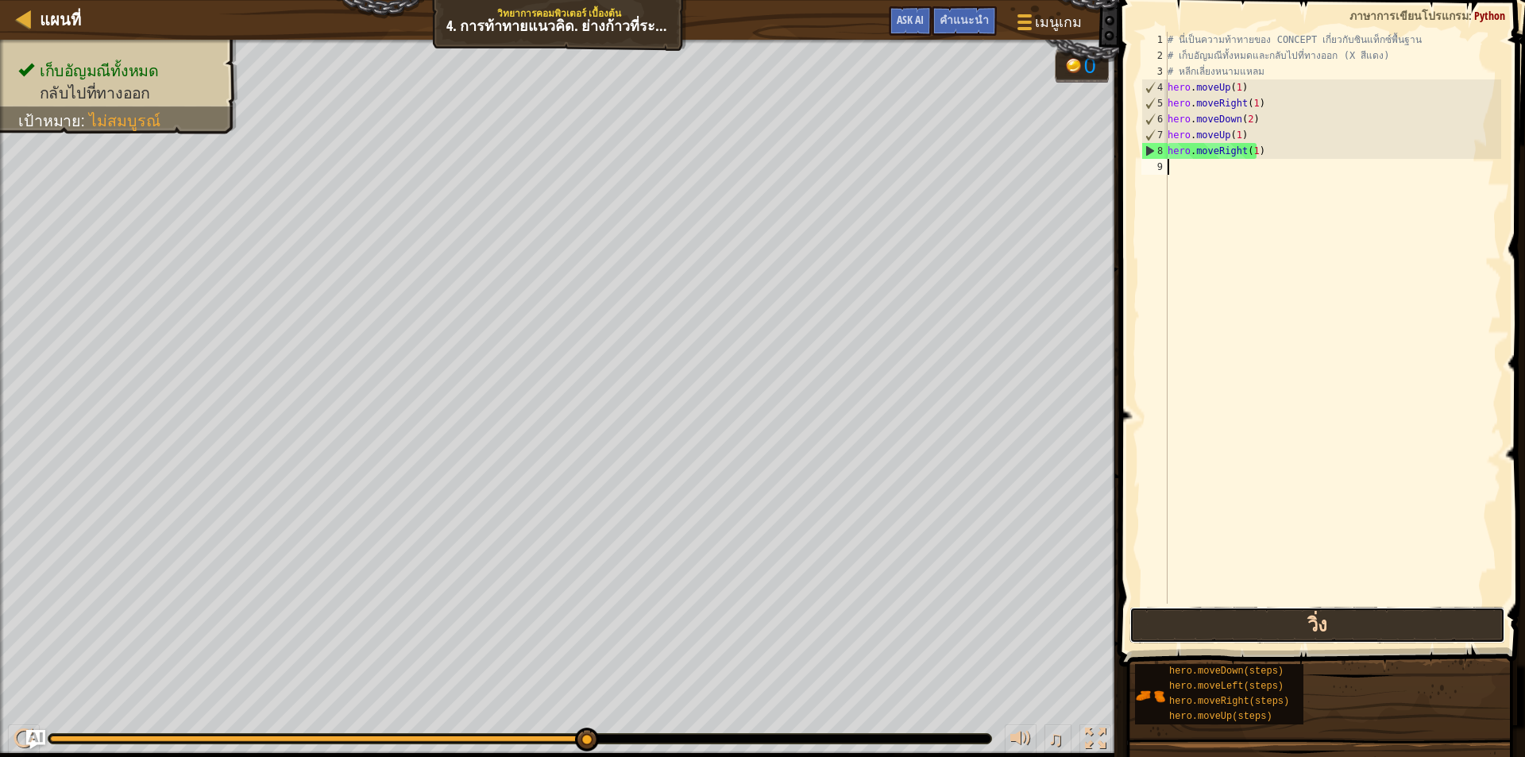
click at [1238, 619] on button "วิ่ง" at bounding box center [1317, 625] width 376 height 37
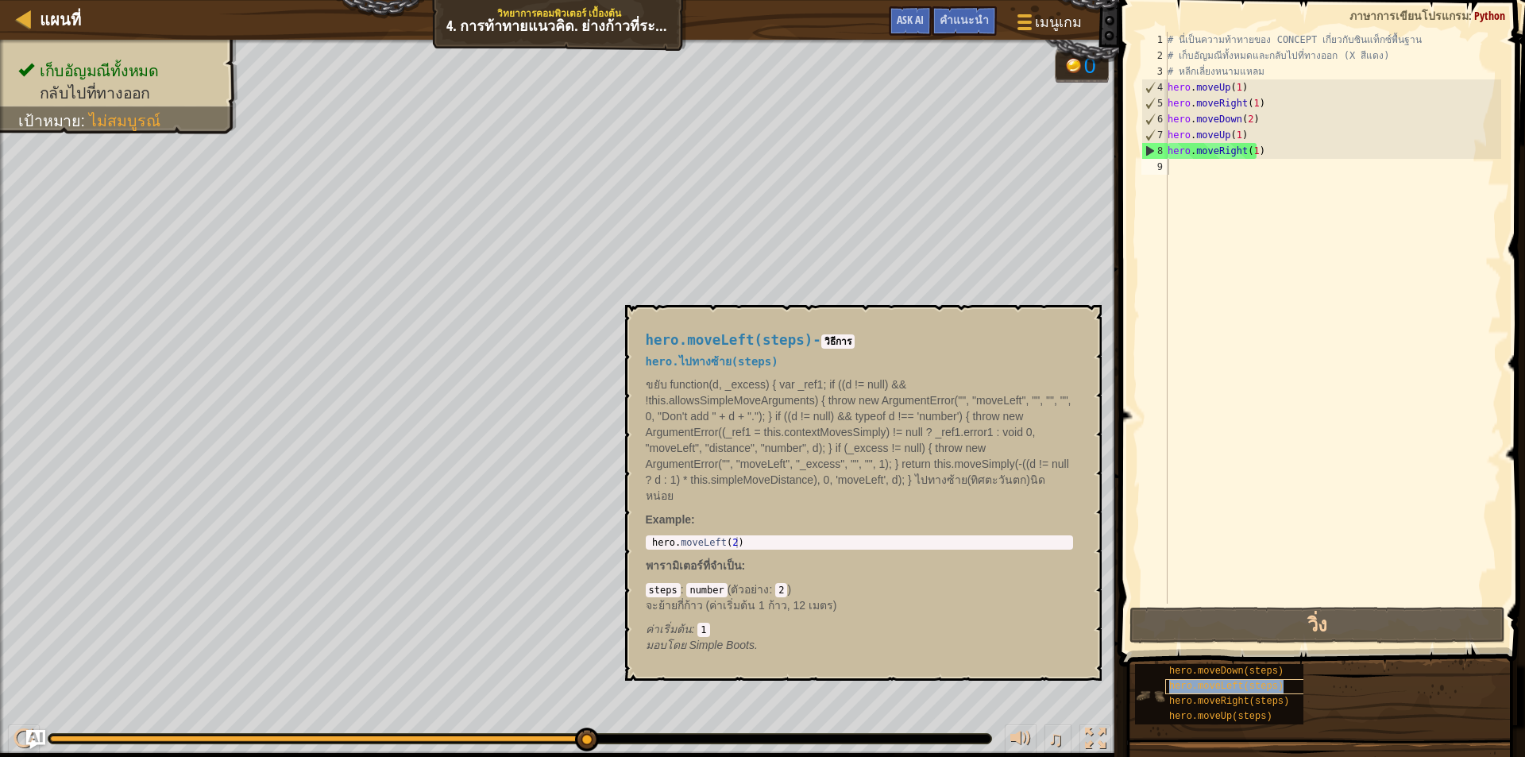
type textarea "hero.moveLeft(steps)"
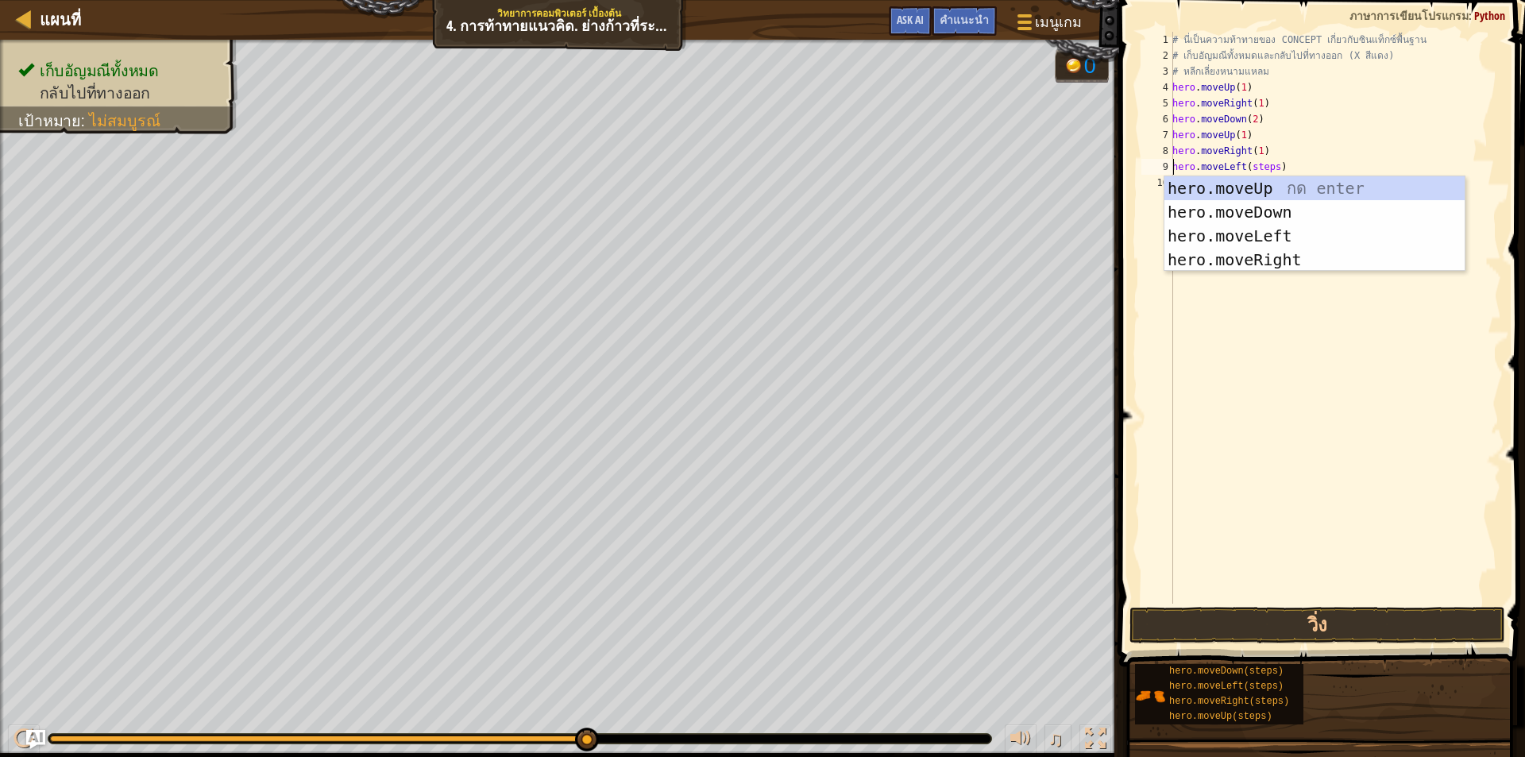
click at [1256, 320] on div "# นี่เป็นความท้าทายของ CONCEPT เกี่ยวกับซินแท็กซ์พื้นฐาน # เก็บอัญมณีทั้งหมดและ…" at bounding box center [1335, 334] width 332 height 604
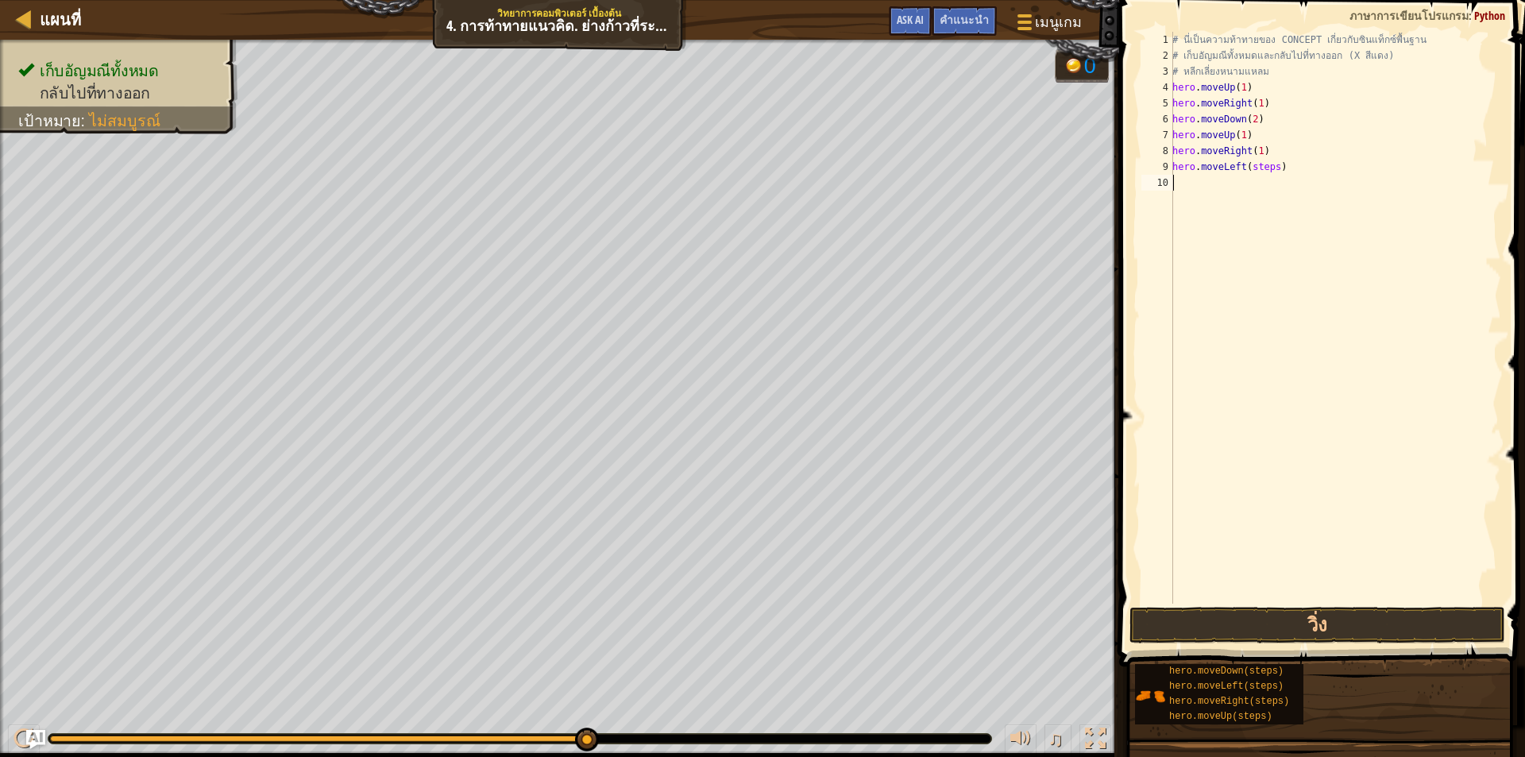
click at [1270, 168] on div "# นี่เป็นความท้าทายของ CONCEPT เกี่ยวกับซินแท็กซ์พื้นฐาน # เก็บอัญมณีทั้งหมดและ…" at bounding box center [1335, 334] width 332 height 604
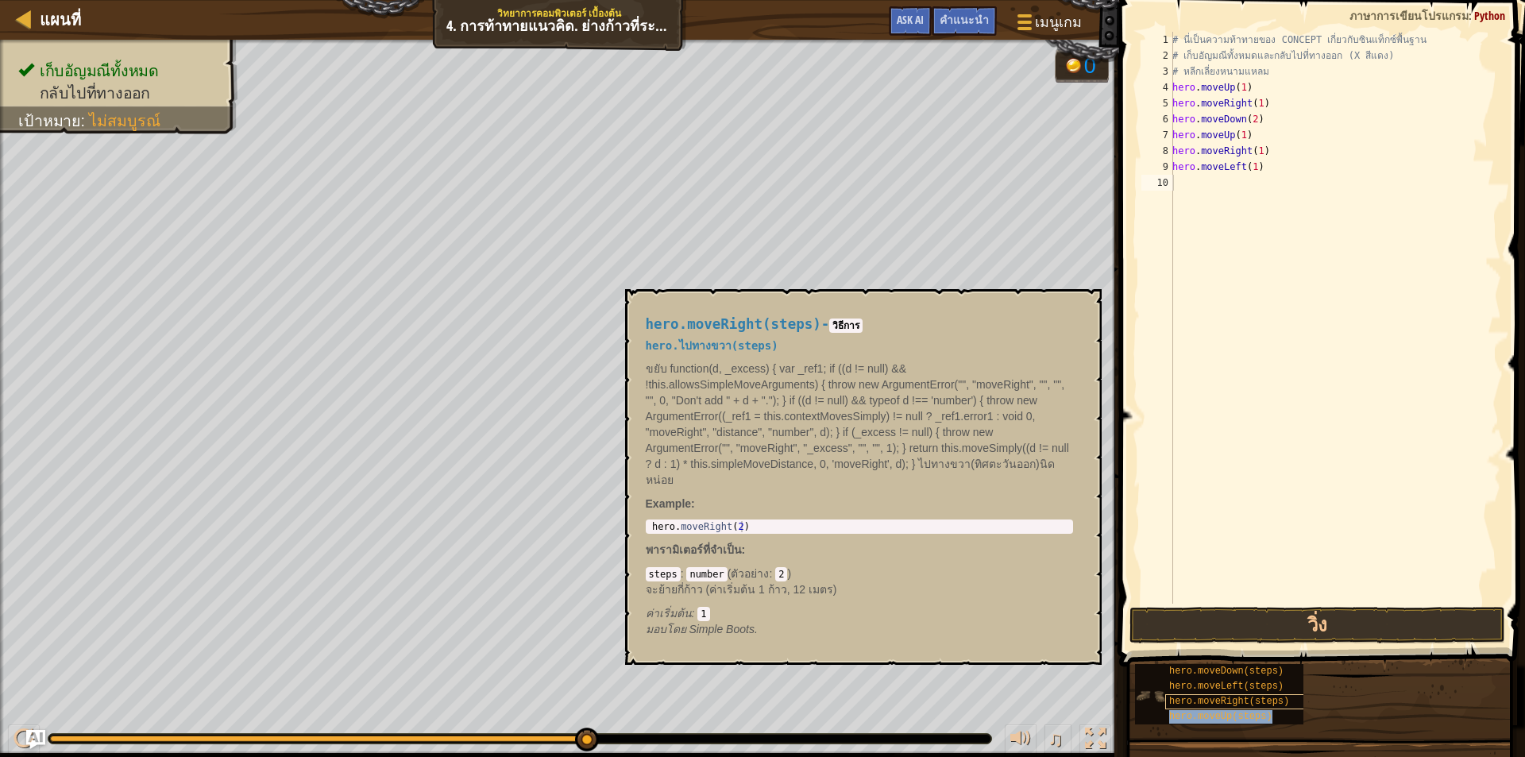
type textarea "hero.moveUp(steps)"
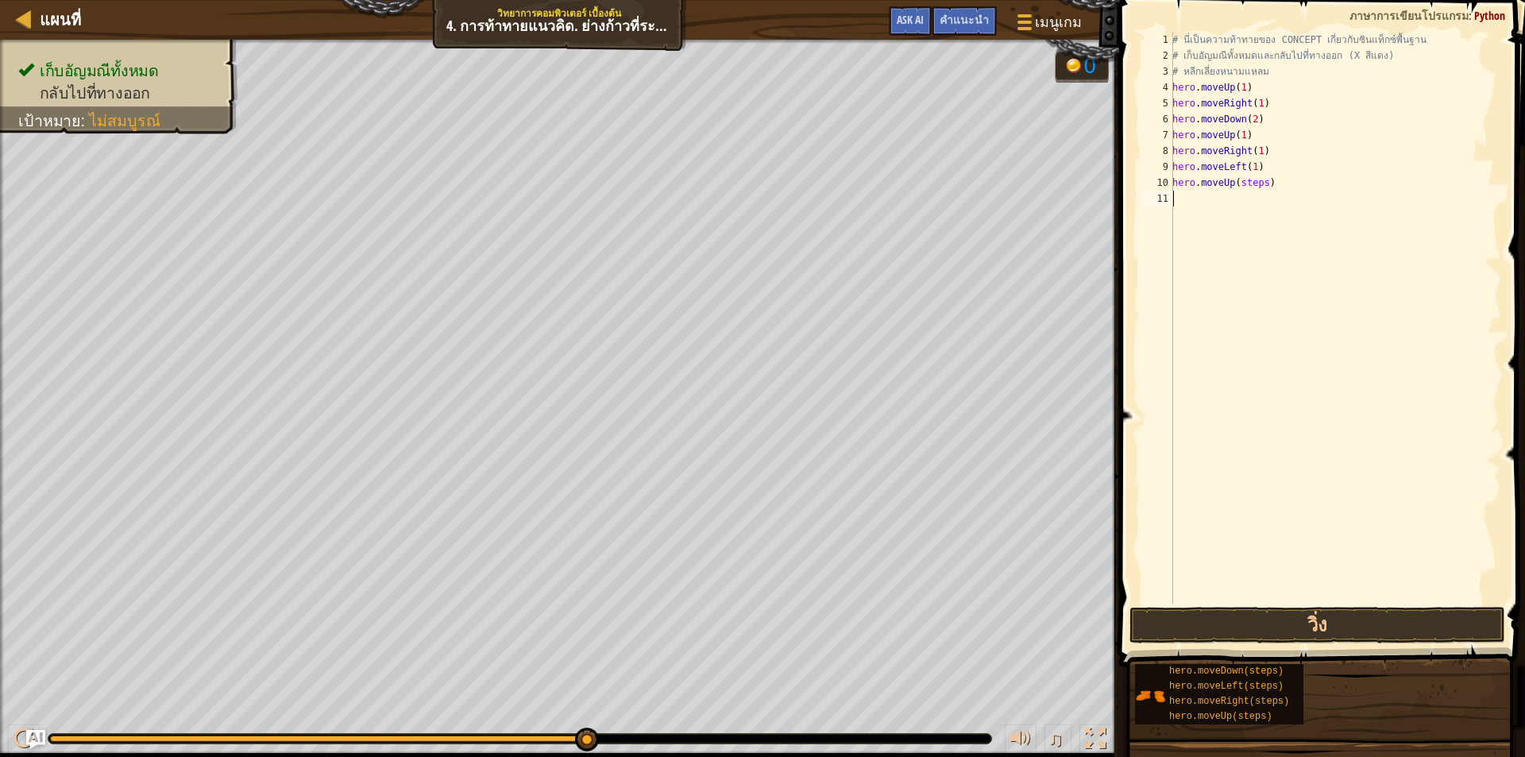
drag, startPoint x: 1246, startPoint y: 341, endPoint x: 1264, endPoint y: 211, distance: 130.6
click at [1248, 325] on div "# นี่เป็นความท้าทายของ CONCEPT เกี่ยวกับซินแท็กซ์พื้นฐาน # เก็บอัญมณีทั้งหมดและ…" at bounding box center [1335, 334] width 332 height 604
click at [1261, 179] on div "# นี่เป็นความท้าทายของ CONCEPT เกี่ยวกับซินแท็กซ์พื้นฐาน # เก็บอัญมณีทั้งหมดและ…" at bounding box center [1335, 334] width 332 height 604
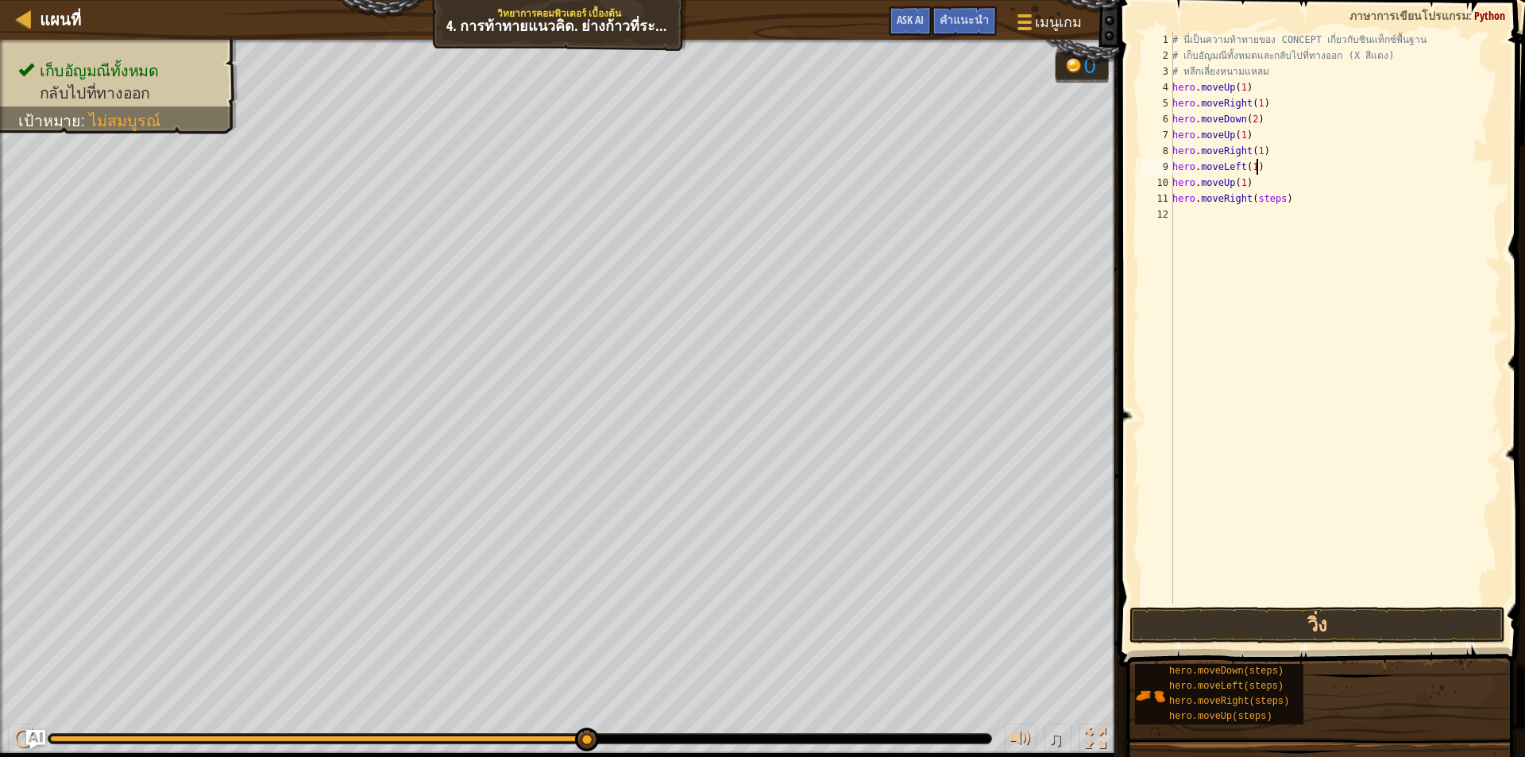
click at [1341, 166] on div "# นี่เป็นความท้าทายของ CONCEPT เกี่ยวกับซินแท็กซ์พื้นฐาน # เก็บอัญมณีทั้งหมดและ…" at bounding box center [1335, 334] width 332 height 604
click at [1275, 200] on div "# นี่เป็นความท้าทายของ CONCEPT เกี่ยวกับซินแท็กซ์พื้นฐาน # เก็บอัญมณีทั้งหมดและ…" at bounding box center [1335, 334] width 332 height 604
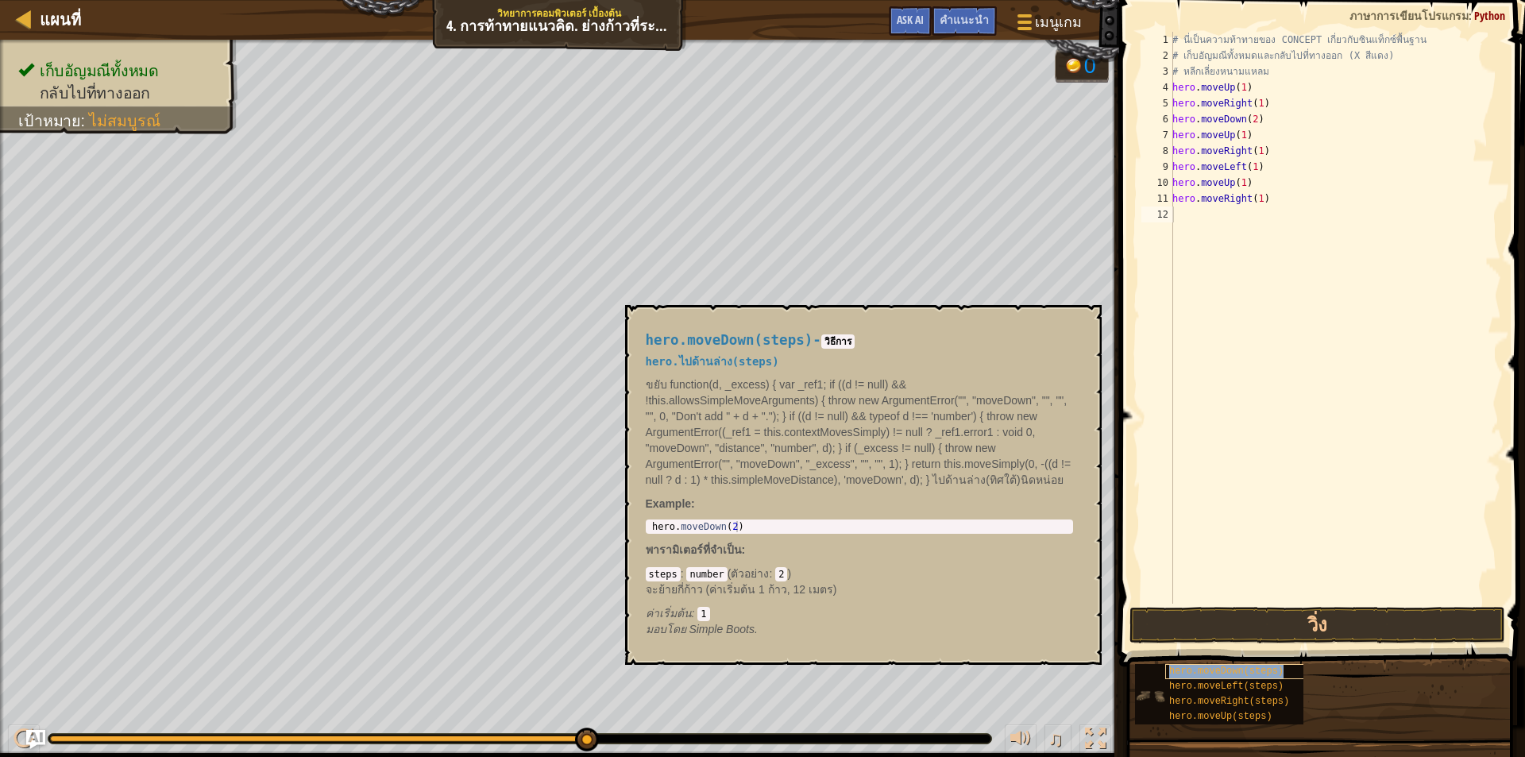
type textarea "hero.moveDown(steps)"
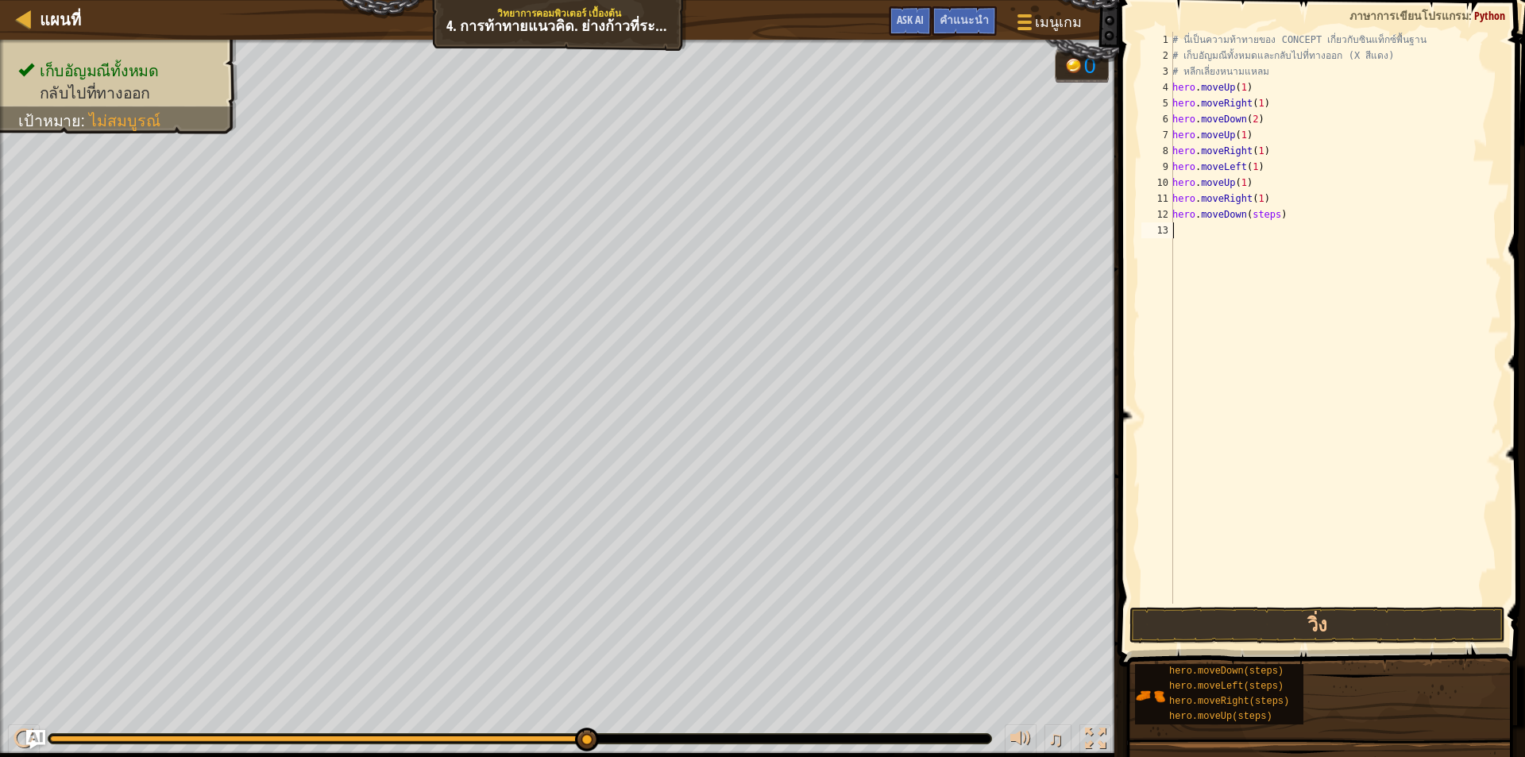
drag, startPoint x: 1206, startPoint y: 334, endPoint x: 1252, endPoint y: 254, distance: 92.5
click at [1207, 326] on div "# นี่เป็นความท้าทายของ CONCEPT เกี่ยวกับซินแท็กซ์พื้นฐาน # เก็บอัญมณีทั้งหมดและ…" at bounding box center [1335, 334] width 332 height 604
click at [1271, 213] on div "# นี่เป็นความท้าทายของ CONCEPT เกี่ยวกับซินแท็กซ์พื้นฐาน # เก็บอัญมณีทั้งหมดและ…" at bounding box center [1335, 334] width 332 height 604
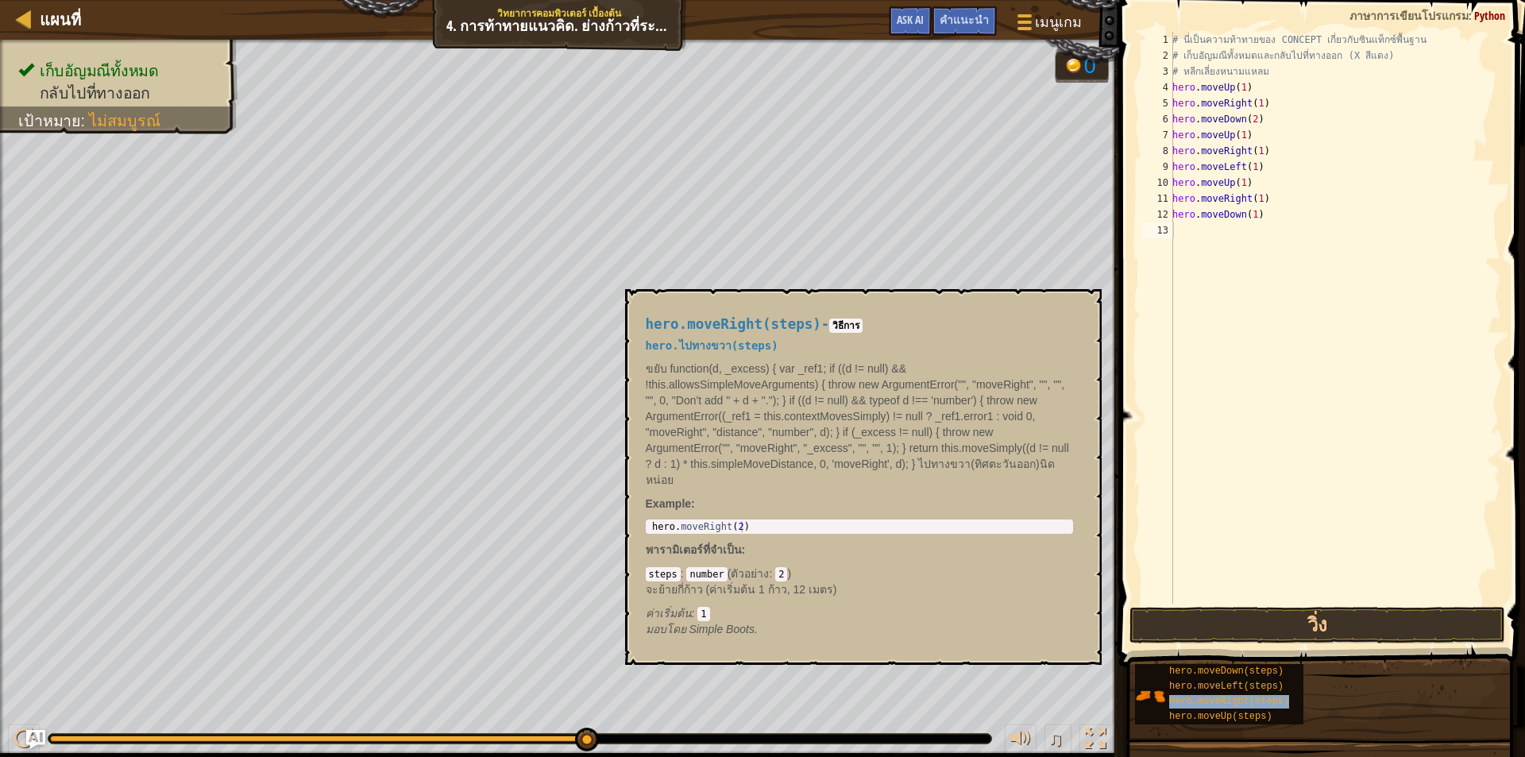
type textarea "hero.moveRight(steps)"
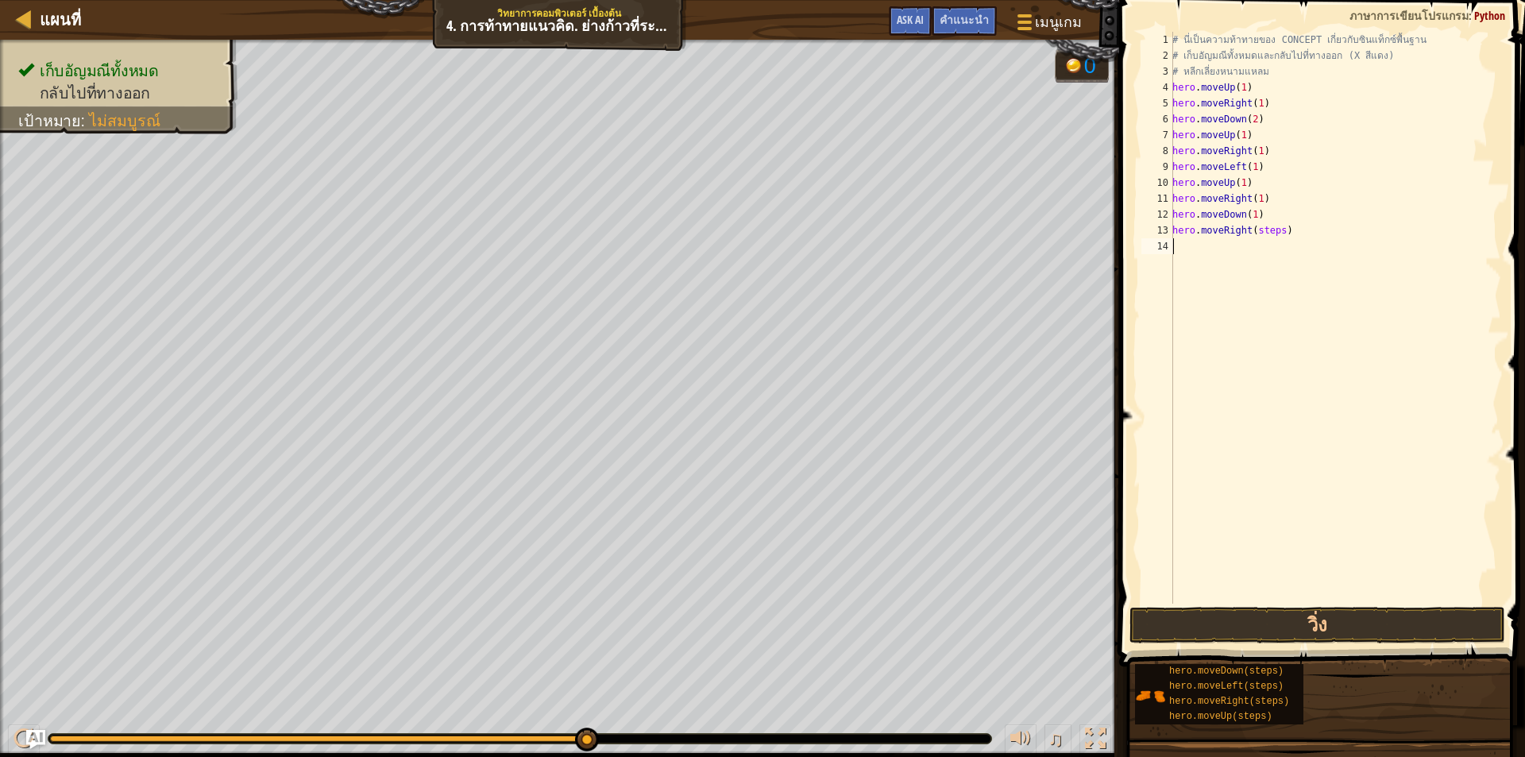
drag, startPoint x: 1248, startPoint y: 403, endPoint x: 1271, endPoint y: 272, distance: 132.9
click at [1257, 385] on div "# นี่เป็นความท้าทายของ CONCEPT เกี่ยวกับซินแท็กซ์พื้นฐาน # เก็บอัญมณีทั้งหมดและ…" at bounding box center [1335, 334] width 332 height 604
click at [1276, 229] on div "# นี่เป็นความท้าทายของ CONCEPT เกี่ยวกับซินแท็กซ์พื้นฐาน # เก็บอัญมณีทั้งหมดและ…" at bounding box center [1335, 334] width 332 height 604
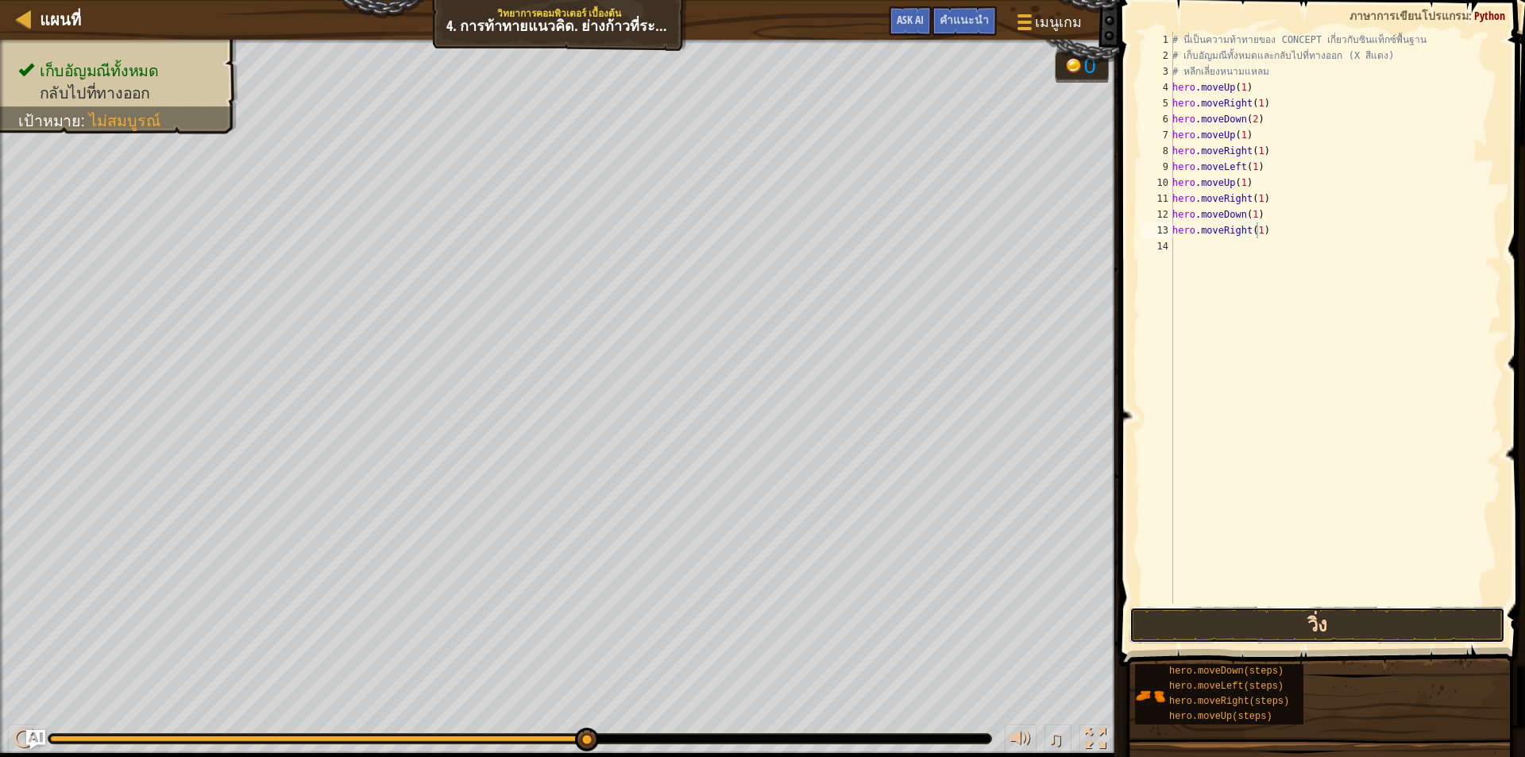
click at [1247, 608] on button "วิ่ง" at bounding box center [1317, 625] width 376 height 37
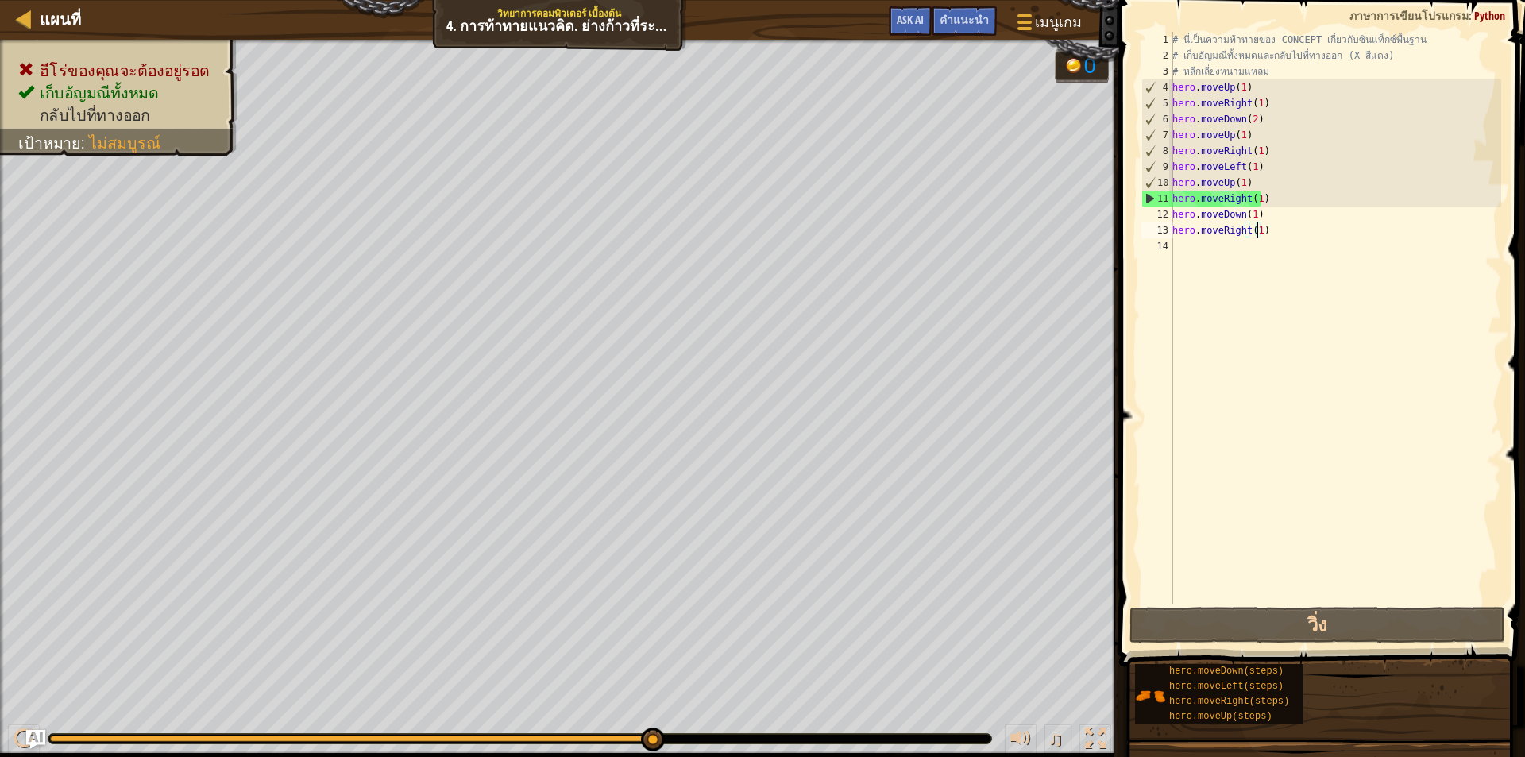
click at [1269, 199] on div "# นี่เป็นความท้าทายของ CONCEPT เกี่ยวกับซินแท็กซ์พื้นฐาน # เก็บอัญมณีทั้งหมดและ…" at bounding box center [1335, 334] width 332 height 604
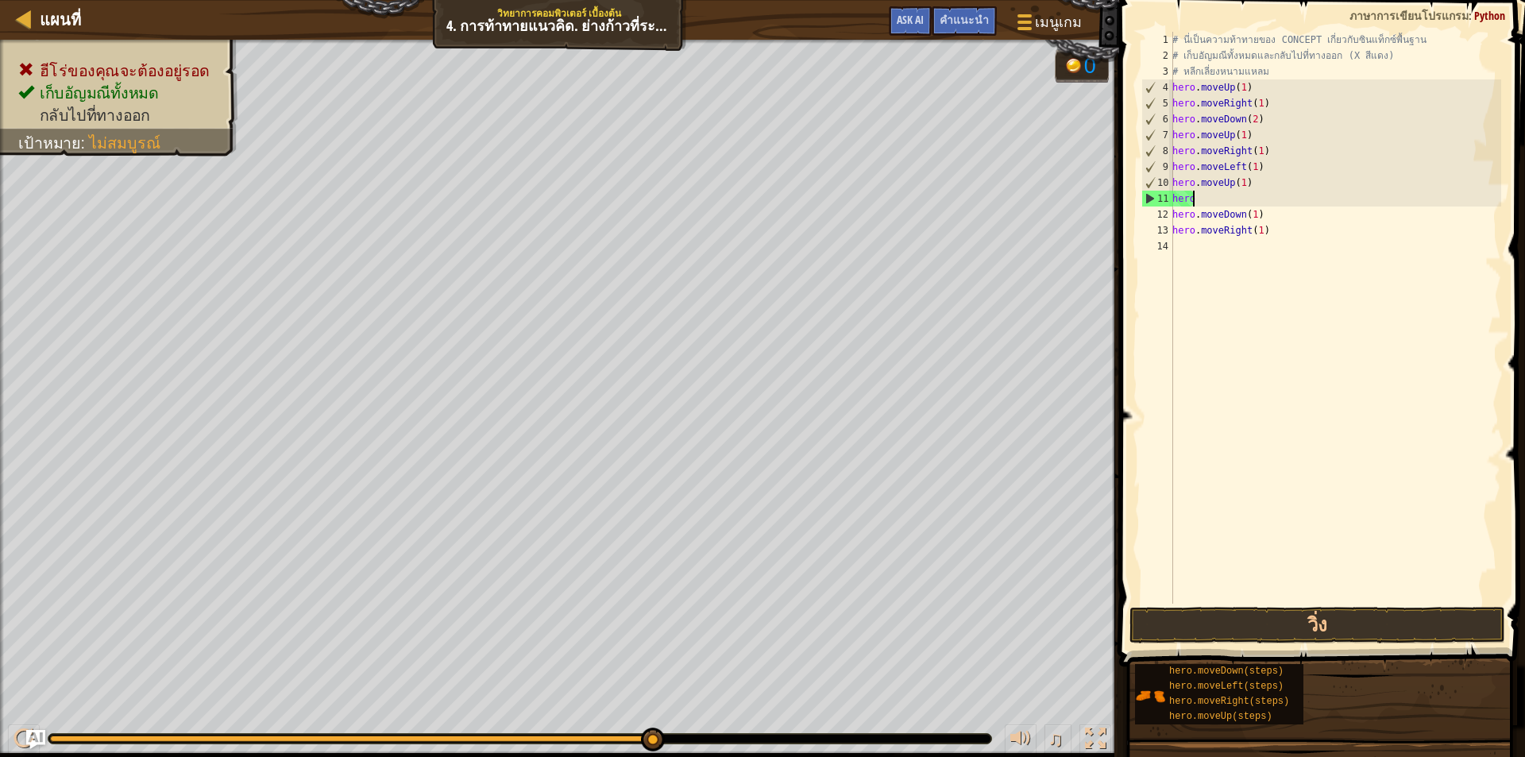
scroll to position [7, 0]
type textarea "h"
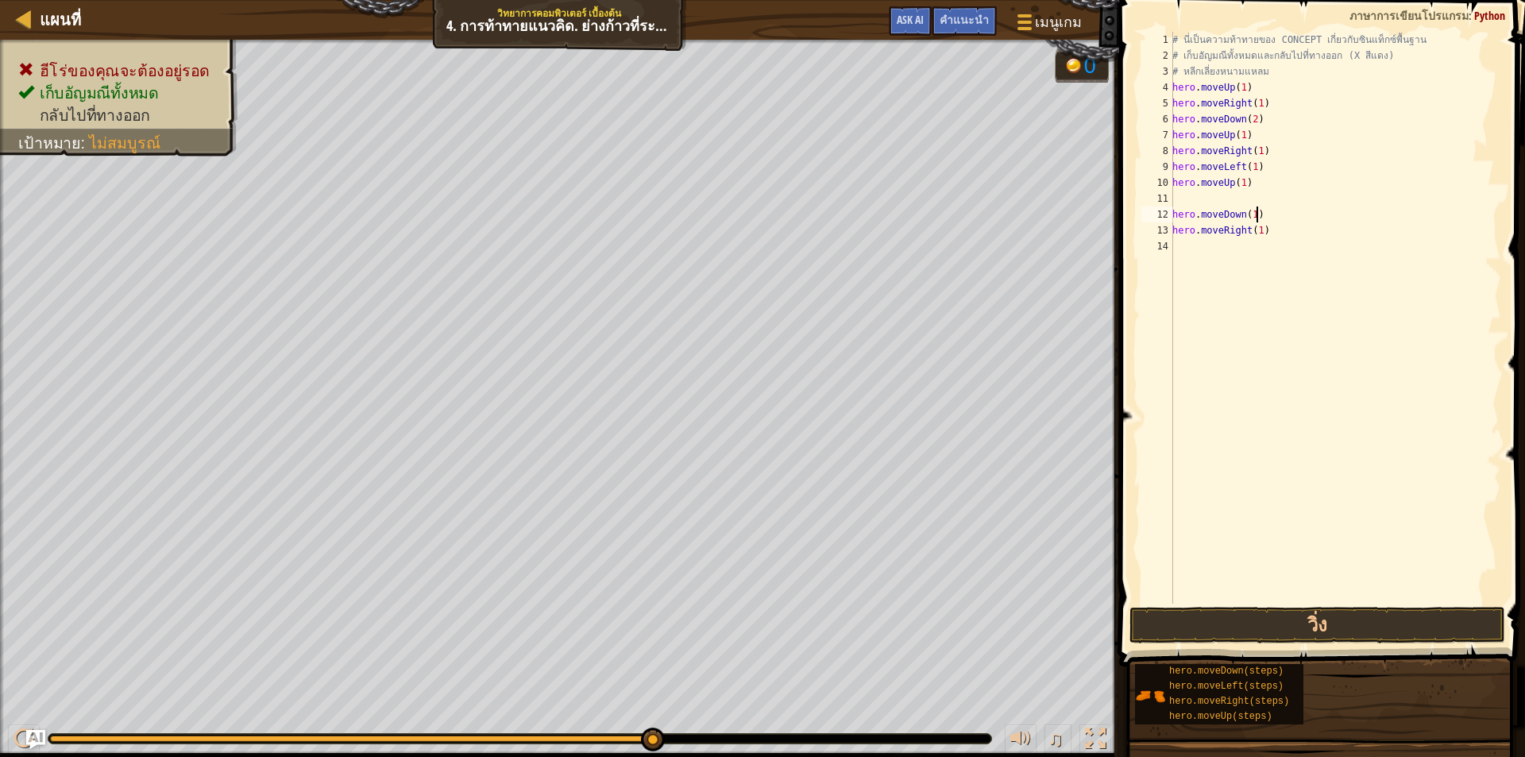
click at [1257, 221] on div "# นี่เป็นความท้าทายของ CONCEPT เกี่ยวกับซินแท็กซ์พื้นฐาน # เก็บอัญมณีทั้งหมดและ…" at bounding box center [1335, 334] width 332 height 604
type textarea "h"
click at [1261, 231] on div "# นี่เป็นความท้าทายของ CONCEPT เกี่ยวกับซินแท็กซ์พื้นฐาน # เก็บอัญมณีทั้งหมดและ…" at bounding box center [1335, 334] width 332 height 604
type textarea "h"
type textarea "hero.moveLeft(steps)"
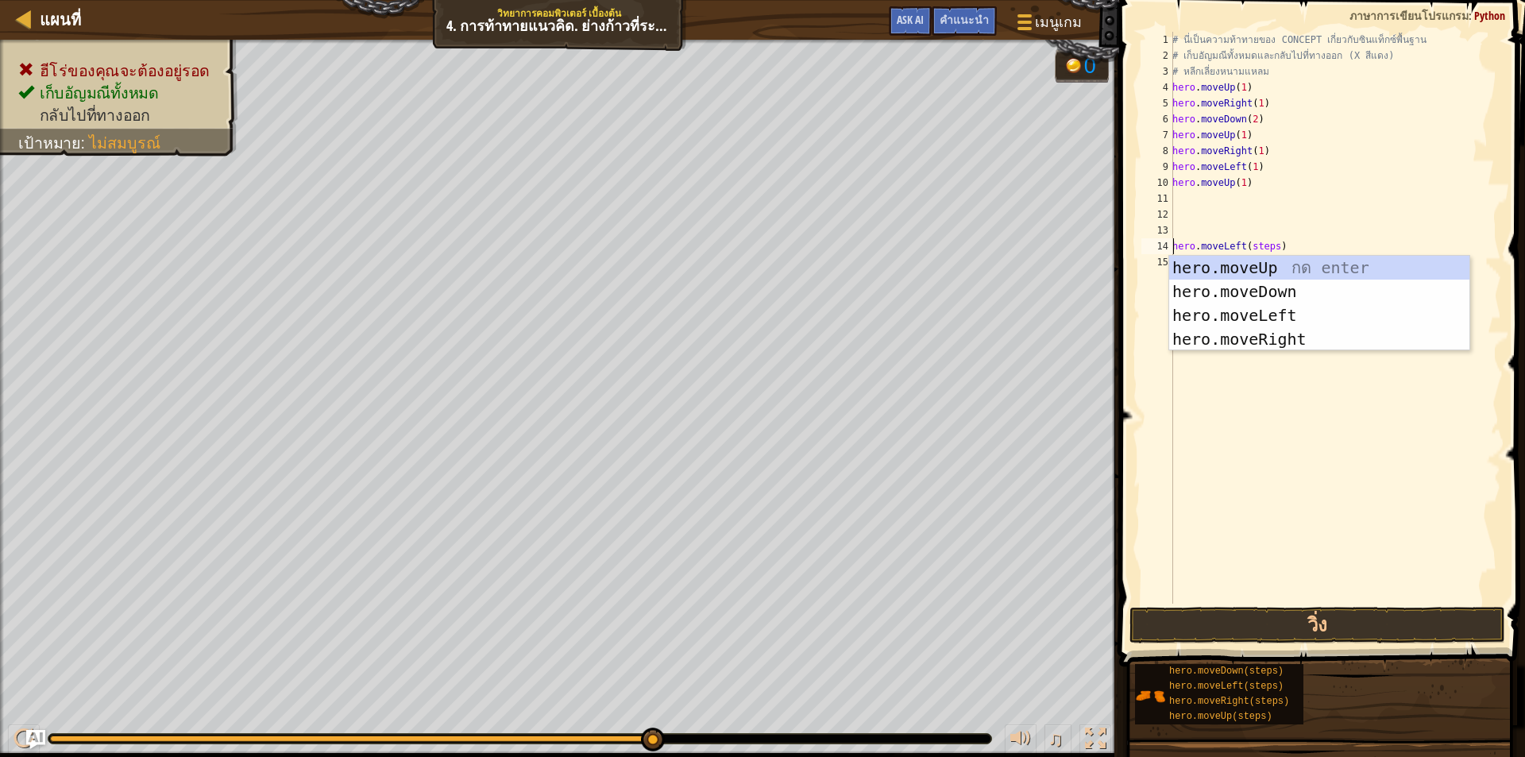
click at [1305, 409] on div "# นี่เป็นความท้าทายของ CONCEPT เกี่ยวกับซินแท็กซ์พื้นฐาน # เก็บอัญมณีทั้งหมดและ…" at bounding box center [1335, 334] width 332 height 604
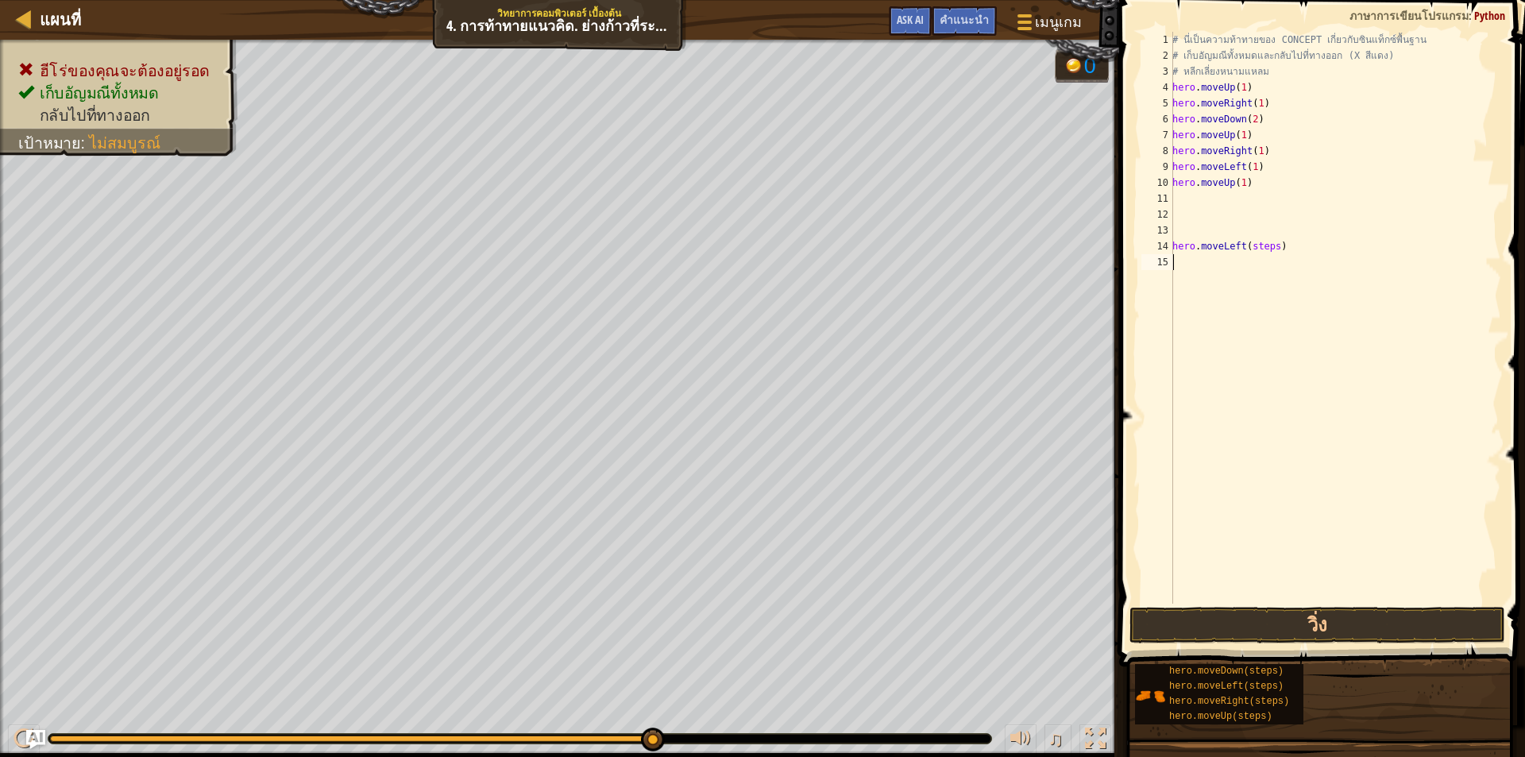
click at [1294, 244] on div "# นี่เป็นความท้าทายของ CONCEPT เกี่ยวกับซินแท็กซ์พื้นฐาน # เก็บอัญมณีทั้งหมดและ…" at bounding box center [1335, 334] width 332 height 604
type textarea "h"
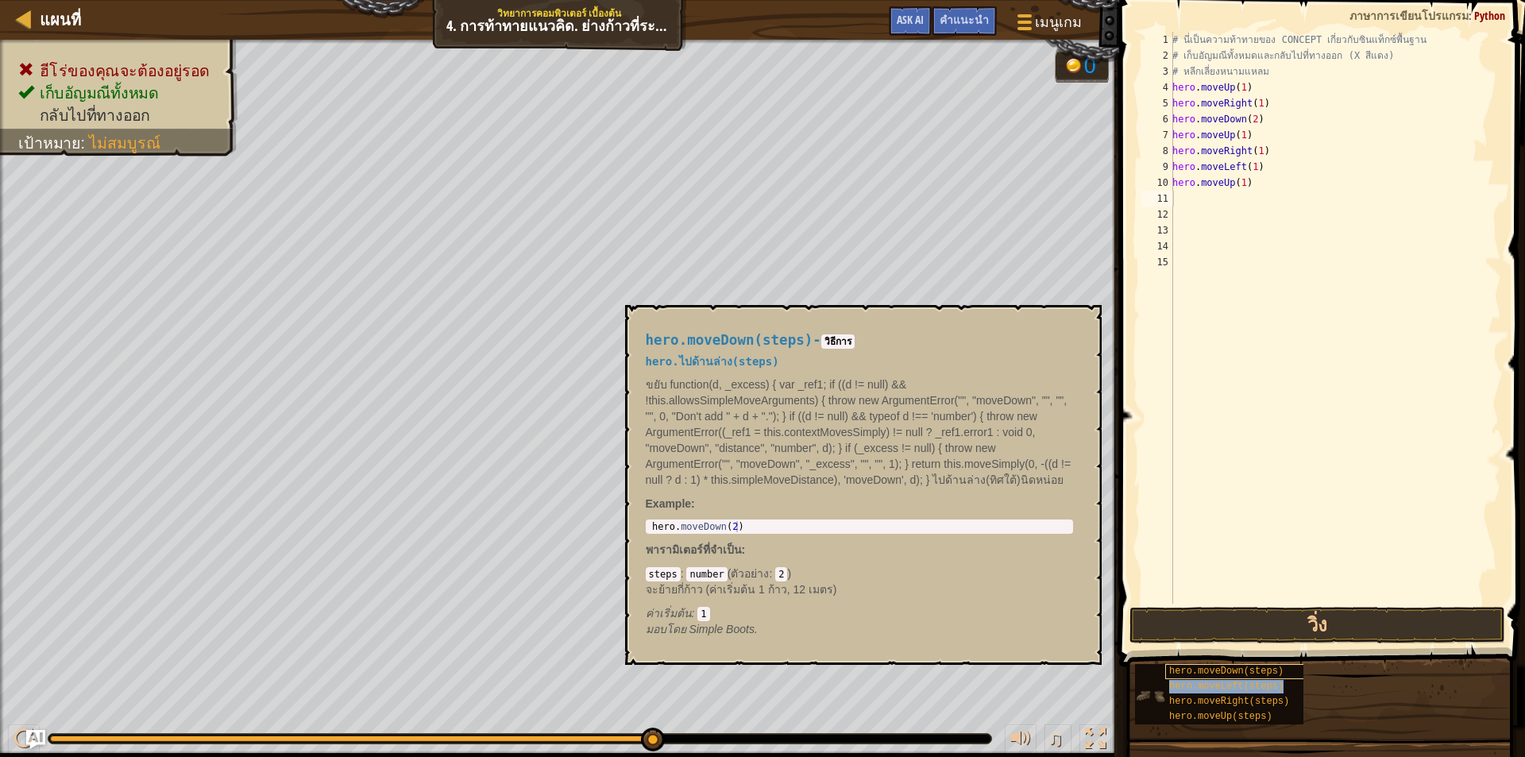
type textarea "hero.moveLeft(steps)"
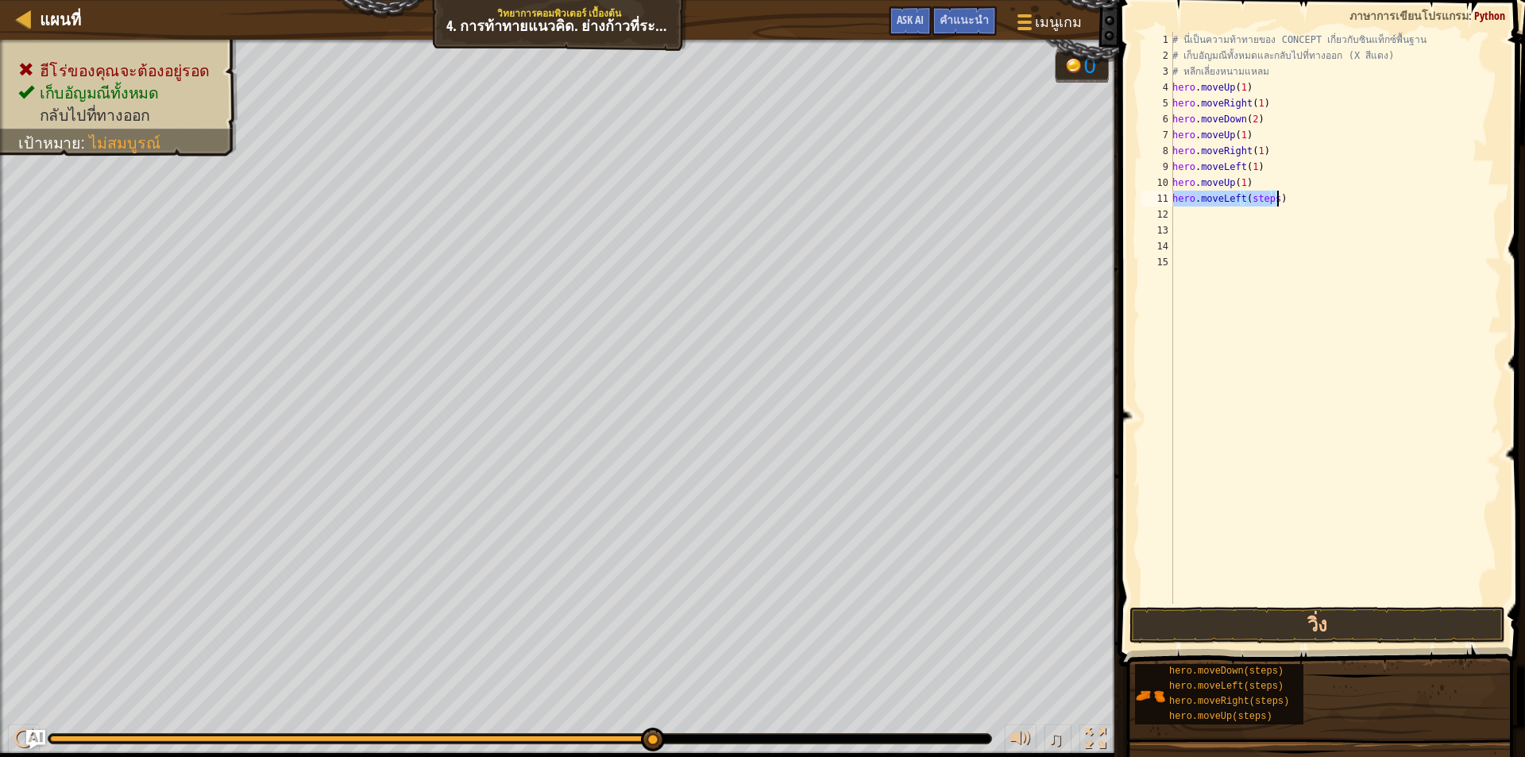
drag, startPoint x: 1242, startPoint y: 255, endPoint x: 1250, endPoint y: 245, distance: 13.0
click at [1244, 255] on div "# นี่เป็นความท้าทายของ CONCEPT เกี่ยวกับซินแท็กซ์พื้นฐาน # เก็บอัญมณีทั้งหมดและ…" at bounding box center [1335, 334] width 332 height 604
click at [1270, 201] on div "# นี่เป็นความท้าทายของ CONCEPT เกี่ยวกับซินแท็กซ์พื้นฐาน # เก็บอัญมณีทั้งหมดและ…" at bounding box center [1335, 334] width 332 height 604
type textarea "hero.moveDown(steps)"
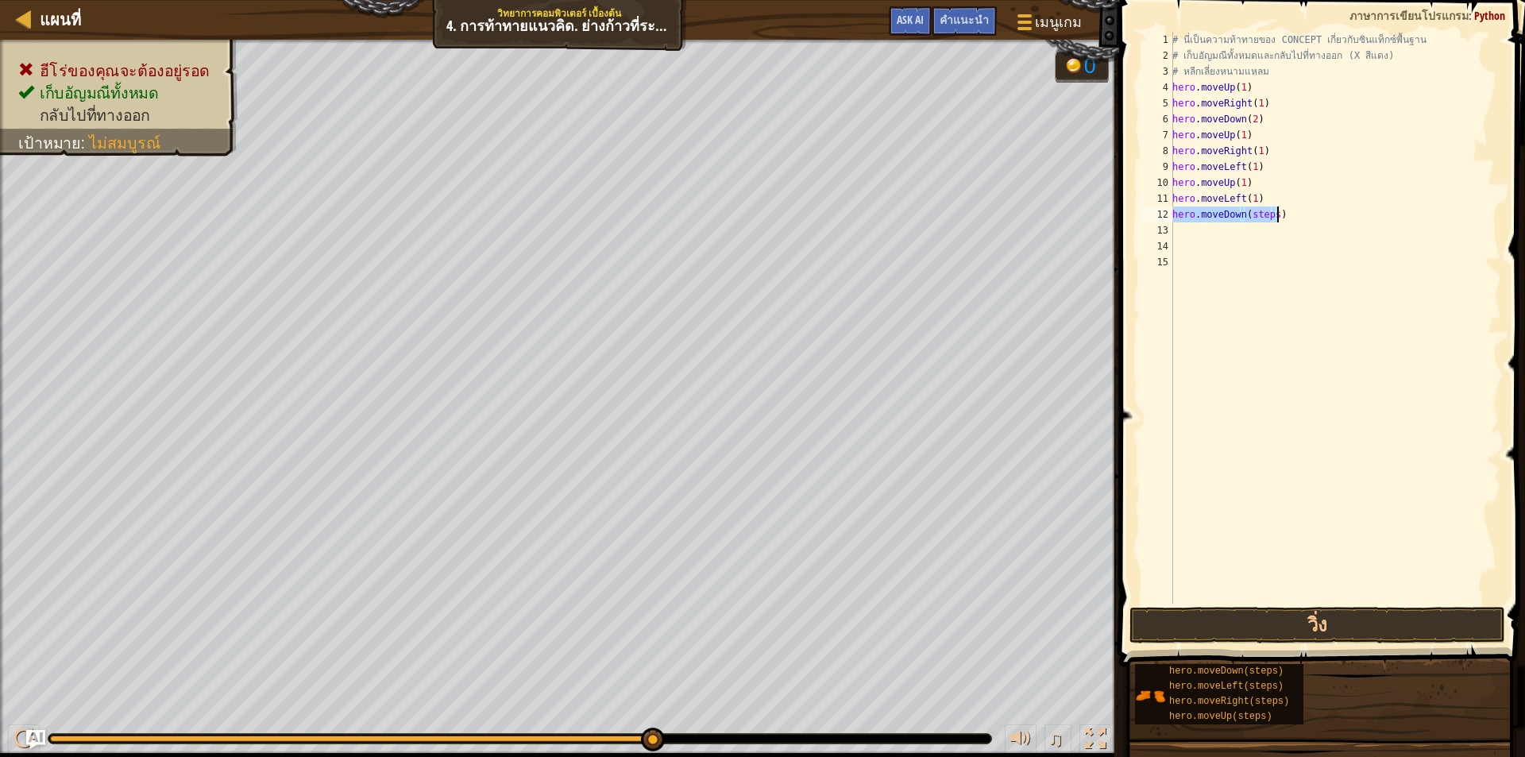
click at [1240, 280] on div "# นี่เป็นความท้าทายของ CONCEPT เกี่ยวกับซินแท็กซ์พื้นฐาน # เก็บอัญมณีทั้งหมดและ…" at bounding box center [1335, 334] width 332 height 604
click at [1270, 213] on div "# นี่เป็นความท้าทายของ CONCEPT เกี่ยวกับซินแท็กซ์พื้นฐาน # เก็บอัญมณีทั้งหมดและ…" at bounding box center [1335, 334] width 332 height 604
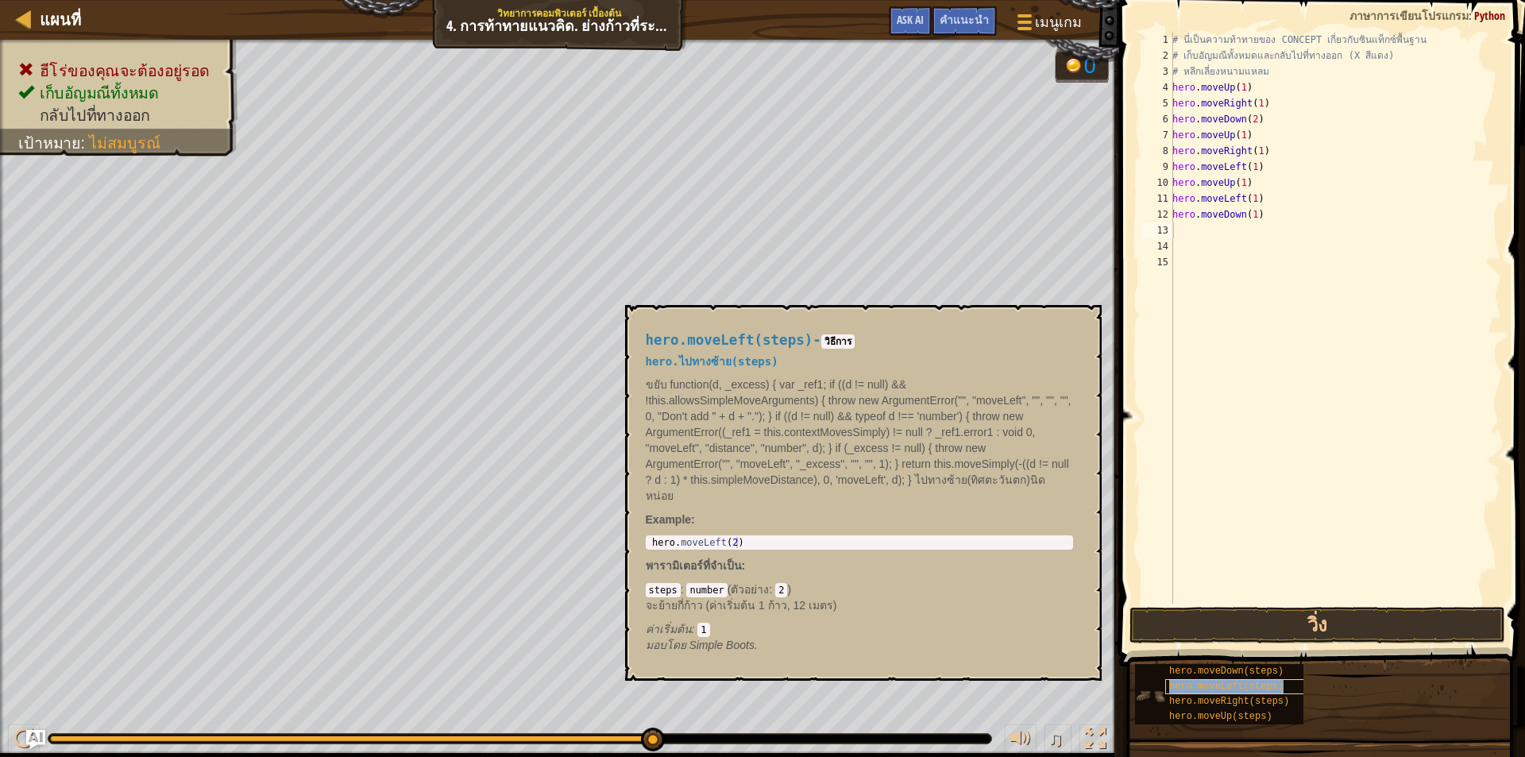
type textarea "hero.moveLeft(steps)"
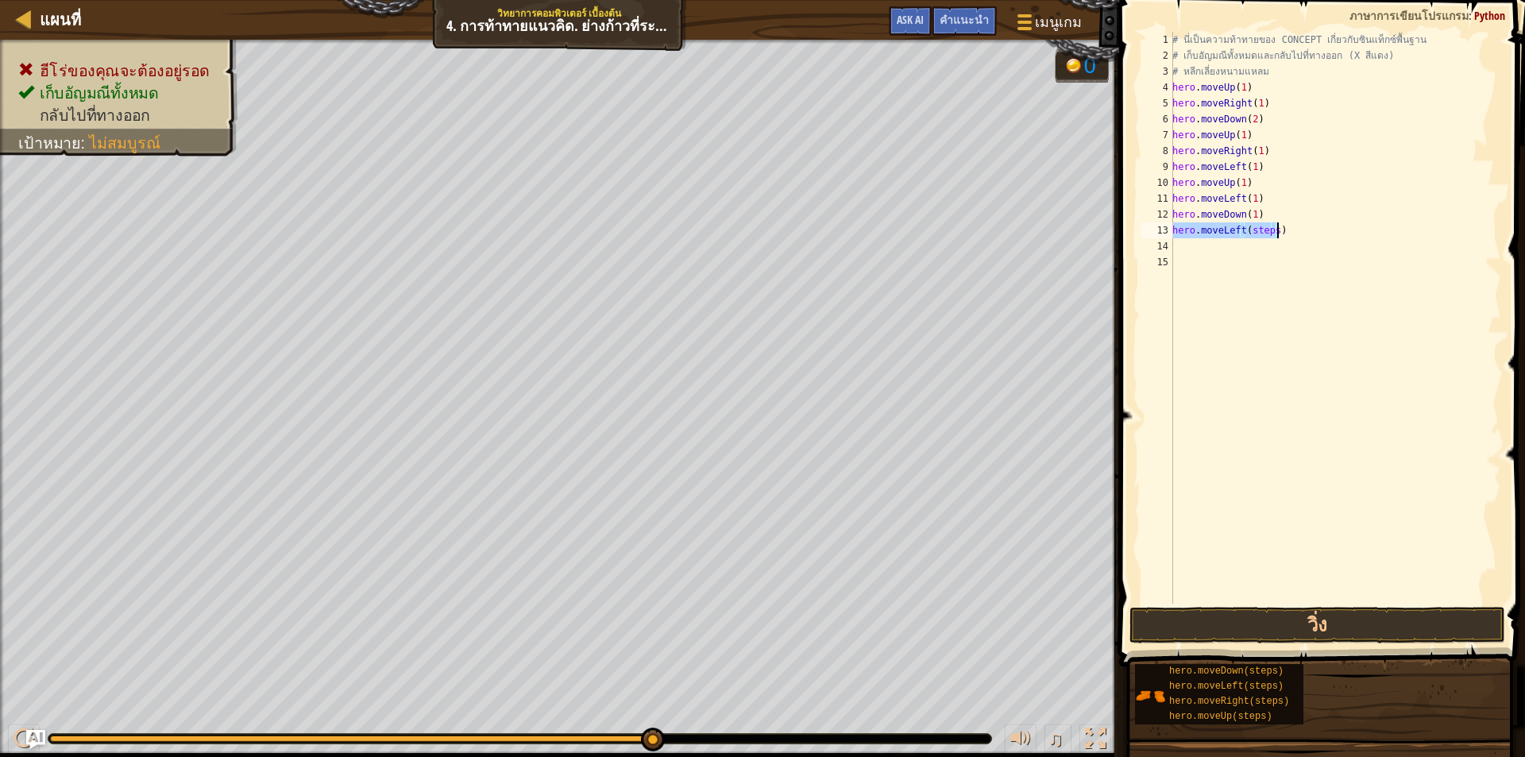
click at [1284, 293] on div "# นี่เป็นความท้าทายของ CONCEPT เกี่ยวกับซินแท็กซ์พื้นฐาน # เก็บอัญมณีทั้งหมดและ…" at bounding box center [1335, 334] width 332 height 604
click at [1271, 230] on div "# นี่เป็นความท้าทายของ CONCEPT เกี่ยวกับซินแท็กซ์พื้นฐาน # เก็บอัญมณีทั้งหมดและ…" at bounding box center [1335, 334] width 332 height 604
type textarea "hero.moveLeft(1)"
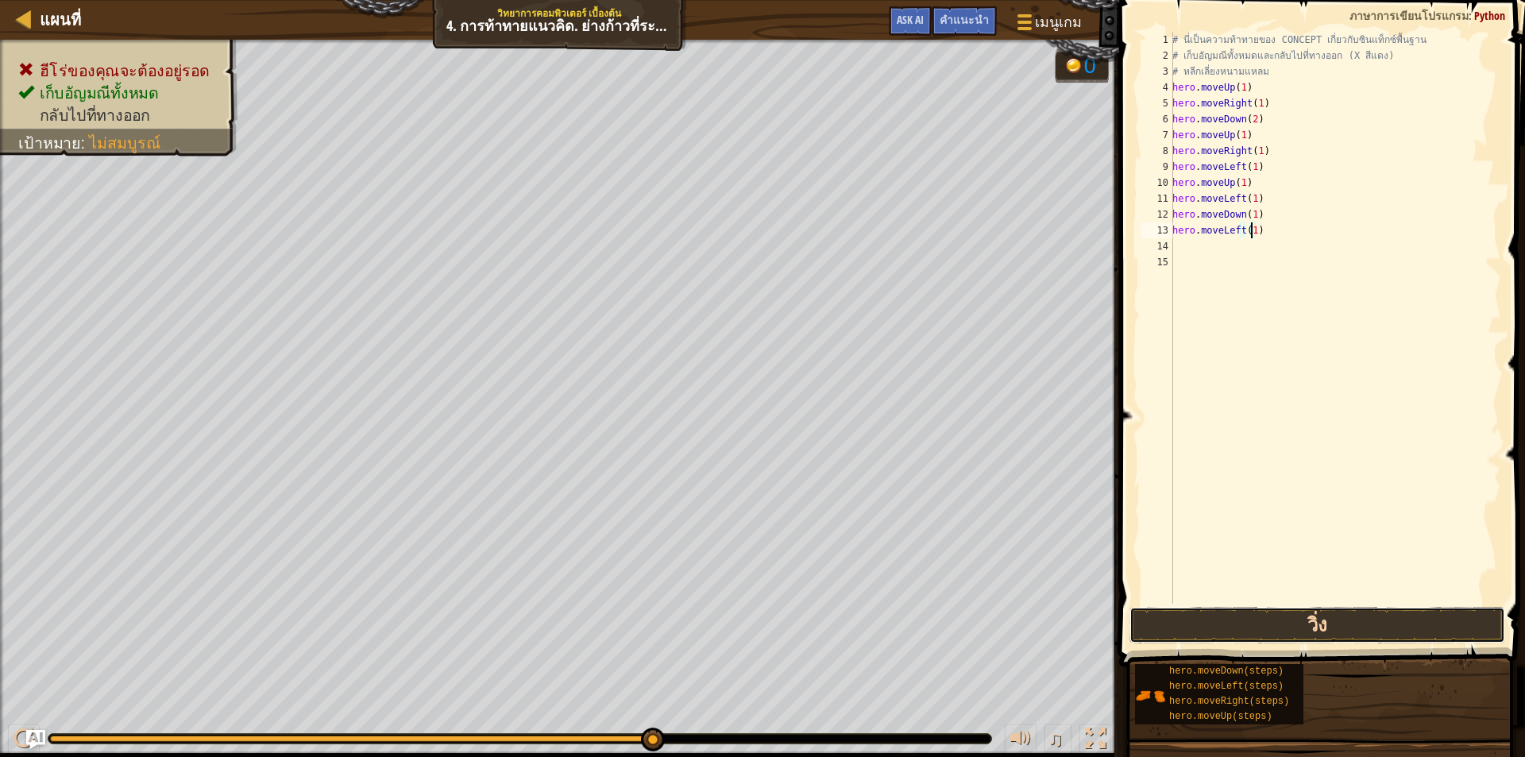
click at [1224, 619] on button "วิ่ง" at bounding box center [1317, 625] width 376 height 37
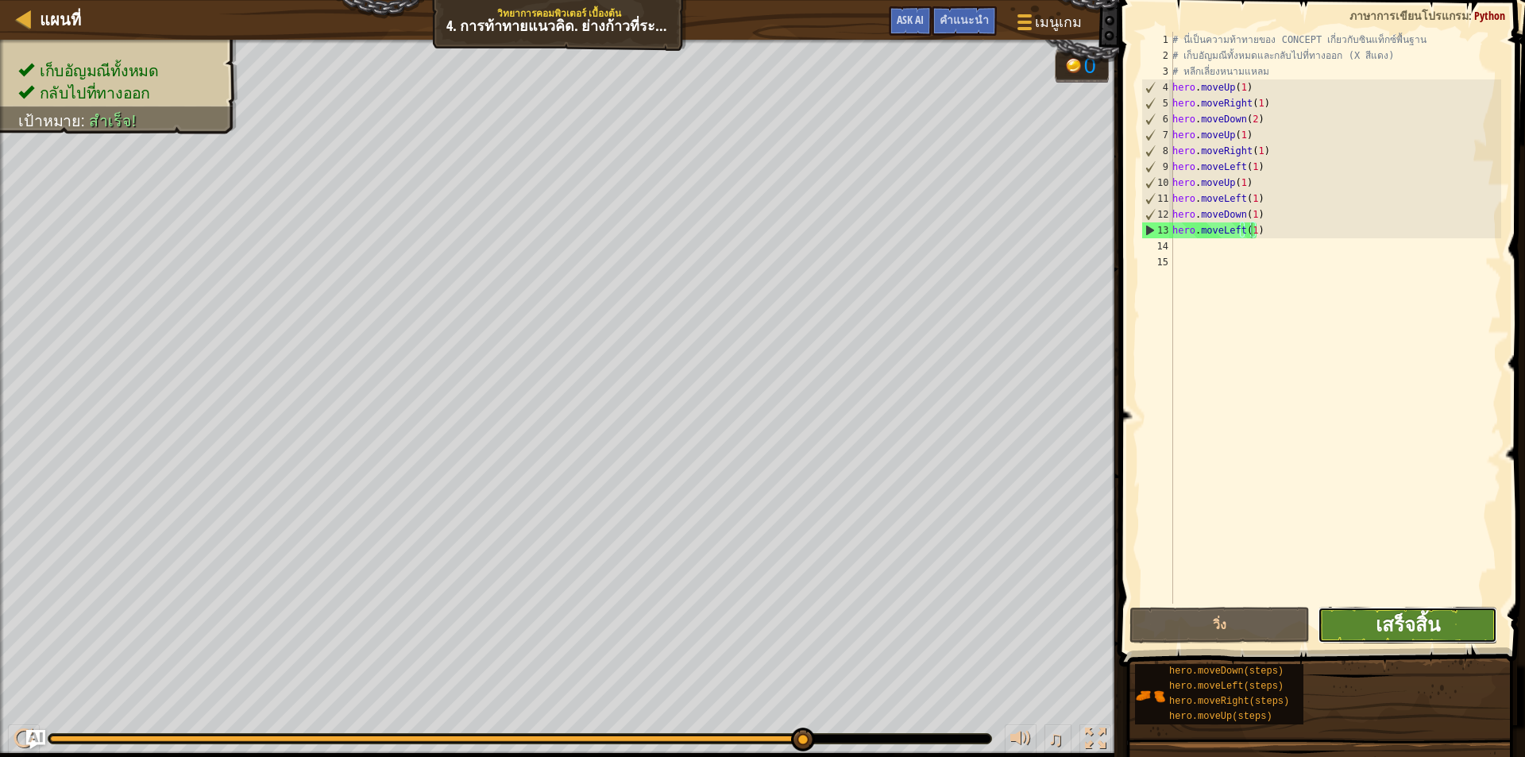
click at [1410, 627] on span "เสร็จสิ้น" at bounding box center [1408, 624] width 64 height 25
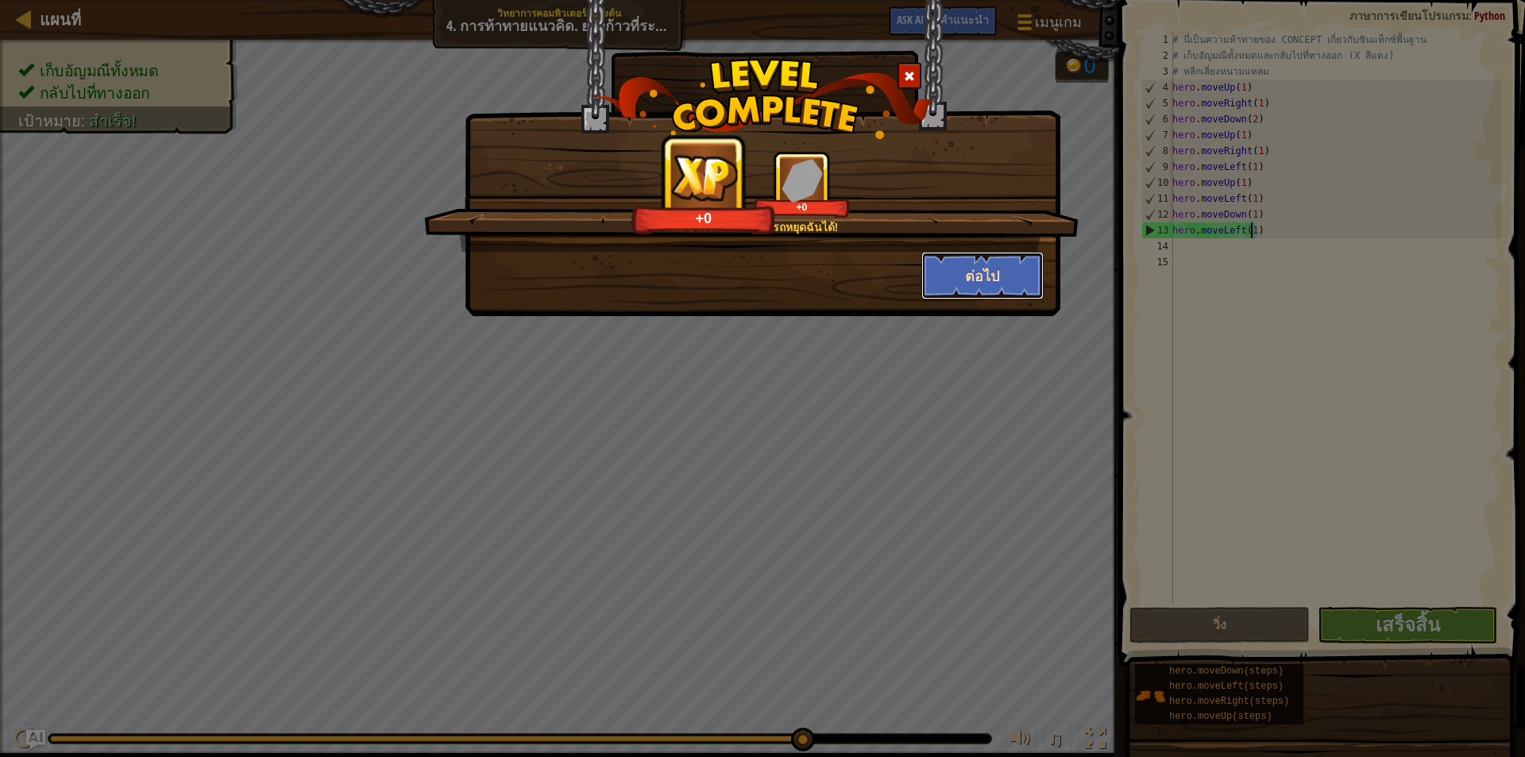
click at [1001, 275] on button "ต่อไป" at bounding box center [982, 276] width 123 height 48
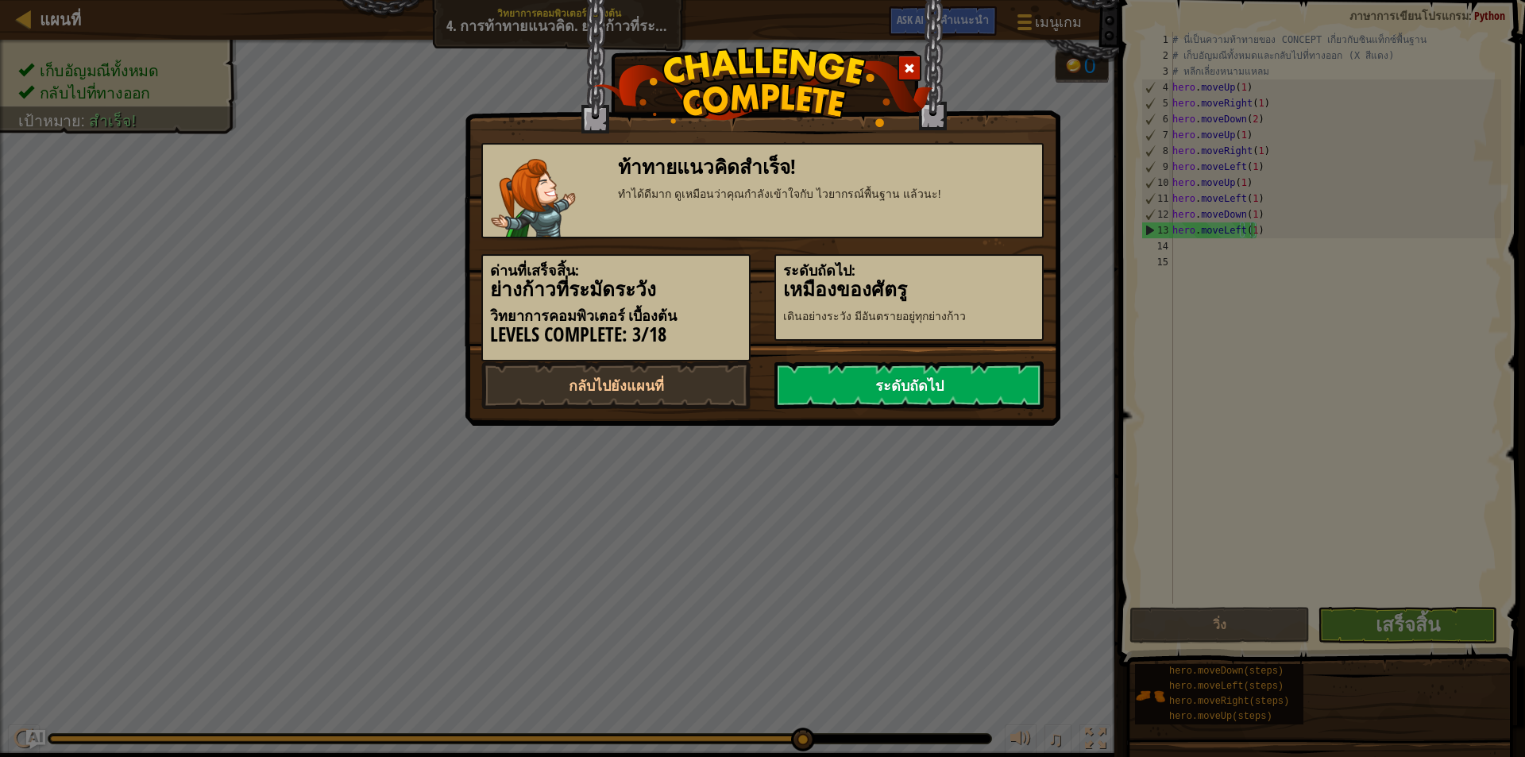
click at [956, 392] on link "ระดับถัดไป" at bounding box center [908, 385] width 269 height 48
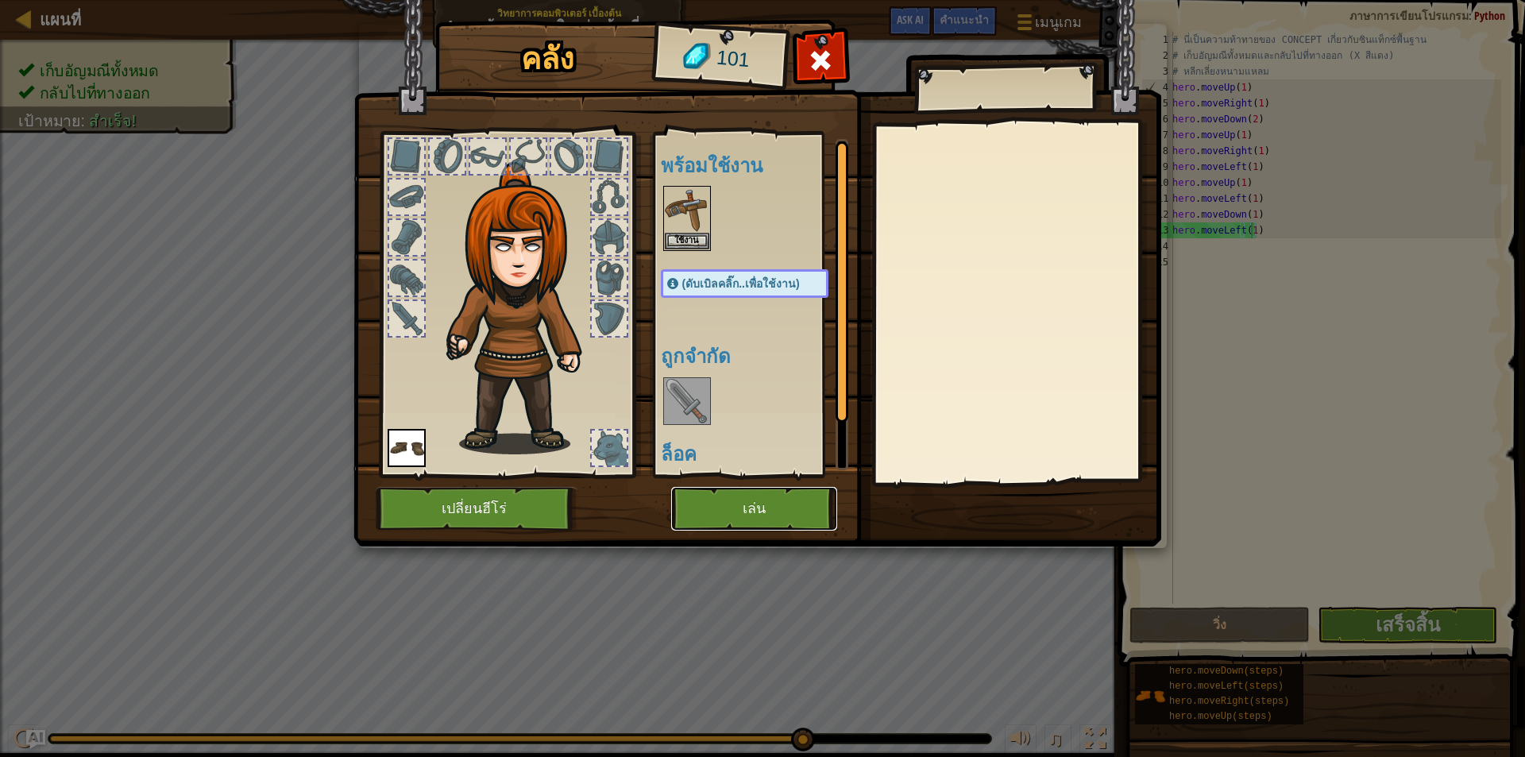
click at [779, 513] on button "เล่น" at bounding box center [754, 509] width 166 height 44
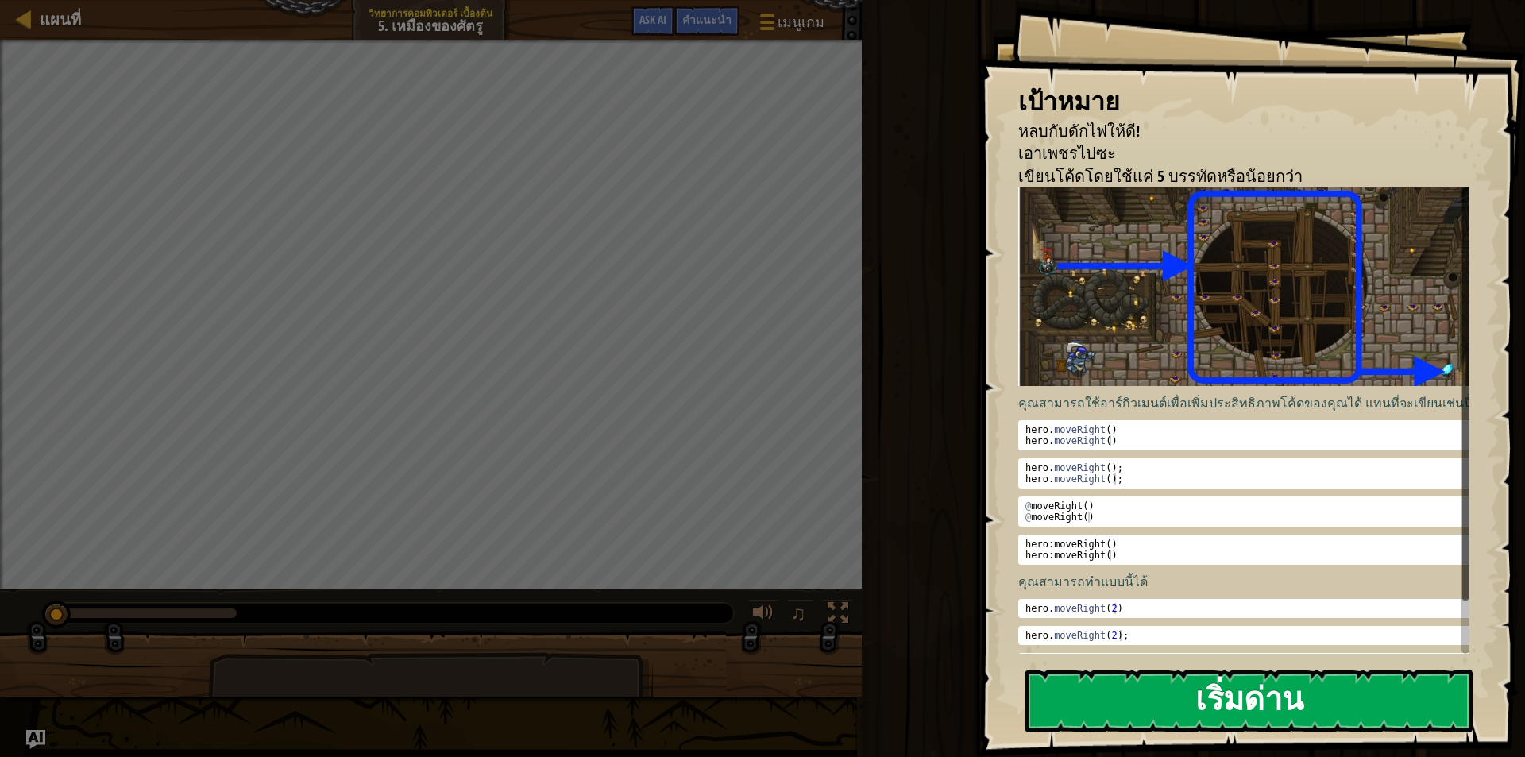
click at [1107, 708] on button "เริ่มด่าน" at bounding box center [1248, 700] width 447 height 63
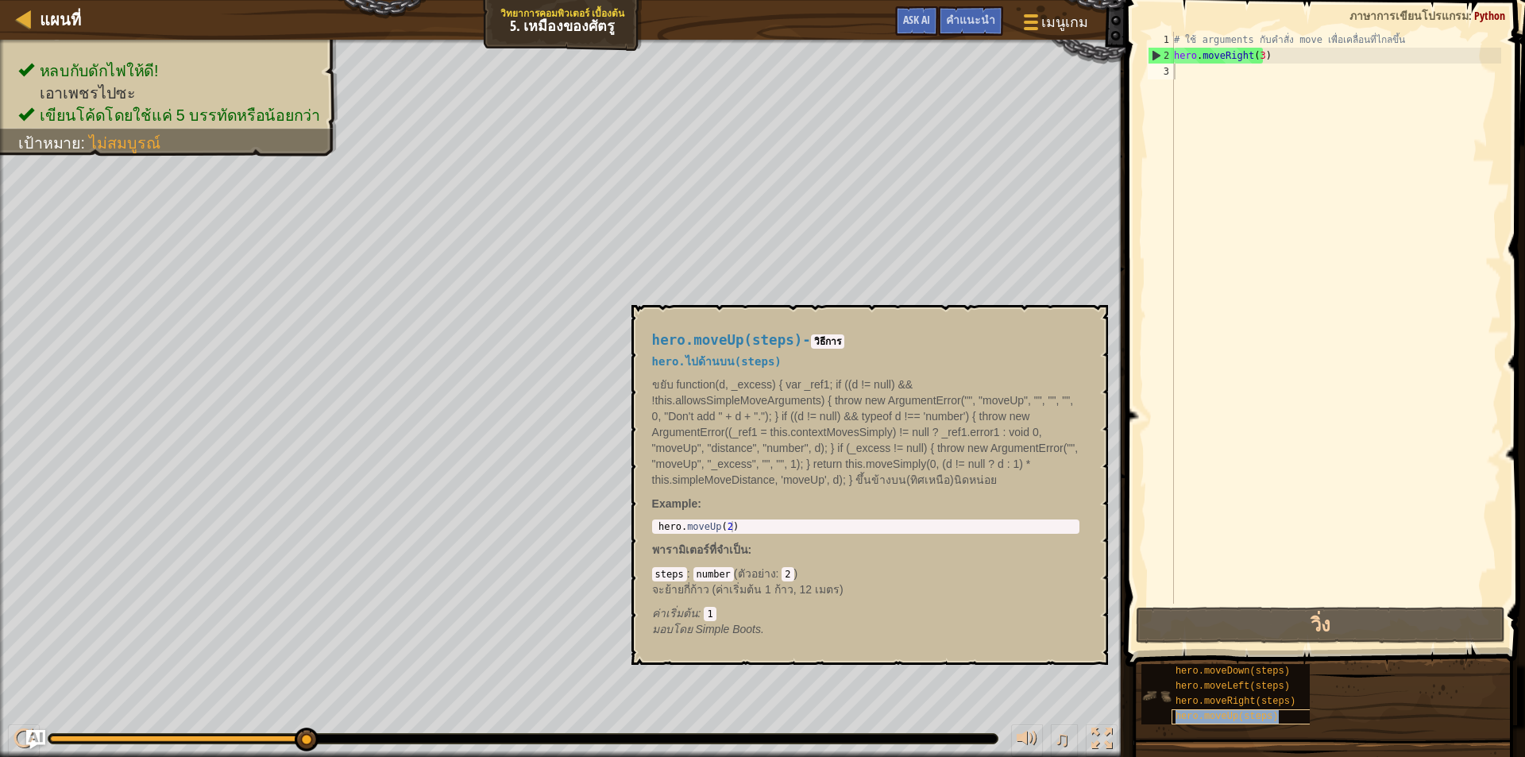
type textarea "hero.moveUp(steps)"
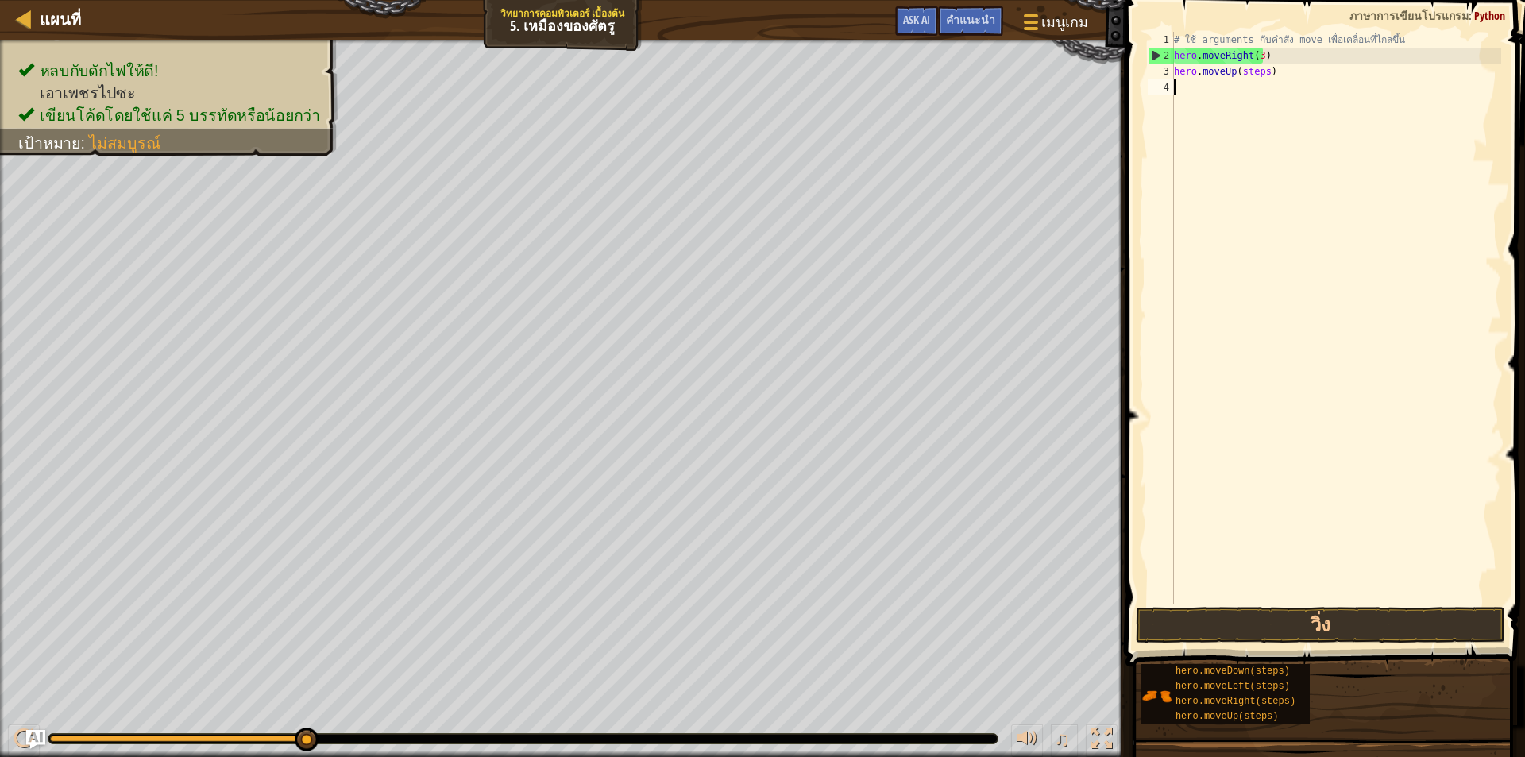
drag, startPoint x: 1215, startPoint y: 125, endPoint x: 1256, endPoint y: 85, distance: 57.3
click at [1216, 125] on div "# ใช้ arguments กับคำสั่ง move เพื่อเคลื่อนที่ไกลขึ้น hero . moveRight ( 3 ) he…" at bounding box center [1336, 334] width 330 height 604
drag, startPoint x: 1261, startPoint y: 73, endPoint x: 1219, endPoint y: 136, distance: 75.6
click at [1261, 74] on div "# ใช้ arguments กับคำสั่ง move เพื่อเคลื่อนที่ไกลขึ้น hero . moveRight ( 3 ) he…" at bounding box center [1336, 334] width 330 height 604
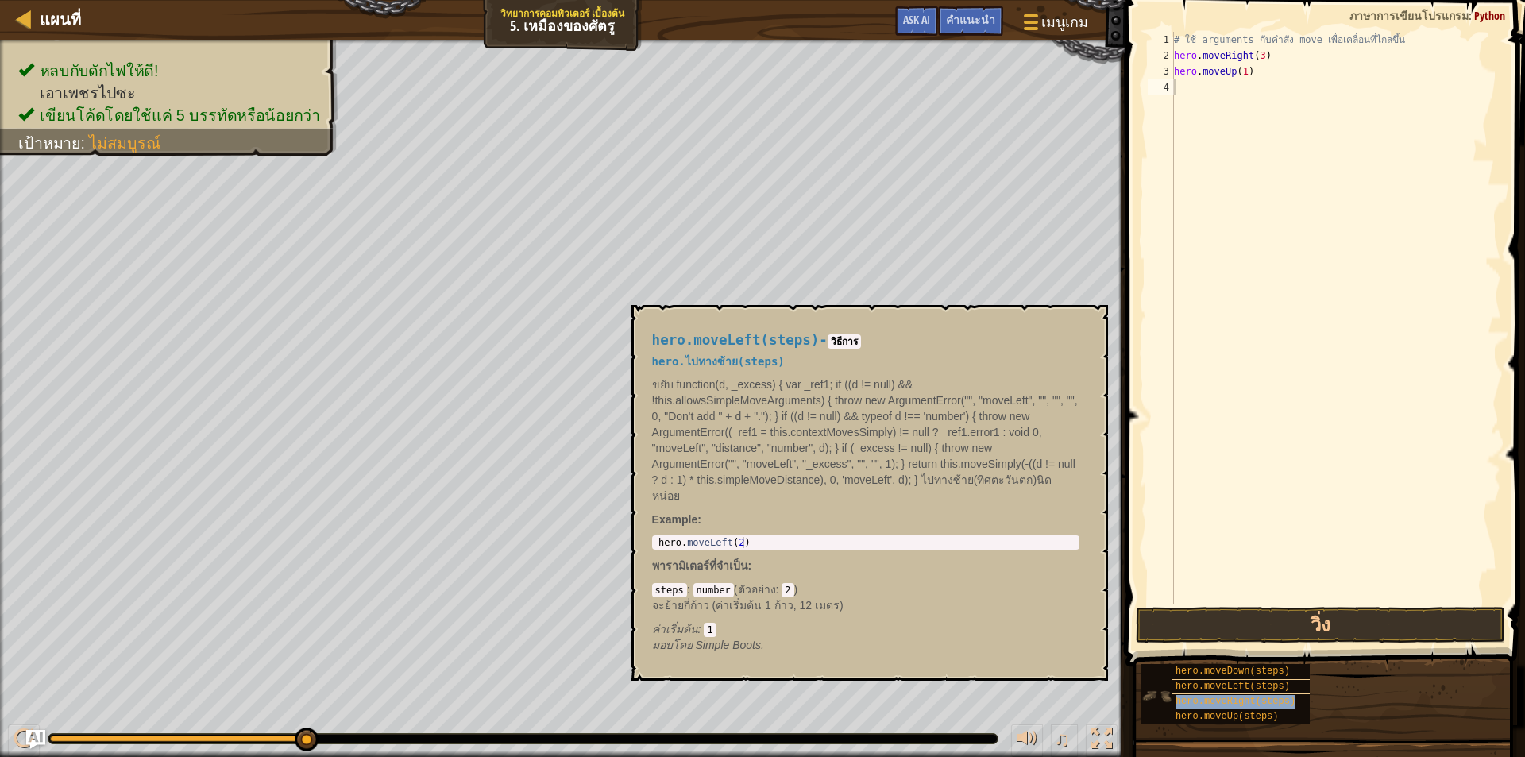
type textarea "hero.moveRight(steps)"
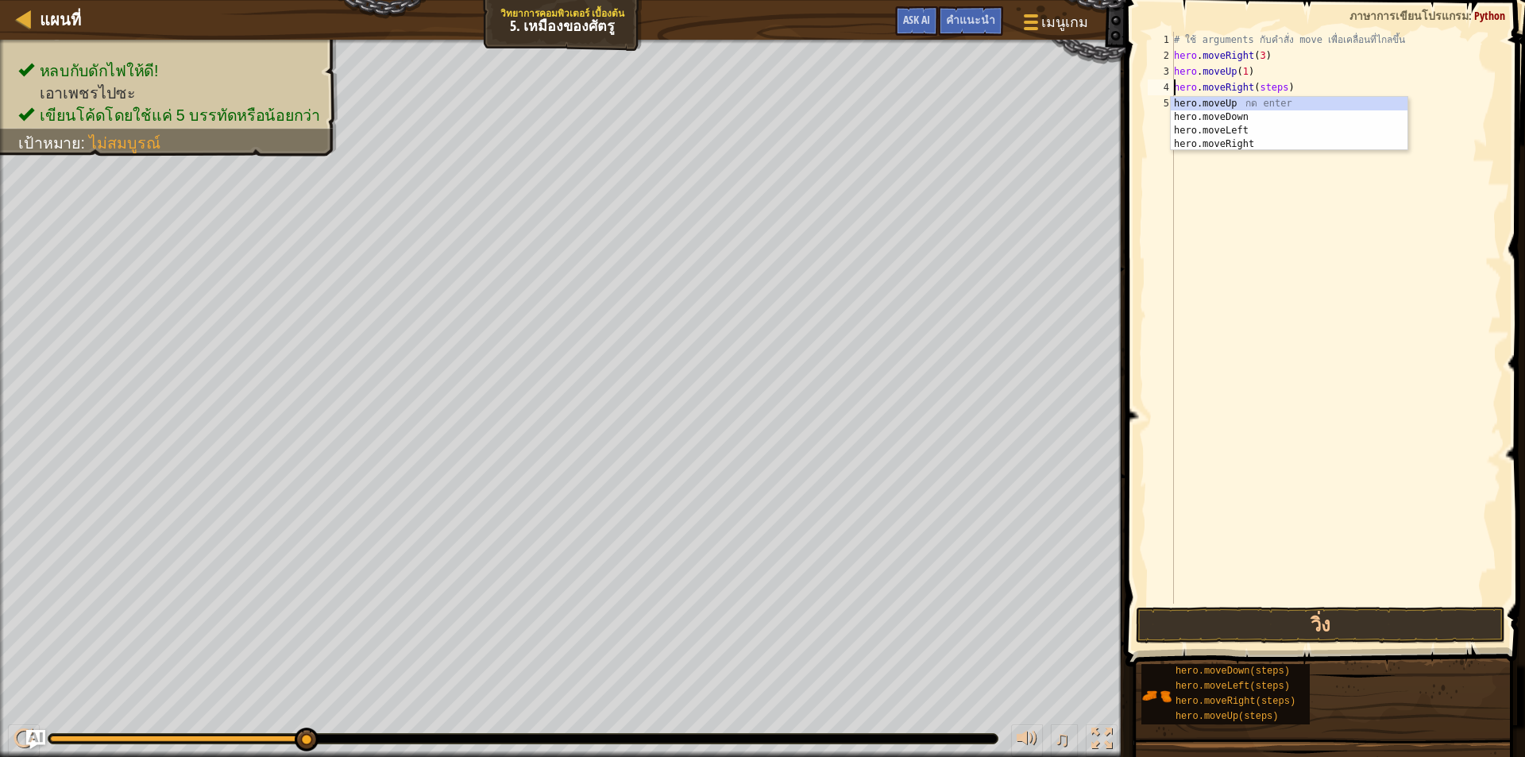
click at [1229, 166] on div "# ใช้ arguments กับคำสั่ง move เพื่อเคลื่อนที่ไกลขึ้น hero . moveRight ( 3 ) he…" at bounding box center [1336, 334] width 330 height 604
click at [1277, 86] on div "# ใช้ arguments กับคำสั่ง move เพื่อเคลื่อนที่ไกลขึ้น hero . moveRight ( 3 ) he…" at bounding box center [1336, 334] width 330 height 604
type textarea "hero.moveRight(1)"
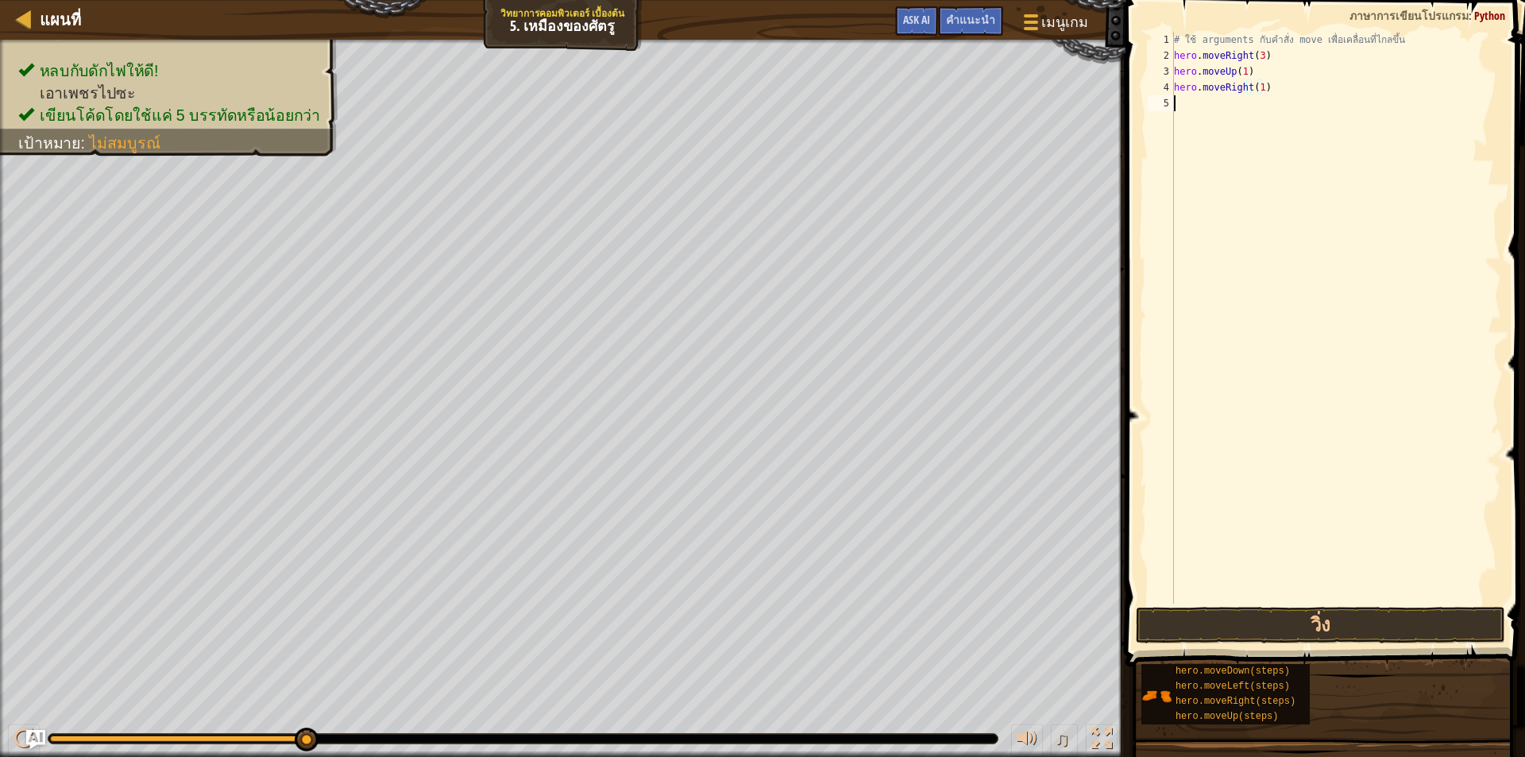
drag, startPoint x: 1214, startPoint y: 207, endPoint x: 1156, endPoint y: 260, distance: 78.7
click at [1213, 208] on div "# ใช้ arguments กับคำสั่ง move เพื่อเคลื่อนที่ไกลขึ้น hero . moveRight ( 3 ) he…" at bounding box center [1336, 334] width 330 height 604
type textarea "hero.moveDown(steps)"
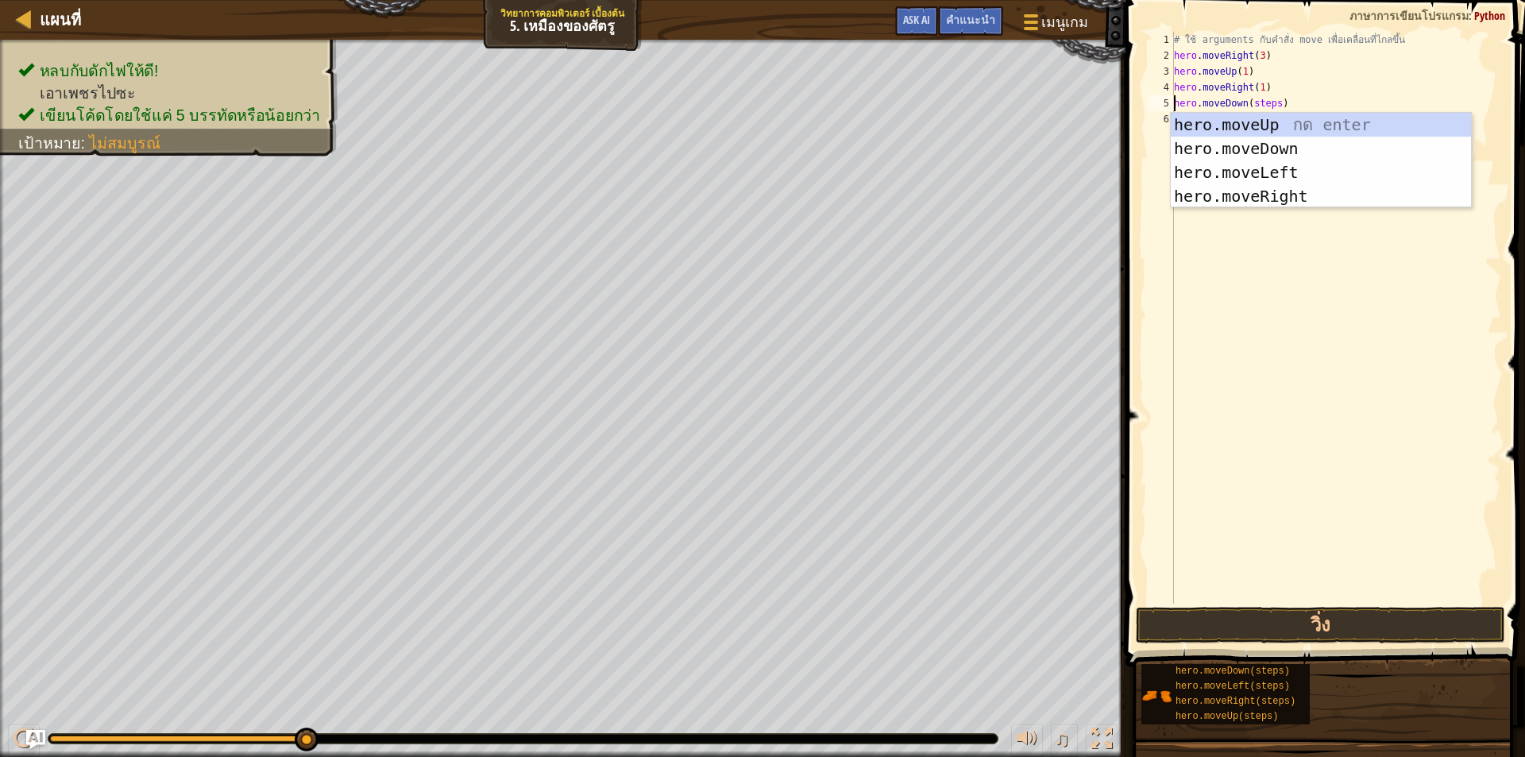
drag, startPoint x: 1218, startPoint y: 268, endPoint x: 1225, endPoint y: 257, distance: 12.8
click at [1221, 264] on div "# ใช้ arguments กับคำสั่ง move เพื่อเคลื่อนที่ไกลขึ้น hero . moveRight ( 3 ) he…" at bounding box center [1336, 334] width 330 height 604
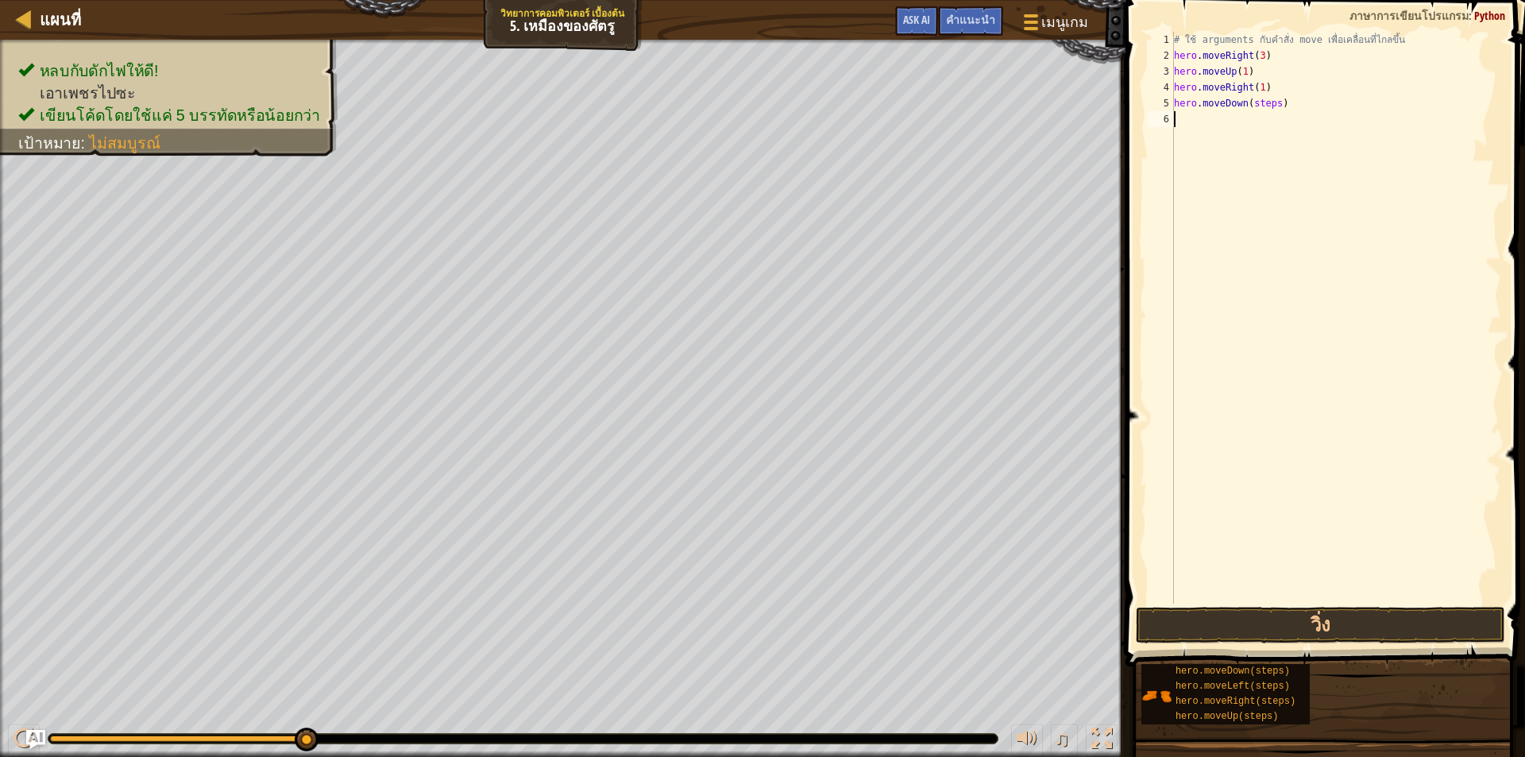
click at [1270, 102] on div "# ใช้ arguments กับคำสั่ง move เพื่อเคลื่อนที่ไกลขึ้น hero . moveRight ( 3 ) he…" at bounding box center [1336, 334] width 330 height 604
click at [1275, 106] on div "# ใช้ arguments กับคำสั่ง move เพื่อเคลื่อนที่ไกลขึ้น hero . moveRight ( 3 ) he…" at bounding box center [1336, 334] width 330 height 604
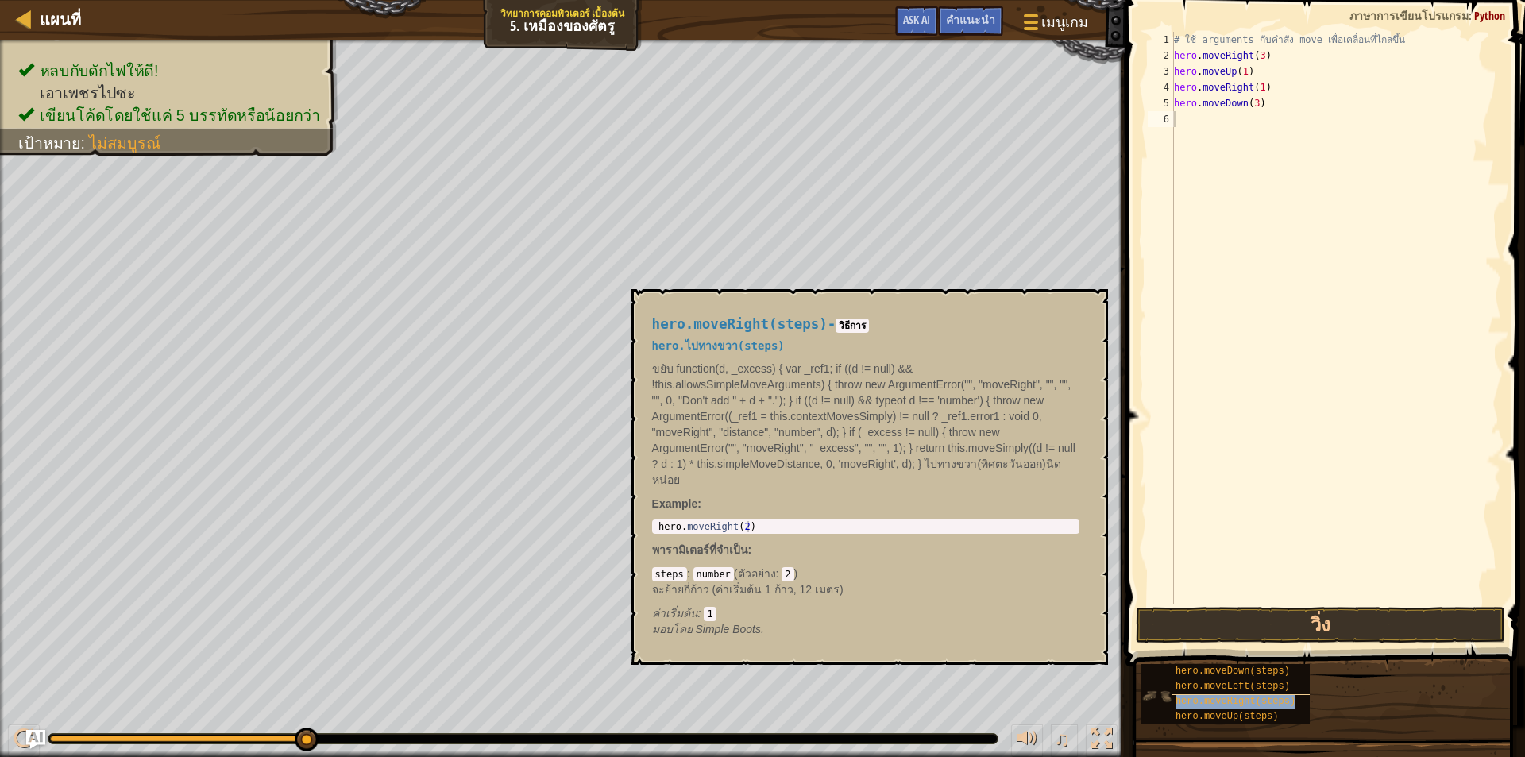
type textarea "hero.moveRight(steps)"
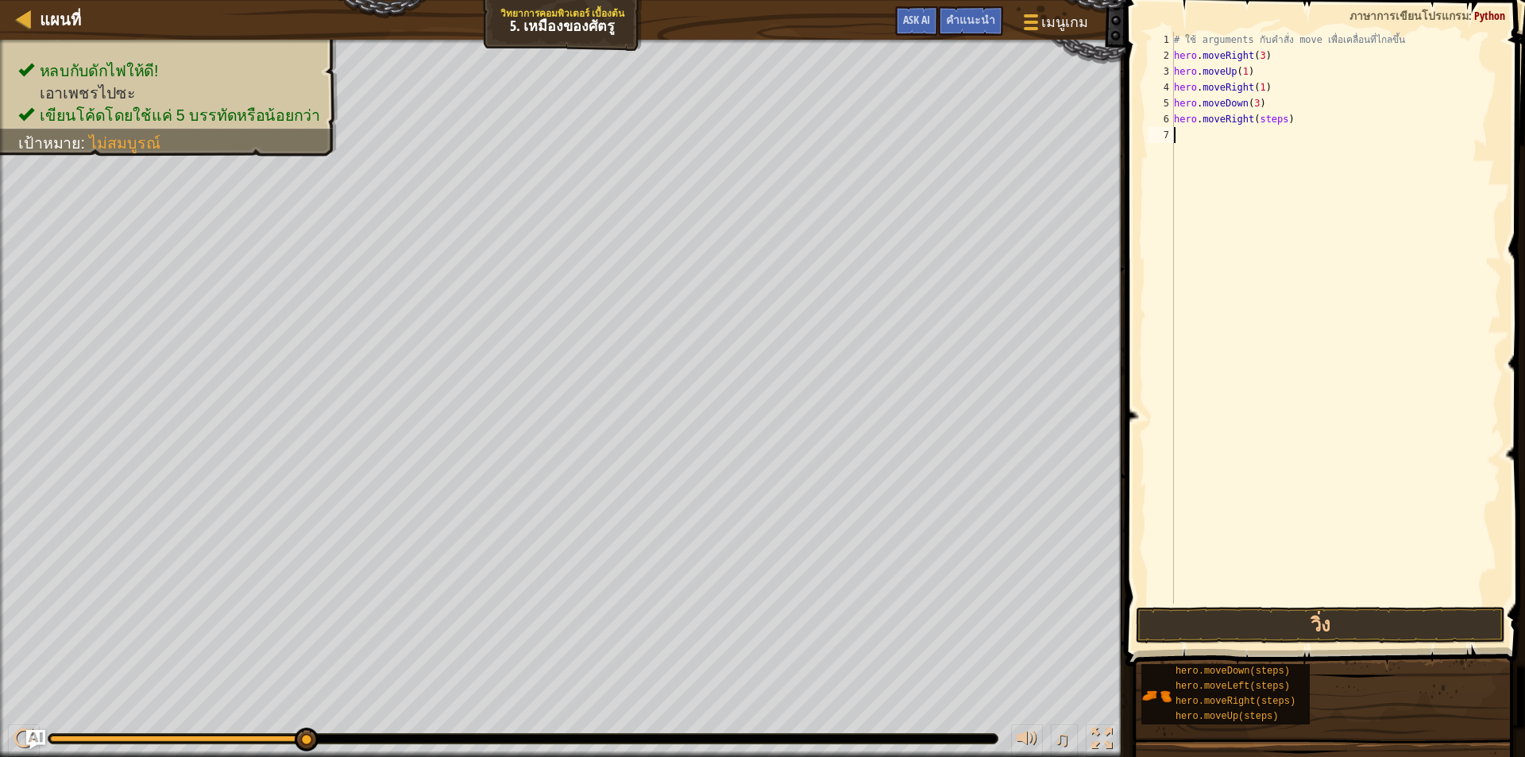
drag, startPoint x: 1225, startPoint y: 276, endPoint x: 1271, endPoint y: 172, distance: 113.4
click at [1233, 249] on div "# ใช้ arguments กับคำสั่ง move เพื่อเคลื่อนที่ไกลขึ้น hero . moveRight ( 3 ) he…" at bounding box center [1336, 334] width 330 height 604
click at [1278, 121] on div "# ใช้ arguments กับคำสั่ง move เพื่อเคลื่อนที่ไกลขึ้น hero . moveRight ( 3 ) he…" at bounding box center [1336, 334] width 330 height 604
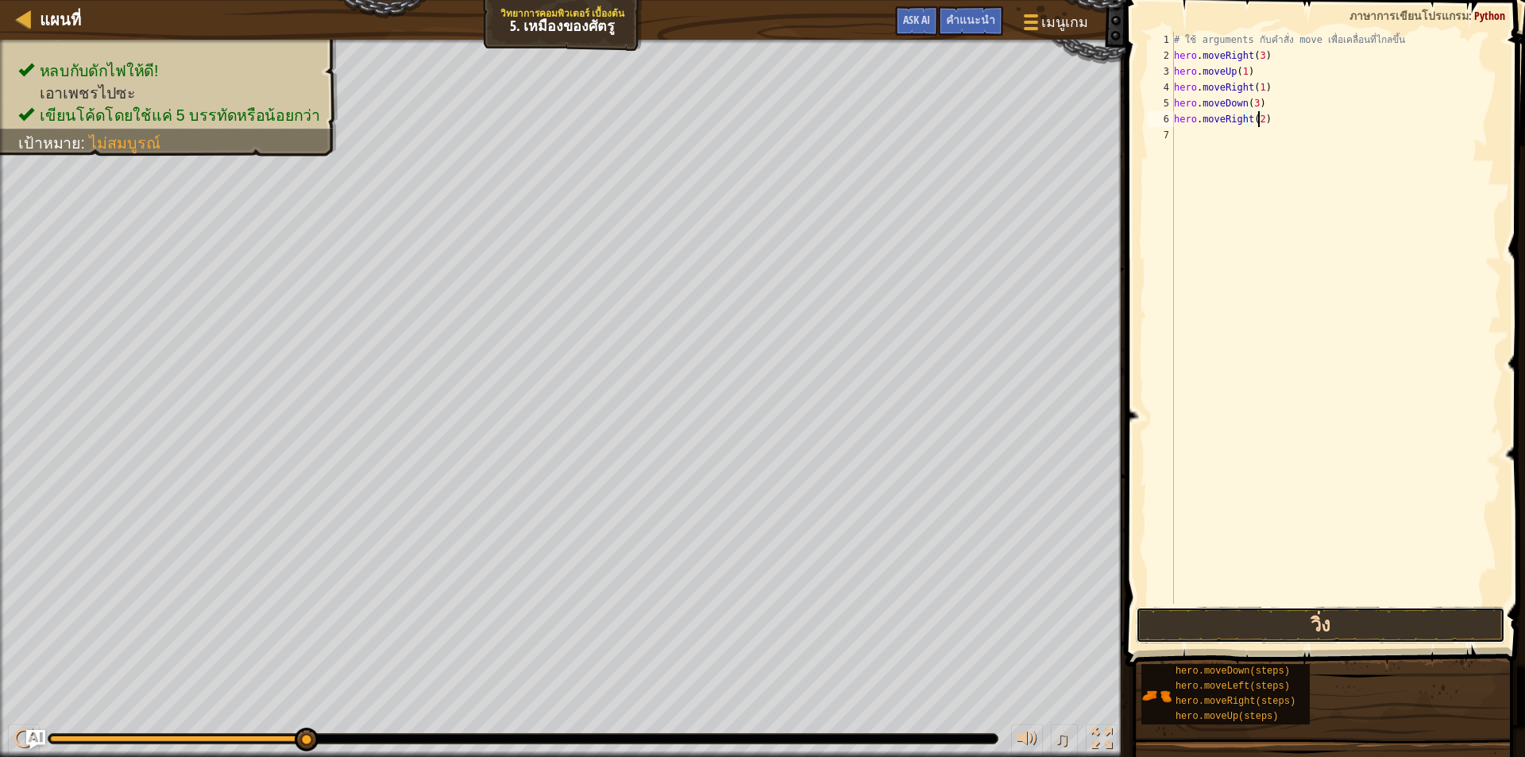
click at [1270, 619] on button "วิ่ง" at bounding box center [1320, 625] width 369 height 37
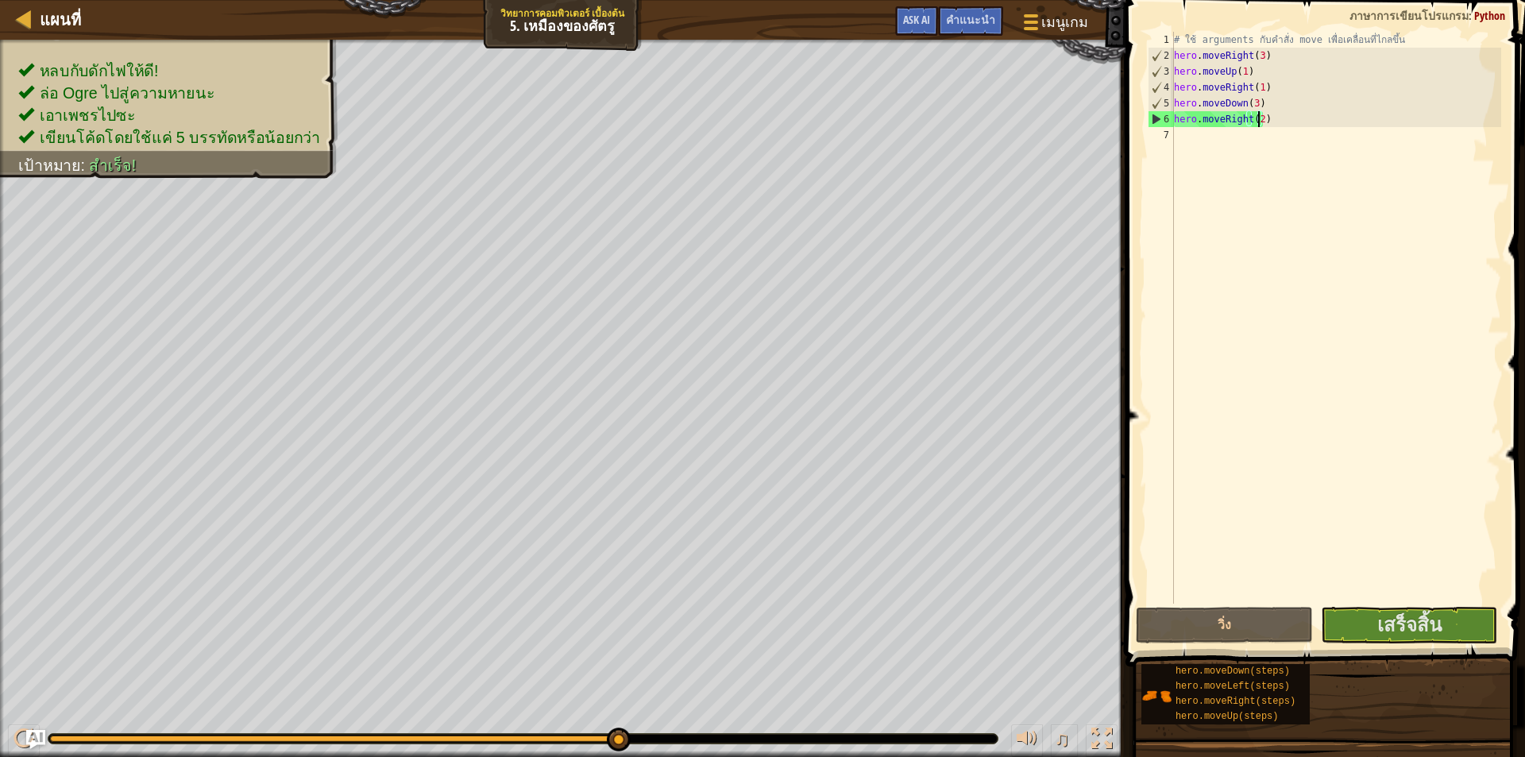
type textarea "hero.moveRight(2 )"
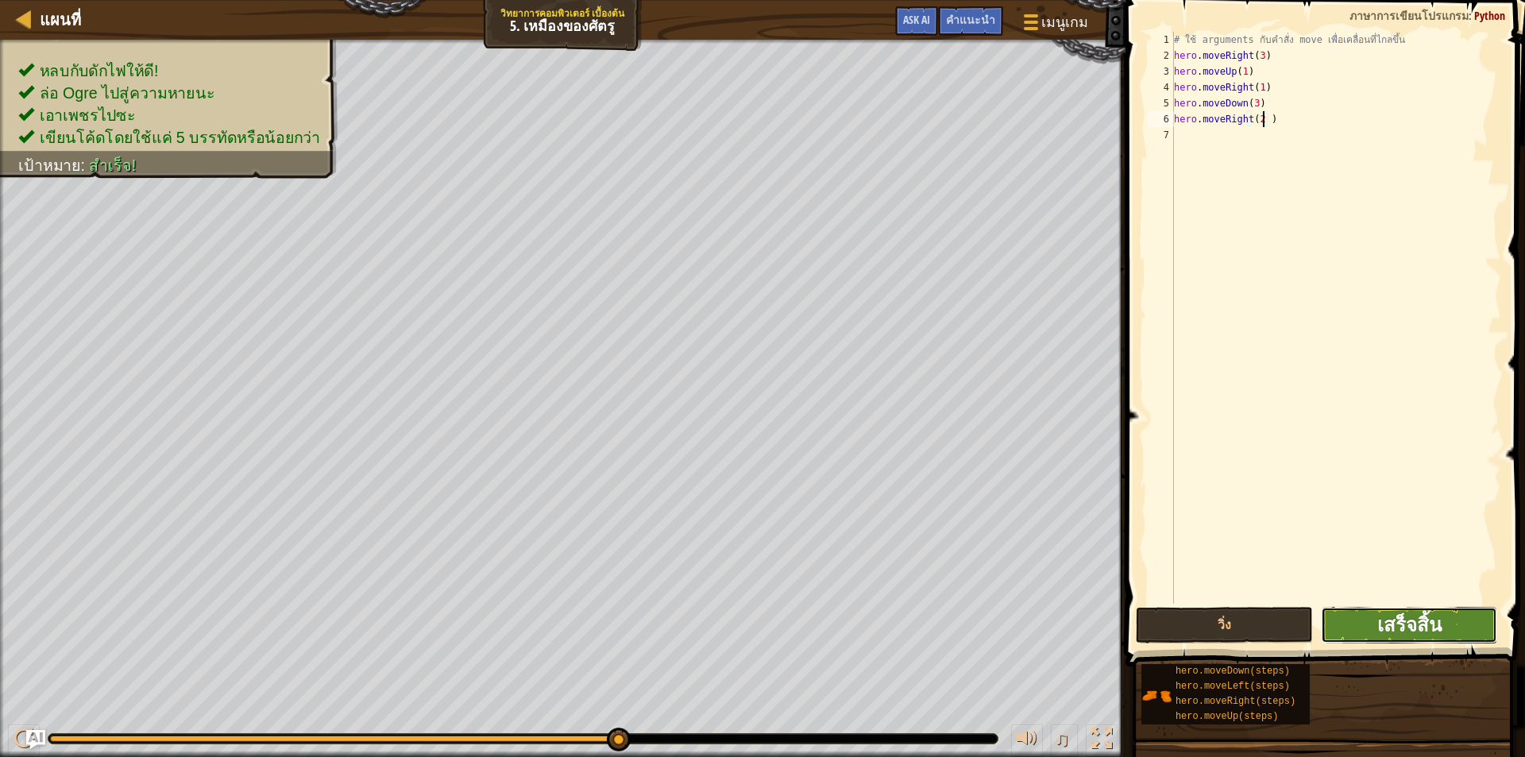
click at [1399, 620] on span "เสร็จสิ้น" at bounding box center [1409, 624] width 64 height 25
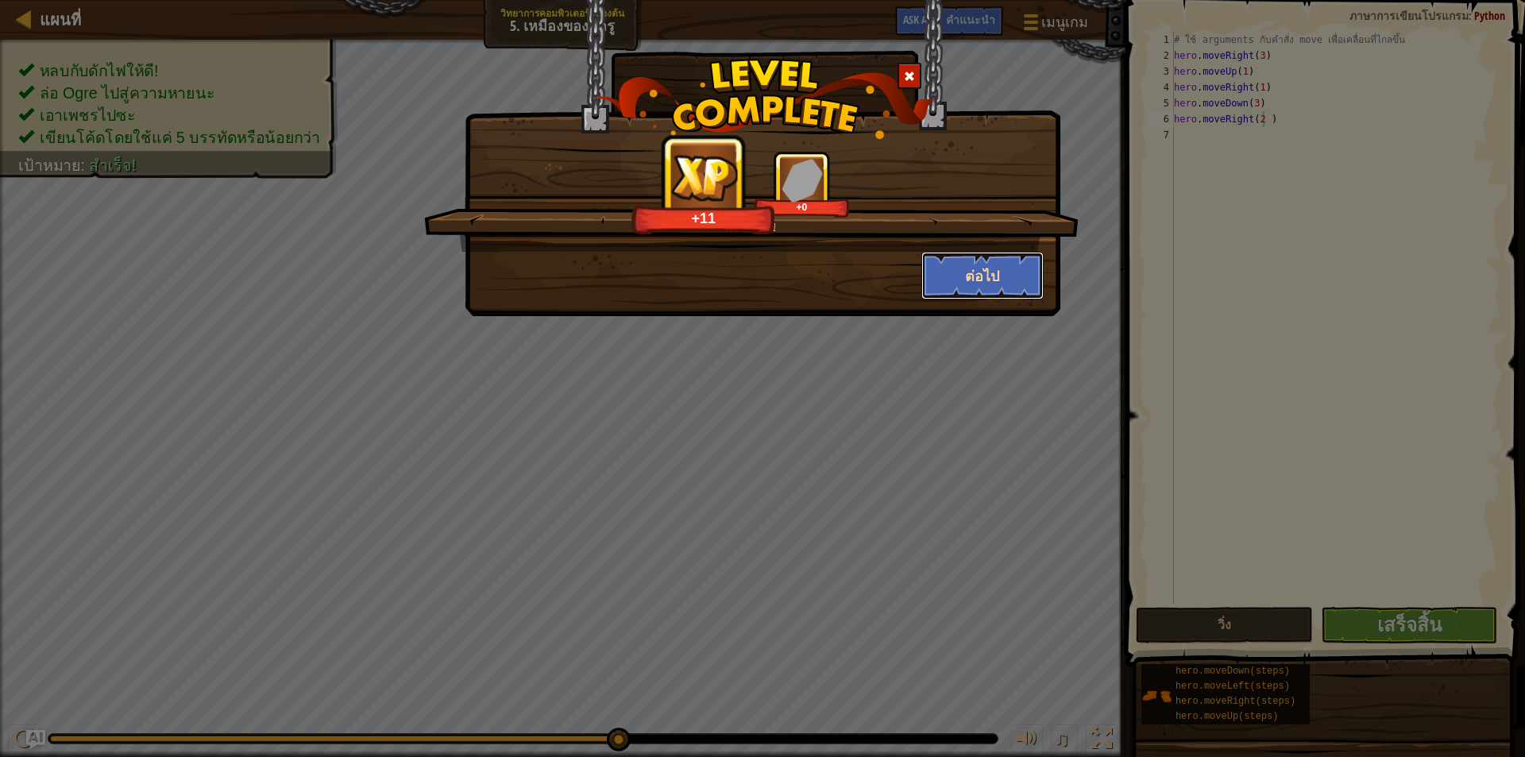
click at [1011, 268] on button "ต่อไป" at bounding box center [982, 276] width 123 height 48
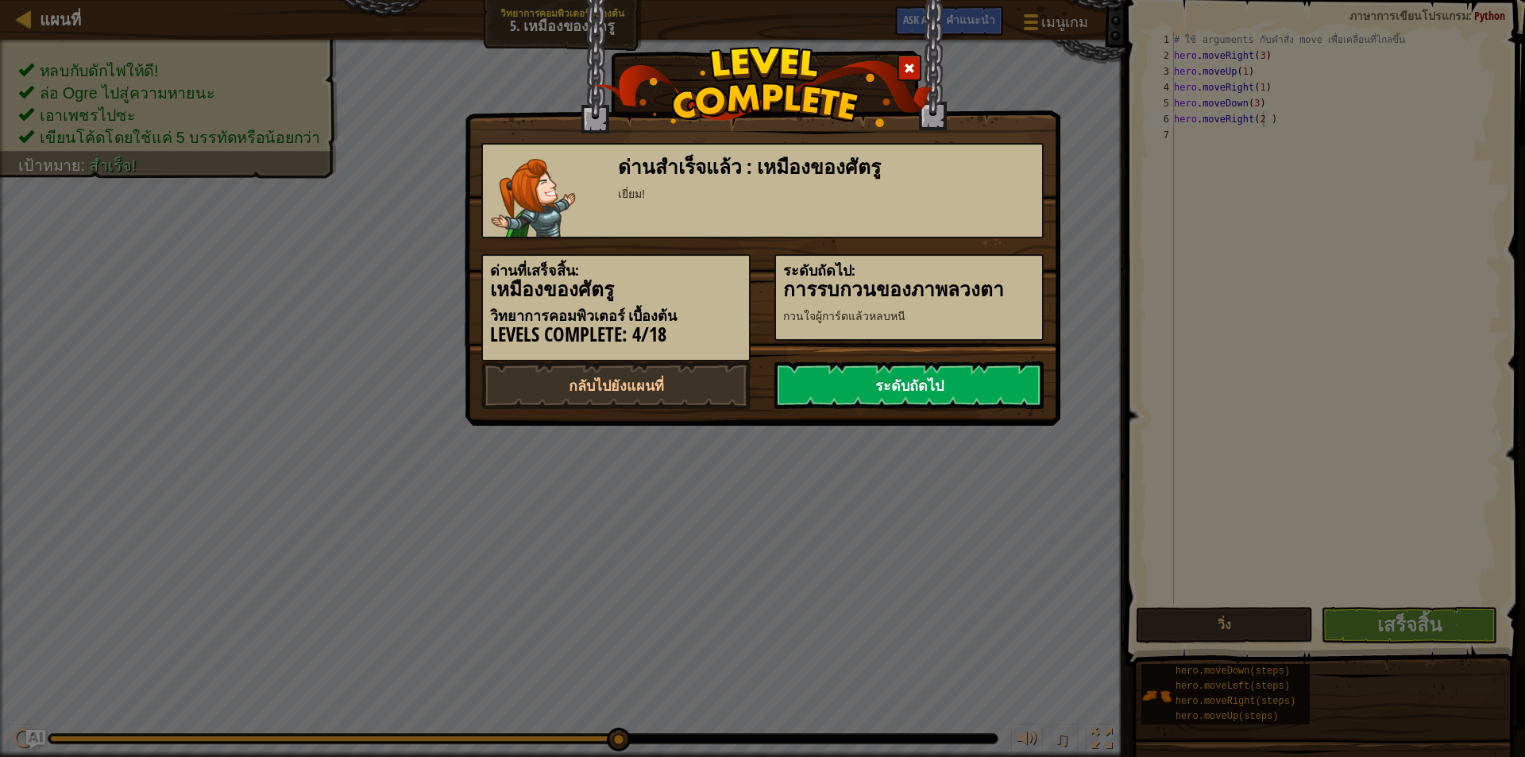
click at [932, 395] on link "ระดับถัดไป" at bounding box center [908, 385] width 269 height 48
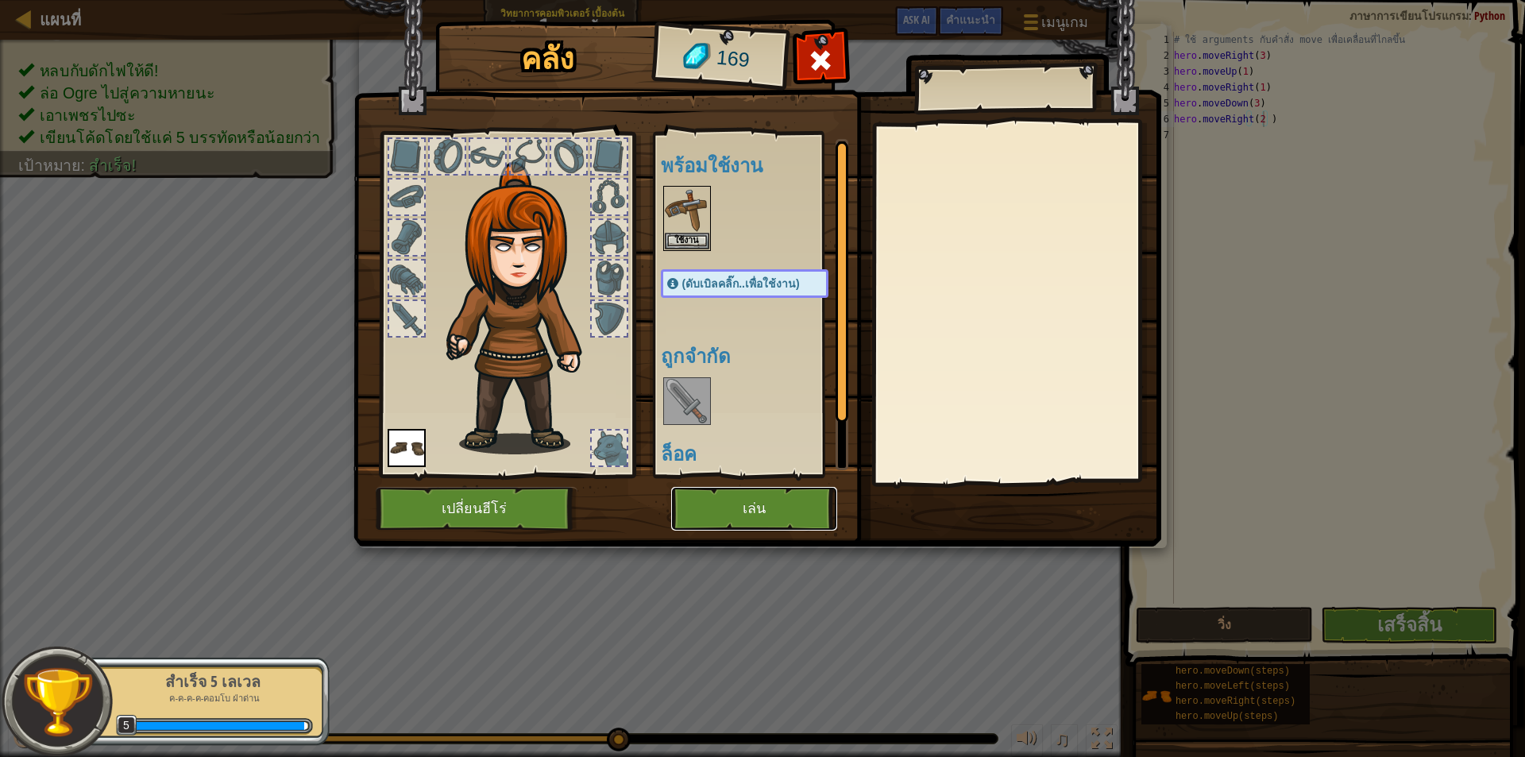
click at [747, 500] on button "เล่น" at bounding box center [754, 509] width 166 height 44
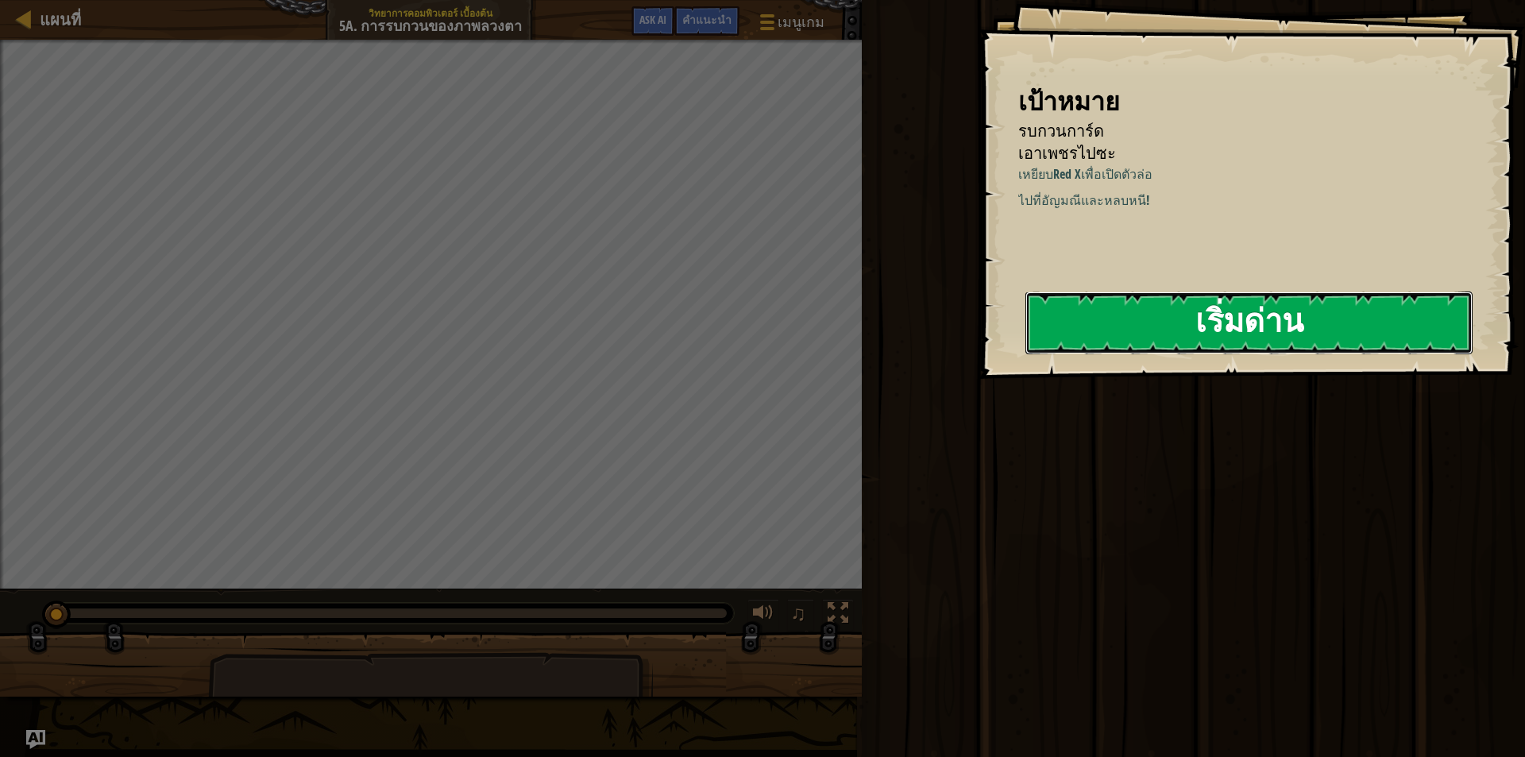
click at [1126, 334] on button "เริ่มด่าน" at bounding box center [1248, 322] width 447 height 63
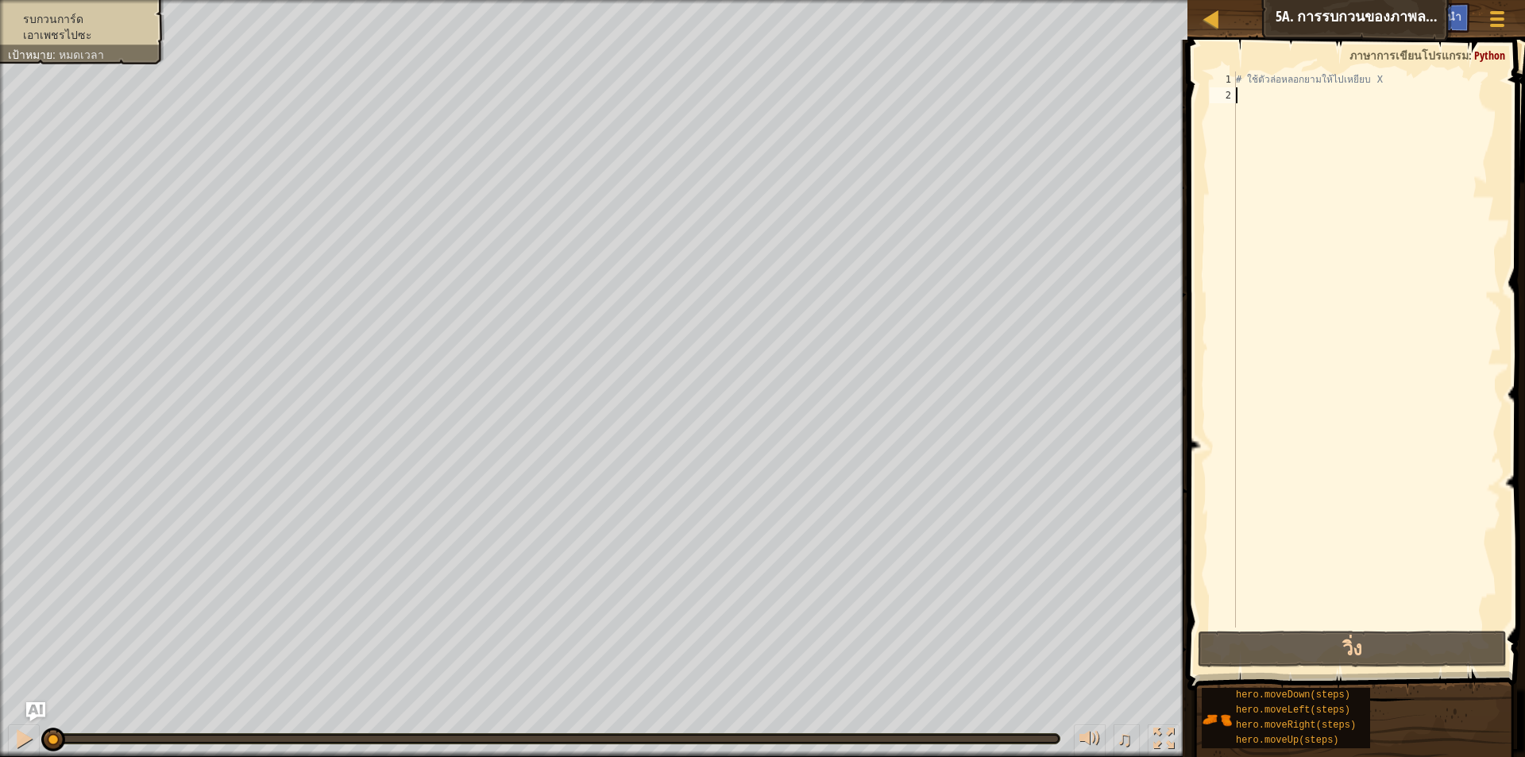
type textarea "h"
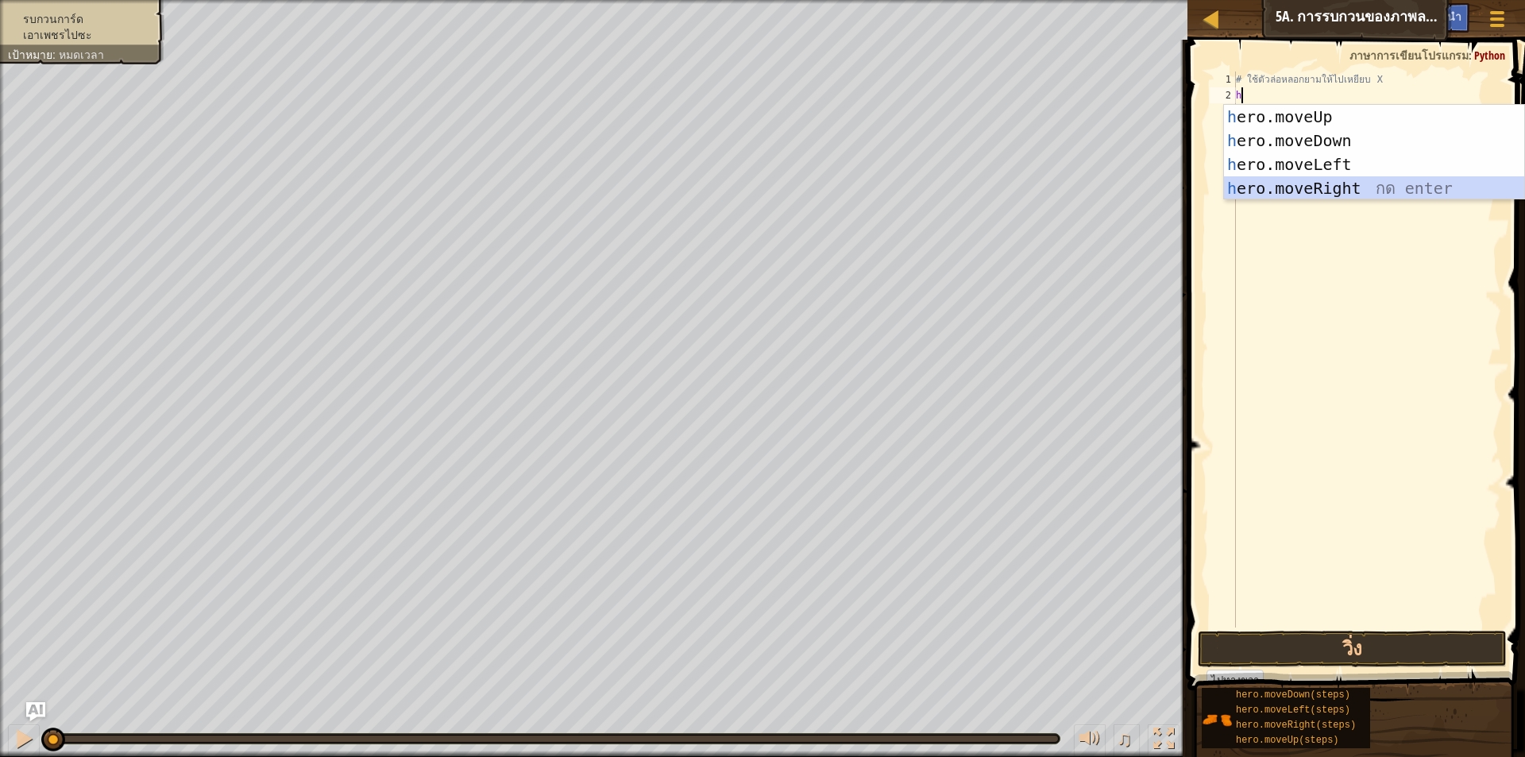
click at [1318, 187] on div "h ero.moveUp กด enter h ero.moveDown กด enter h ero.moveLeft กด enter h ero.mov…" at bounding box center [1374, 176] width 300 height 143
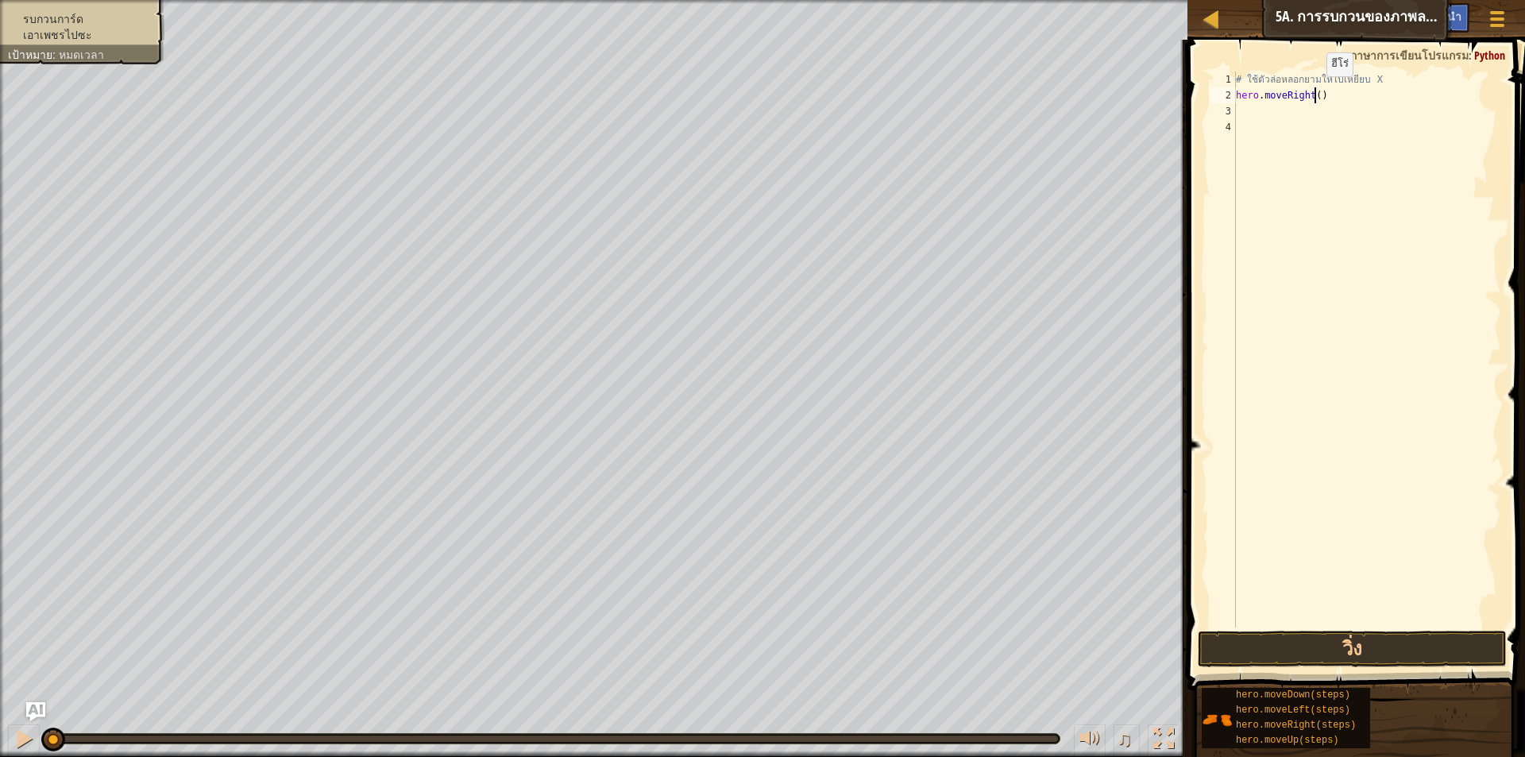
click at [1313, 92] on div "# ใช้ตัวล่อหลอกยามให้ไปเหยียบ X hero . moveRight ( )" at bounding box center [1367, 365] width 268 height 588
type textarea "hero.moveRight(4)"
click at [1342, 639] on button "วิ่ง" at bounding box center [1352, 649] width 309 height 37
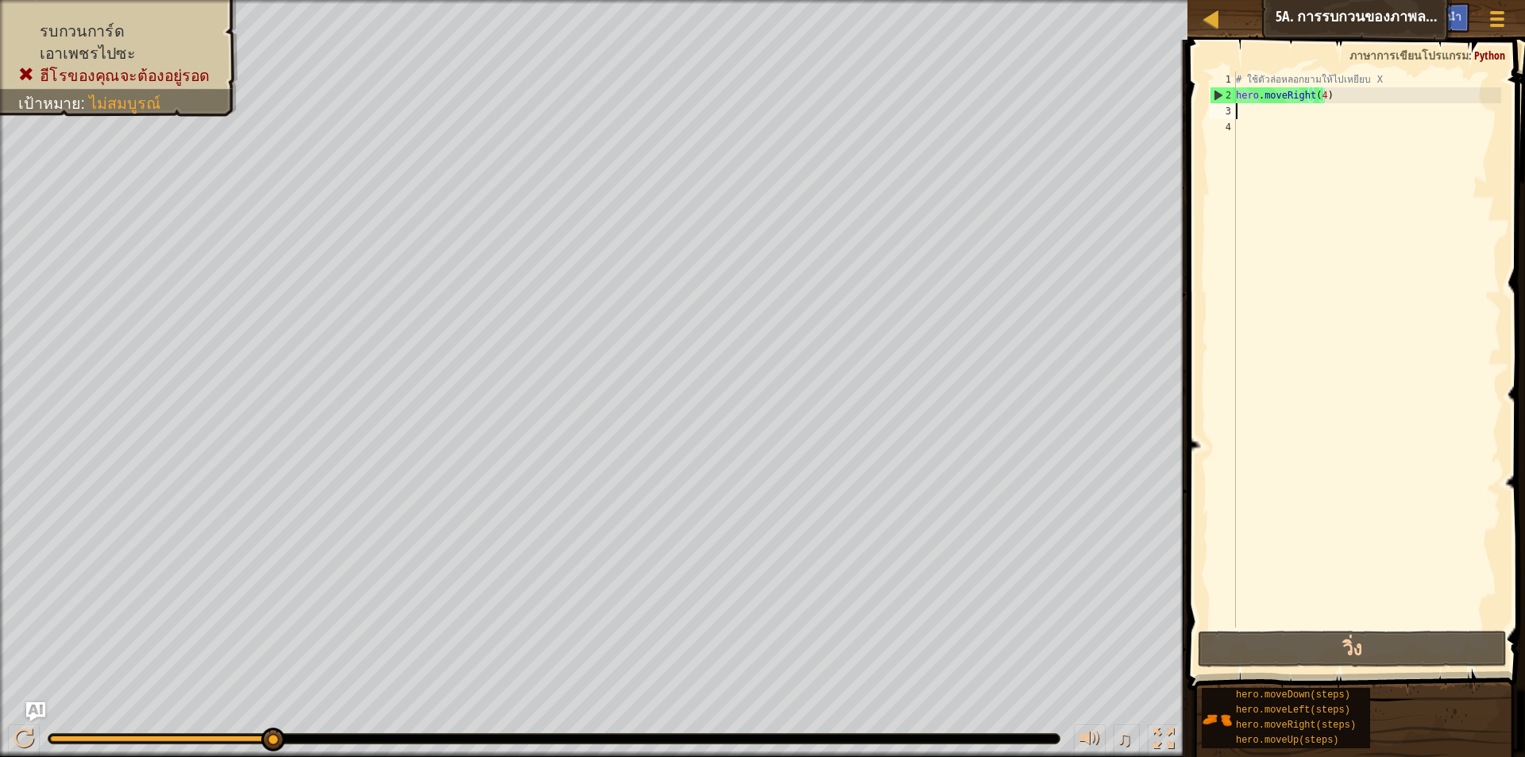
click at [1272, 114] on div "# ใช้ตัวล่อหลอกยามให้ไปเหยียบ X hero . moveRight ( 4 )" at bounding box center [1367, 365] width 268 height 588
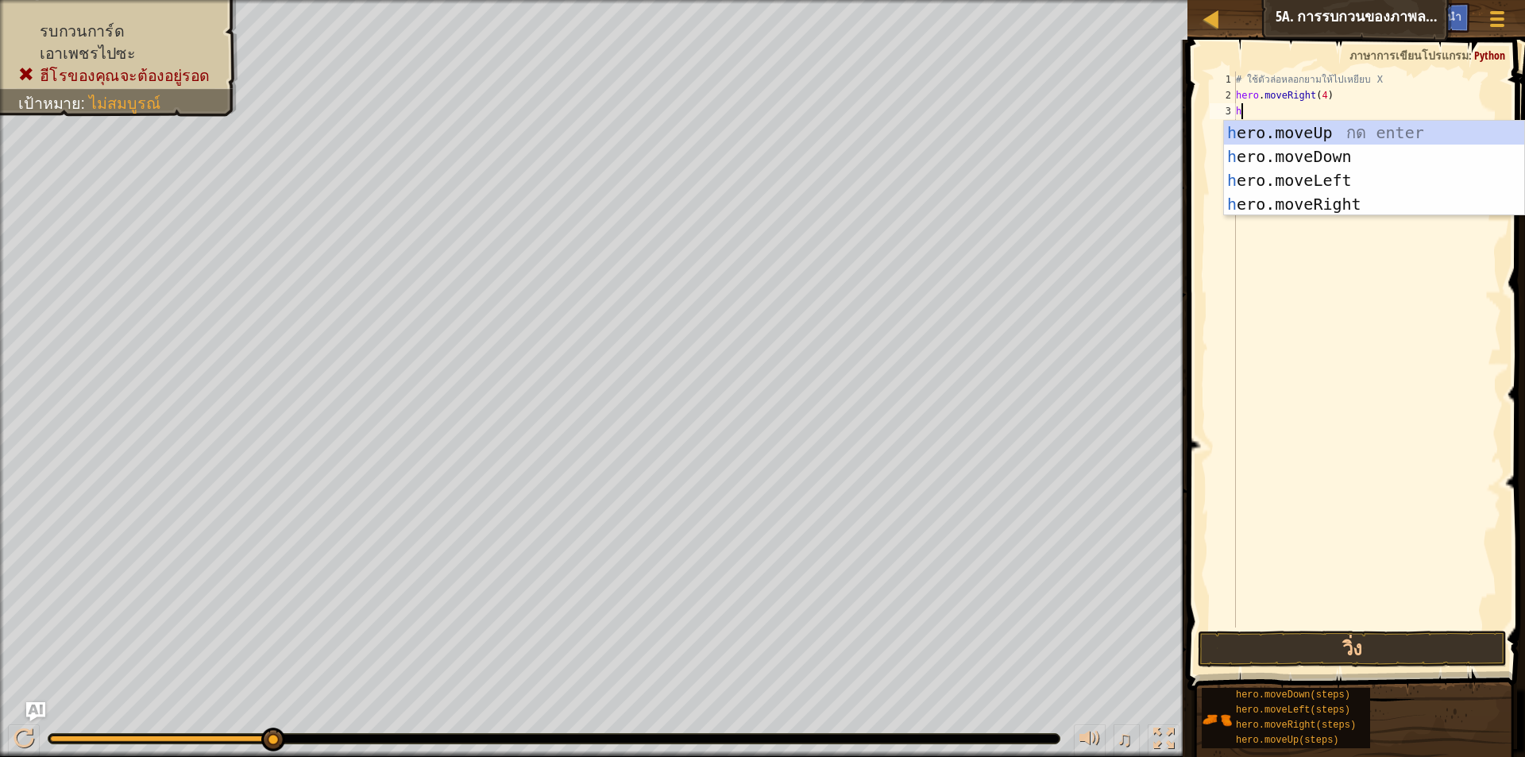
click at [1294, 630] on span at bounding box center [1358, 342] width 350 height 697
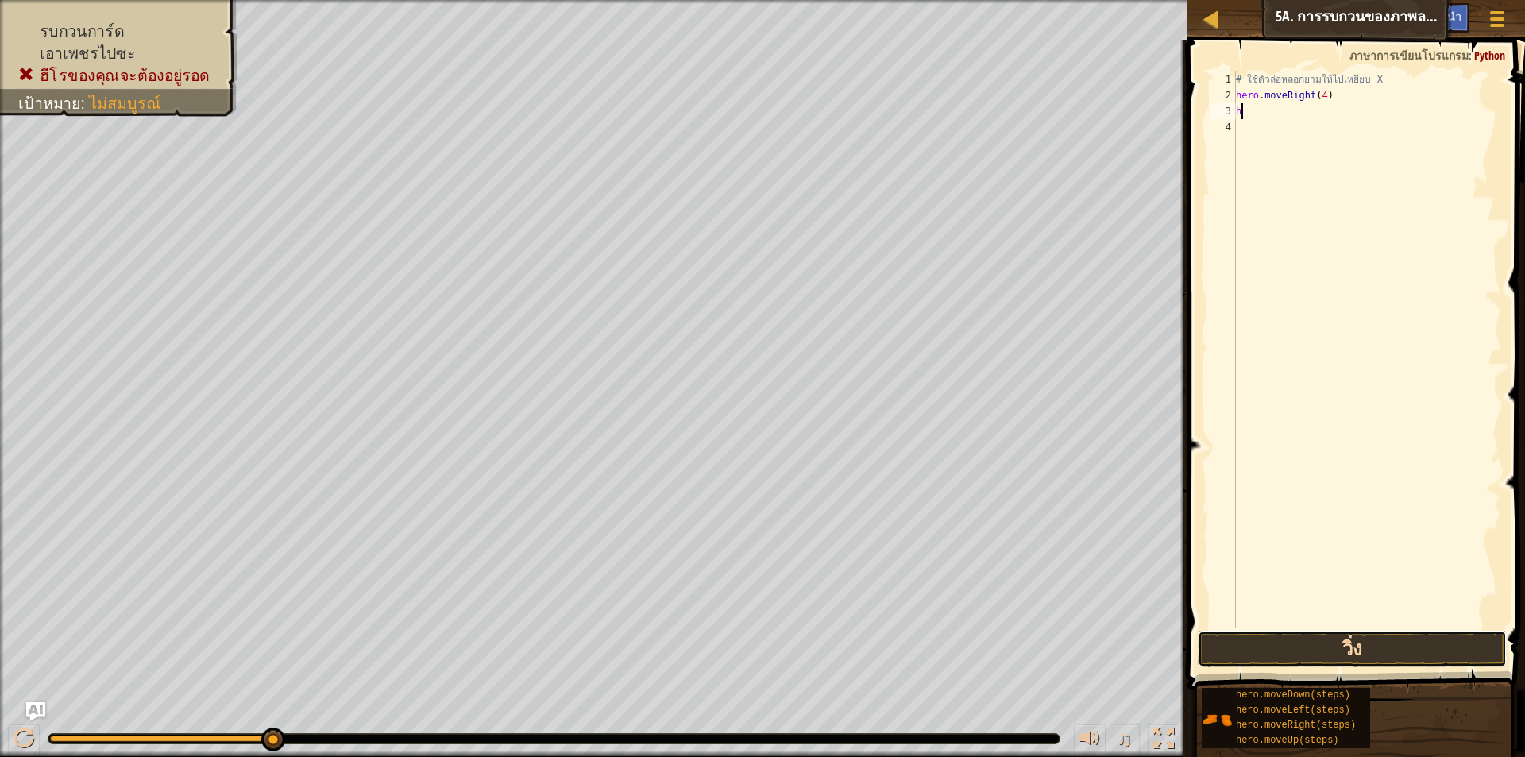
click at [1297, 640] on button "วิ่ง" at bounding box center [1352, 649] width 309 height 37
click at [1478, 653] on button "วิ่ง" at bounding box center [1352, 649] width 309 height 37
click at [1407, 640] on button "วิ่ง" at bounding box center [1352, 649] width 309 height 37
click at [1399, 644] on button "วิ่ง" at bounding box center [1352, 649] width 309 height 37
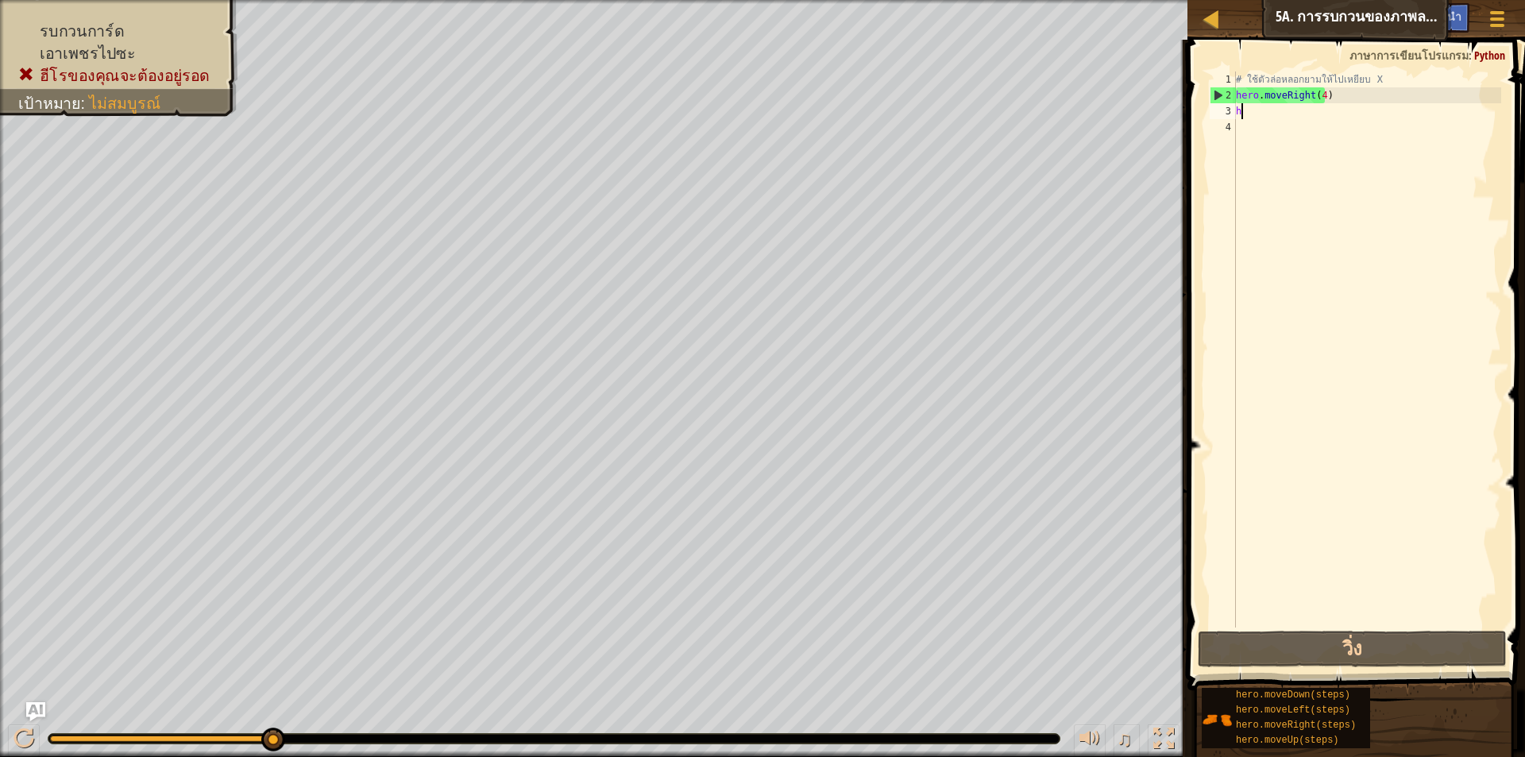
type textarea "h"
